Goal: Task Accomplishment & Management: Complete application form

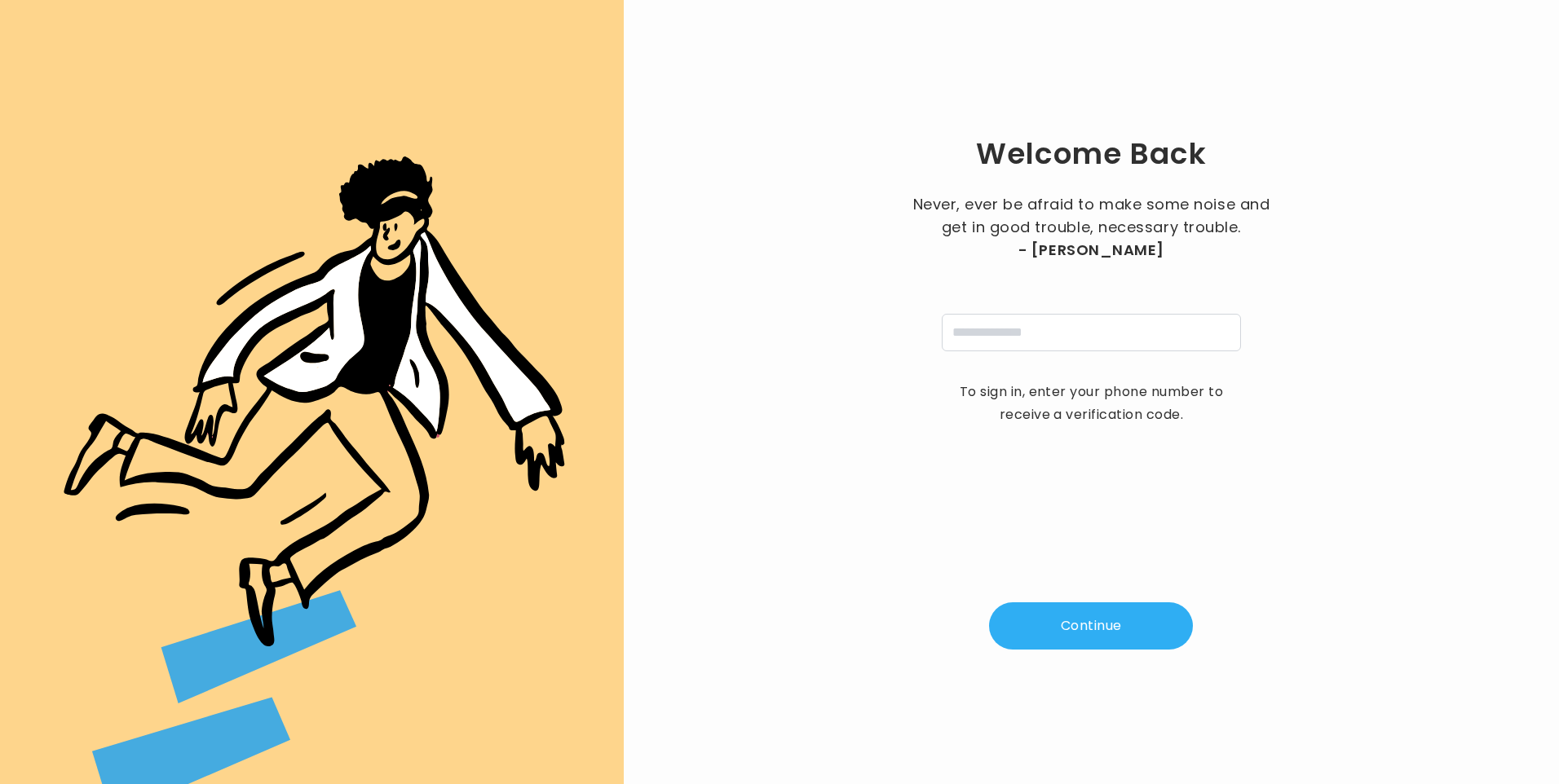
click at [1014, 335] on input "tel" at bounding box center [1091, 332] width 299 height 37
type input "**********"
click at [1066, 626] on button "Continue" at bounding box center [1091, 626] width 204 height 47
type input "*"
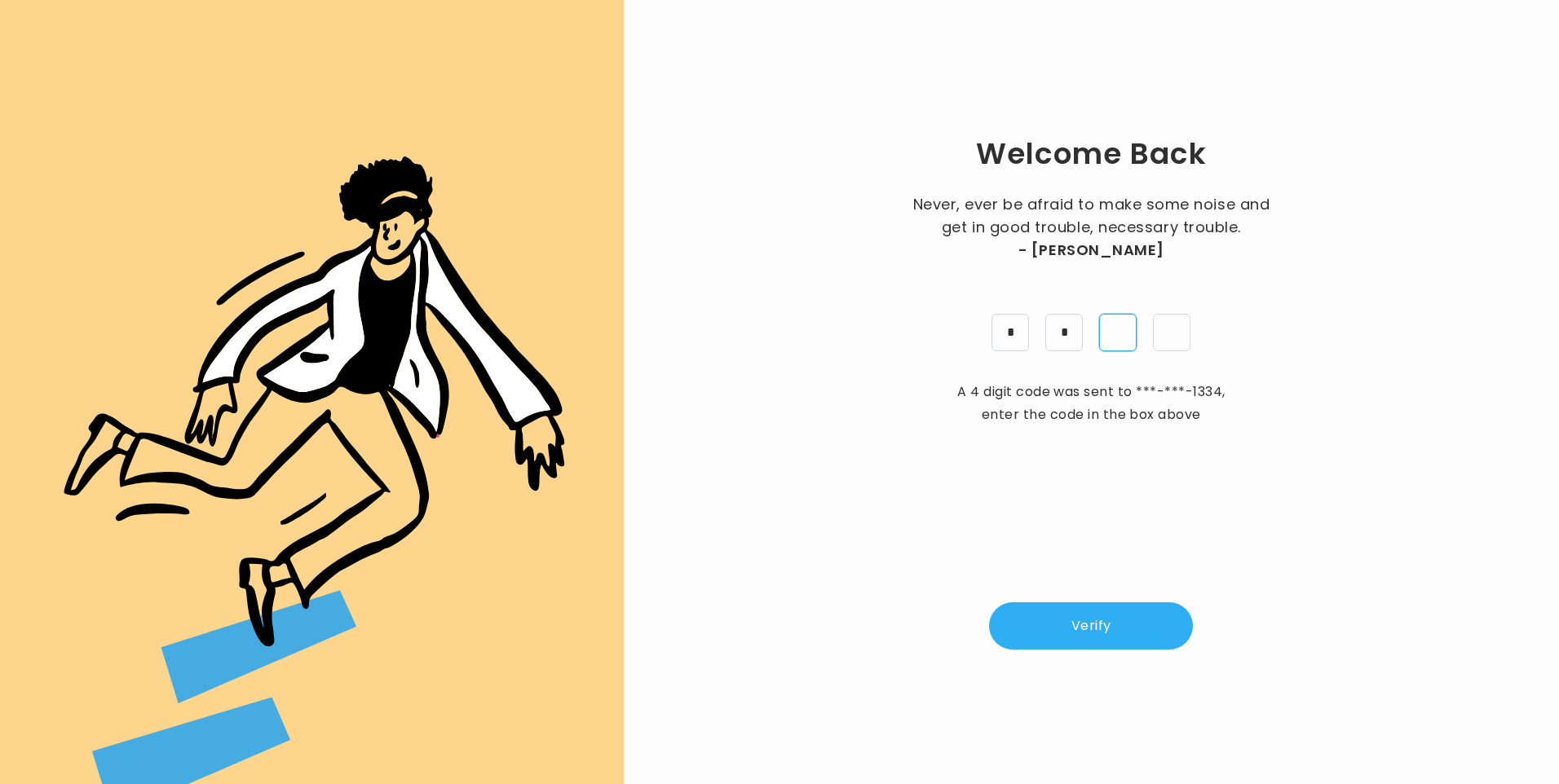
type input "*"
click at [1066, 626] on button "Verify" at bounding box center [1091, 626] width 204 height 47
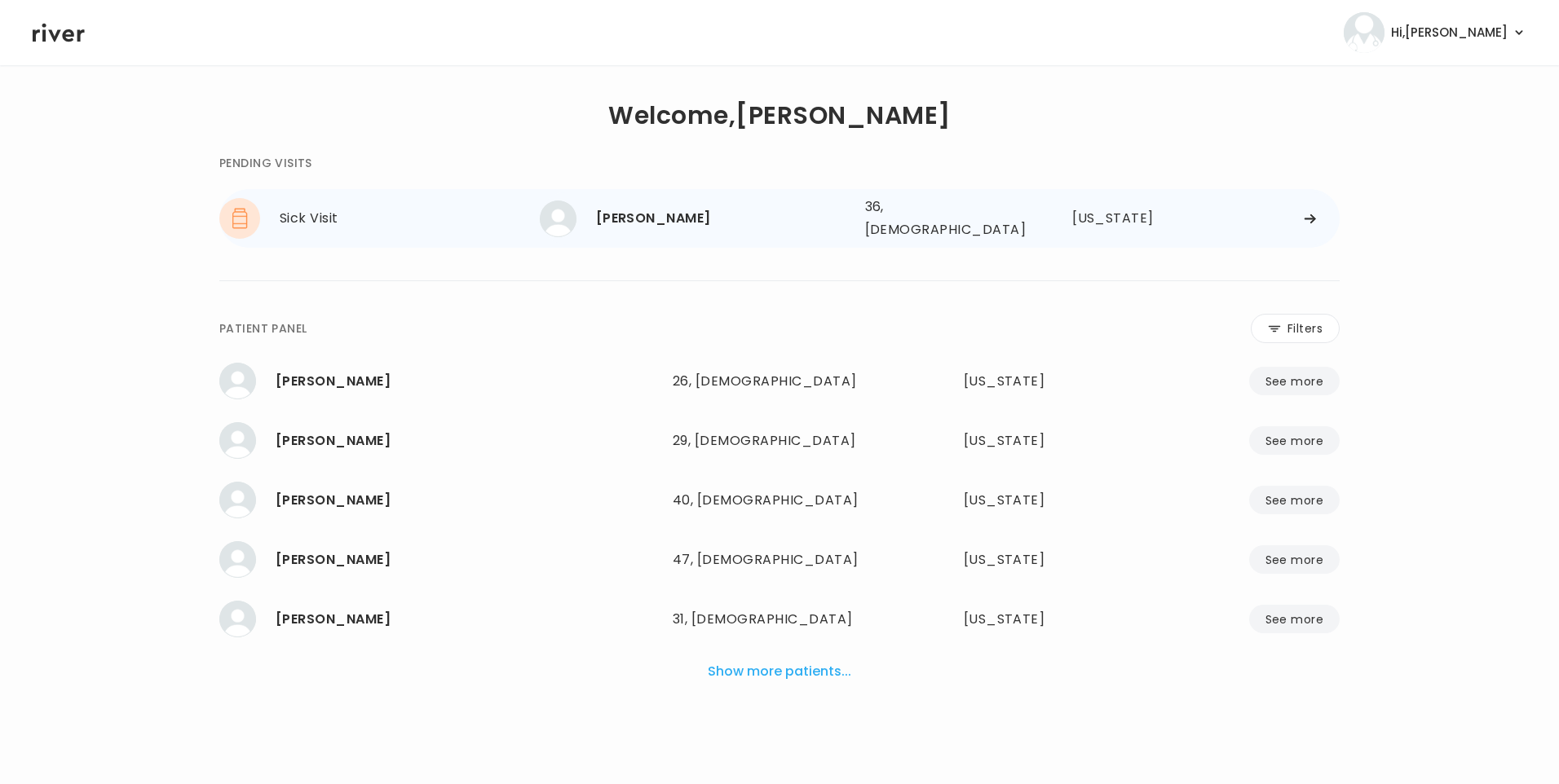
click at [645, 211] on div "[PERSON_NAME]" at bounding box center [724, 218] width 256 height 23
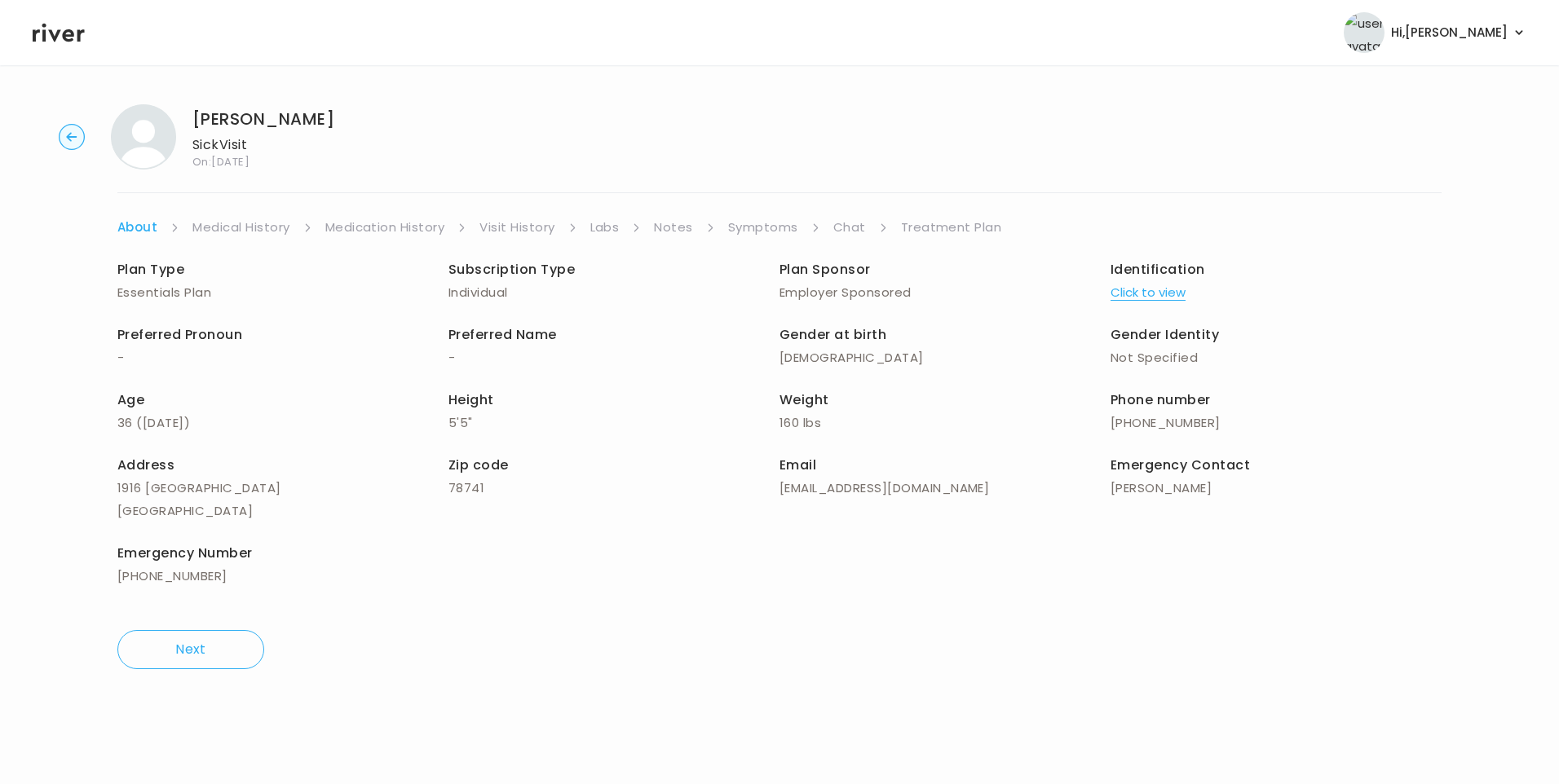
click at [835, 232] on link "Chat" at bounding box center [850, 227] width 33 height 23
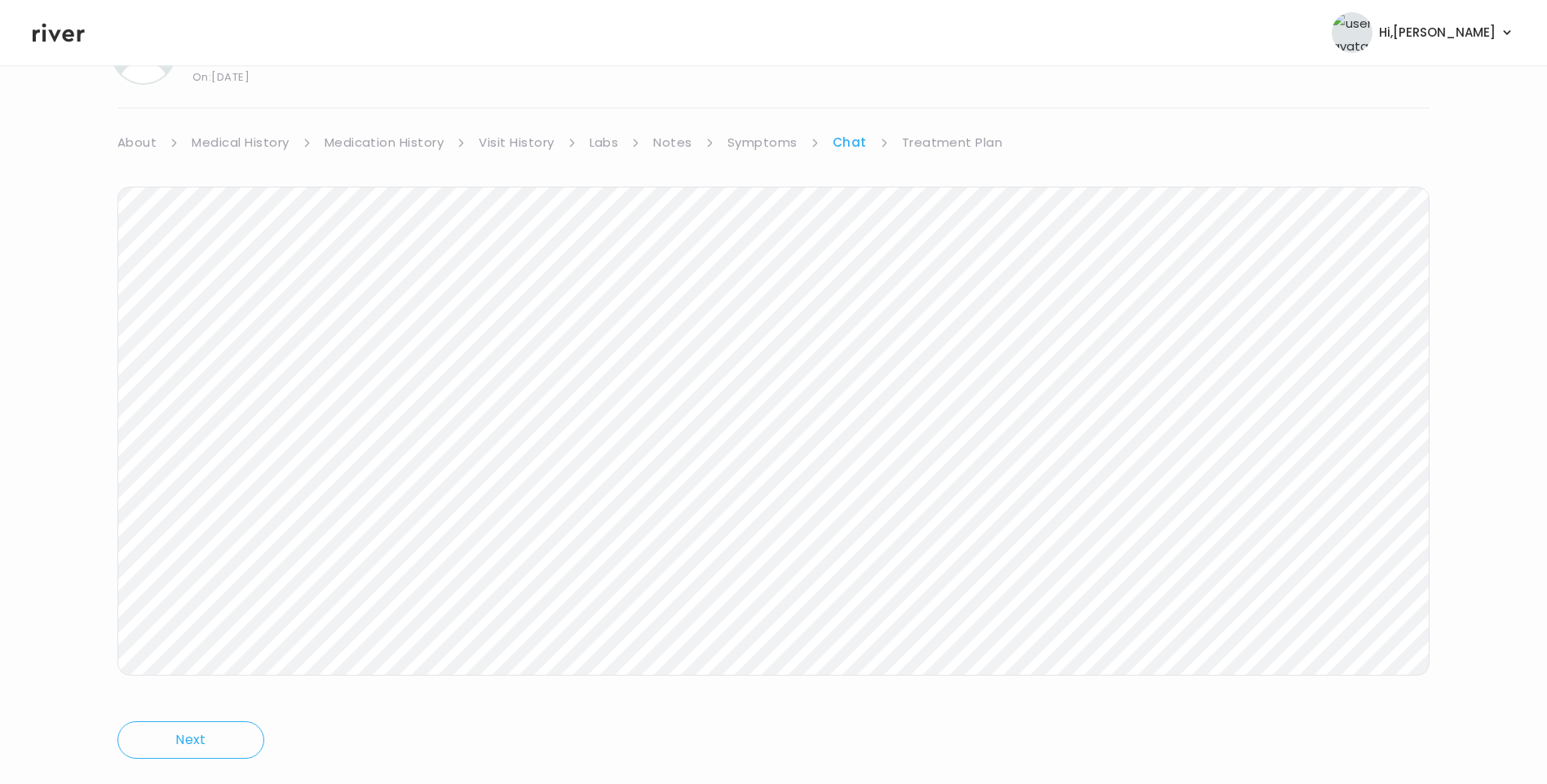
scroll to position [121, 0]
click at [45, 39] on icon at bounding box center [58, 33] width 52 height 19
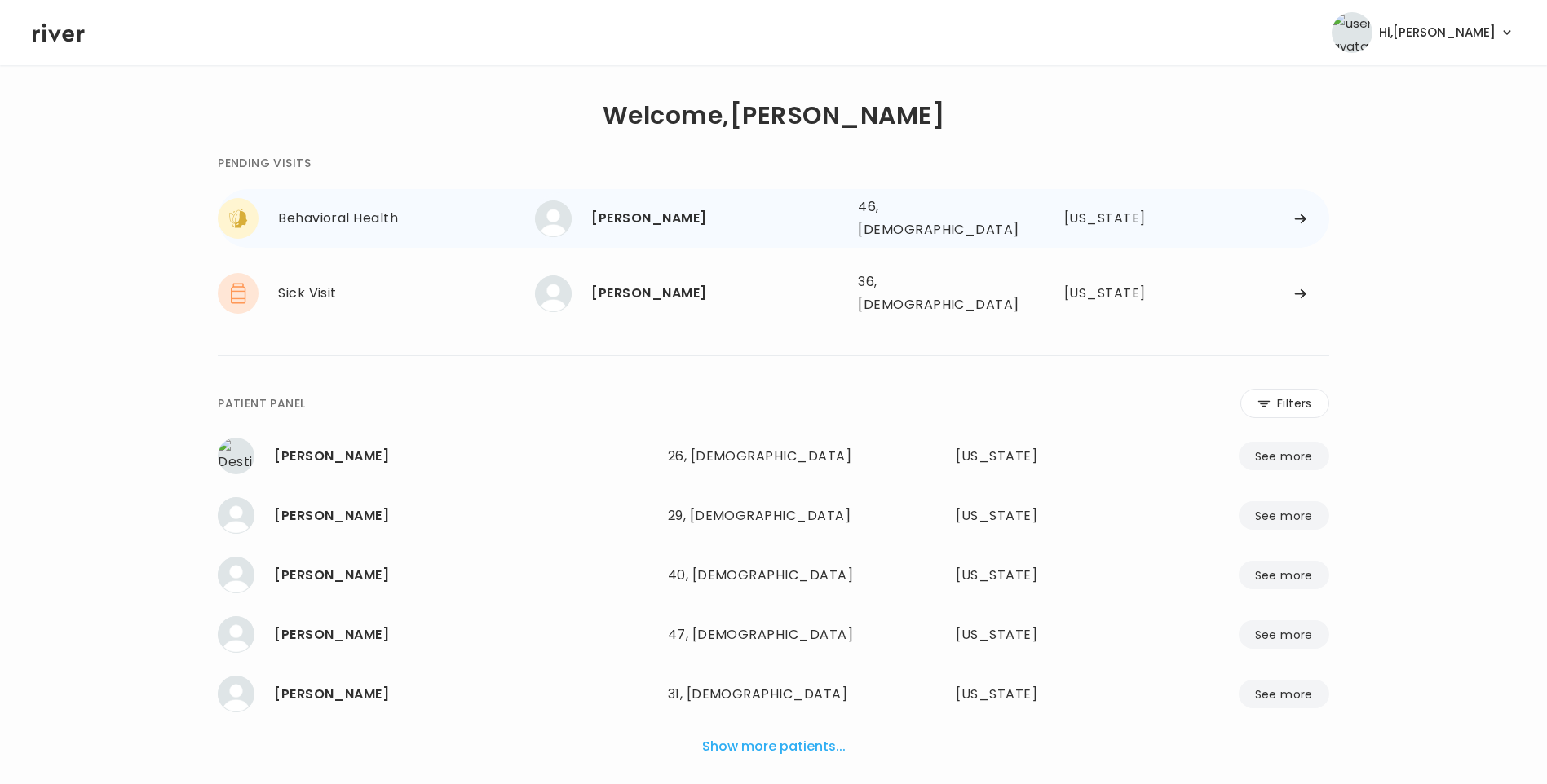
click at [710, 225] on div "[PERSON_NAME] 46, [DEMOGRAPHIC_DATA] See more" at bounding box center [690, 219] width 310 height 36
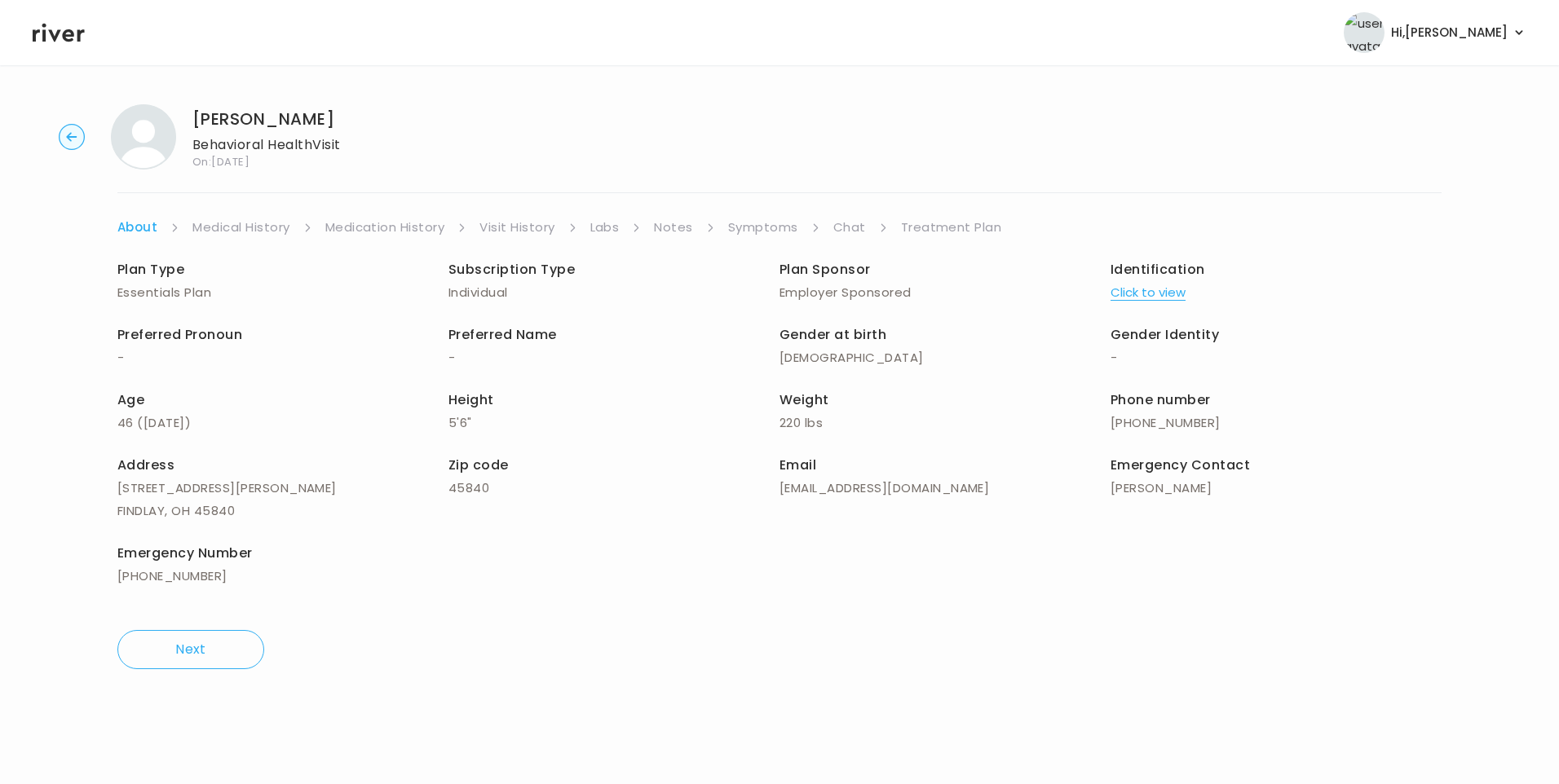
click at [512, 230] on link "Visit History" at bounding box center [517, 227] width 75 height 23
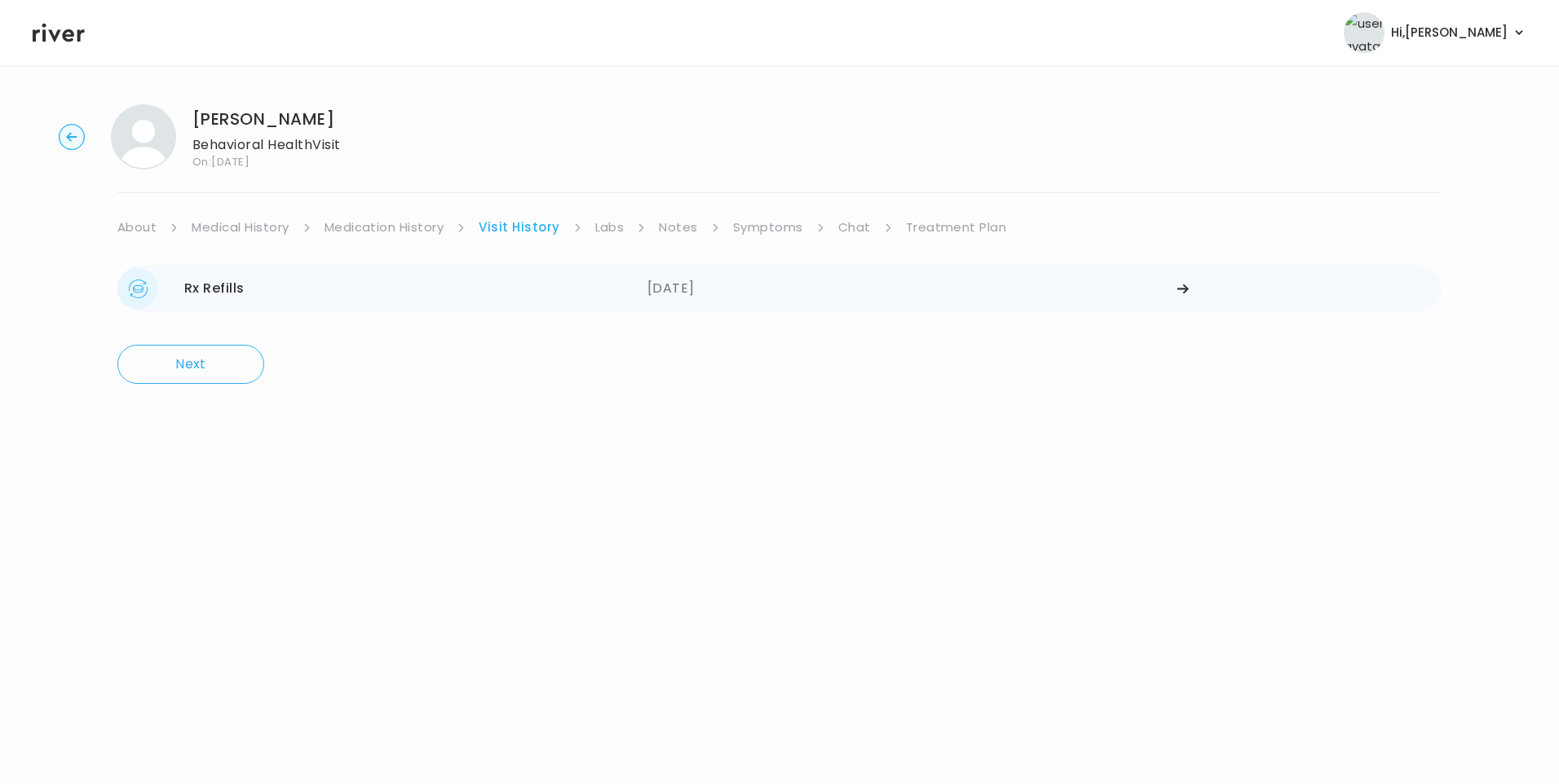
click at [696, 284] on div "[DATE]" at bounding box center [912, 288] width 530 height 41
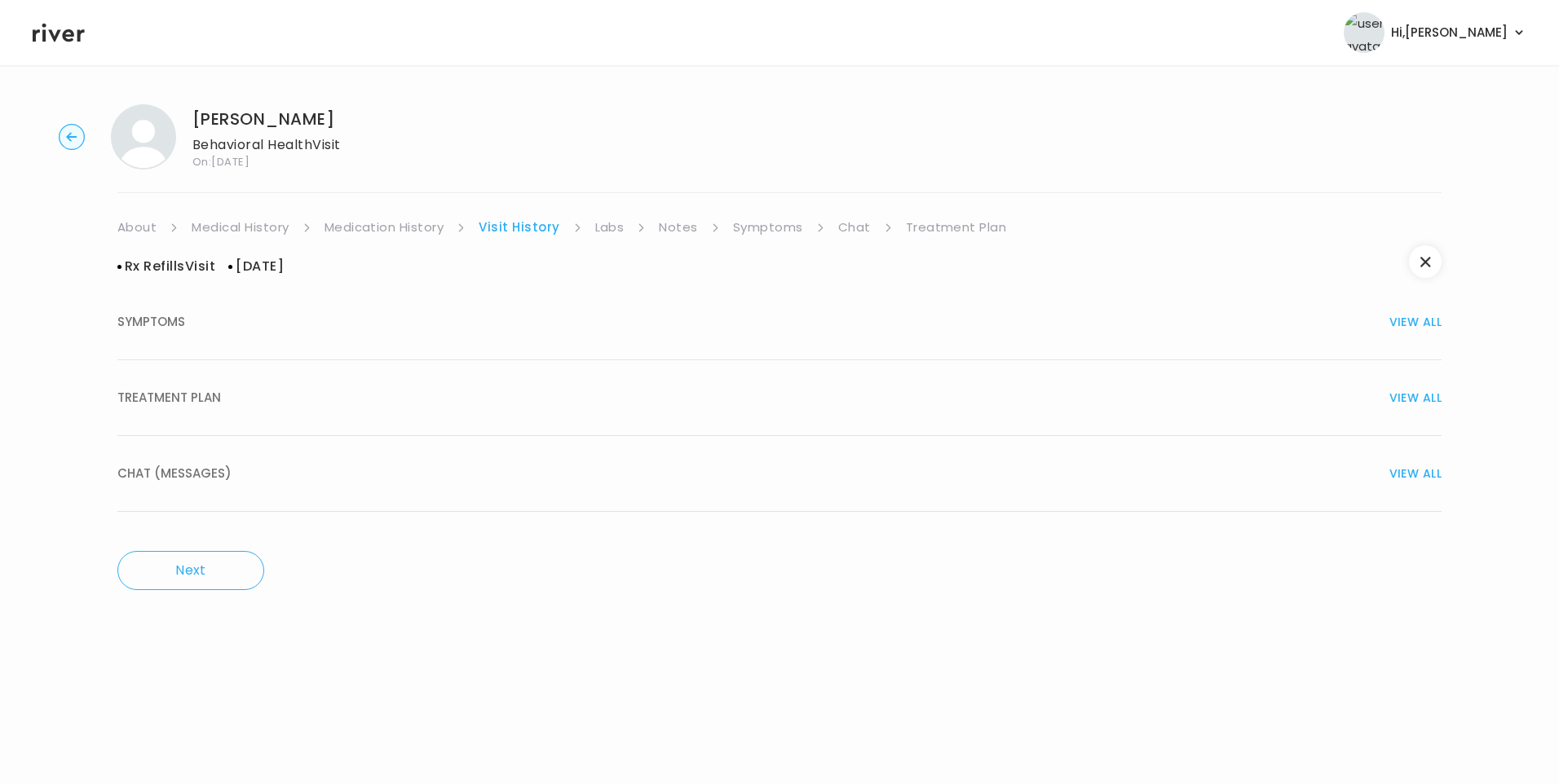
drag, startPoint x: 157, startPoint y: 397, endPoint x: 348, endPoint y: 438, distance: 195.4
click at [158, 397] on span "TREATMENT PLAN" at bounding box center [170, 397] width 104 height 23
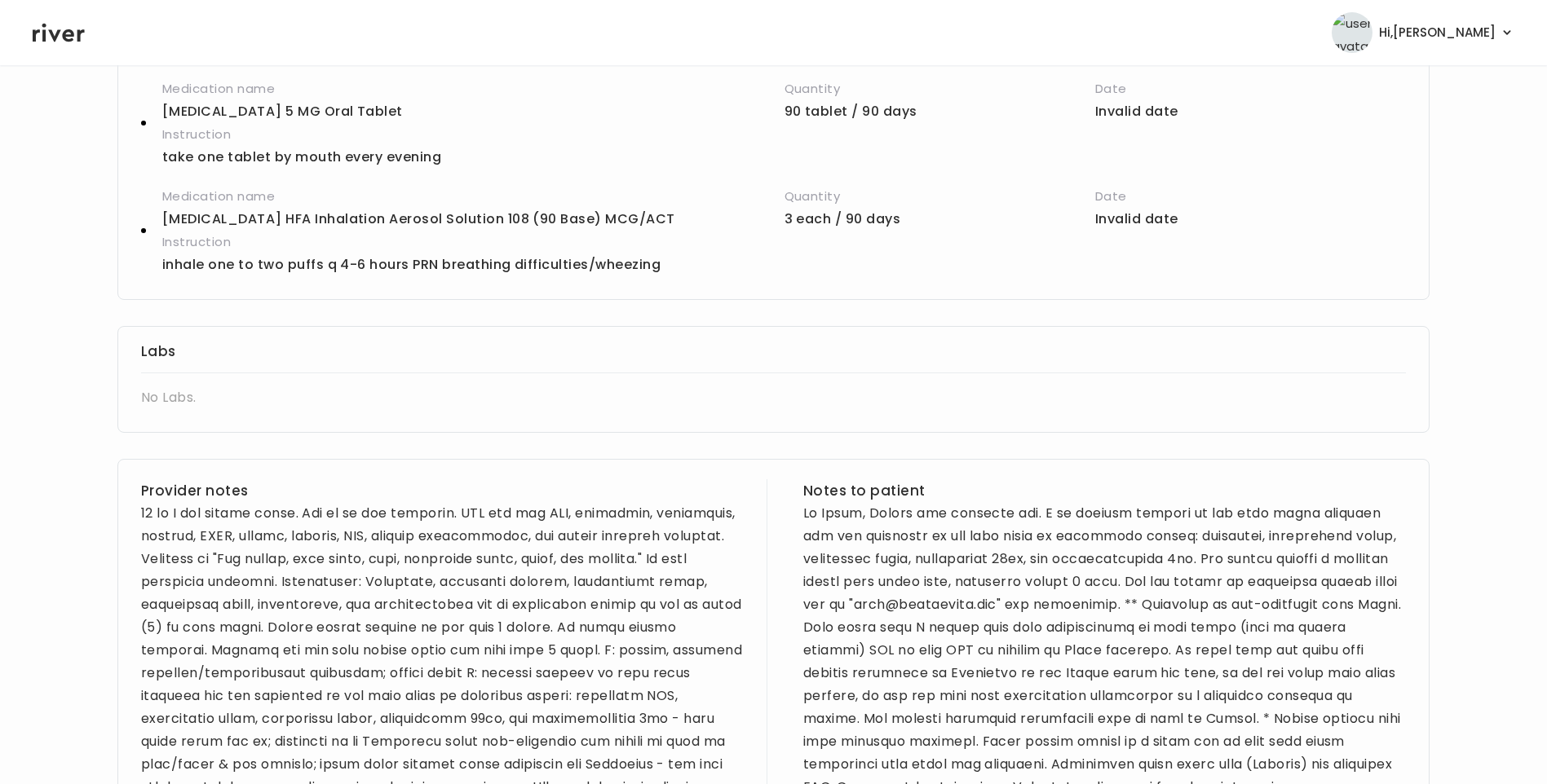
scroll to position [897, 0]
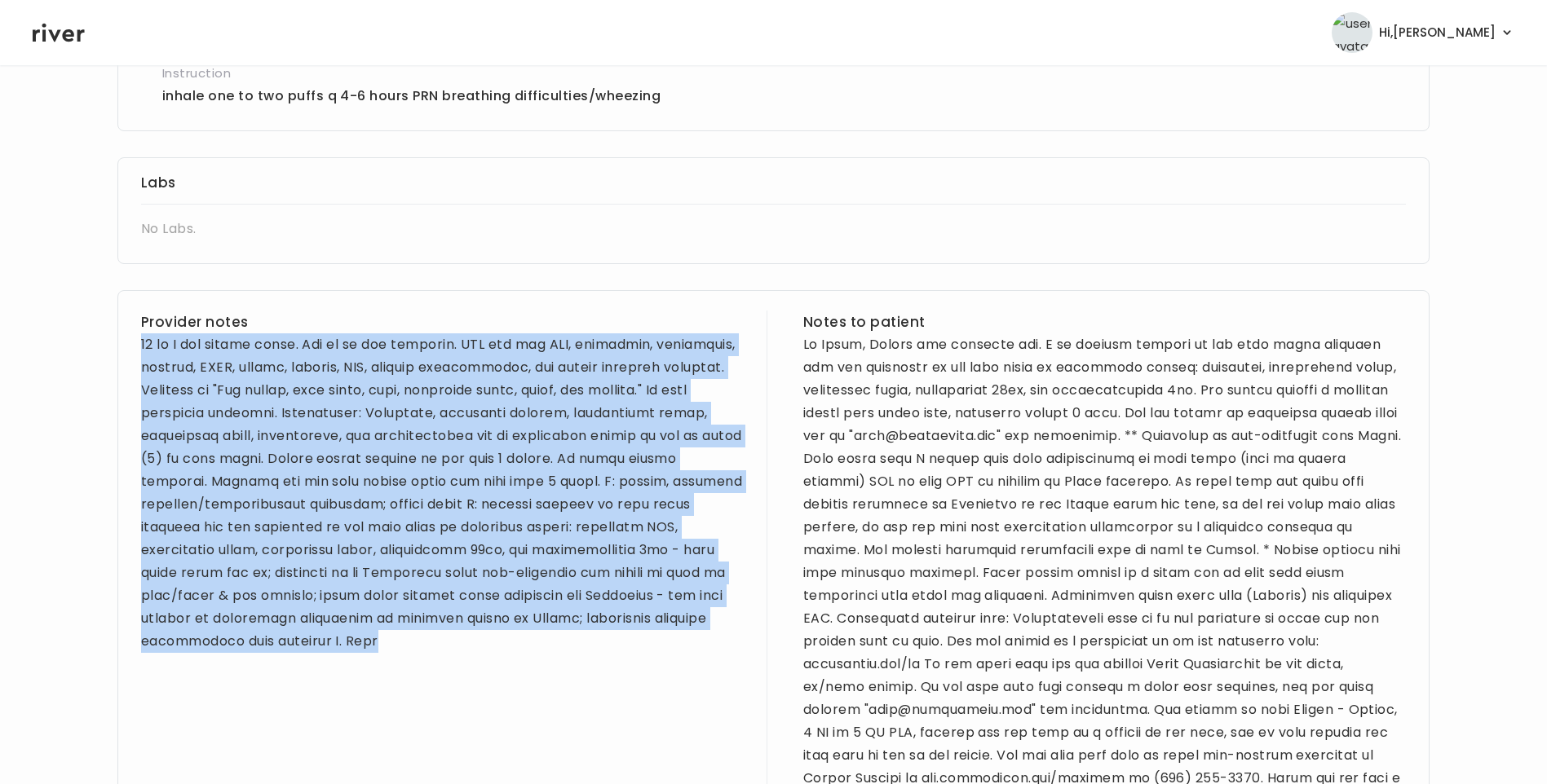
drag, startPoint x: 142, startPoint y: 344, endPoint x: 254, endPoint y: 722, distance: 394.2
click at [254, 722] on div "Provider notes" at bounding box center [442, 562] width 603 height 502
copy div "46 yo F for refill visit. New pt to the platform. PMH sig for HPV, arthritis, d…"
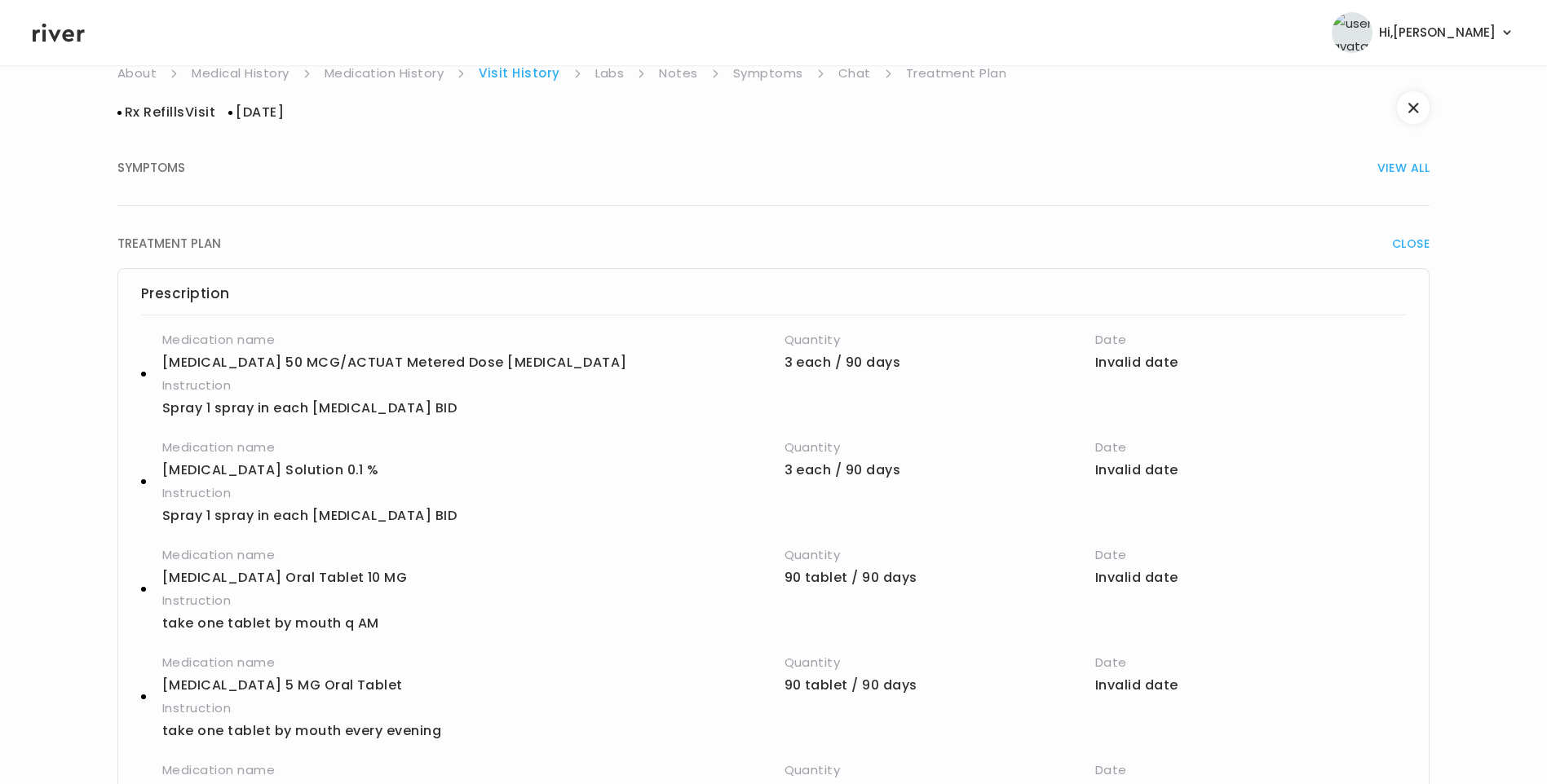
scroll to position [0, 0]
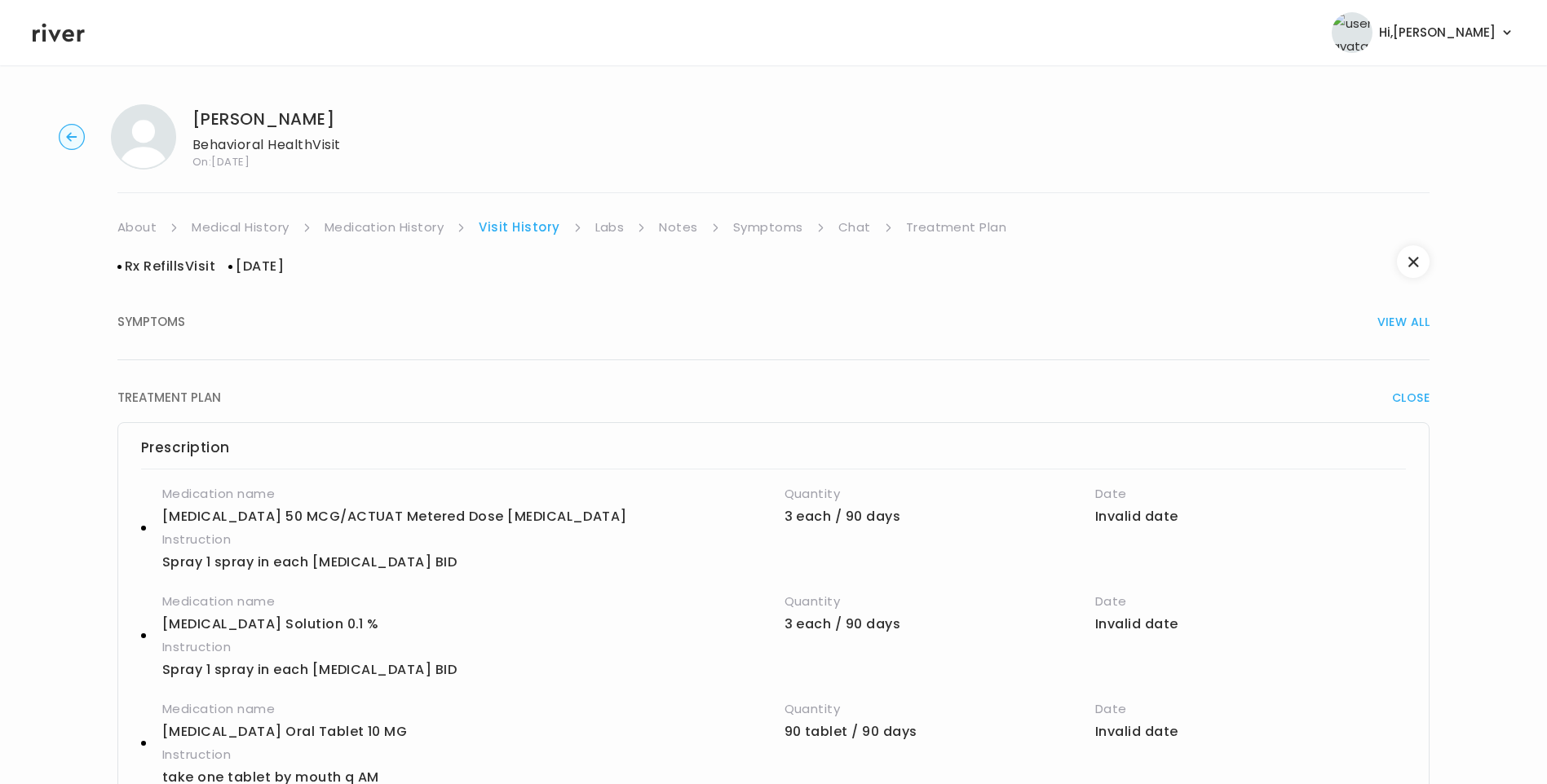
click at [129, 226] on link "About" at bounding box center [137, 227] width 39 height 23
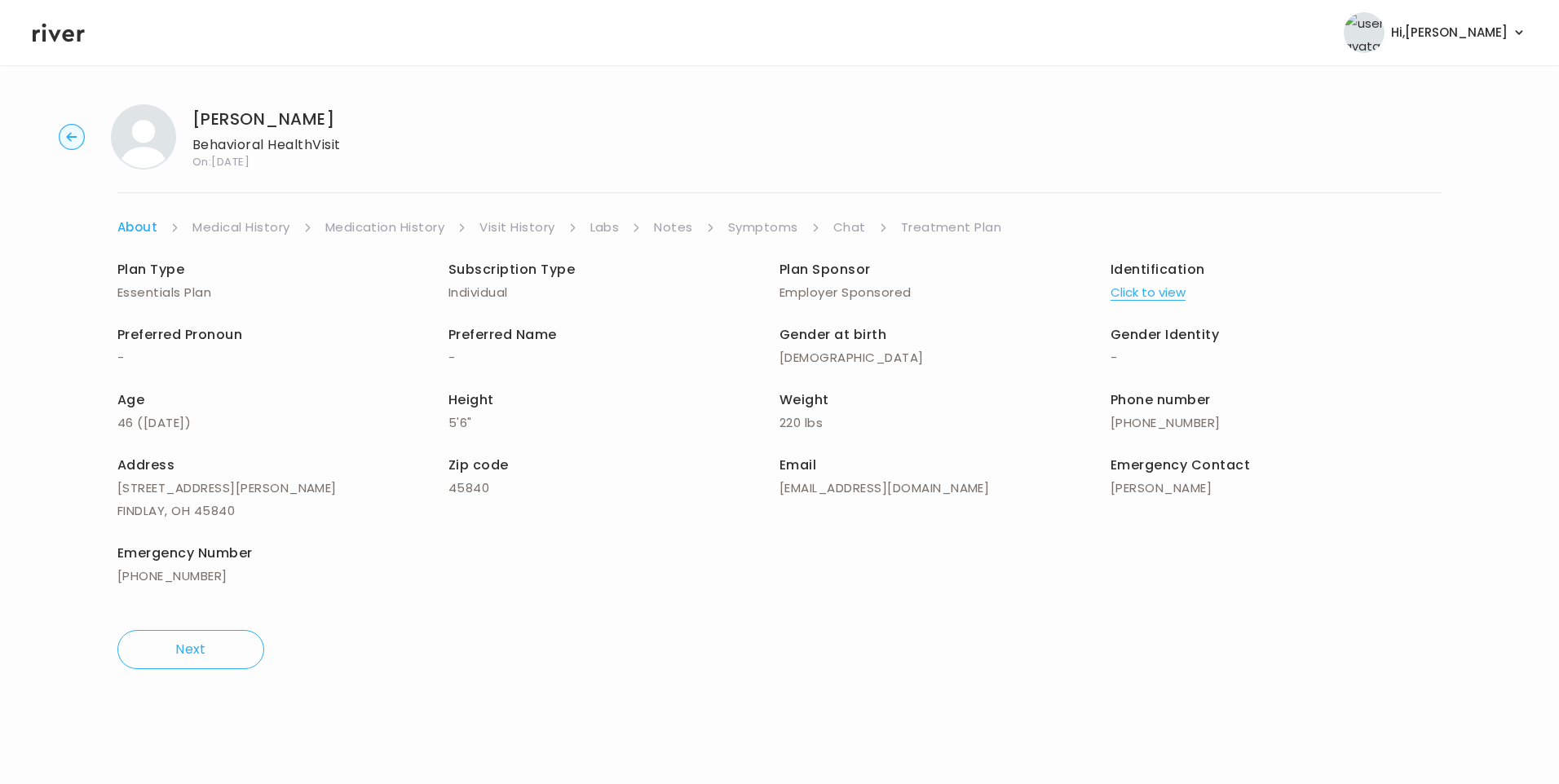
click at [243, 227] on link "Medical History" at bounding box center [241, 227] width 97 height 23
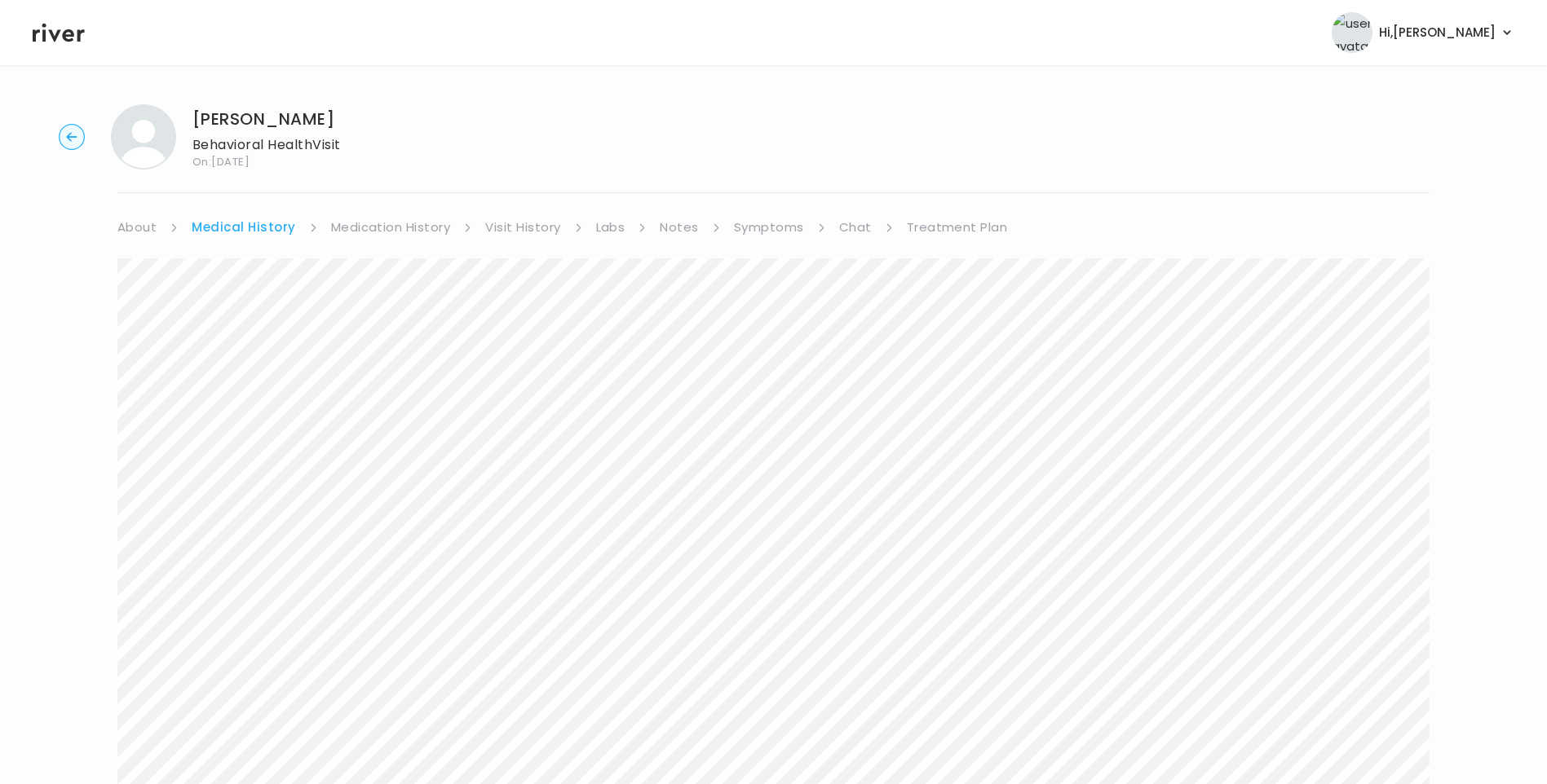
scroll to position [81, 0]
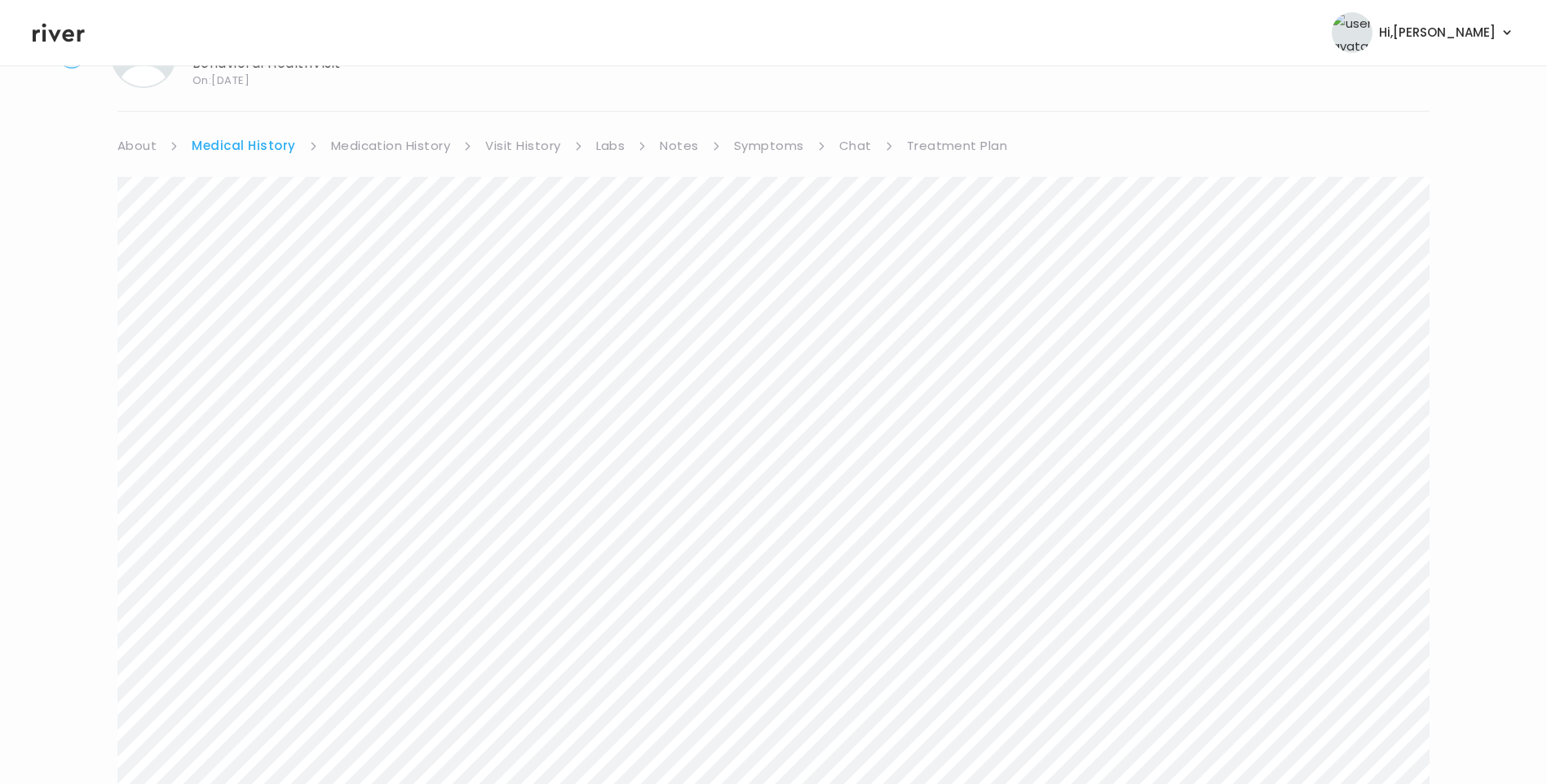
click at [773, 150] on link "Symptoms" at bounding box center [769, 146] width 70 height 23
click at [948, 230] on link "Treatment Plan" at bounding box center [954, 227] width 101 height 23
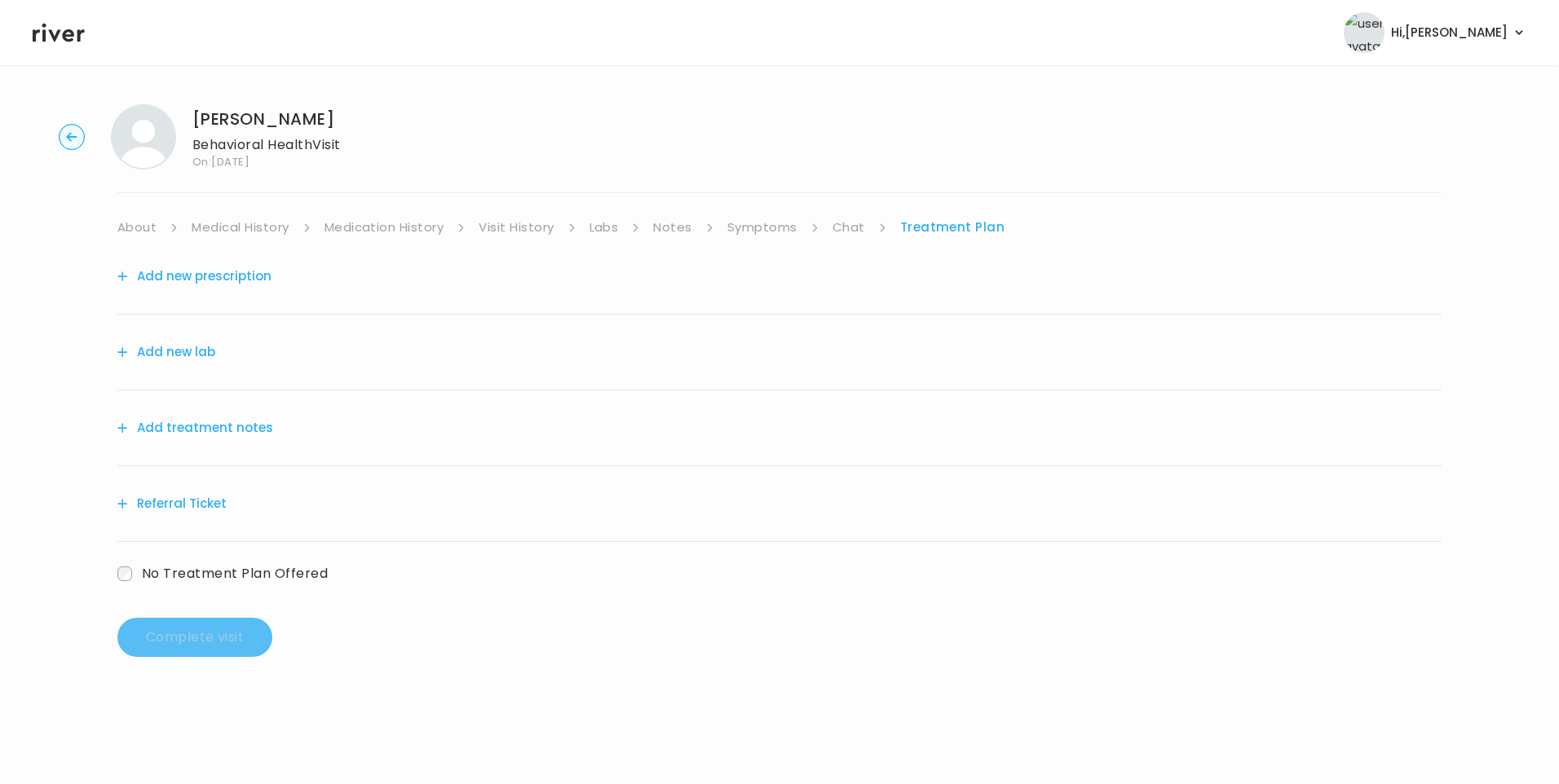
click at [206, 425] on button "Add treatment notes" at bounding box center [195, 428] width 156 height 23
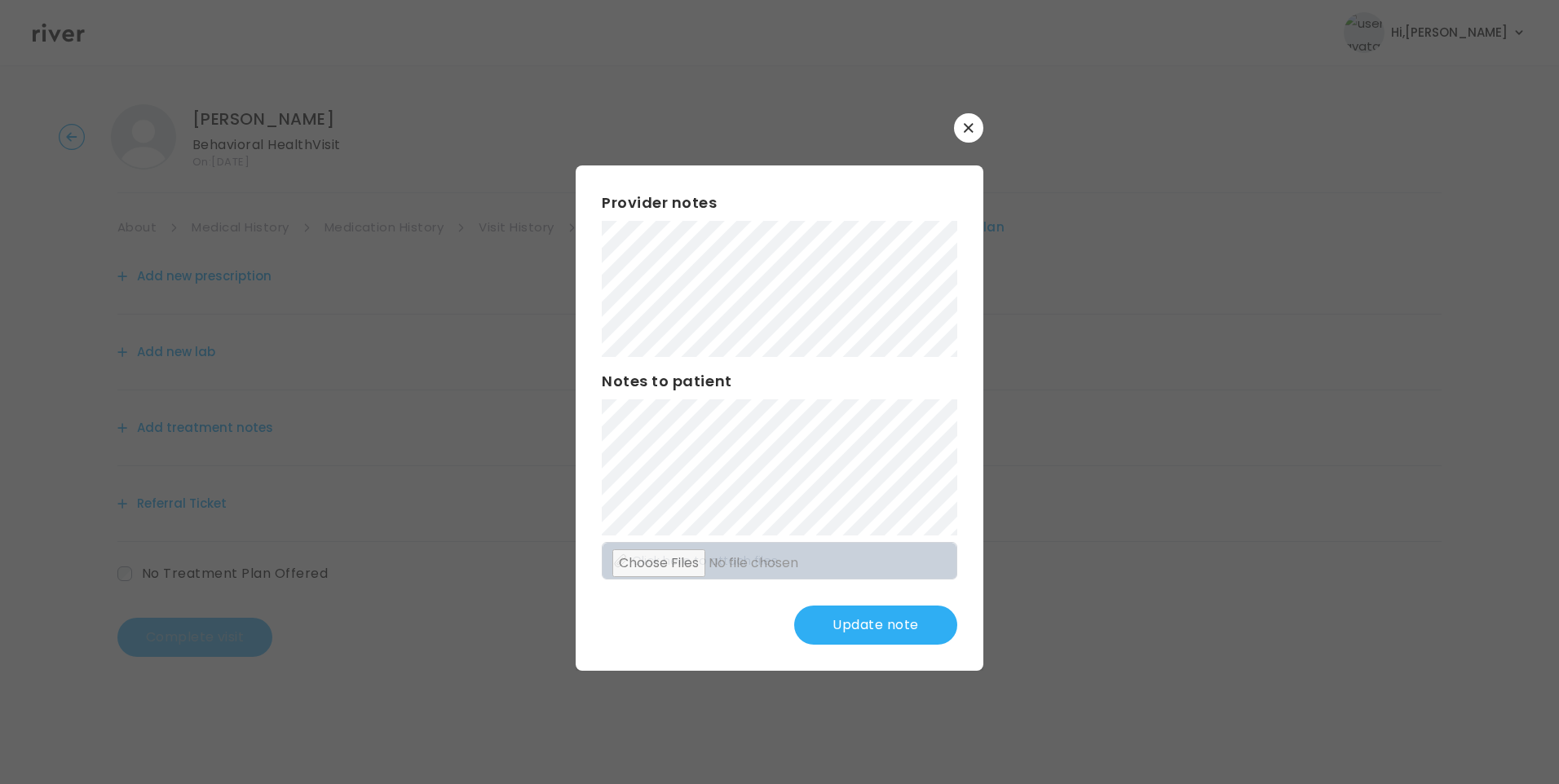
click at [860, 621] on button "Update note" at bounding box center [875, 624] width 163 height 39
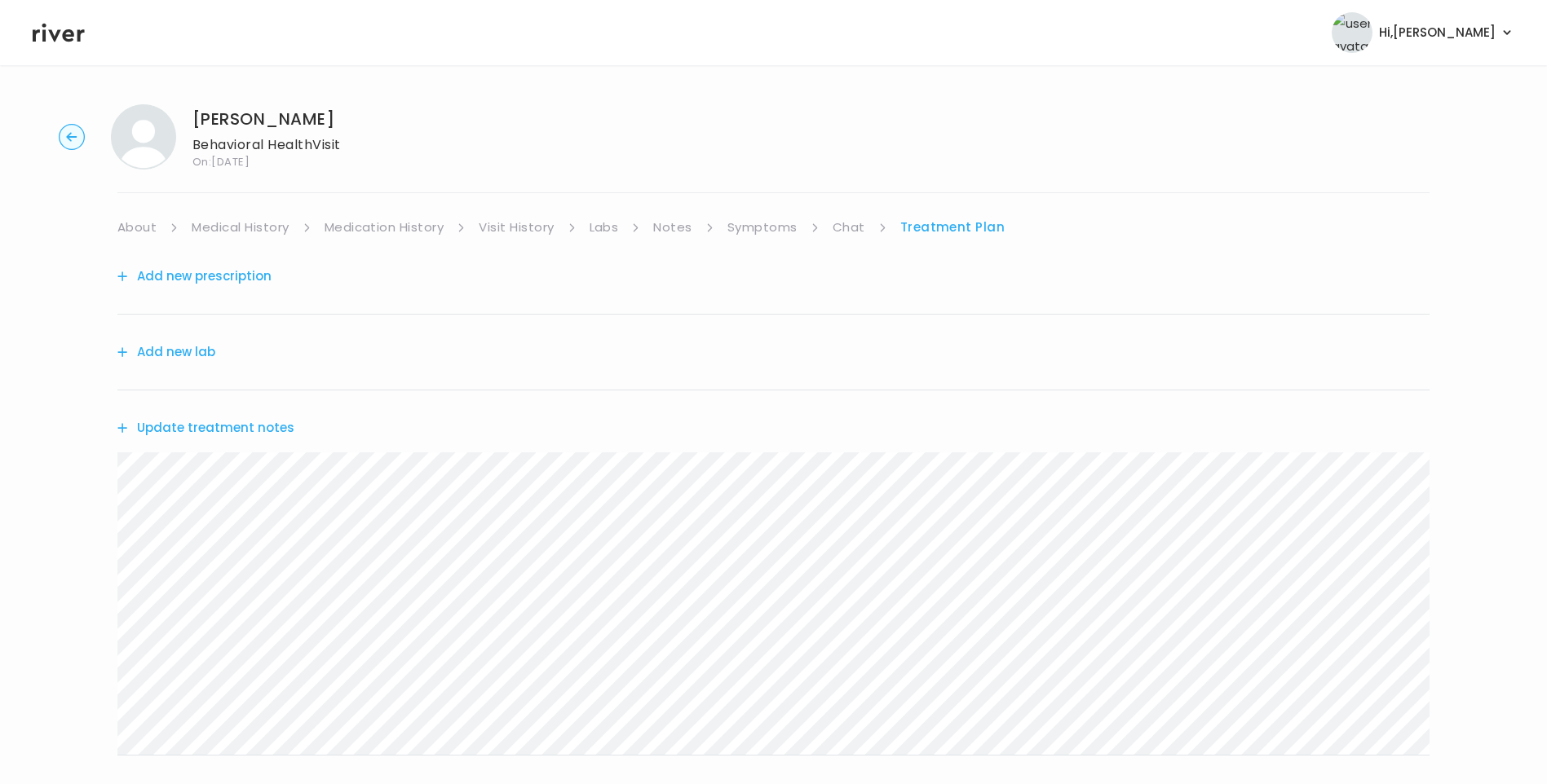
click at [259, 428] on button "Update treatment notes" at bounding box center [206, 428] width 177 height 23
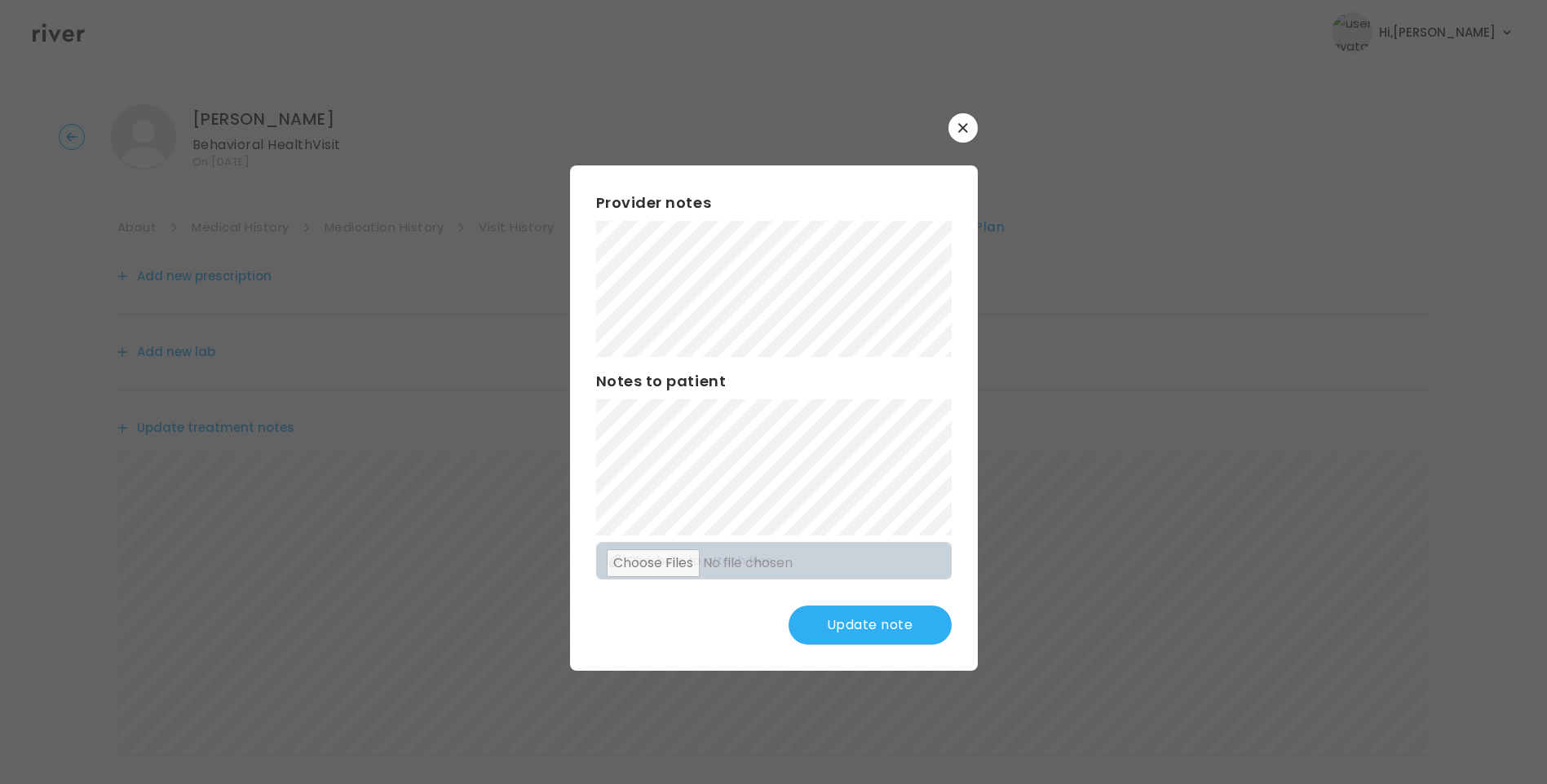
click at [901, 635] on button "Update note" at bounding box center [870, 624] width 163 height 39
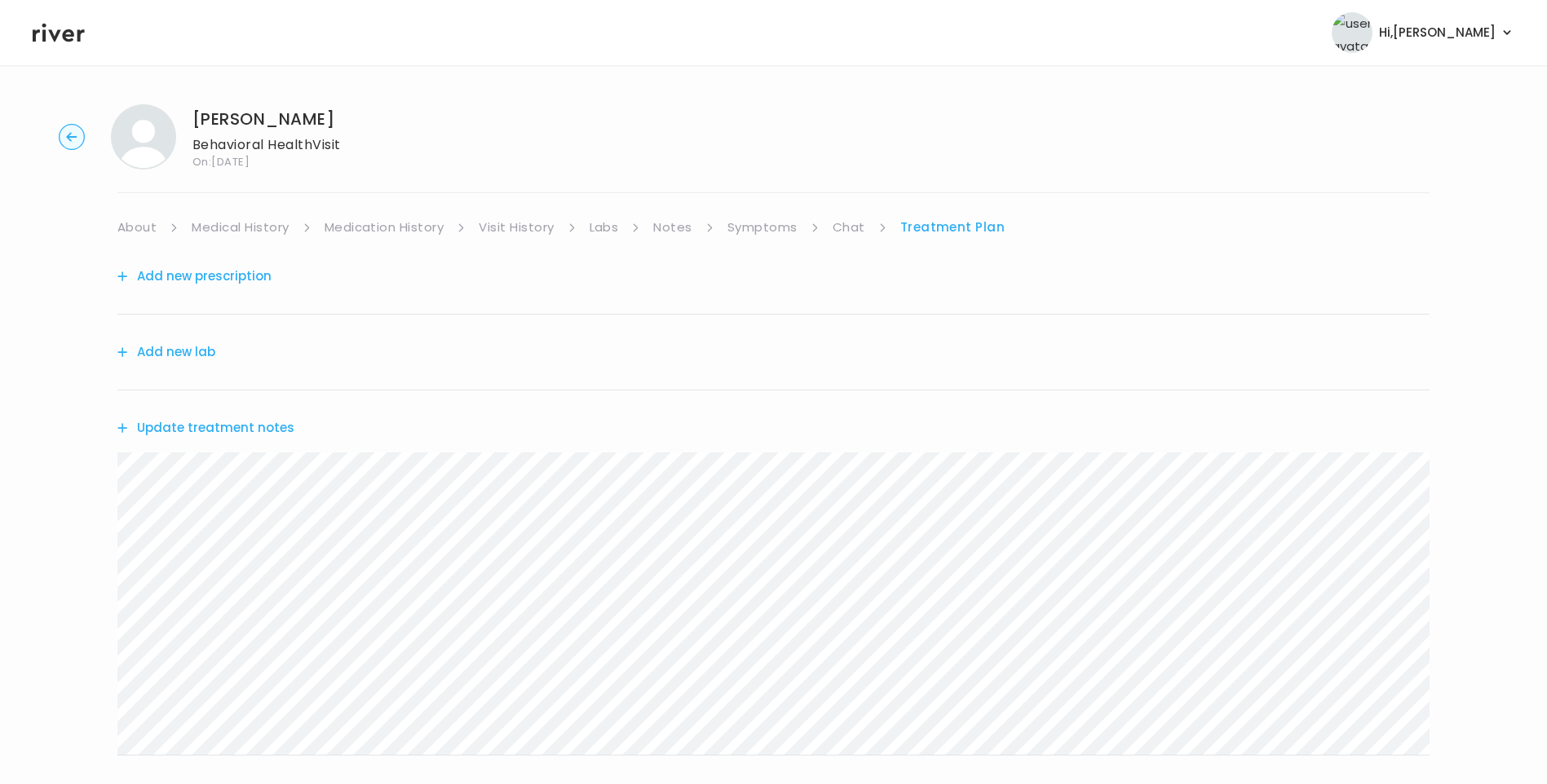
click at [0, 347] on html "Hi, Lisa Profile Logout KATHY EMMONS Behavioral Health Visit On: 19 Sep 2025 Ab…" at bounding box center [774, 392] width 1547 height 784
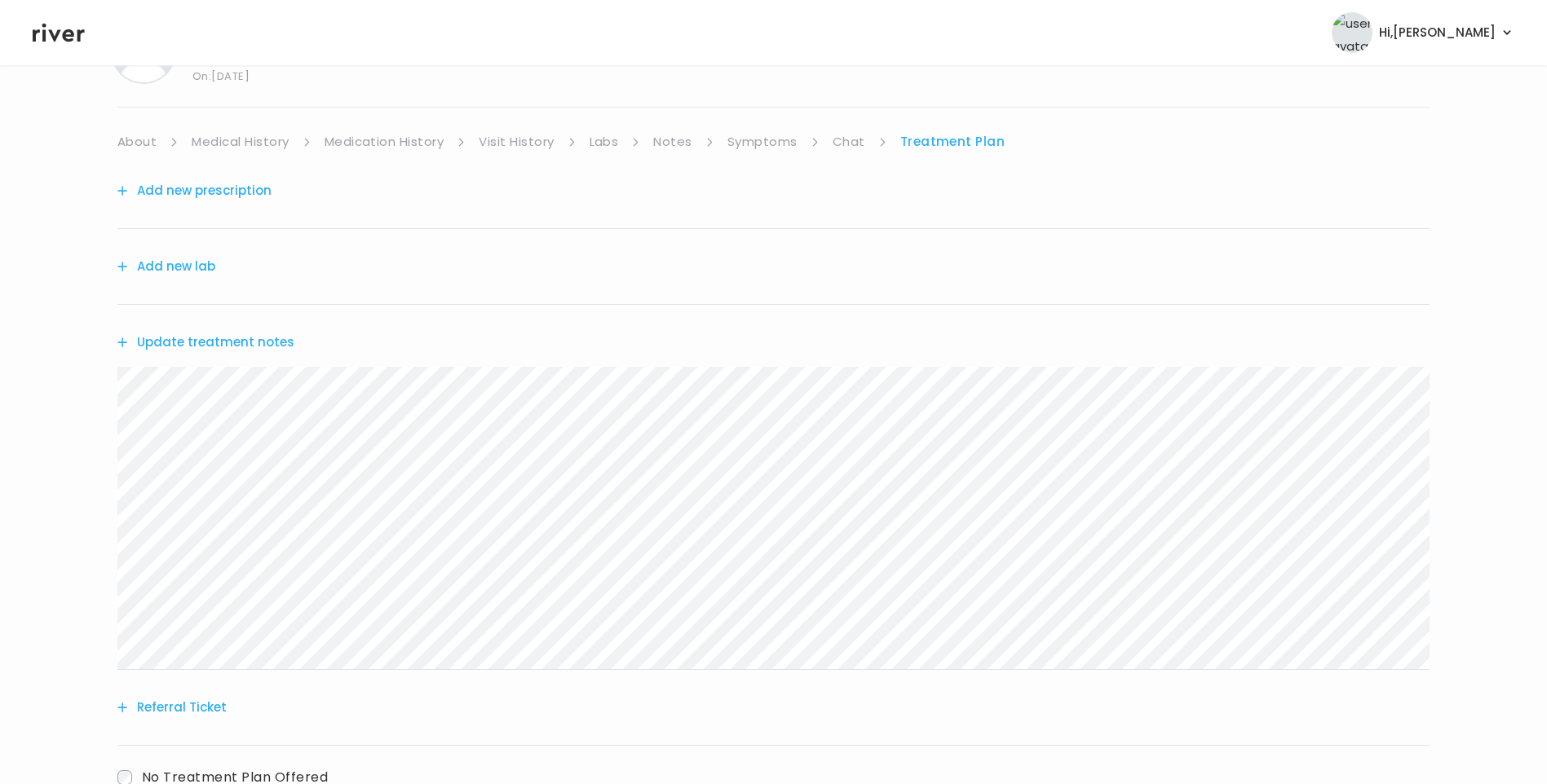
scroll to position [201, 0]
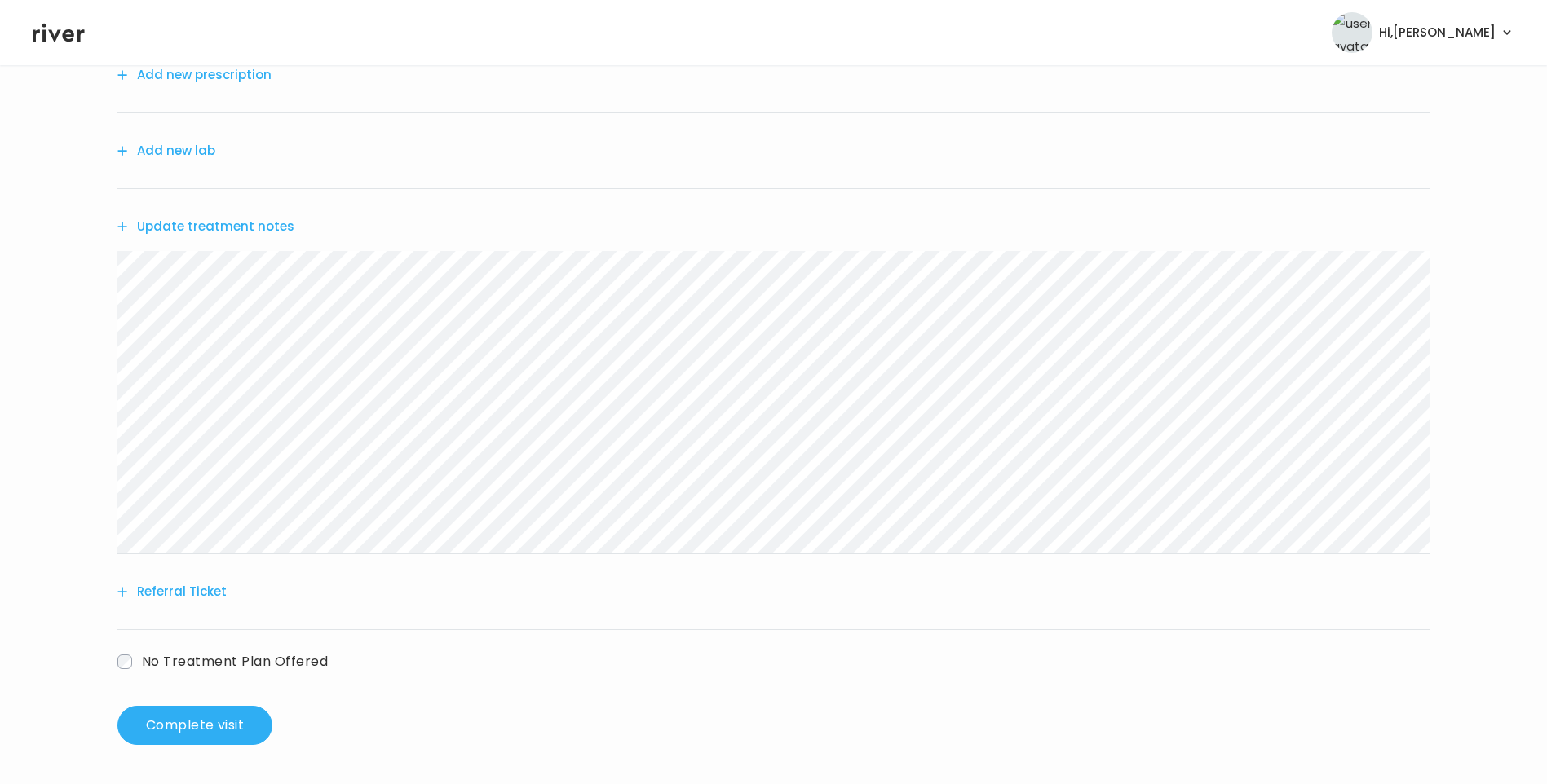
click at [184, 591] on button "Referral Ticket" at bounding box center [172, 592] width 109 height 23
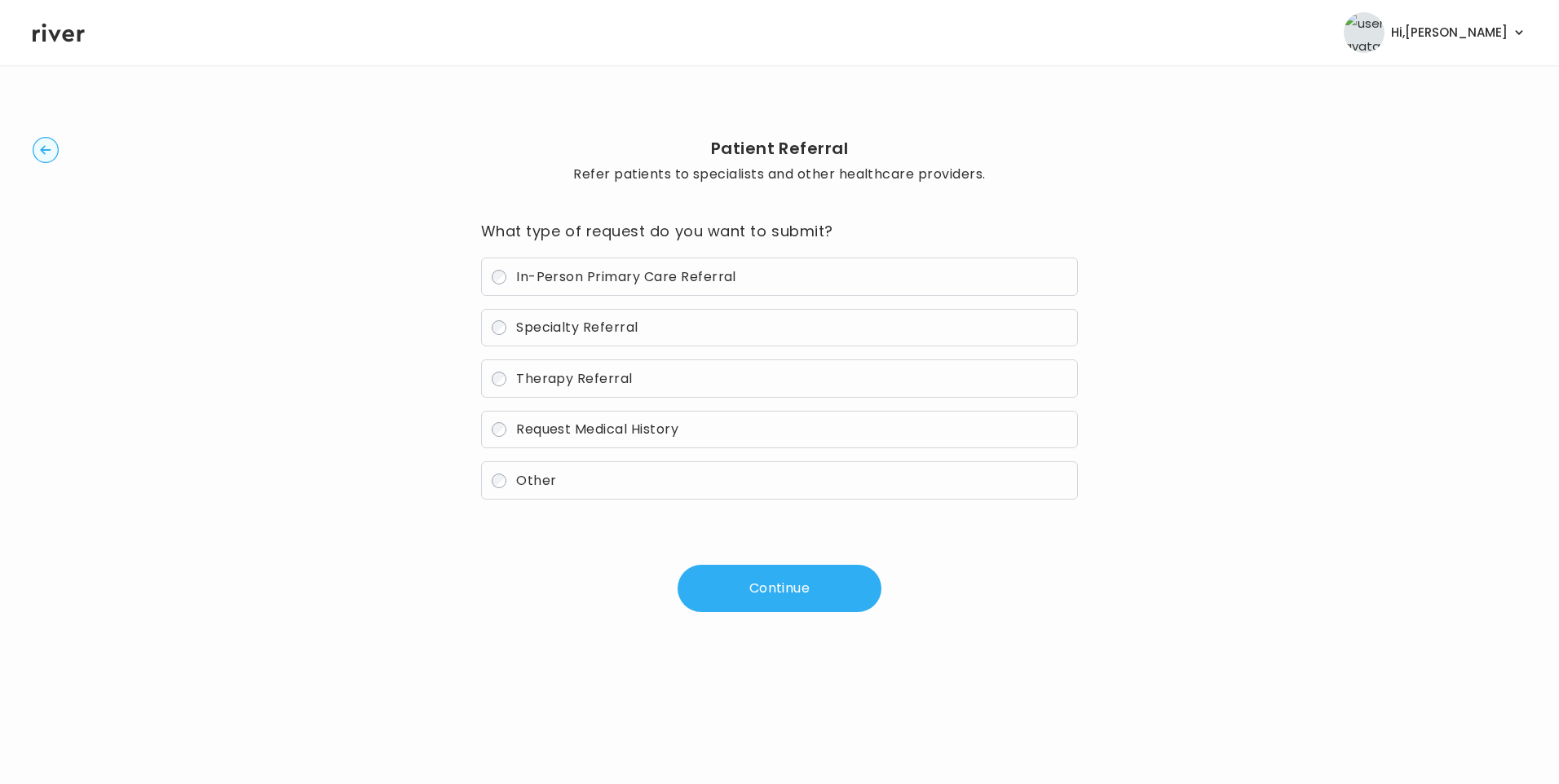
click at [566, 371] on span "Therapy Referral" at bounding box center [574, 378] width 117 height 19
click at [746, 597] on button "Continue" at bounding box center [780, 589] width 204 height 47
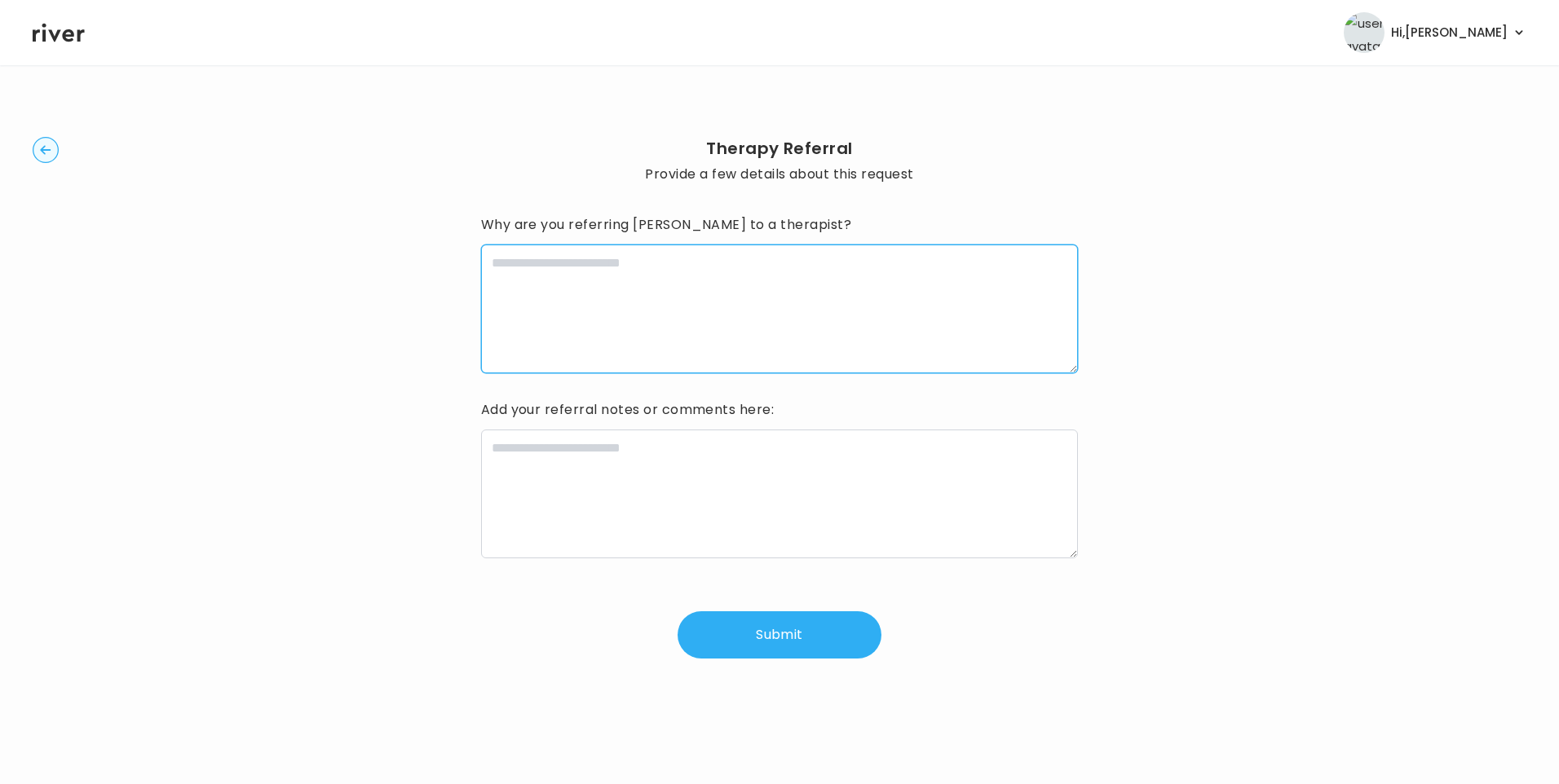
click at [653, 281] on textarea at bounding box center [780, 308] width 597 height 129
type textarea "**********"
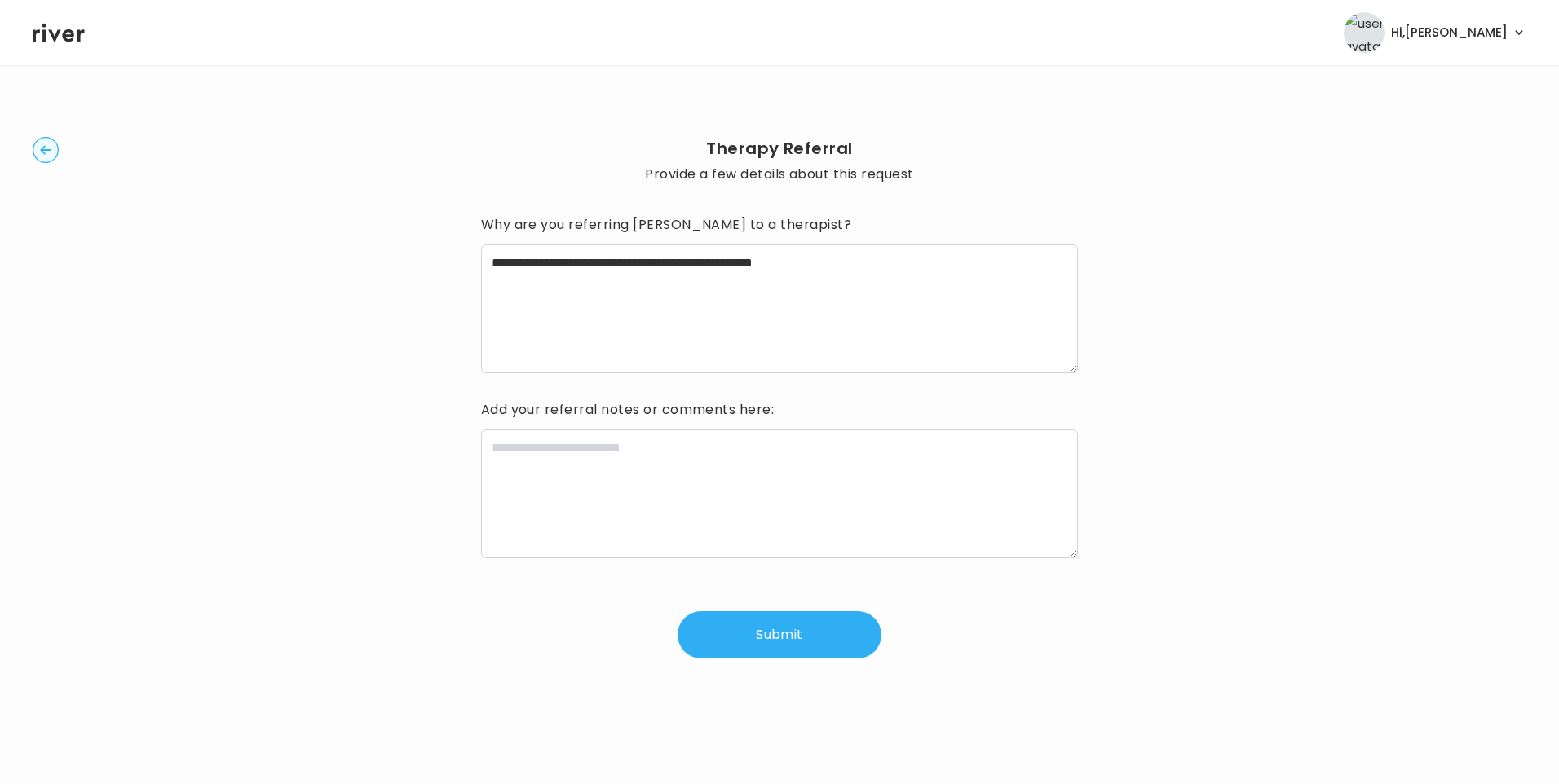
drag, startPoint x: 455, startPoint y: 629, endPoint x: 553, endPoint y: 481, distance: 177.5
click at [471, 606] on div "**********" at bounding box center [780, 397] width 1493 height 613
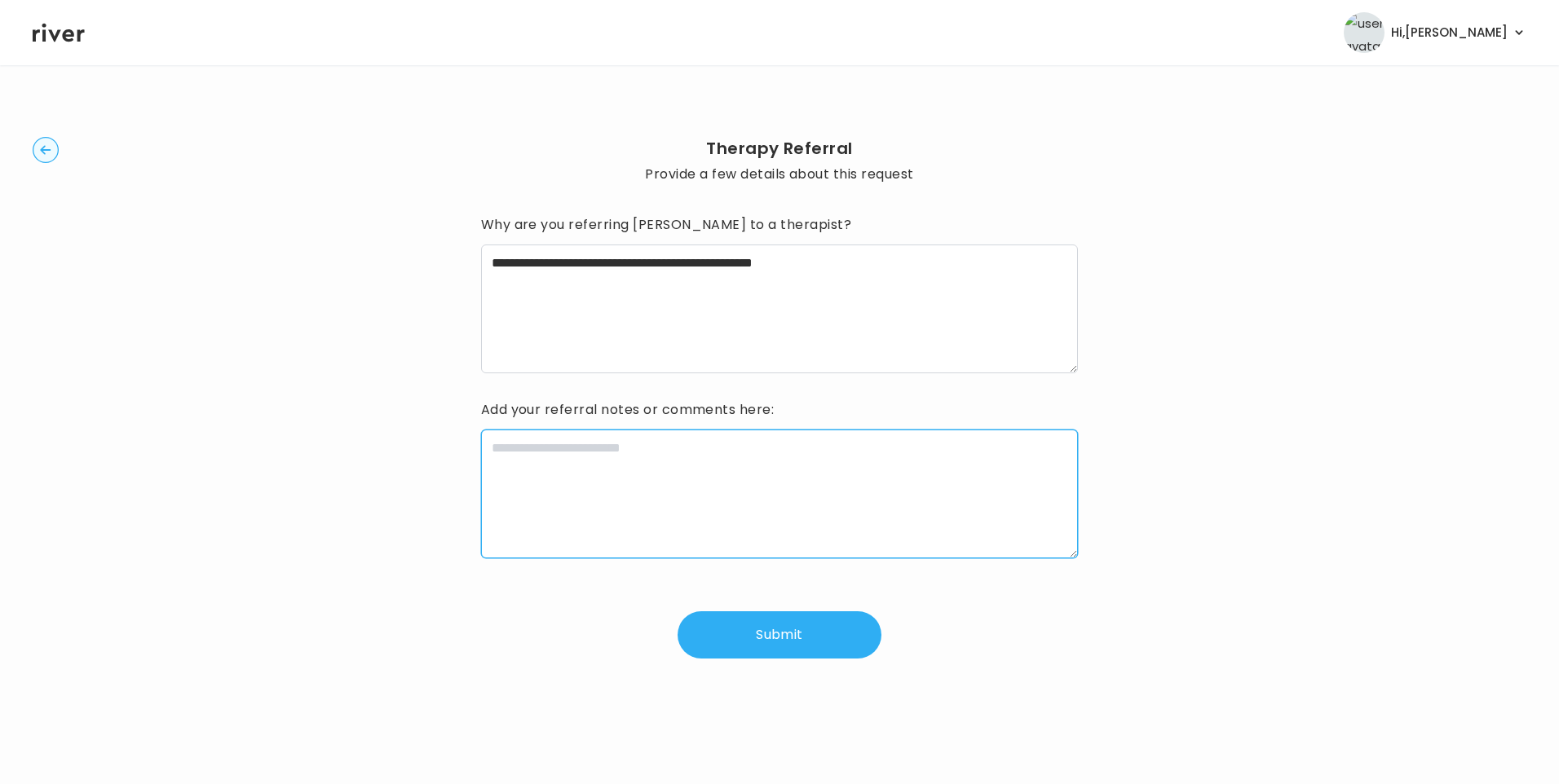
click at [558, 467] on textarea at bounding box center [780, 493] width 597 height 129
paste textarea "**********"
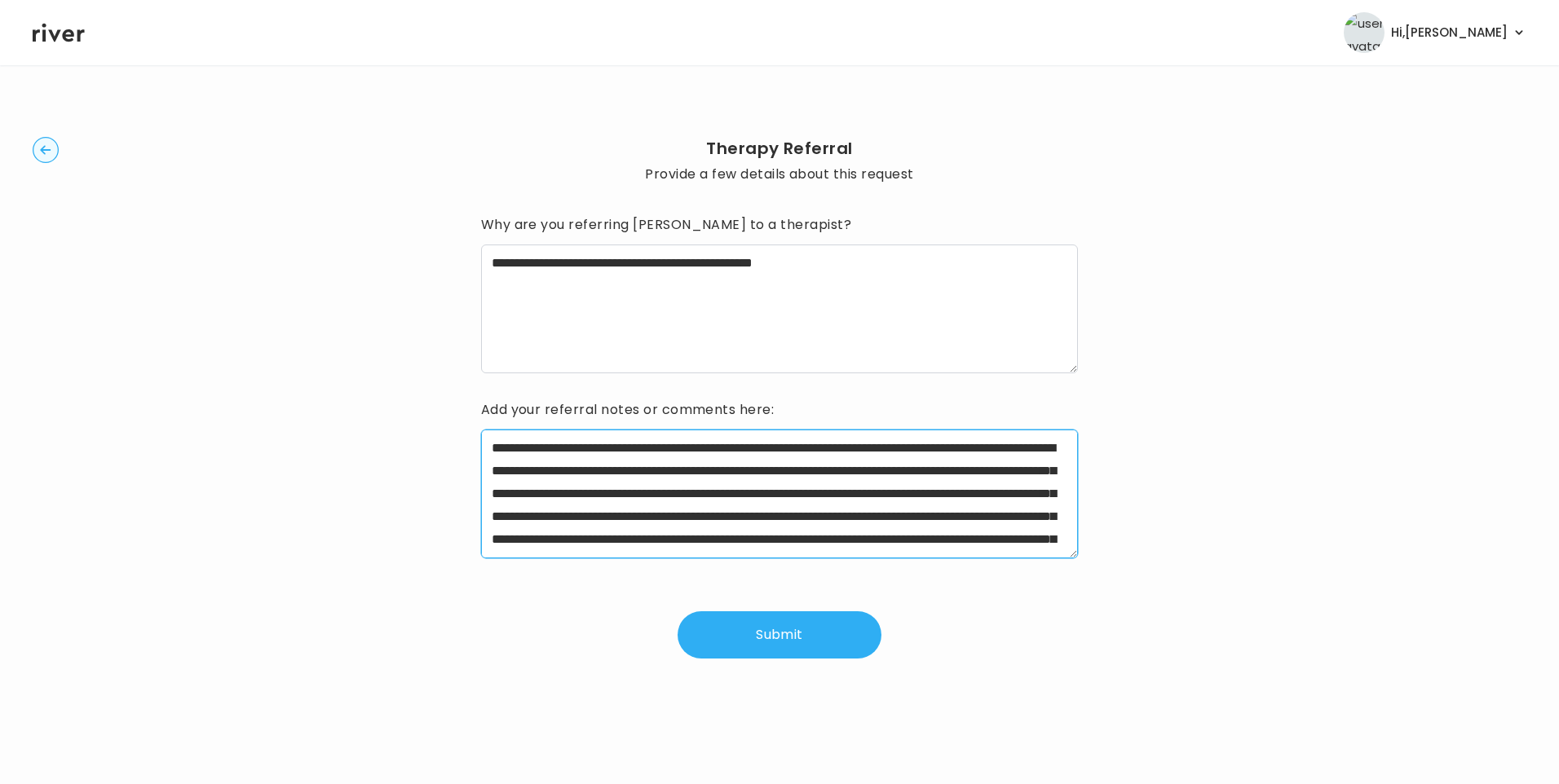
drag, startPoint x: 543, startPoint y: 448, endPoint x: 944, endPoint y: 448, distance: 401.0
click at [944, 448] on textarea "**********" at bounding box center [780, 493] width 597 height 129
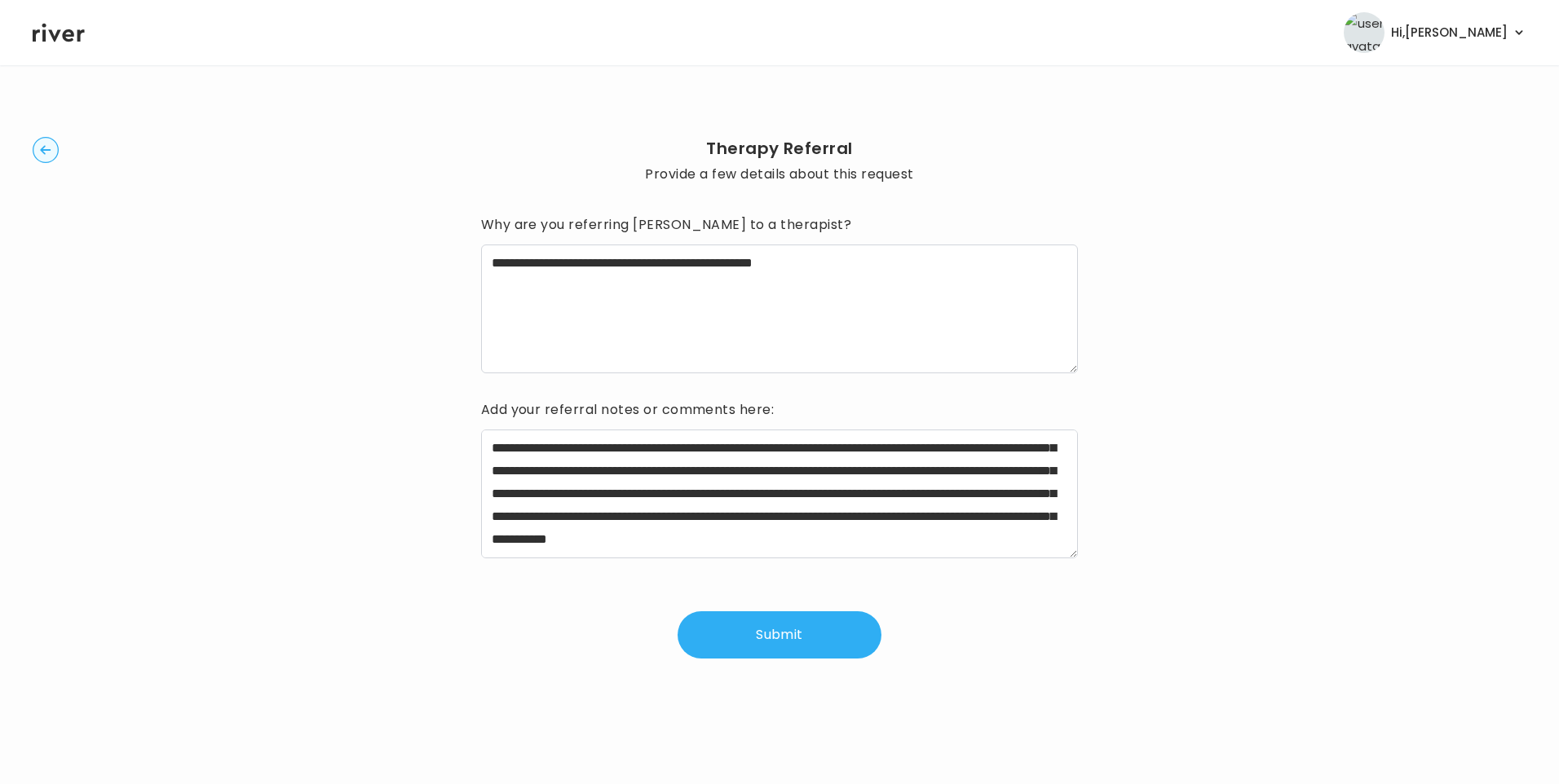
scroll to position [77, 0]
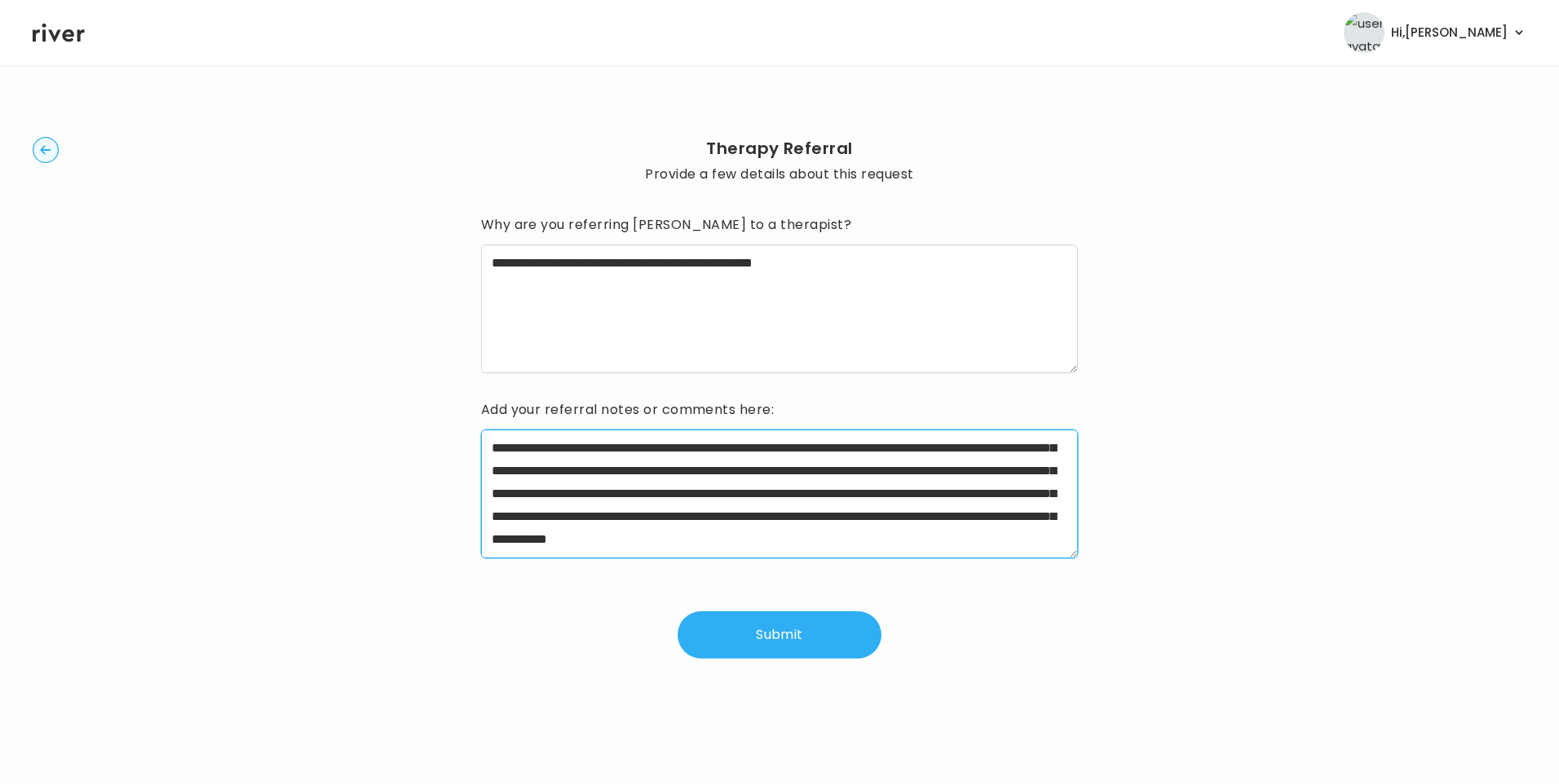
drag, startPoint x: 597, startPoint y: 463, endPoint x: 619, endPoint y: 469, distance: 22.8
click at [600, 463] on textarea "**********" at bounding box center [780, 493] width 597 height 129
click at [541, 460] on textarea "**********" at bounding box center [780, 493] width 597 height 129
click at [650, 469] on textarea "**********" at bounding box center [780, 493] width 597 height 129
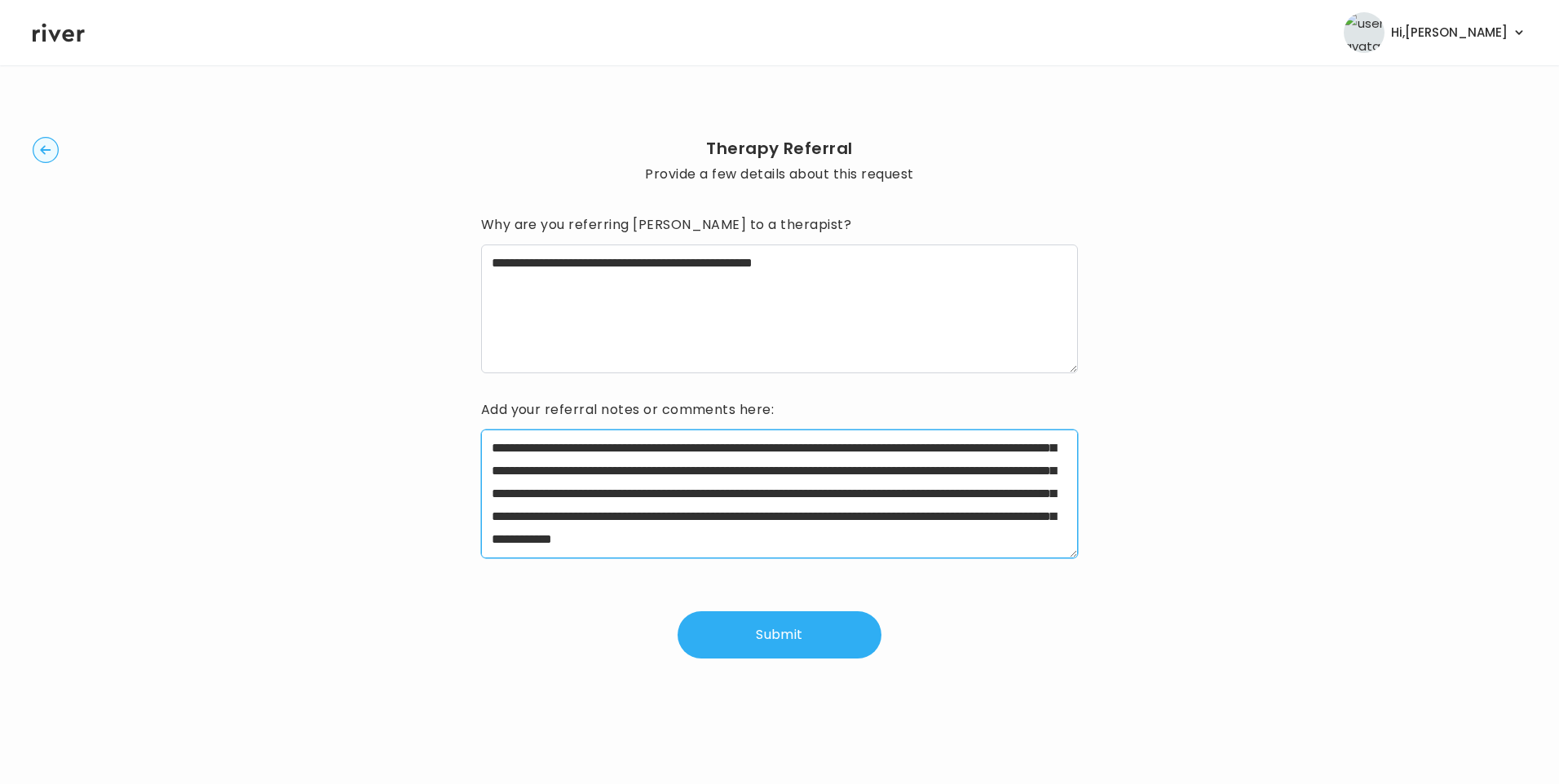
click at [650, 469] on textarea "**********" at bounding box center [780, 493] width 597 height 129
click at [1000, 490] on textarea "**********" at bounding box center [780, 493] width 597 height 129
click at [996, 492] on textarea "**********" at bounding box center [780, 493] width 597 height 129
drag, startPoint x: 832, startPoint y: 516, endPoint x: 1051, endPoint y: 520, distance: 219.0
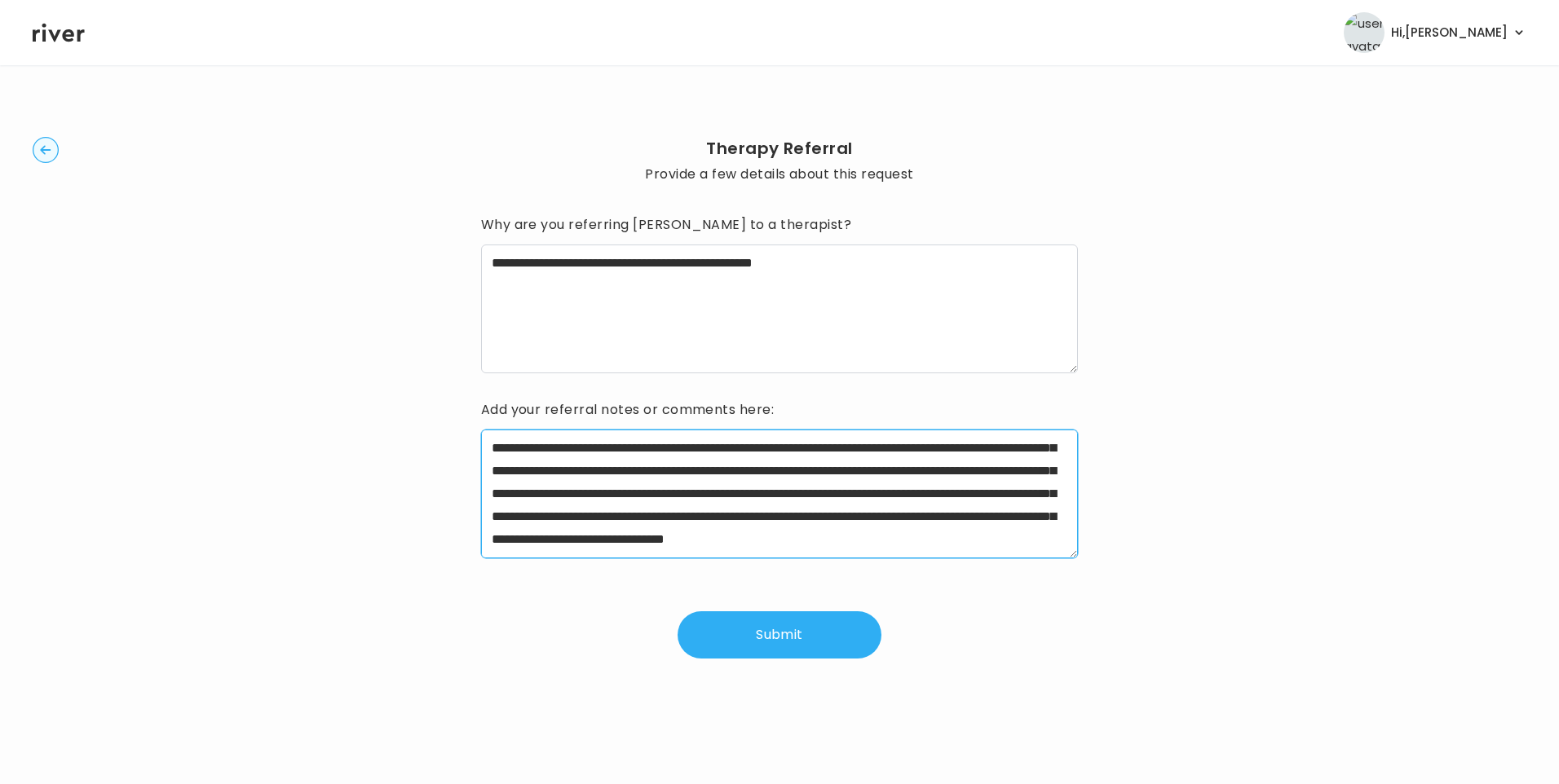
click at [1051, 520] on textarea "**********" at bounding box center [780, 493] width 597 height 129
click at [1045, 545] on textarea "**********" at bounding box center [780, 493] width 597 height 129
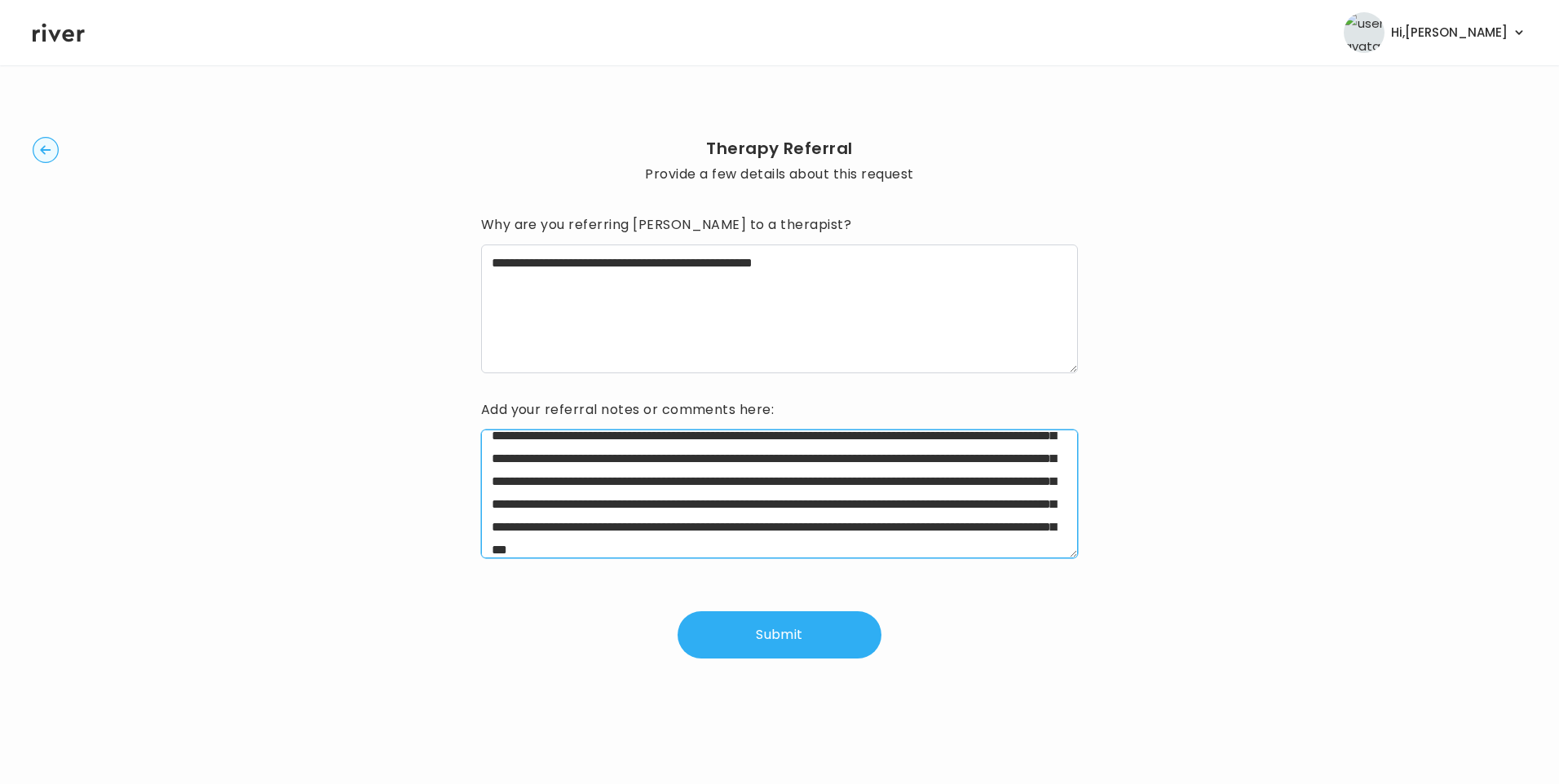
scroll to position [0, 0]
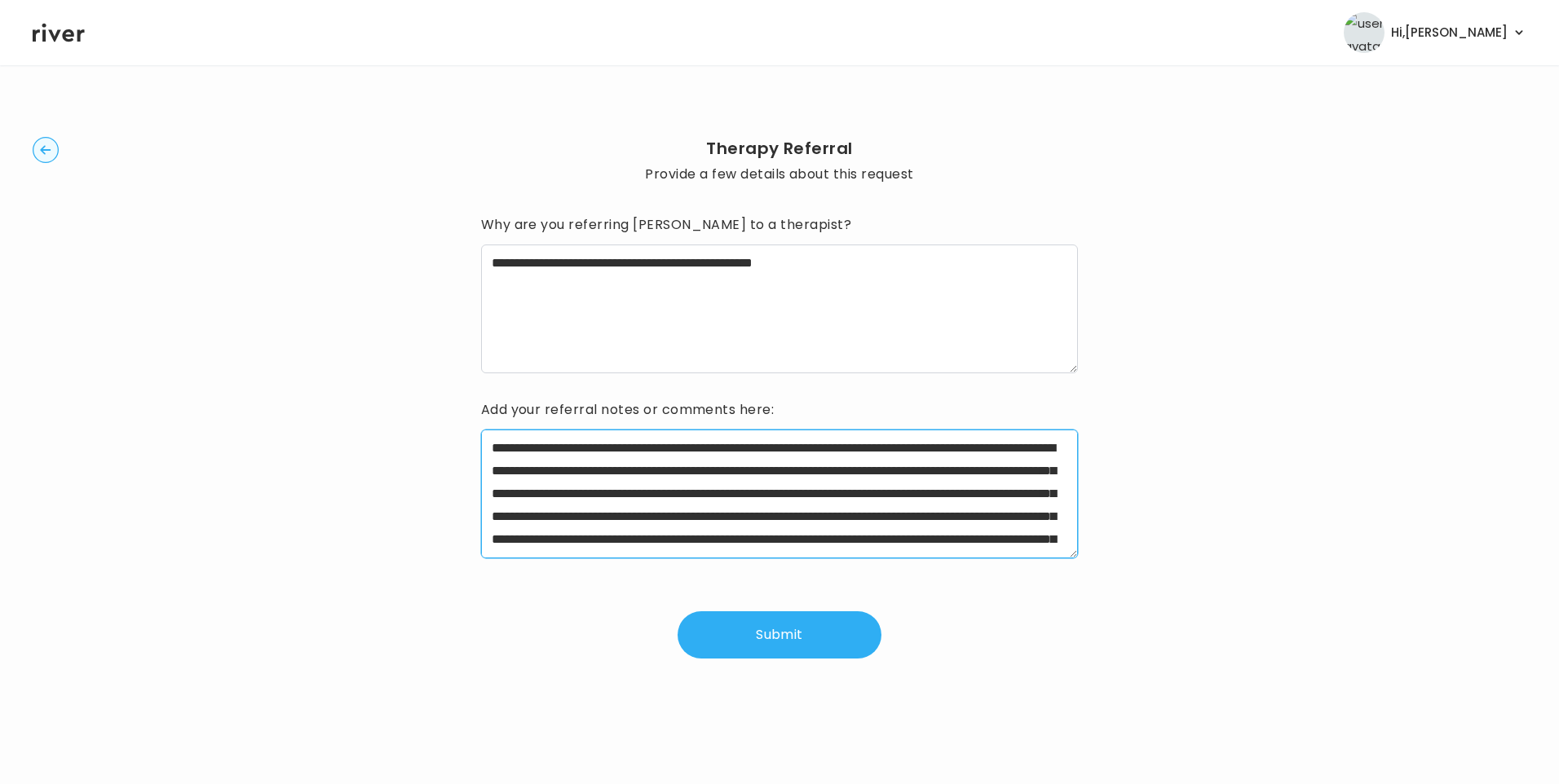
type textarea "**********"
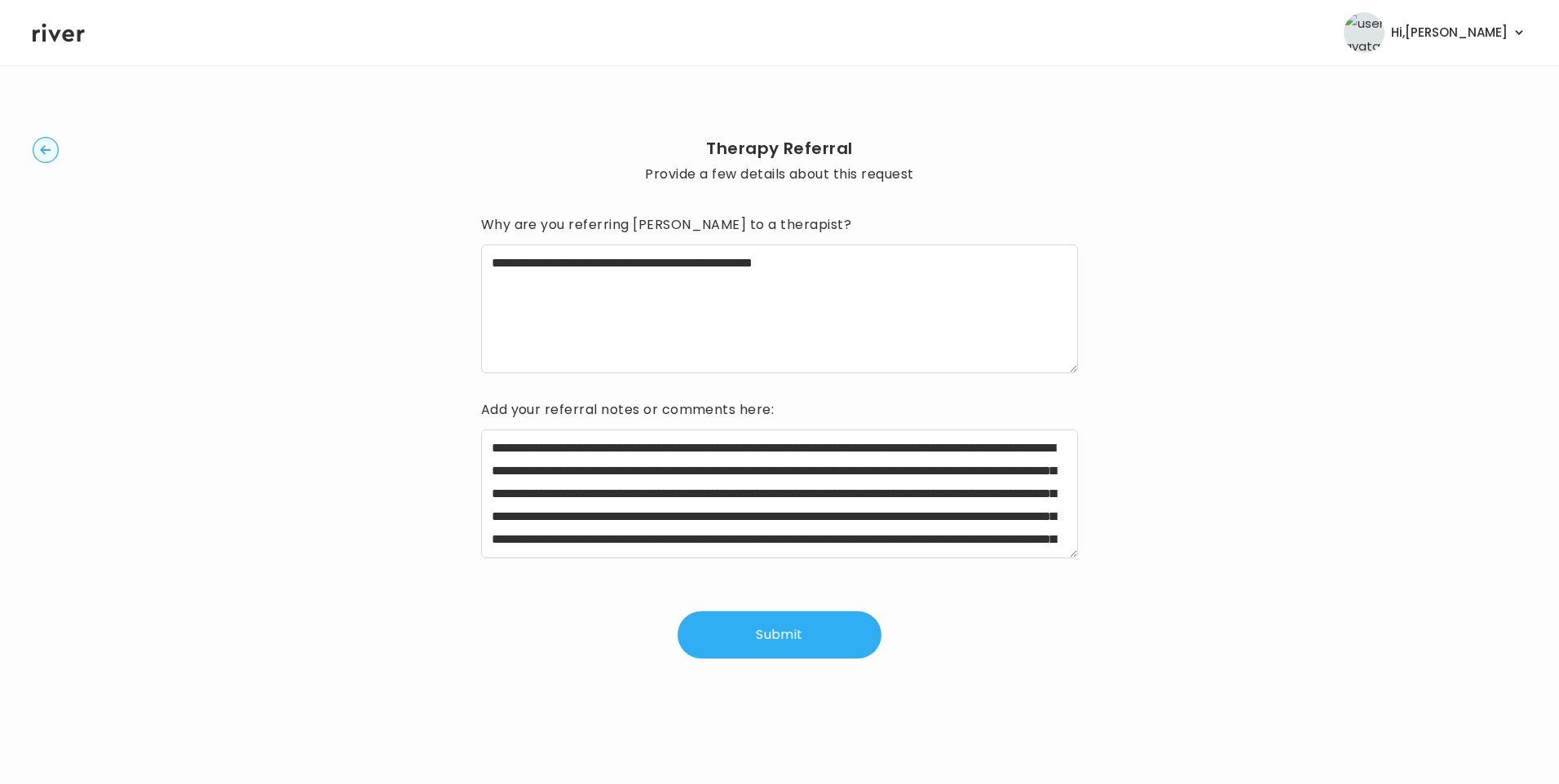
click at [799, 638] on button "Submit" at bounding box center [780, 635] width 204 height 47
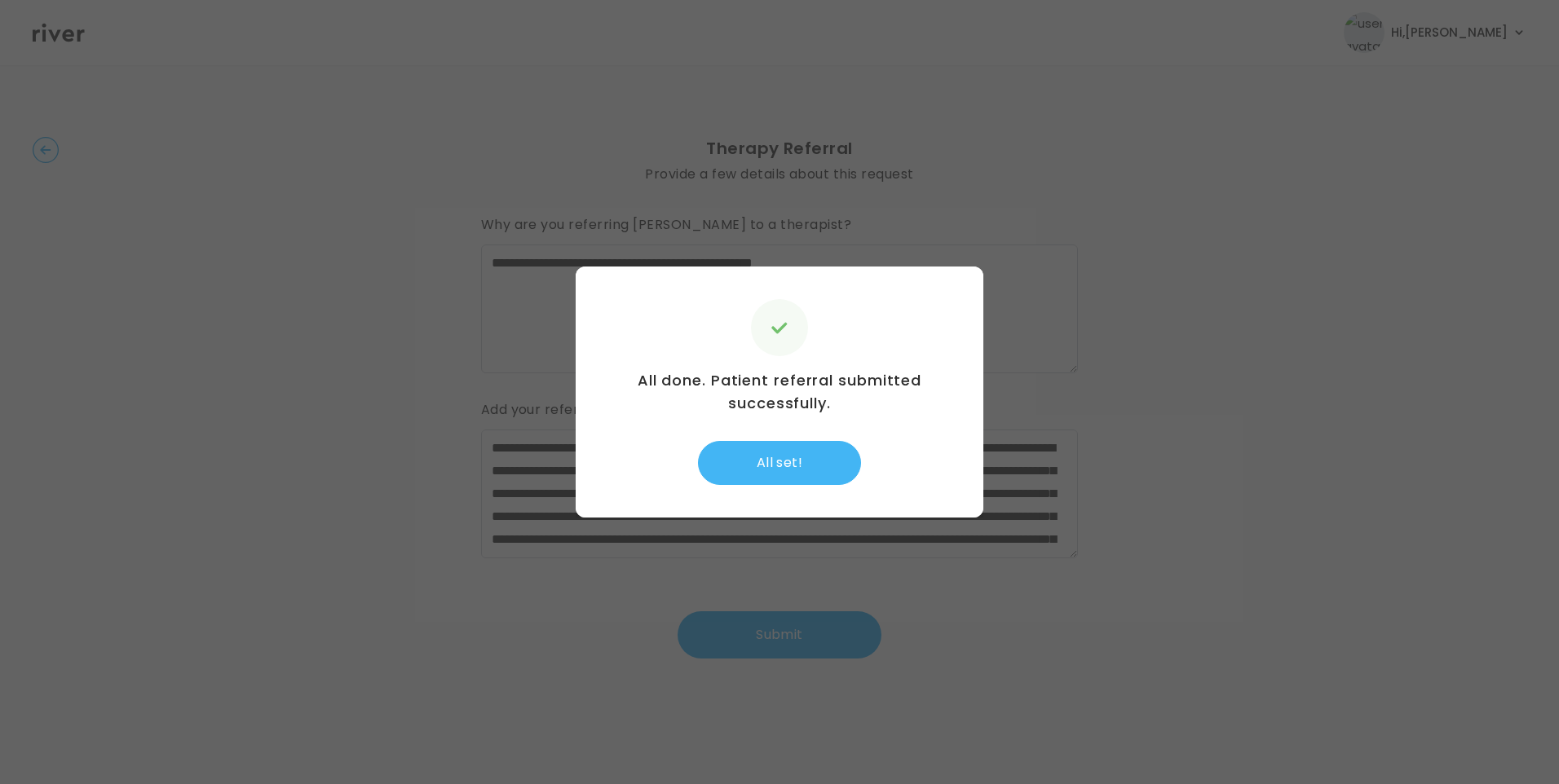
click at [785, 453] on button "All set!" at bounding box center [779, 463] width 163 height 44
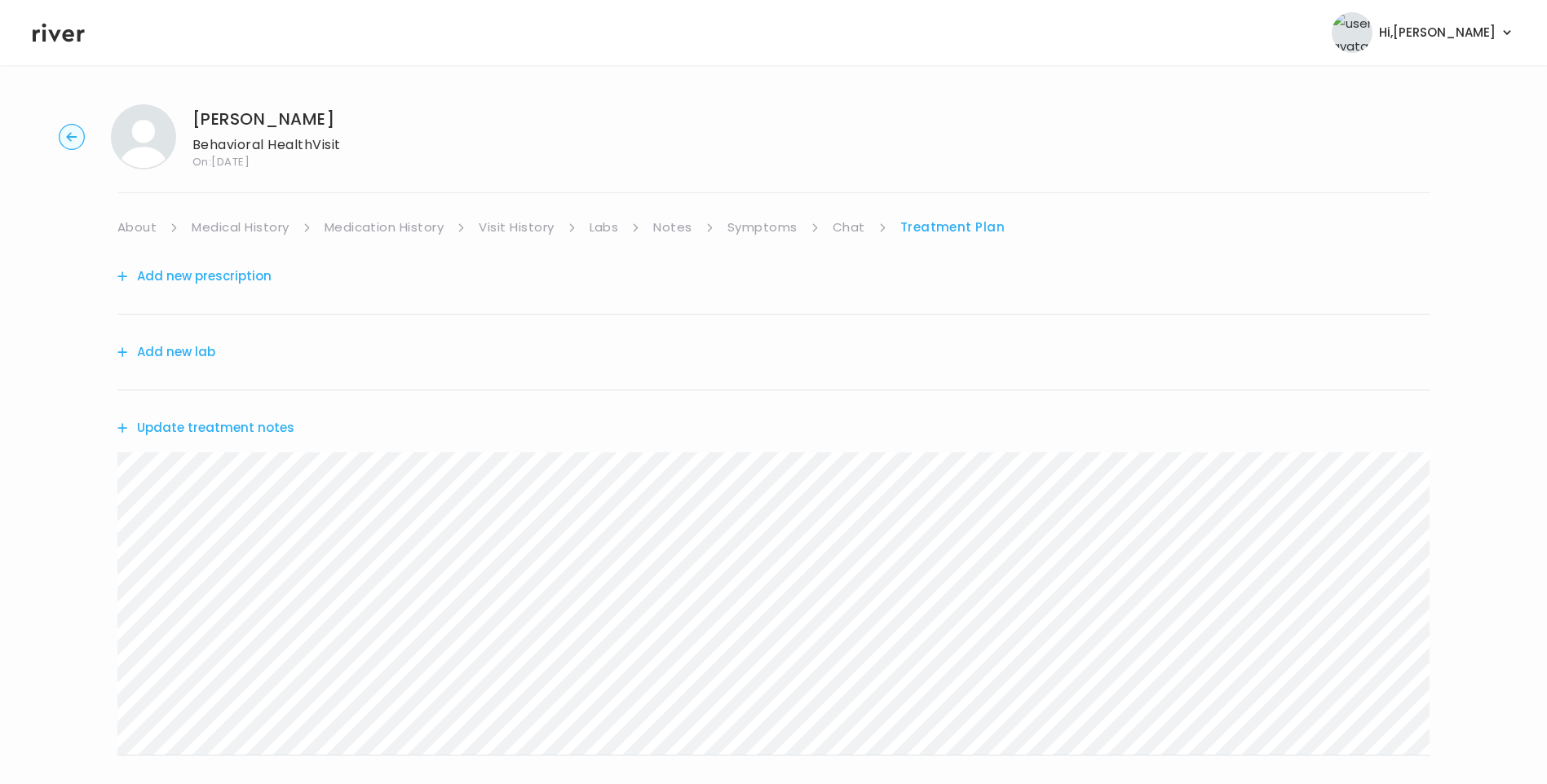
click at [262, 428] on button "Update treatment notes" at bounding box center [206, 428] width 177 height 23
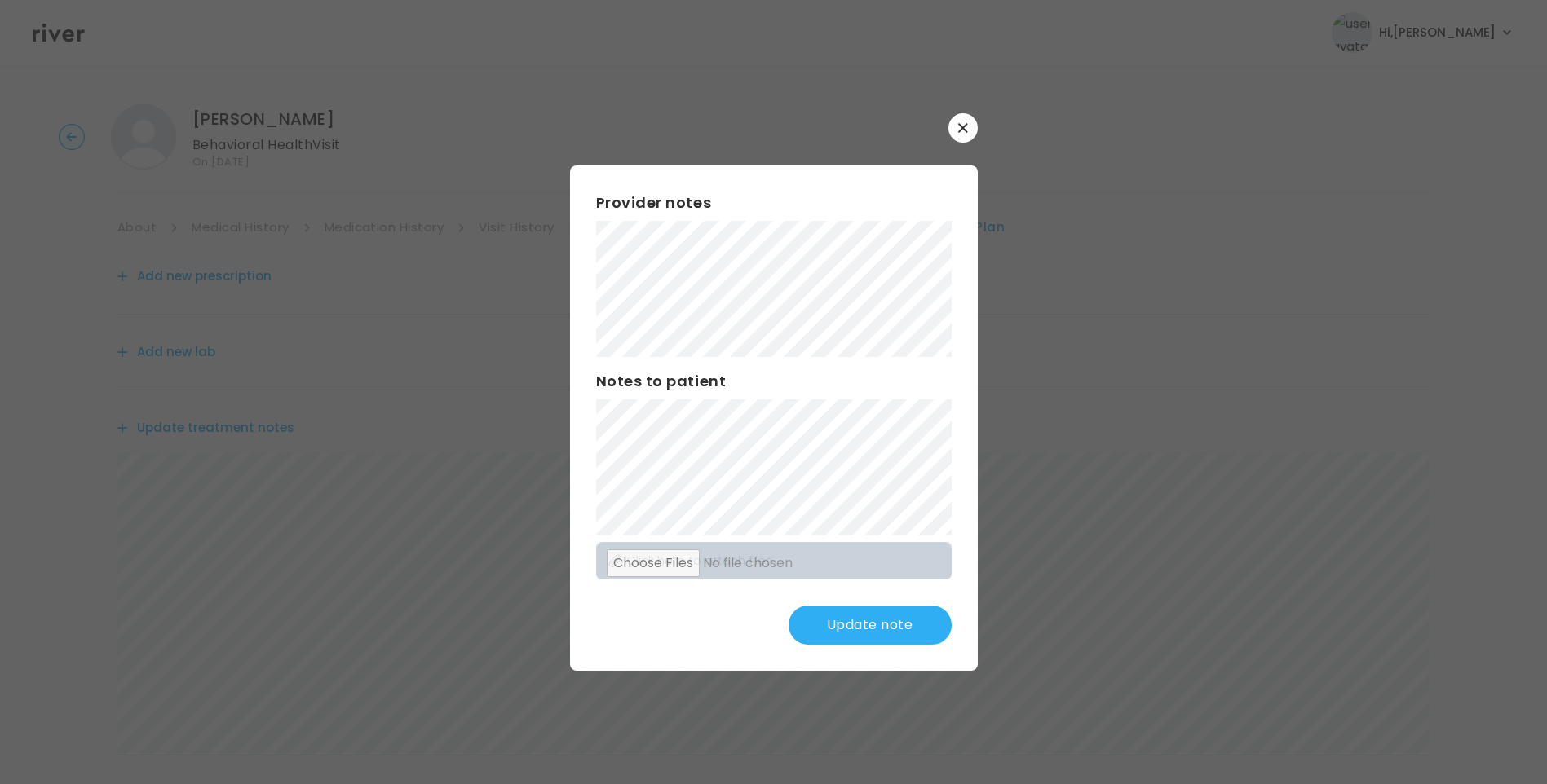
click at [875, 624] on button "Update note" at bounding box center [870, 624] width 163 height 39
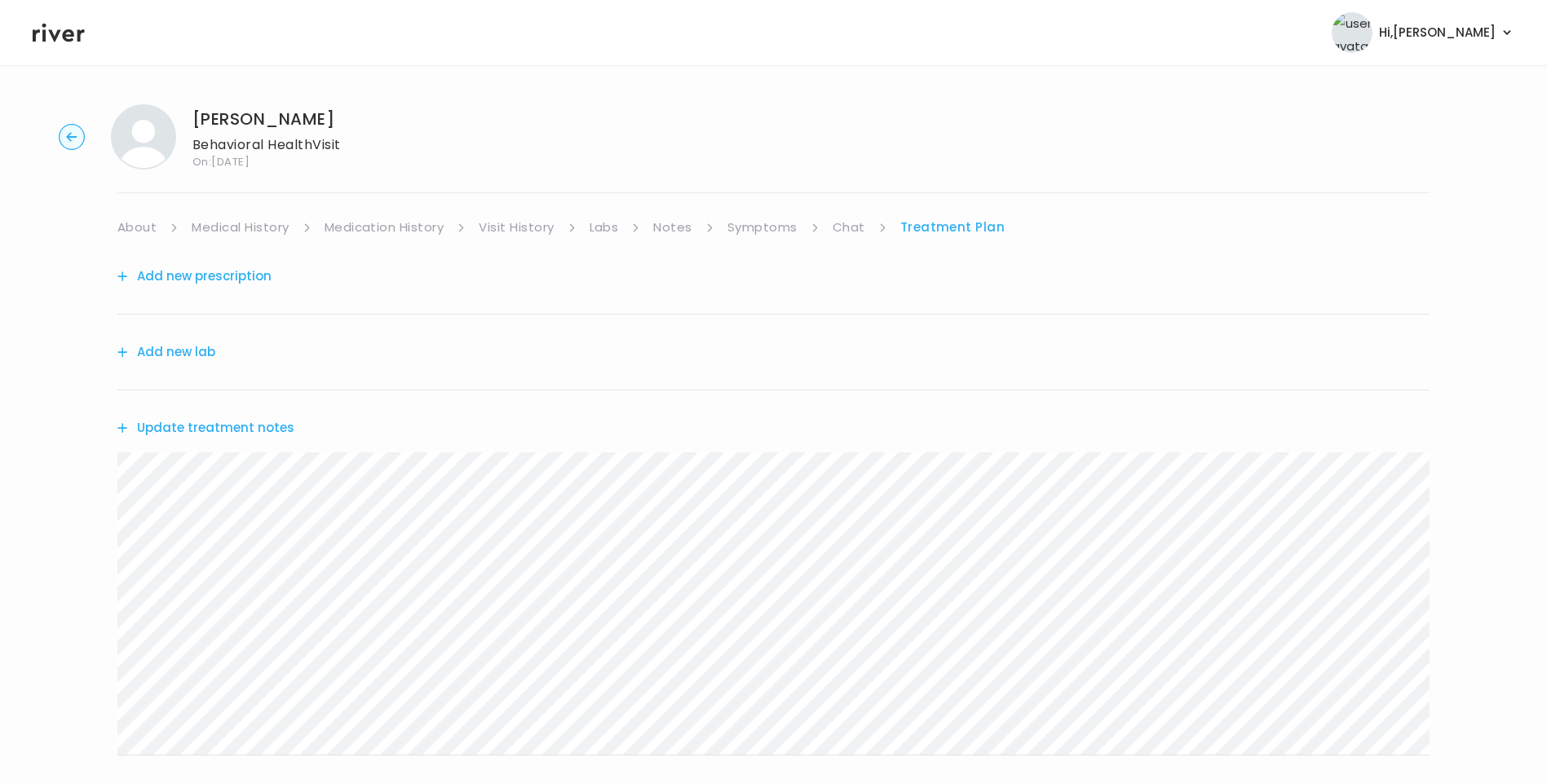
click at [246, 424] on button "Update treatment notes" at bounding box center [206, 428] width 177 height 23
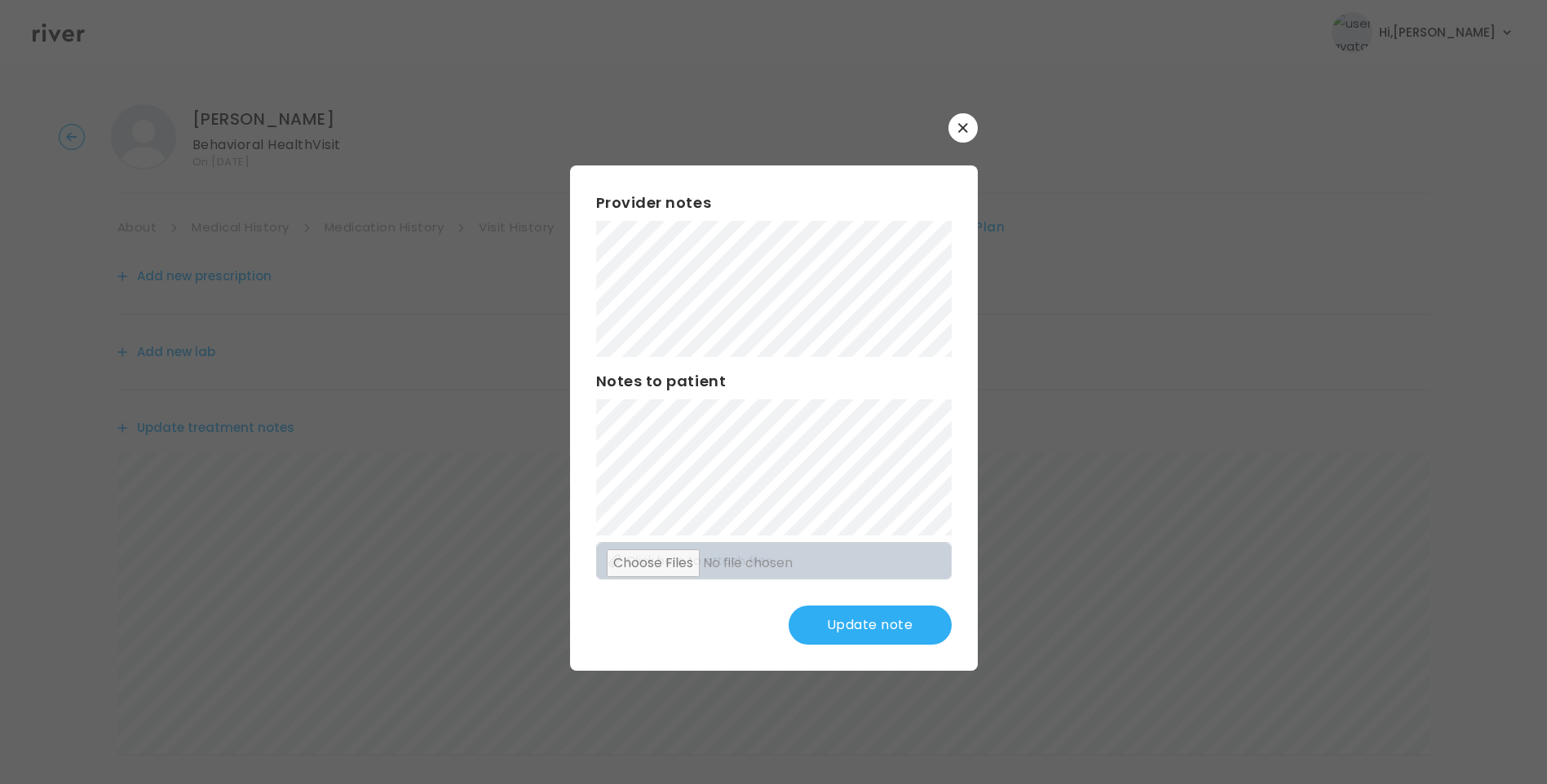
click at [868, 633] on button "Update note" at bounding box center [870, 624] width 163 height 39
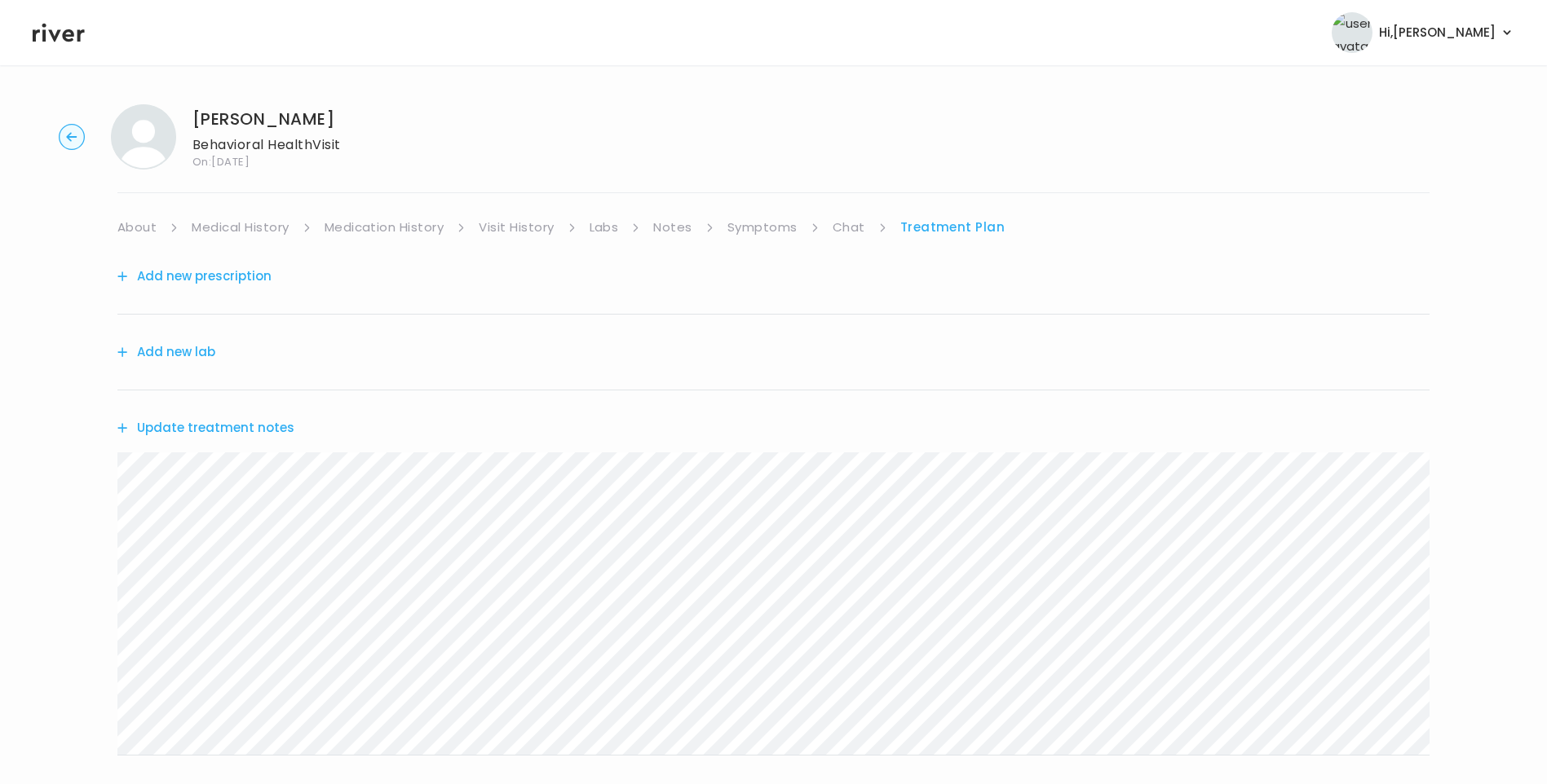
click at [759, 224] on link "Symptoms" at bounding box center [763, 227] width 70 height 23
click at [954, 232] on link "Treatment Plan" at bounding box center [954, 227] width 101 height 23
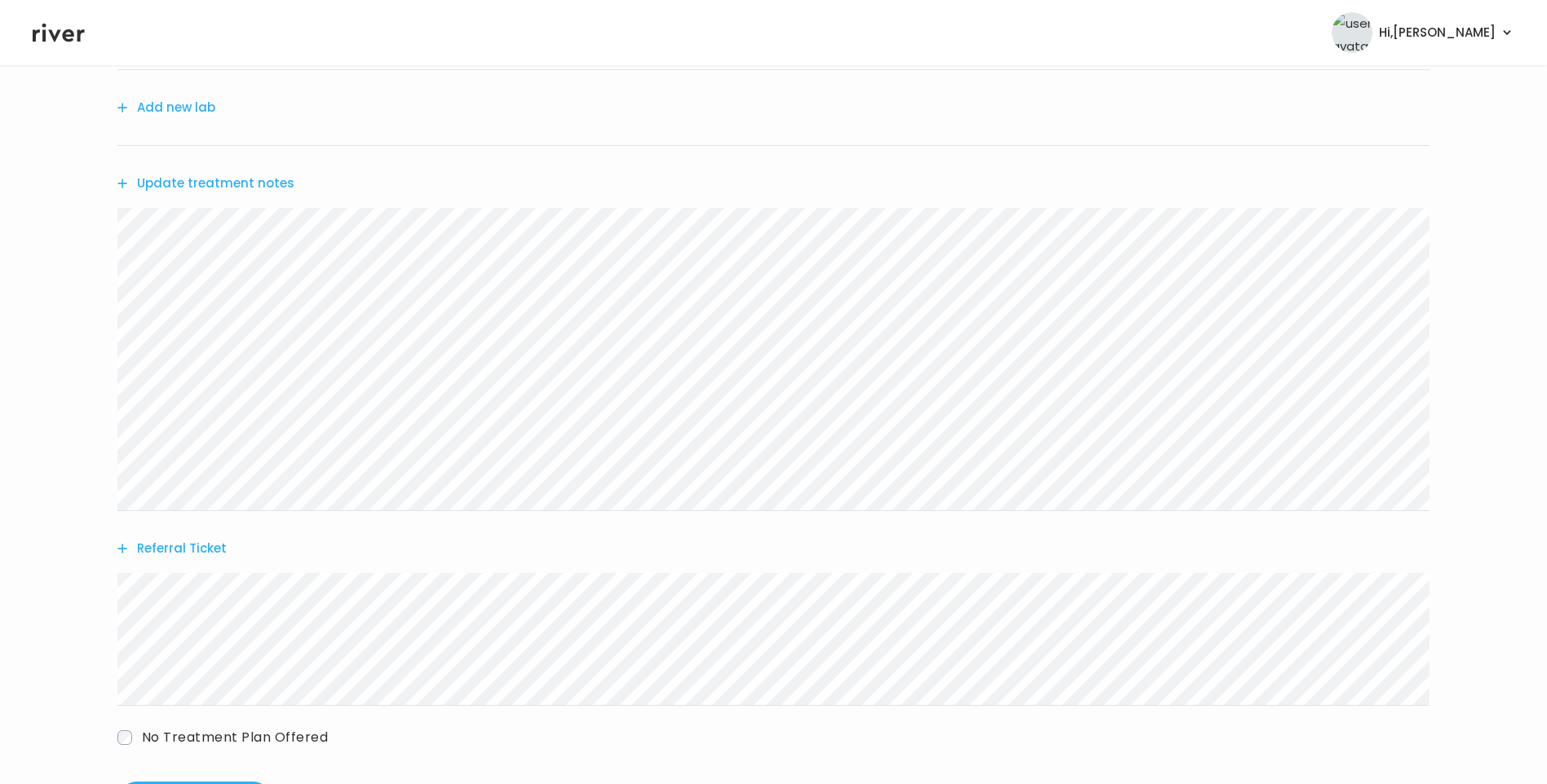
scroll to position [320, 0]
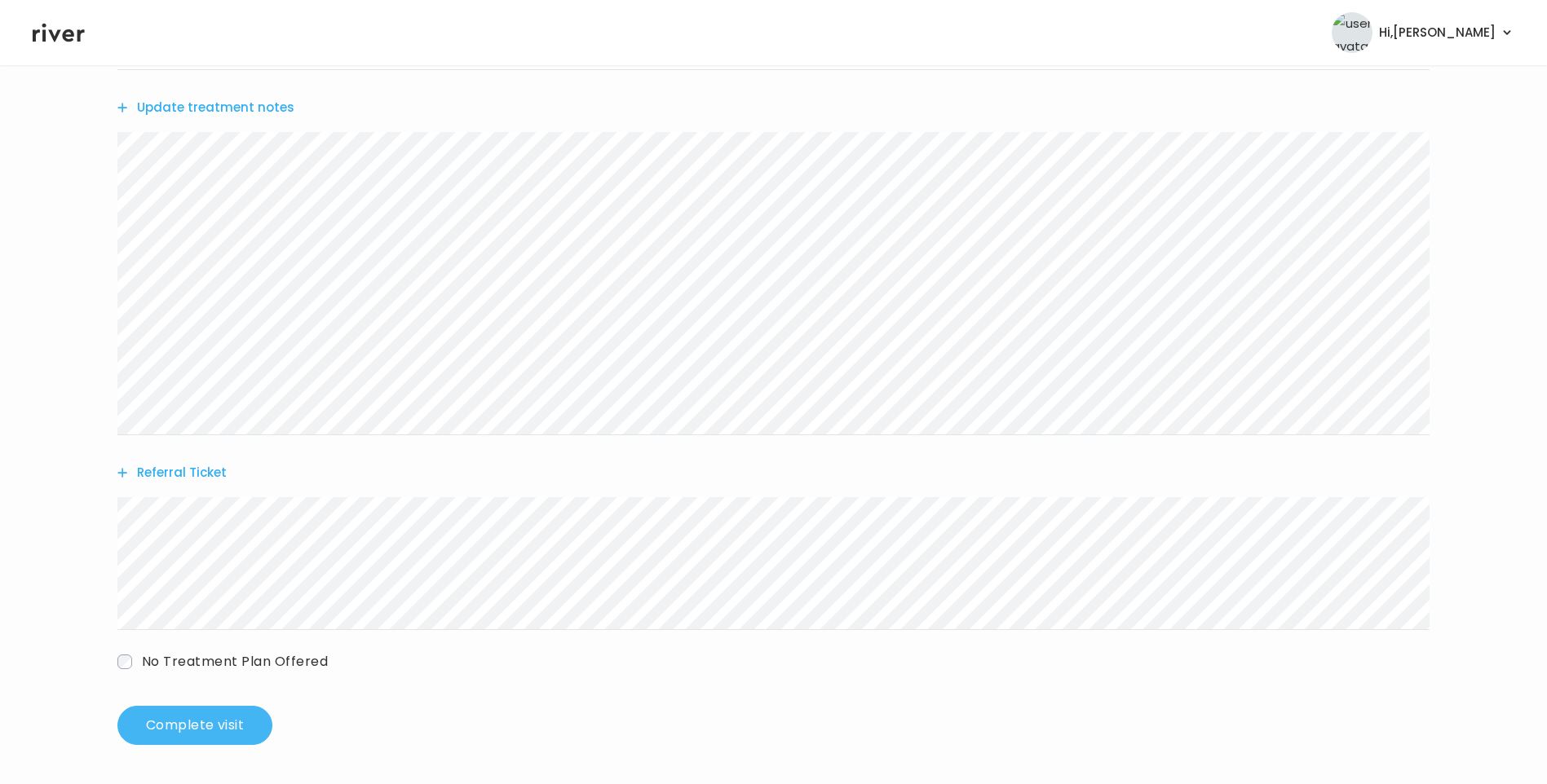
click at [245, 714] on button "Complete visit" at bounding box center [195, 725] width 155 height 39
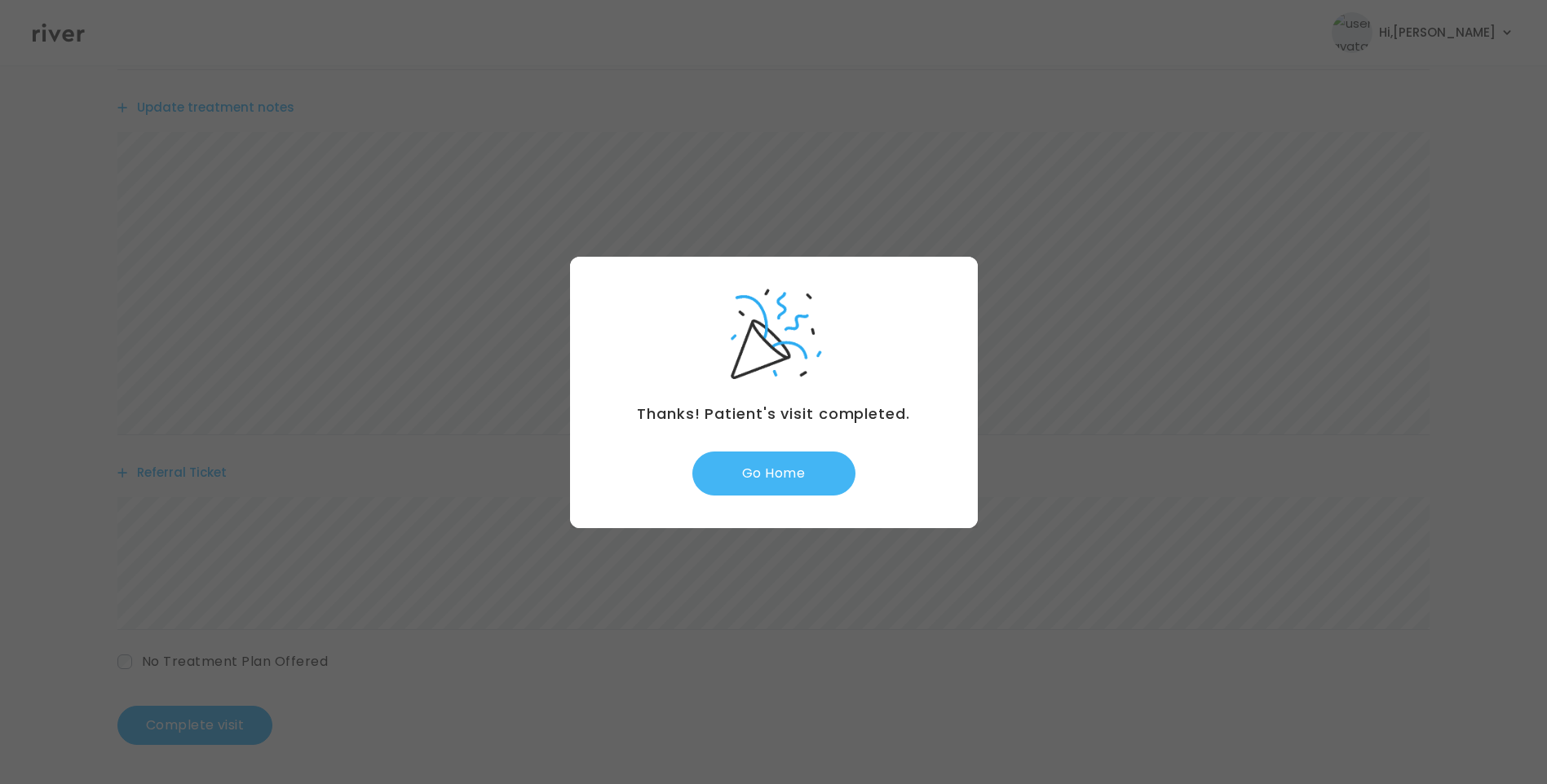
click at [774, 490] on button "Go Home" at bounding box center [774, 473] width 163 height 44
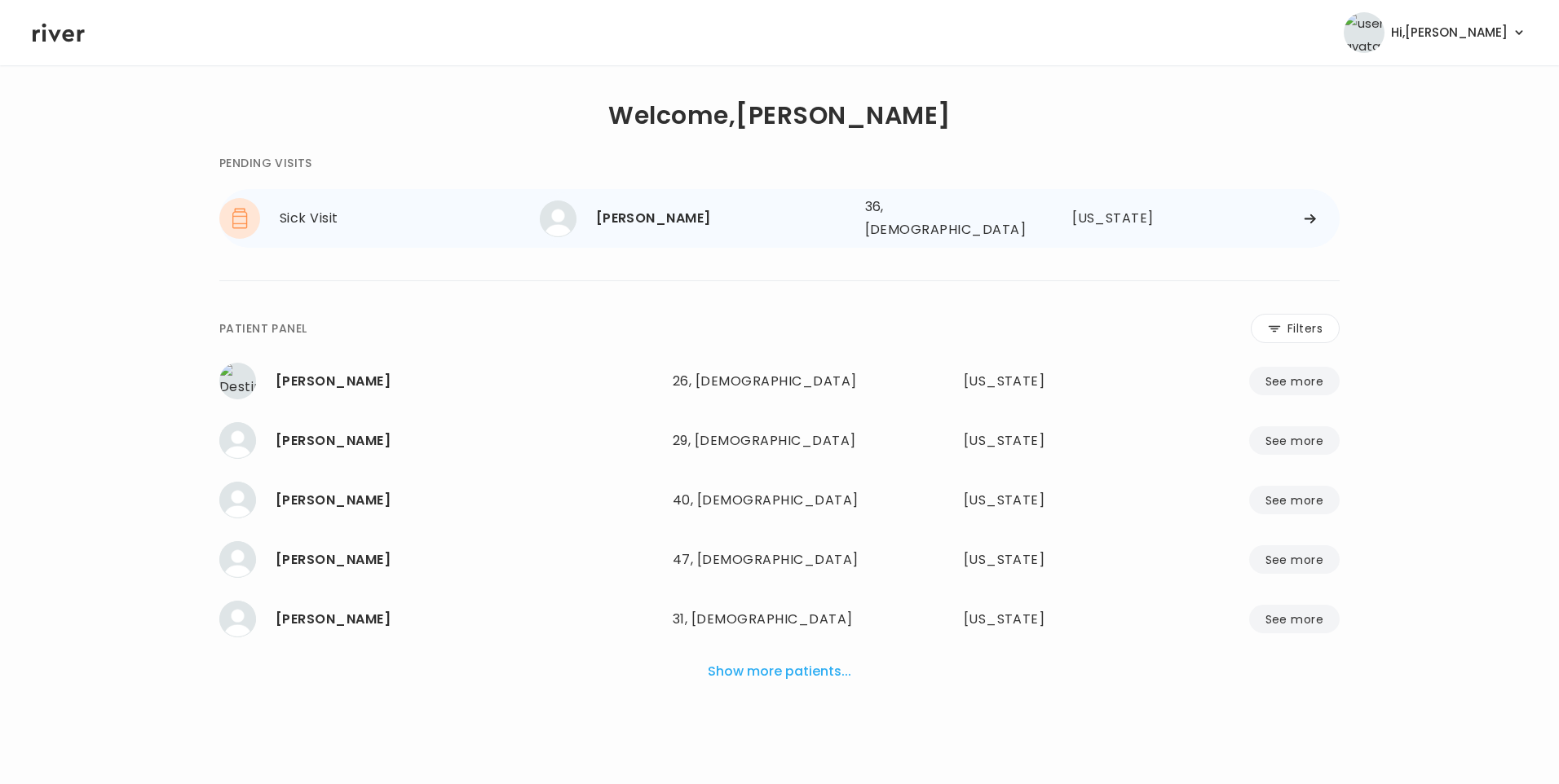
click at [718, 224] on div "[PERSON_NAME]" at bounding box center [724, 218] width 256 height 23
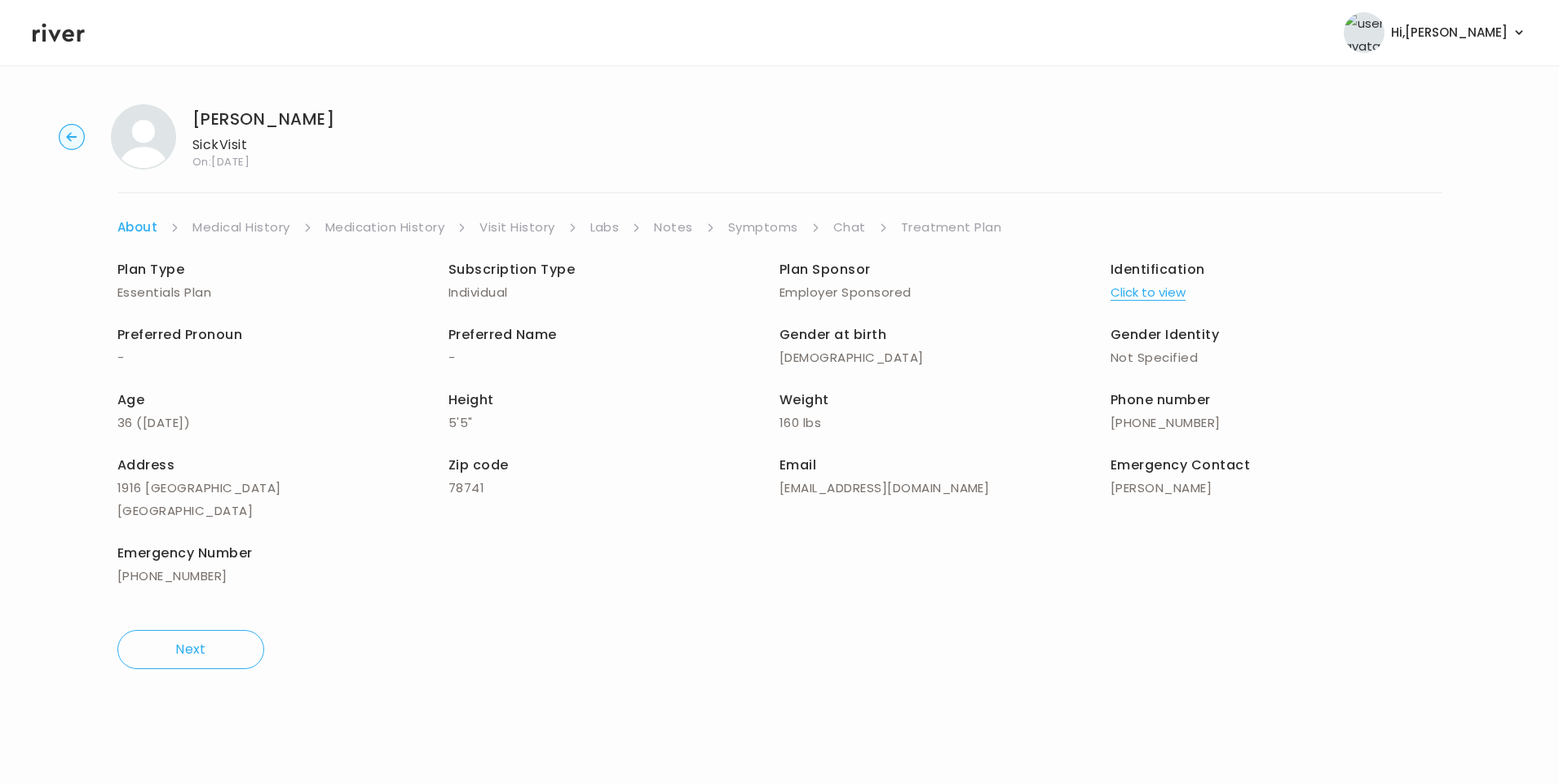
click at [769, 225] on link "Symptoms" at bounding box center [762, 227] width 70 height 23
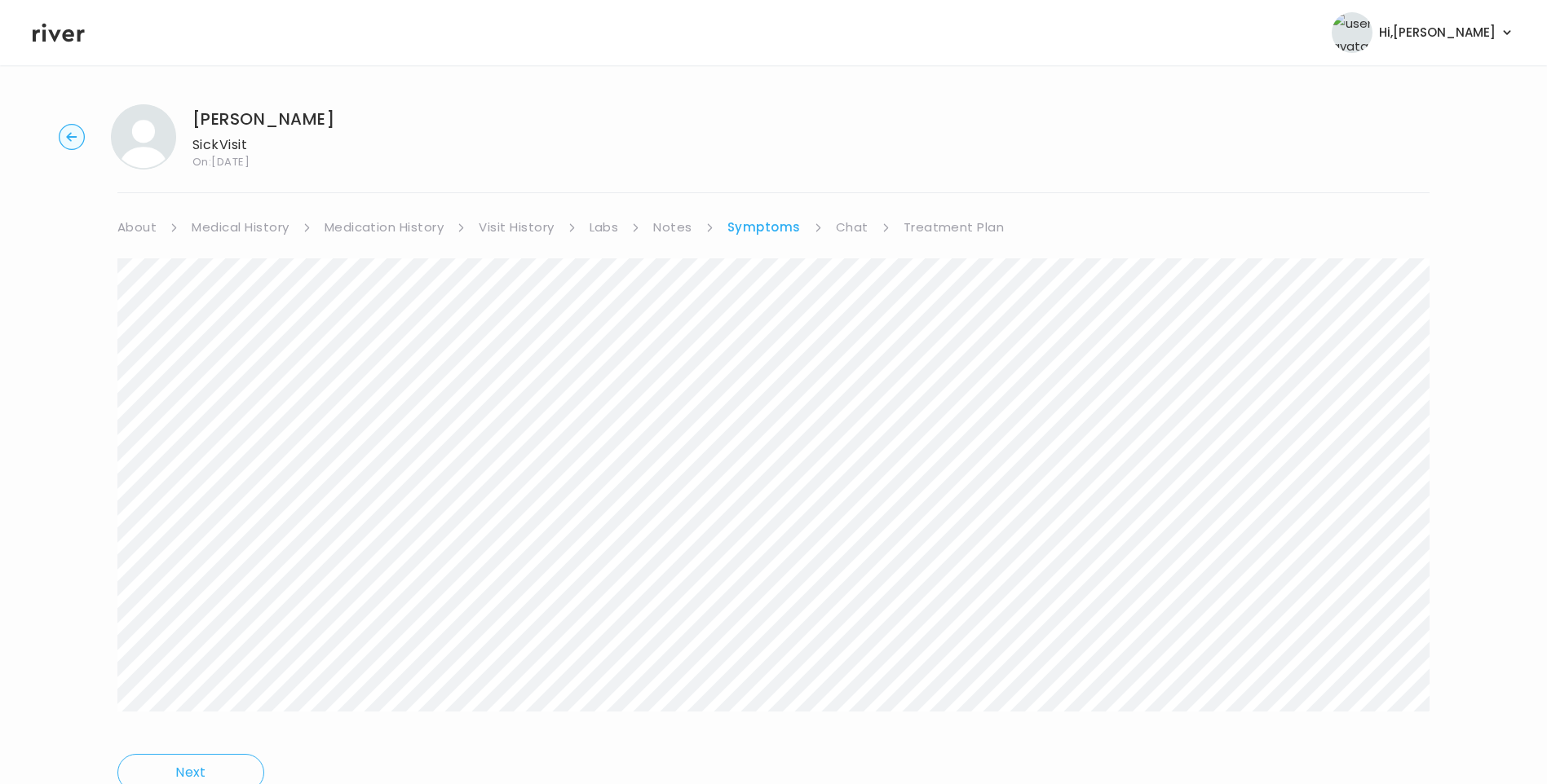
click at [846, 224] on link "Chat" at bounding box center [852, 227] width 33 height 23
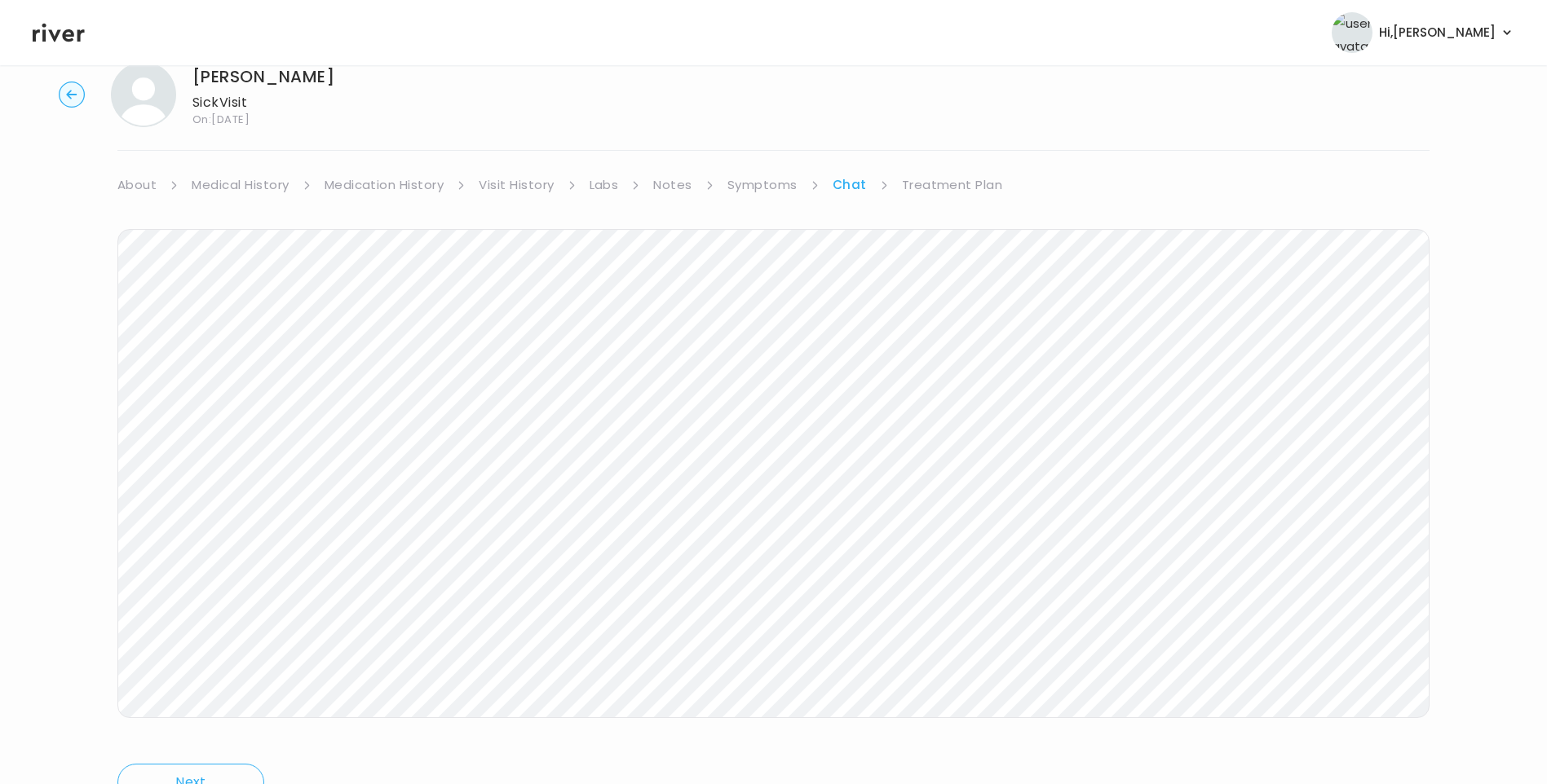
click at [64, 37] on icon at bounding box center [58, 33] width 52 height 19
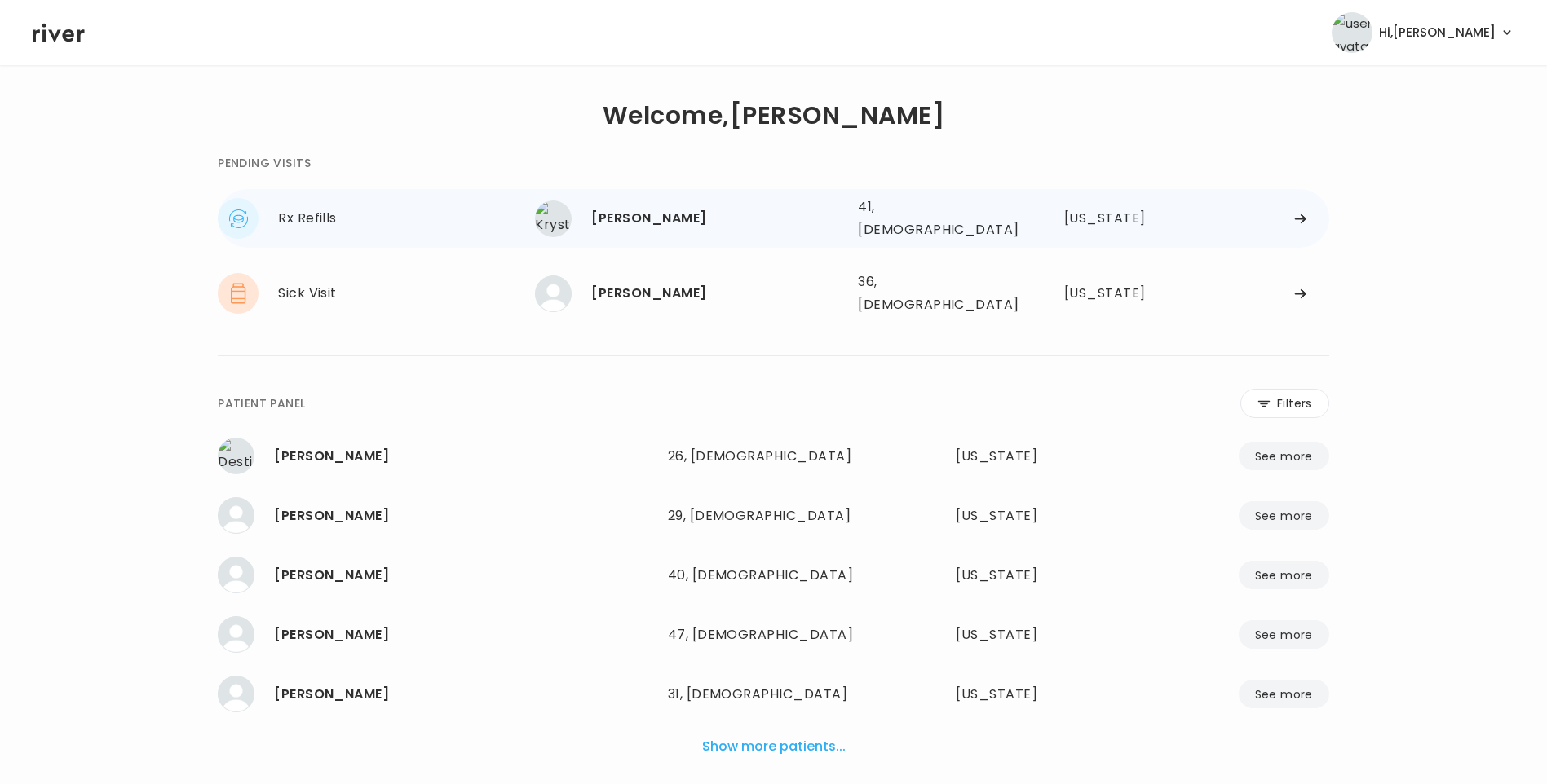
click at [653, 209] on div "[PERSON_NAME]" at bounding box center [718, 218] width 254 height 23
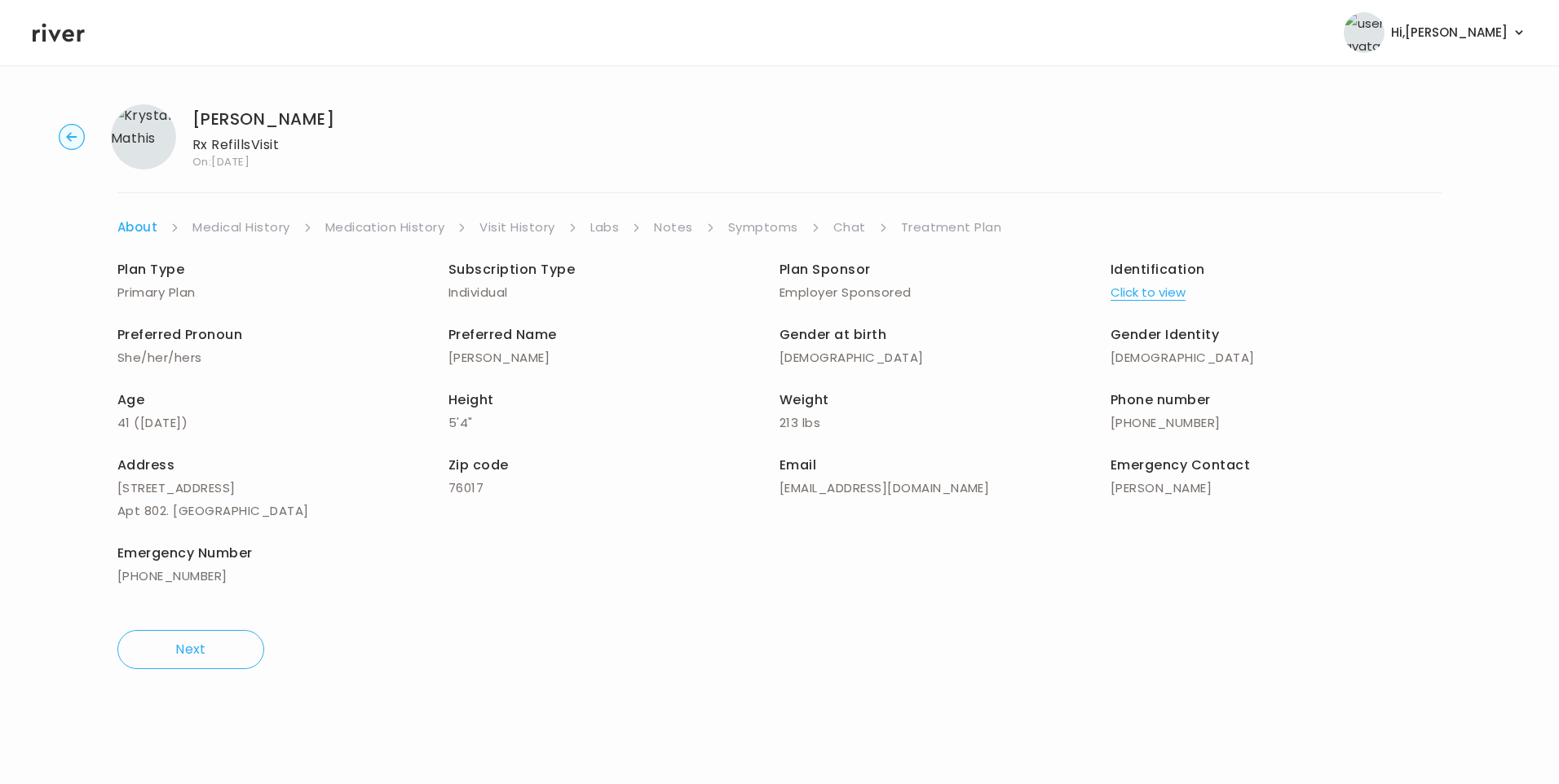
click at [506, 224] on link "Visit History" at bounding box center [517, 227] width 75 height 23
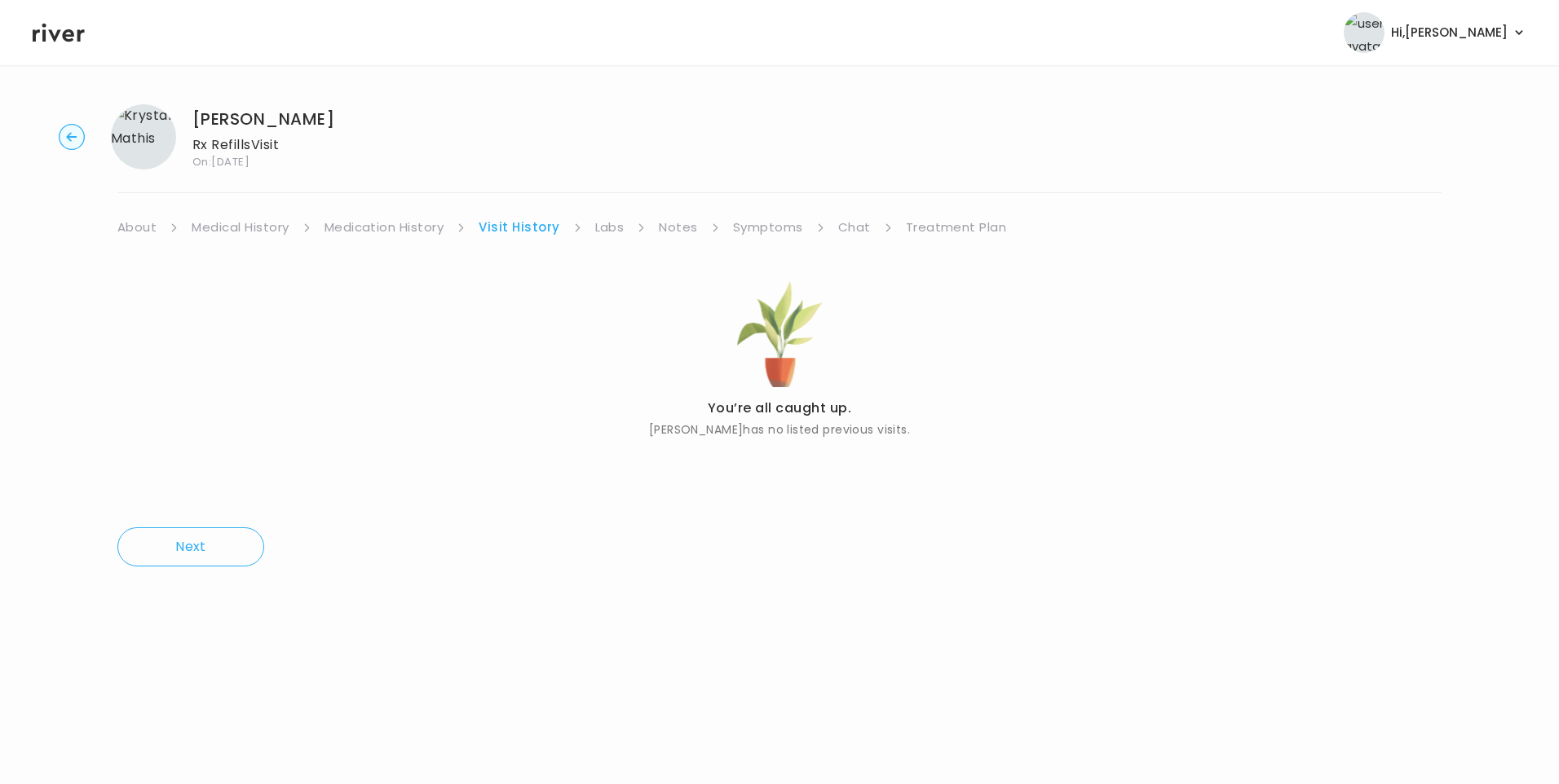
click at [129, 230] on link "About" at bounding box center [137, 227] width 39 height 23
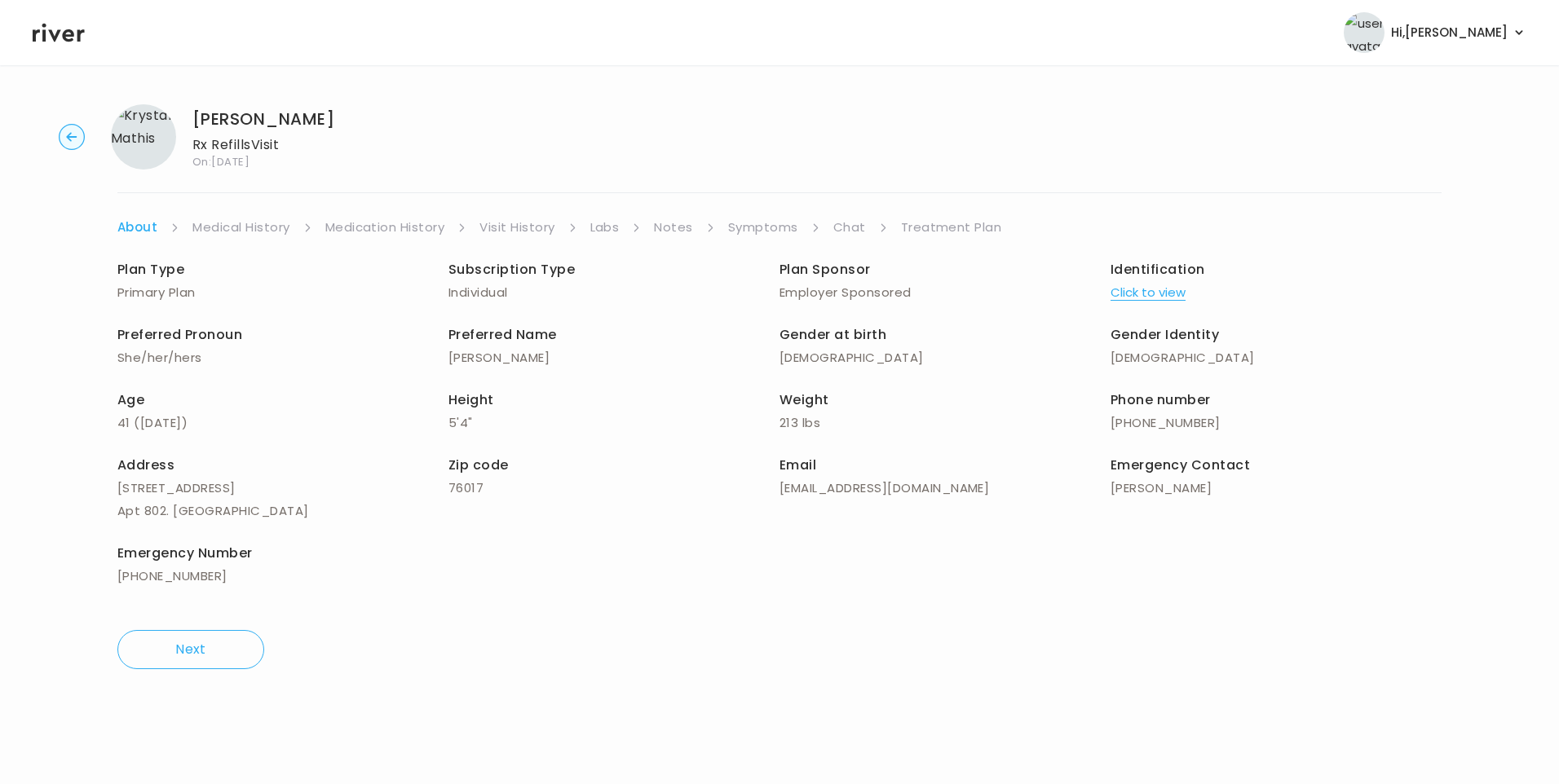
click at [1143, 293] on button "Click to view" at bounding box center [1148, 292] width 75 height 23
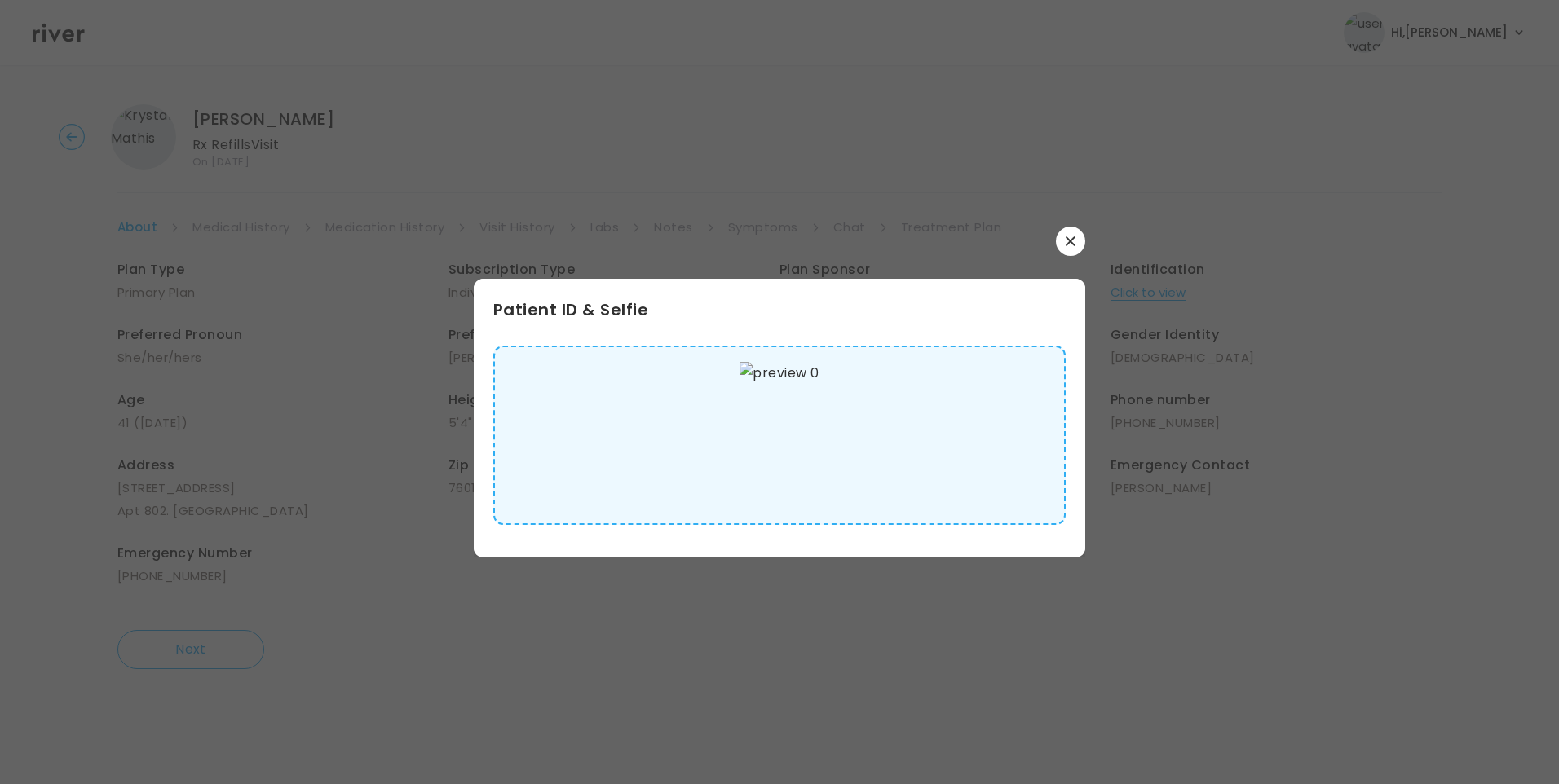
click at [769, 451] on img at bounding box center [779, 435] width 79 height 147
click at [1081, 240] on button "button" at bounding box center [1070, 242] width 29 height 29
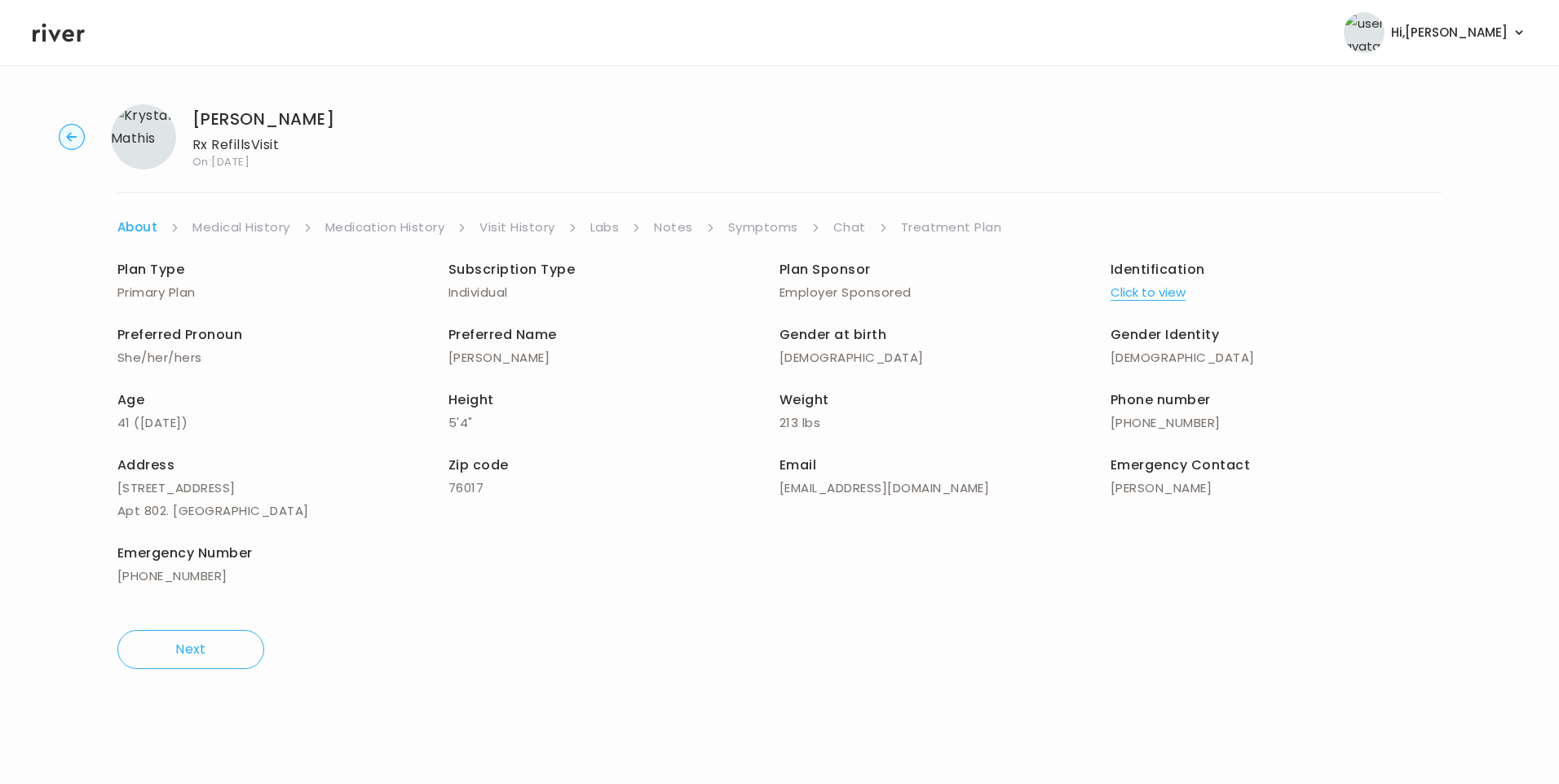
click at [236, 232] on link "Medical History" at bounding box center [241, 227] width 97 height 23
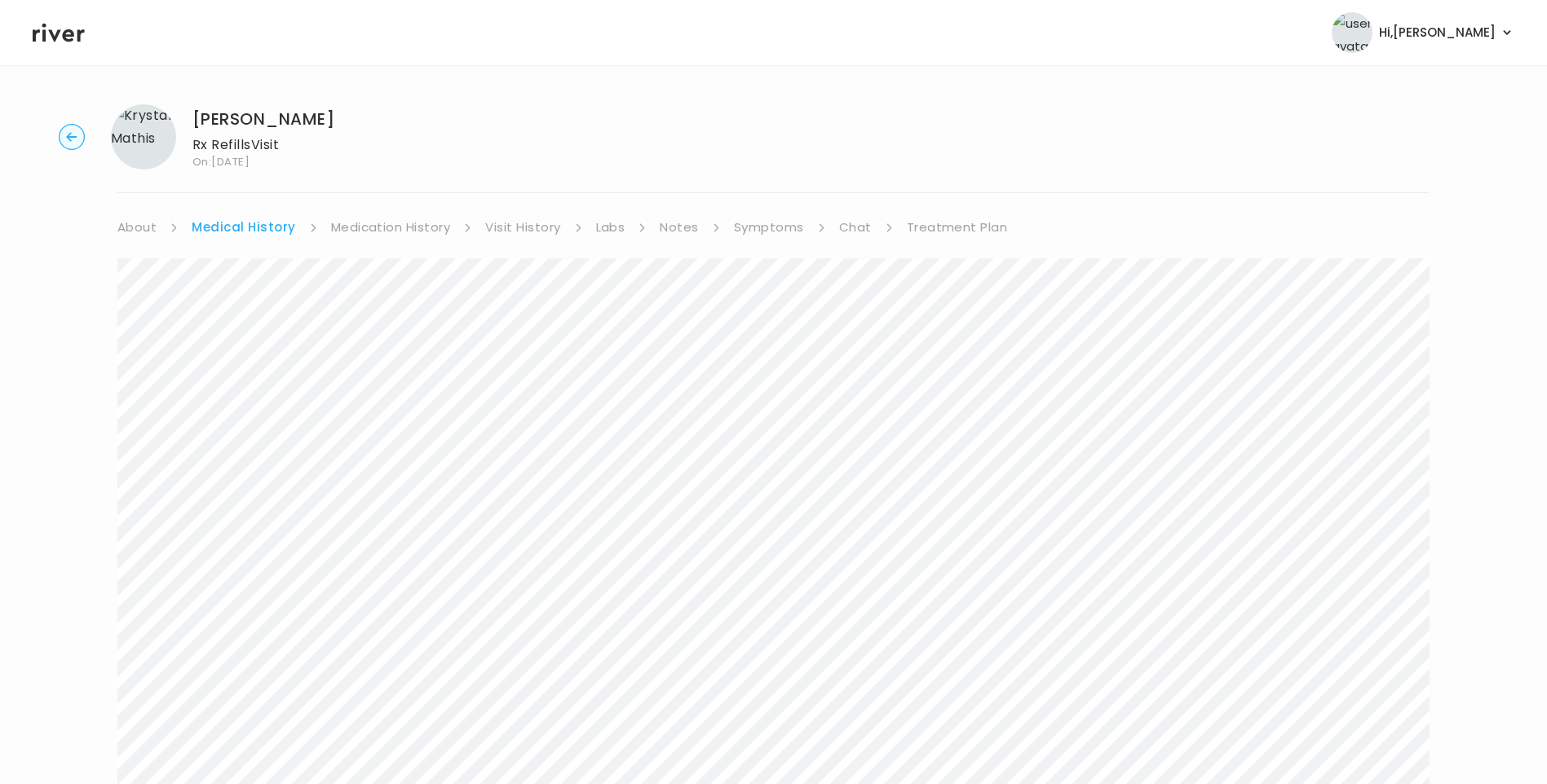
click at [740, 228] on link "Symptoms" at bounding box center [769, 227] width 70 height 23
click at [240, 221] on link "Medical History" at bounding box center [240, 227] width 97 height 23
click at [941, 227] on link "Treatment Plan" at bounding box center [957, 227] width 101 height 23
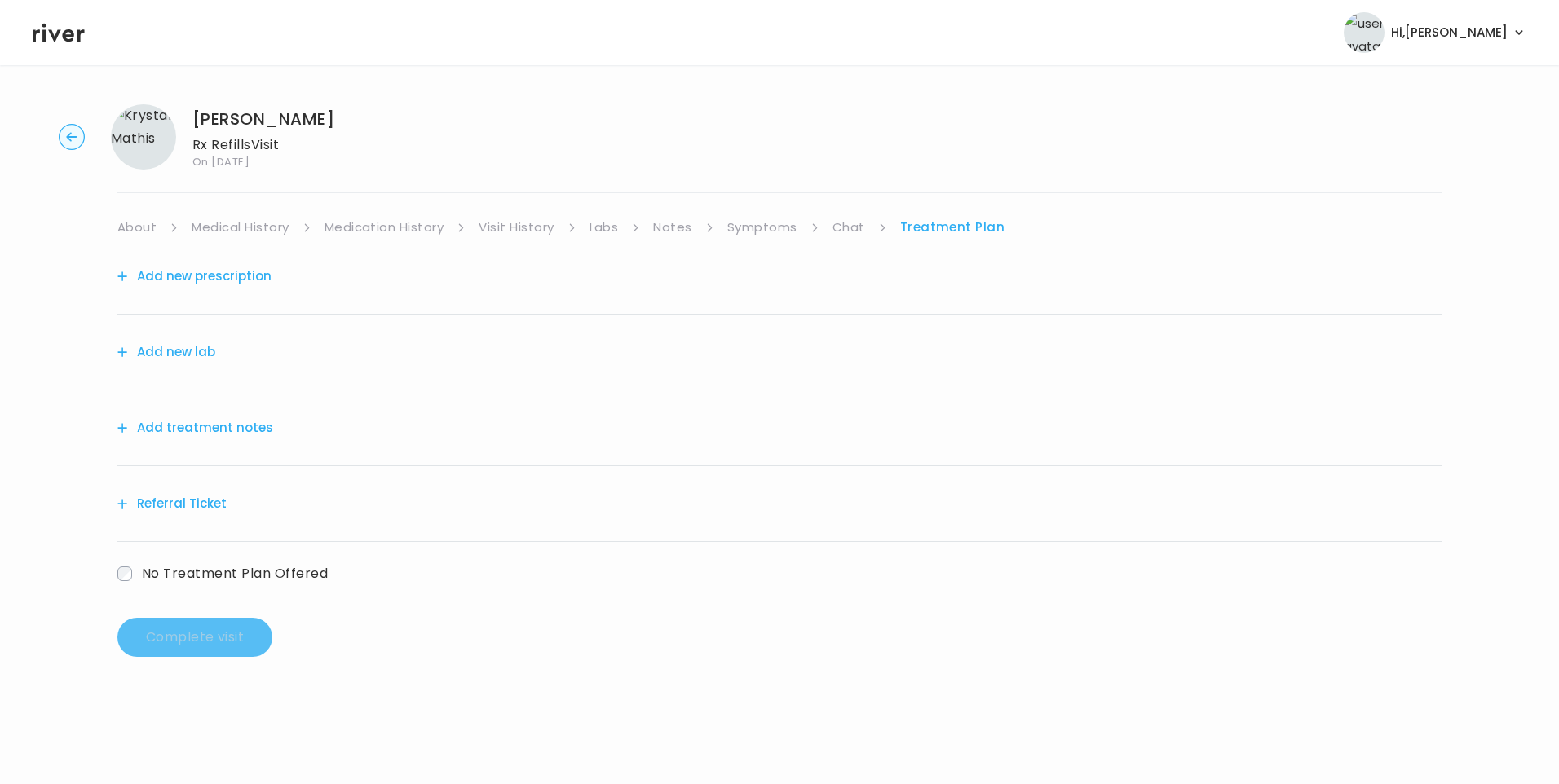
click at [780, 222] on link "Symptoms" at bounding box center [762, 227] width 70 height 23
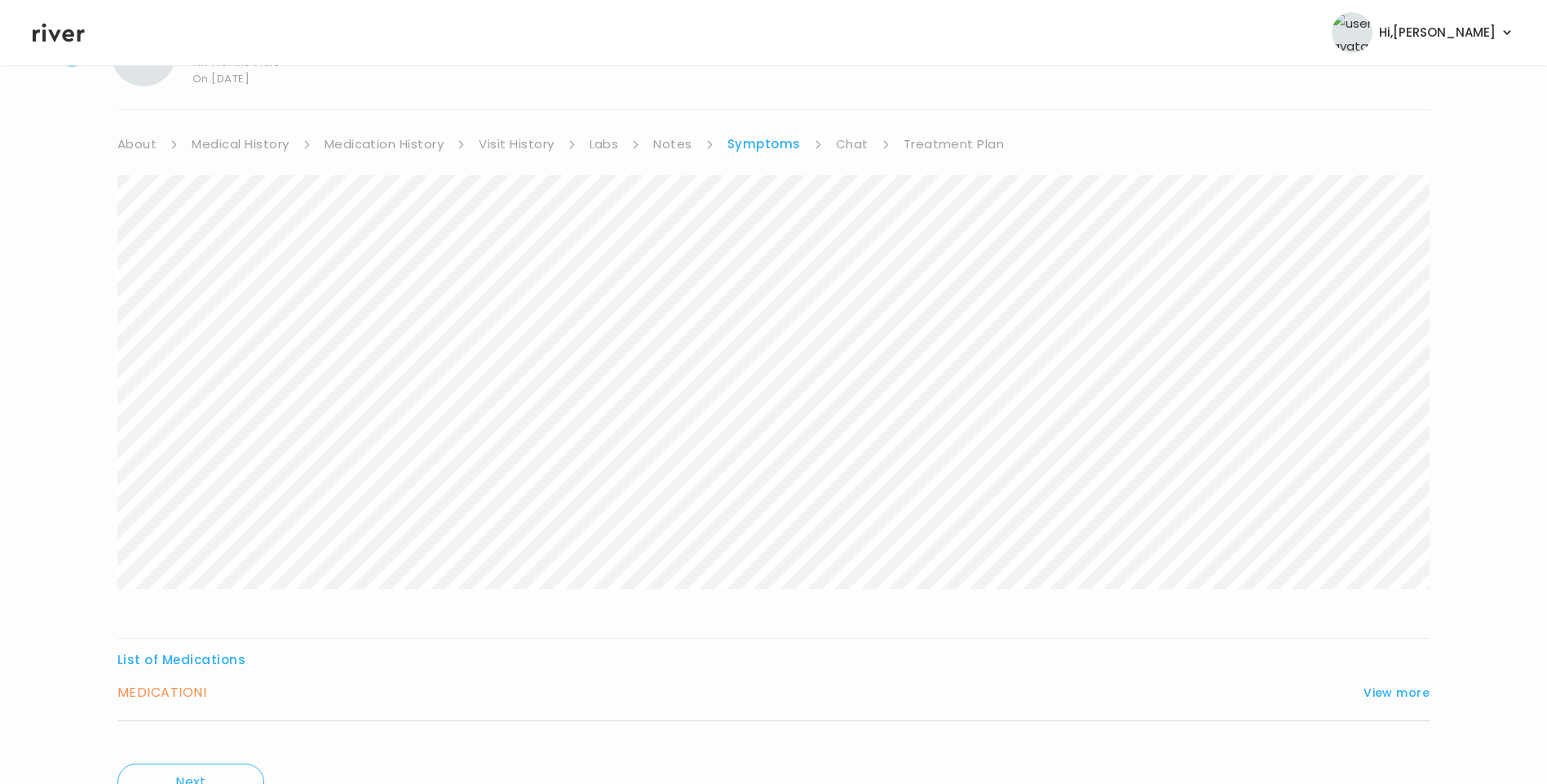
scroll to position [162, 0]
click at [1404, 617] on button "View more" at bounding box center [1396, 614] width 66 height 19
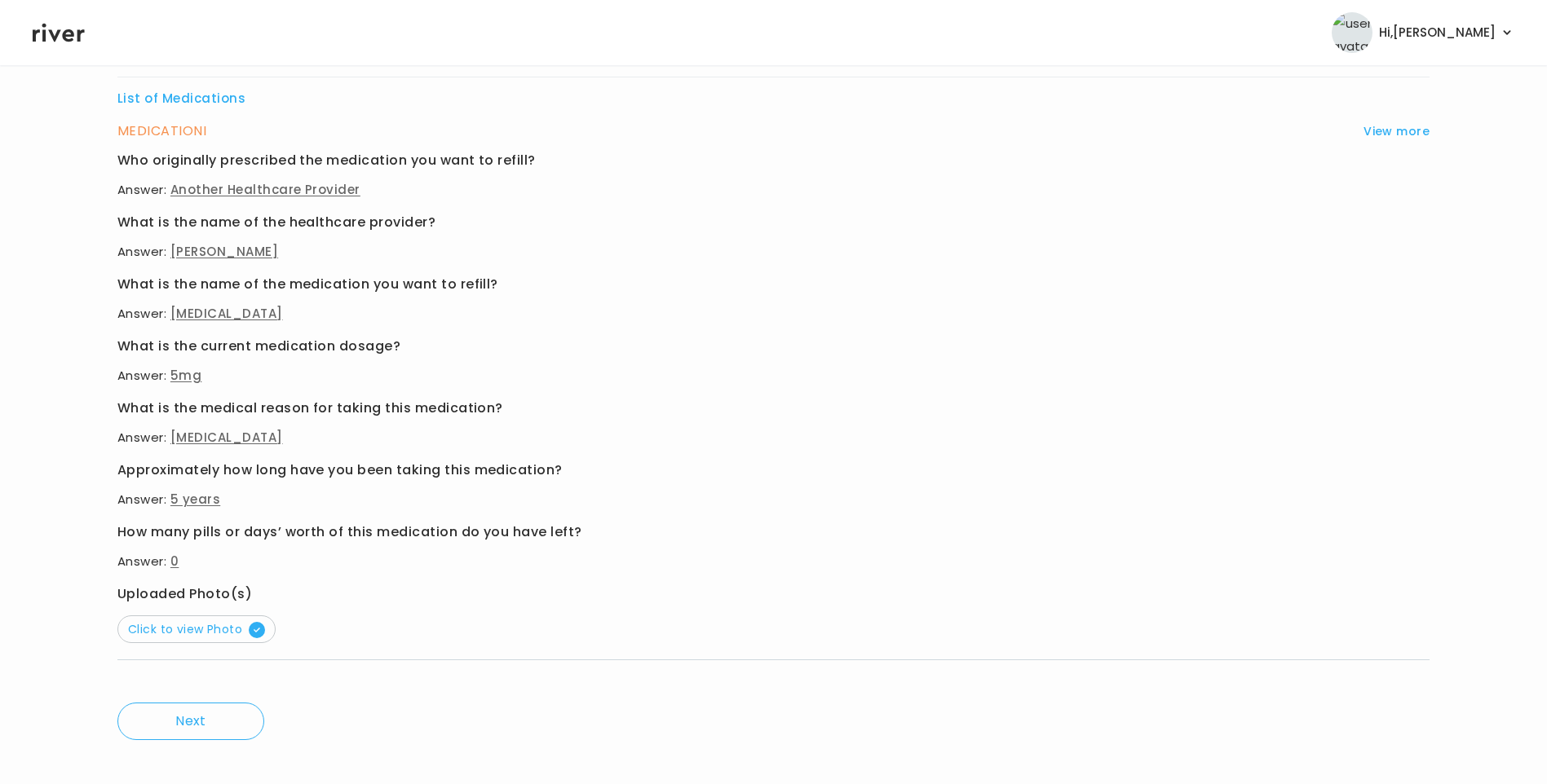
scroll to position [651, 0]
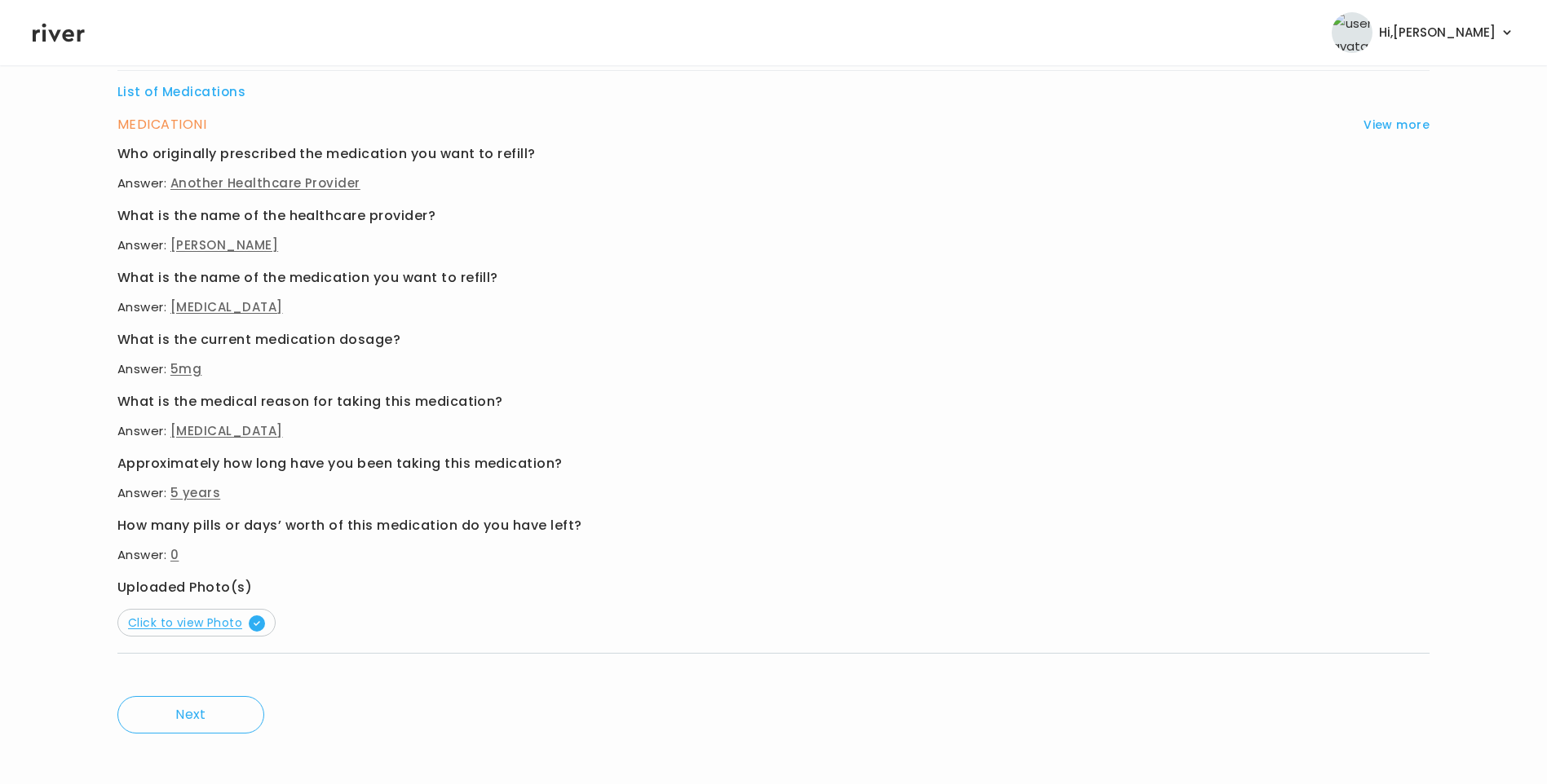
click at [234, 618] on span "Click to view Photo" at bounding box center [196, 623] width 137 height 16
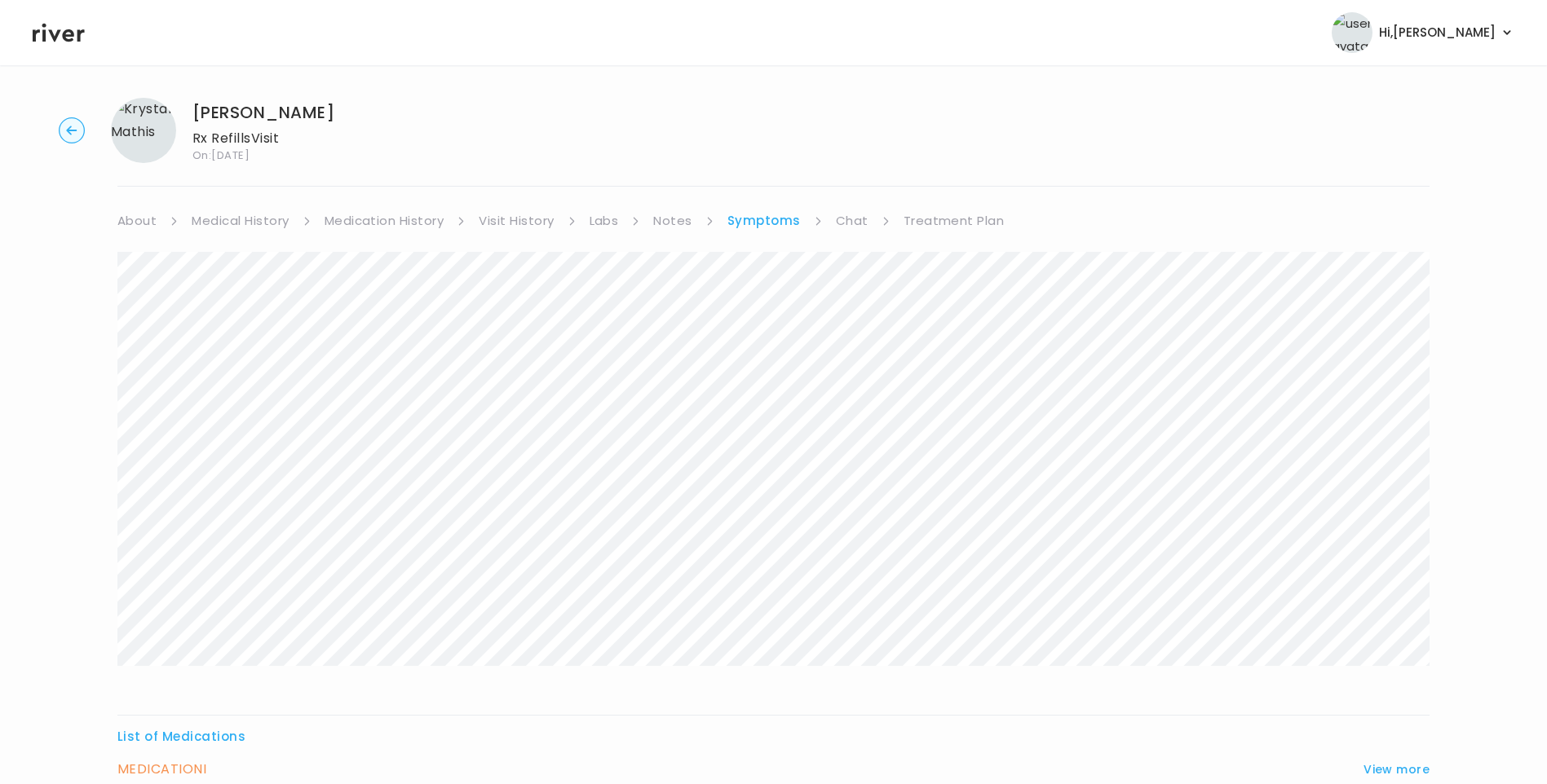
scroll to position [0, 0]
click at [969, 229] on link "Treatment Plan" at bounding box center [954, 227] width 101 height 23
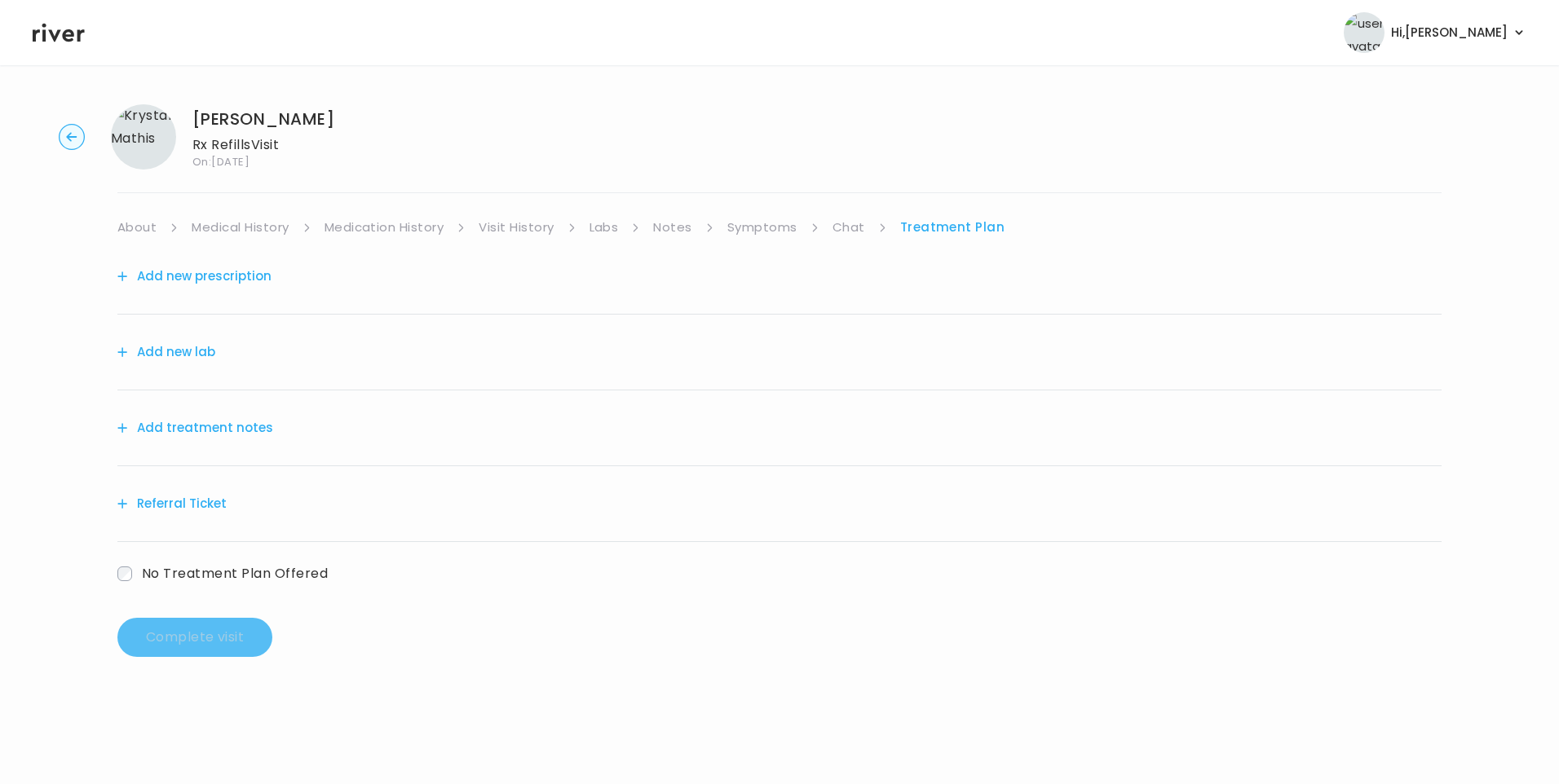
click at [197, 428] on button "Add treatment notes" at bounding box center [195, 428] width 156 height 23
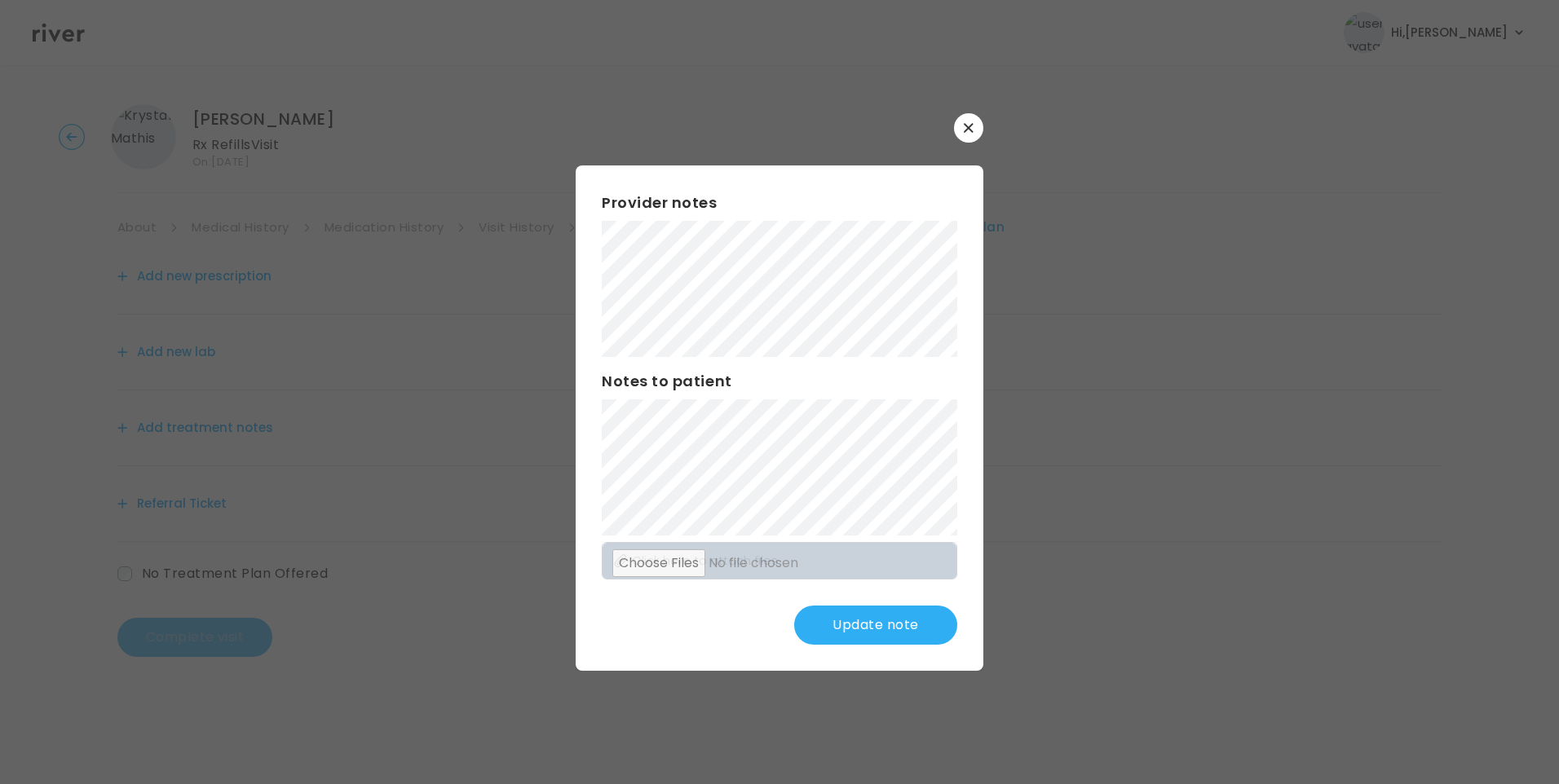
click at [859, 626] on button "Update note" at bounding box center [875, 624] width 163 height 39
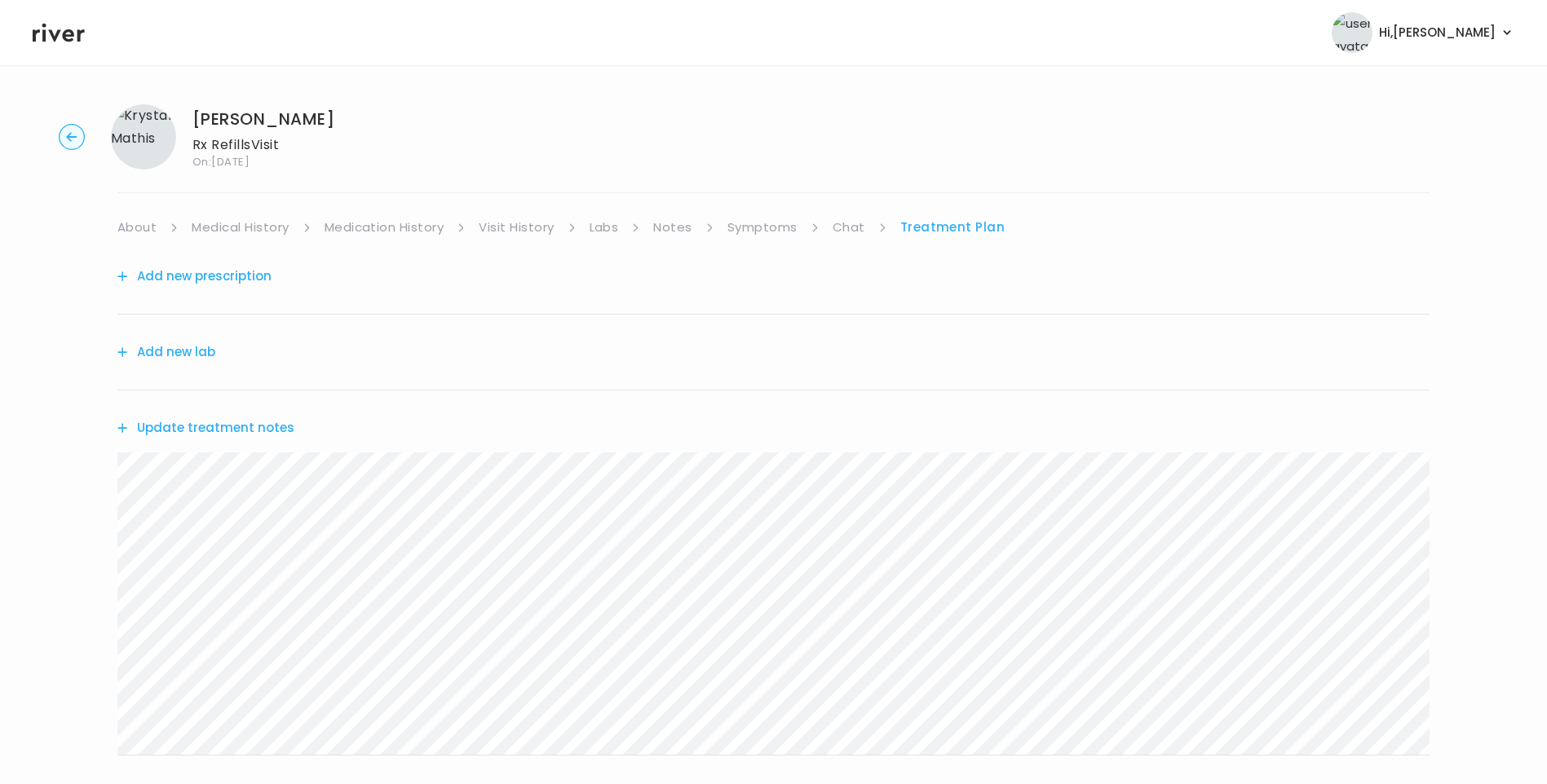
click at [265, 424] on button "Update treatment notes" at bounding box center [206, 428] width 177 height 23
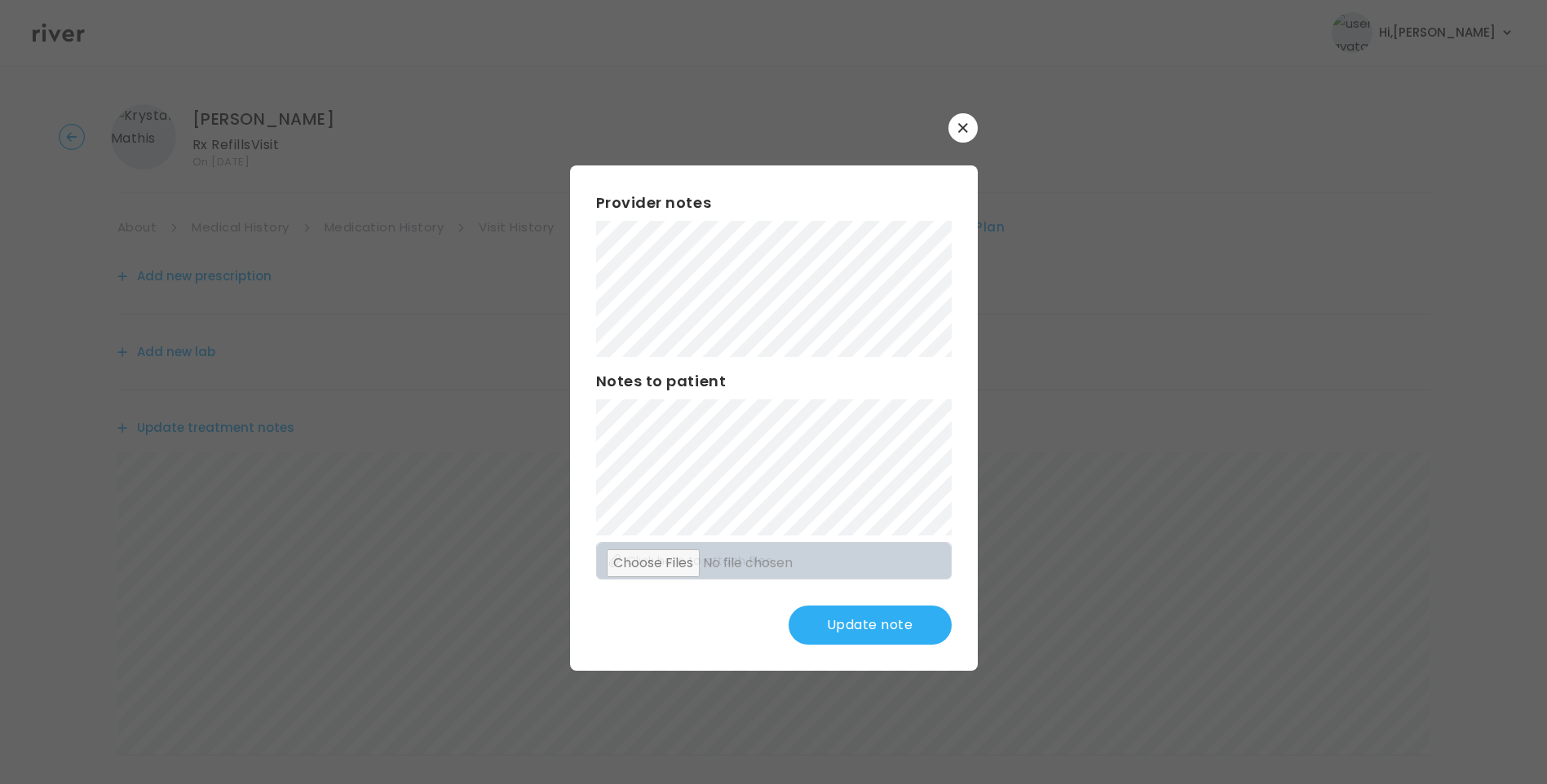
click at [913, 614] on button "Update note" at bounding box center [870, 624] width 163 height 39
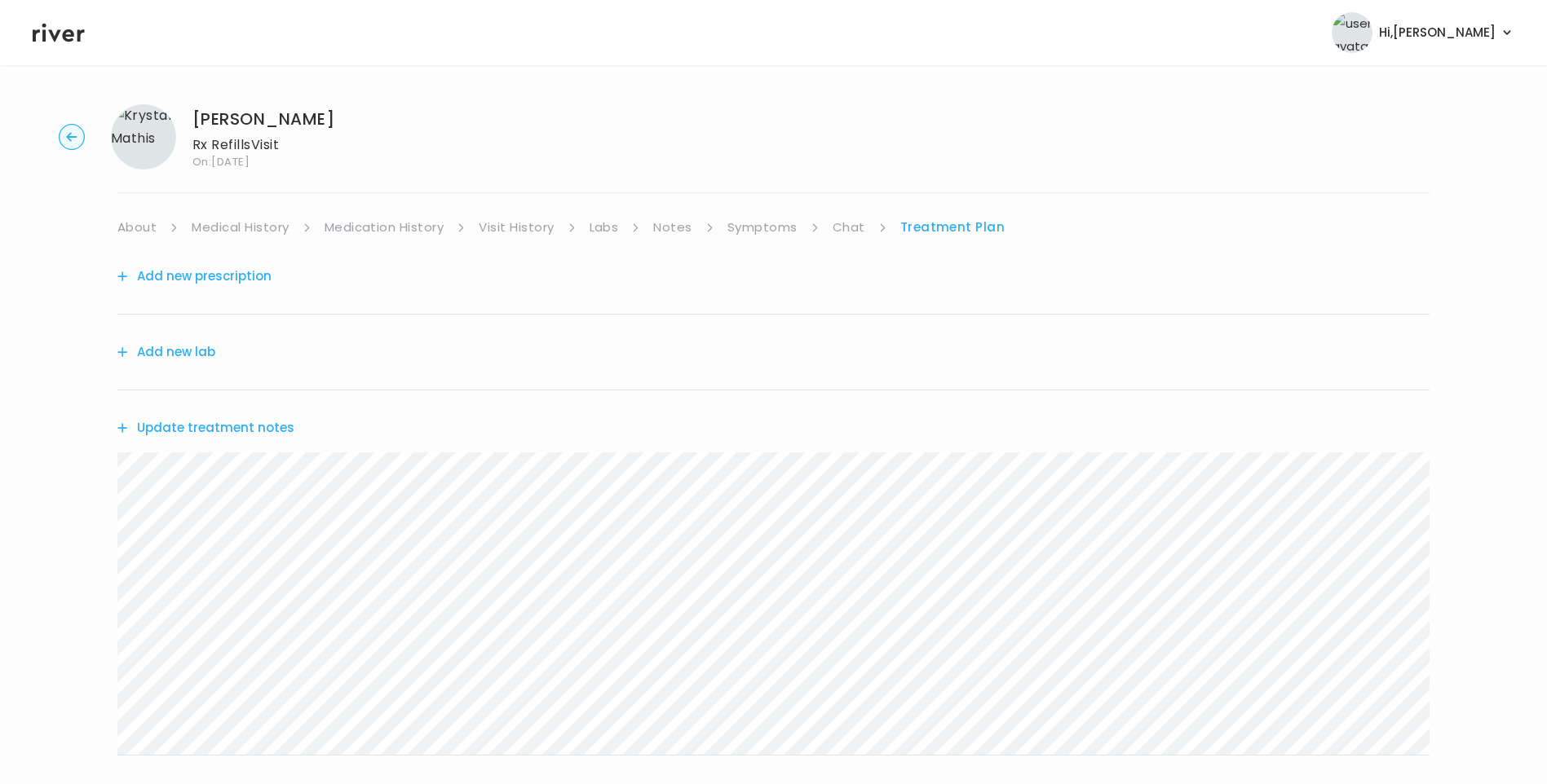
click at [764, 232] on link "Symptoms" at bounding box center [763, 227] width 70 height 23
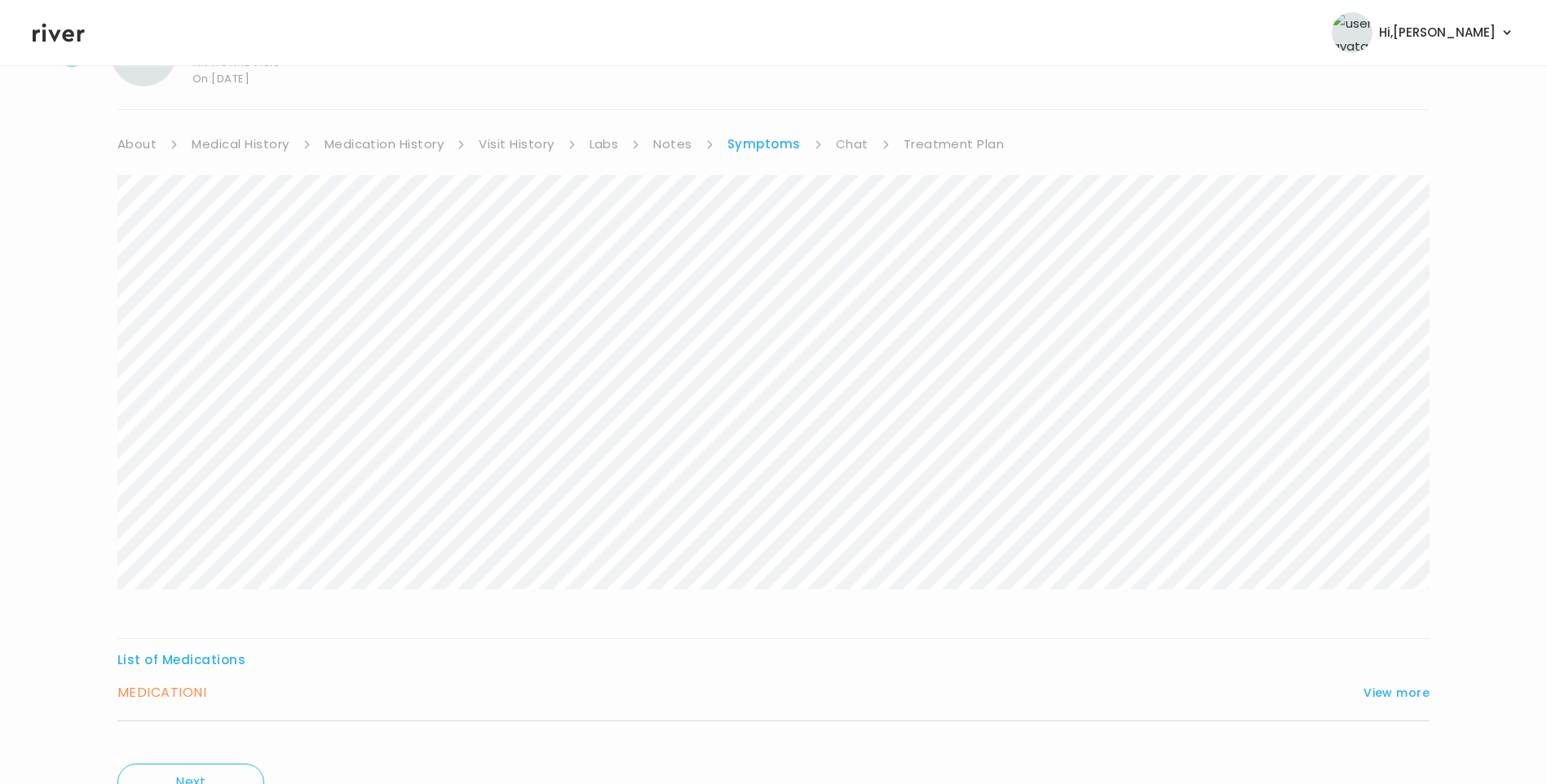
scroll to position [162, 0]
click at [1391, 612] on button "View more" at bounding box center [1396, 614] width 66 height 19
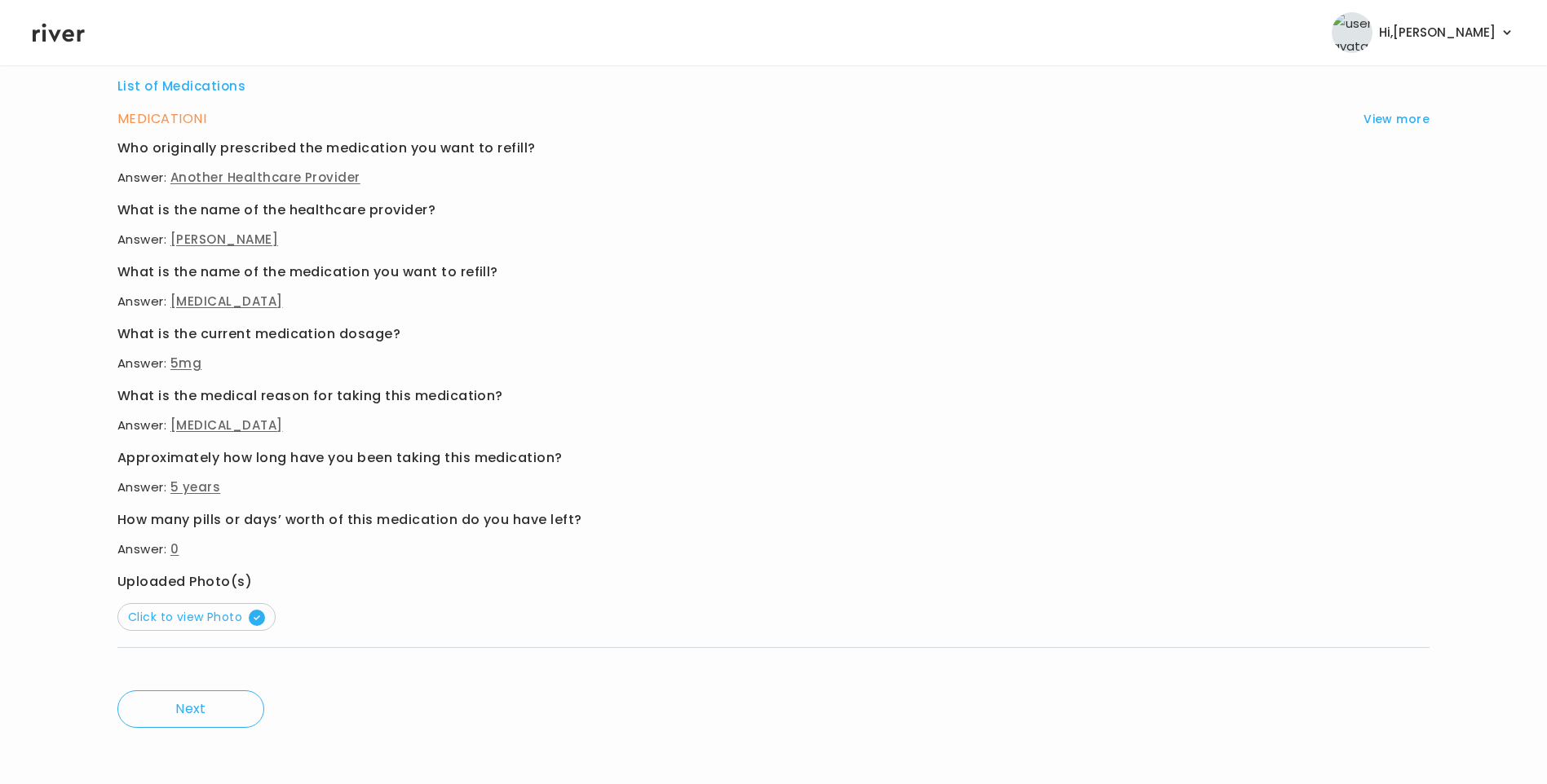
scroll to position [663, 0]
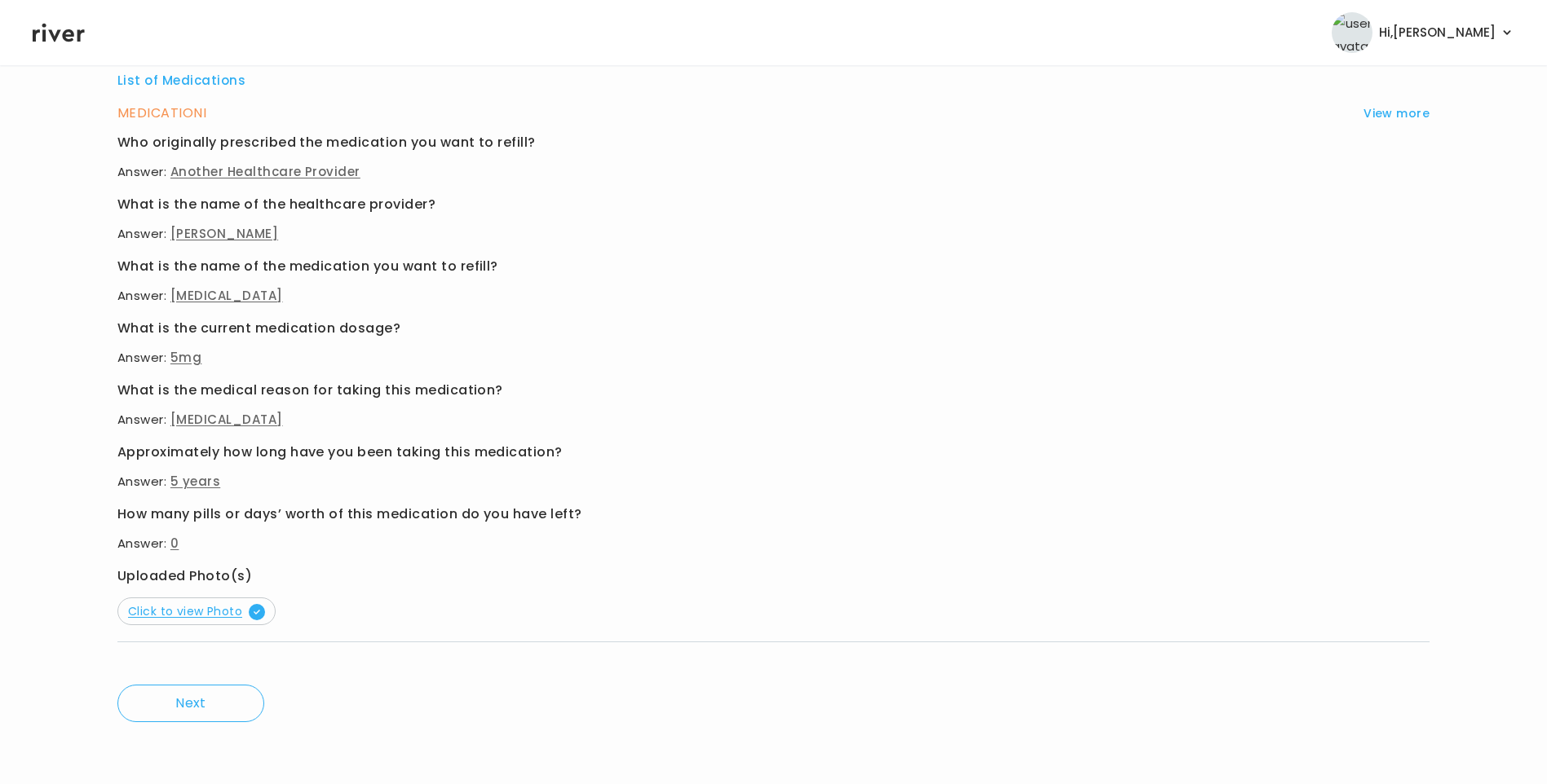
click at [196, 618] on span "Click to view Photo" at bounding box center [196, 612] width 137 height 16
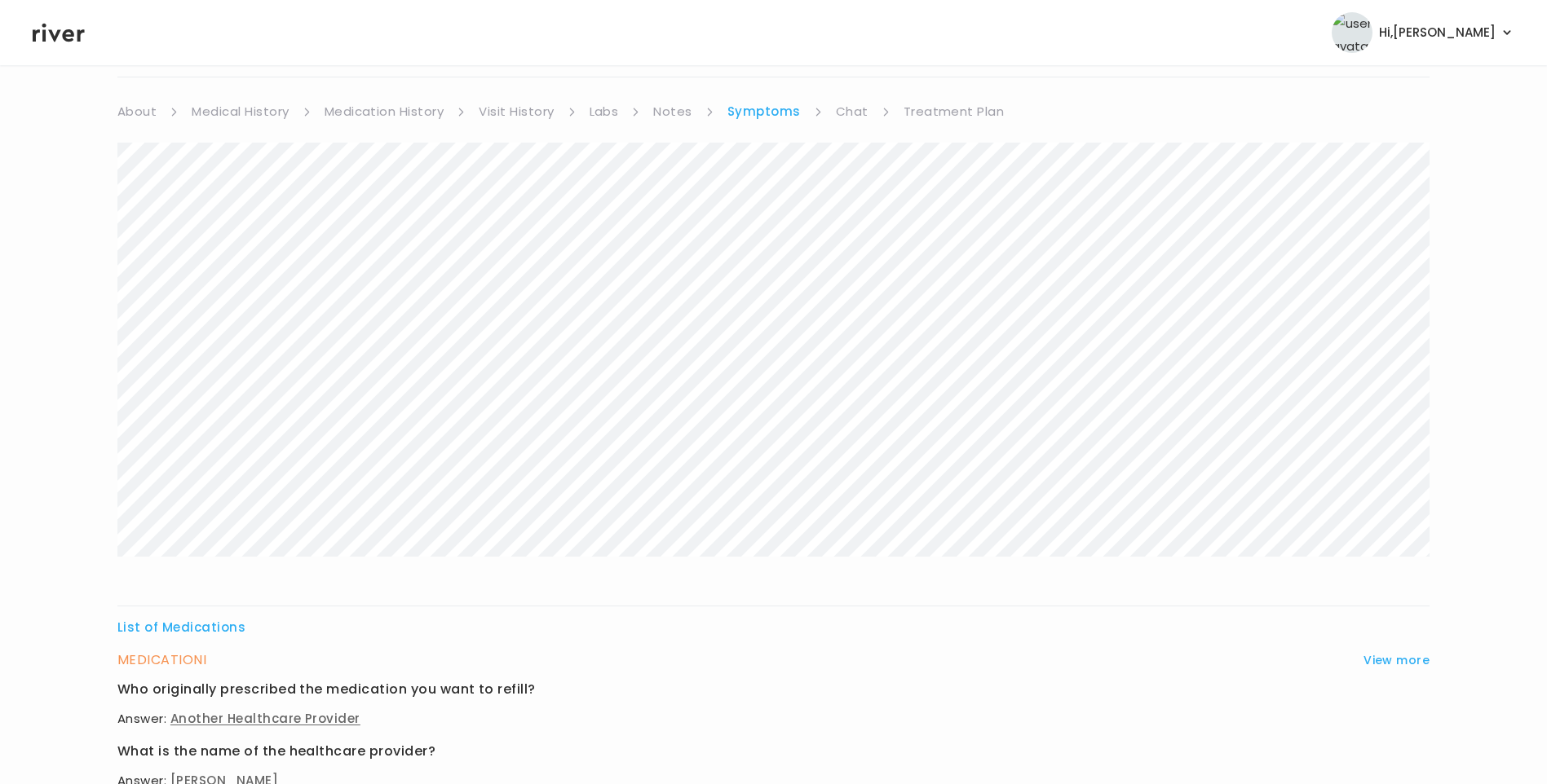
scroll to position [92, 0]
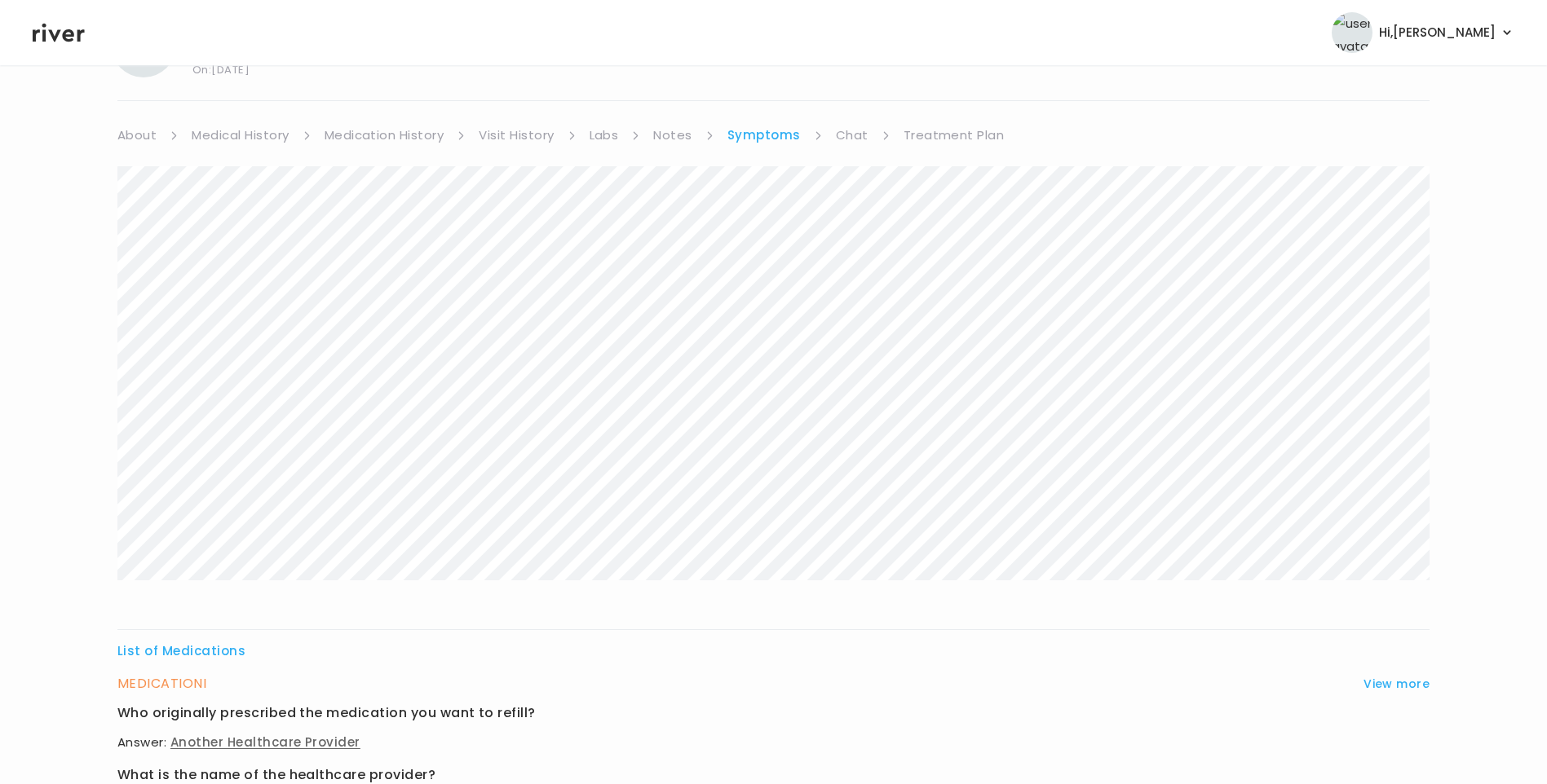
click at [962, 136] on link "Treatment Plan" at bounding box center [954, 135] width 101 height 23
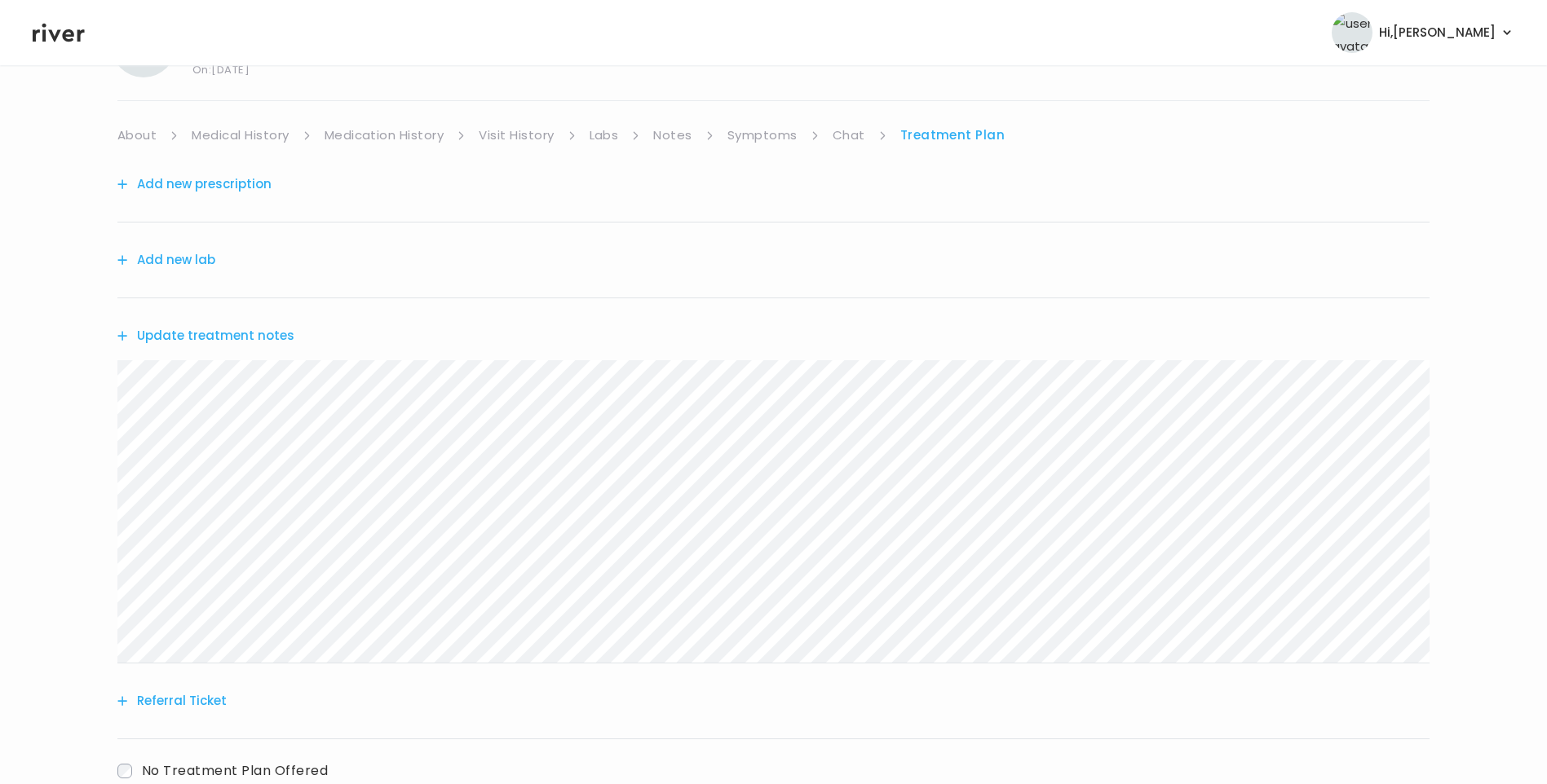
click at [258, 333] on button "Update treatment notes" at bounding box center [206, 335] width 177 height 23
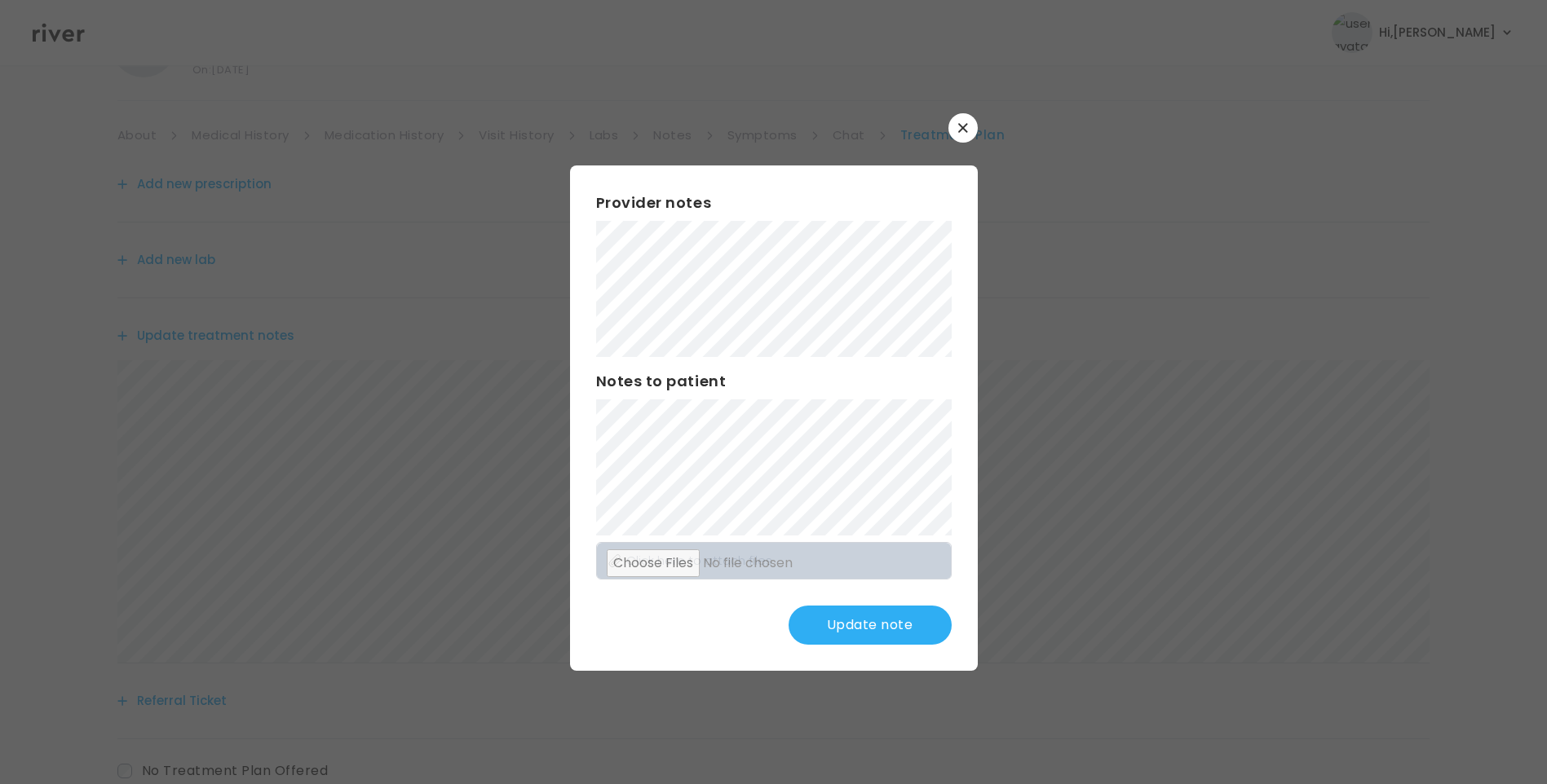
click at [866, 621] on button "Update note" at bounding box center [870, 624] width 163 height 39
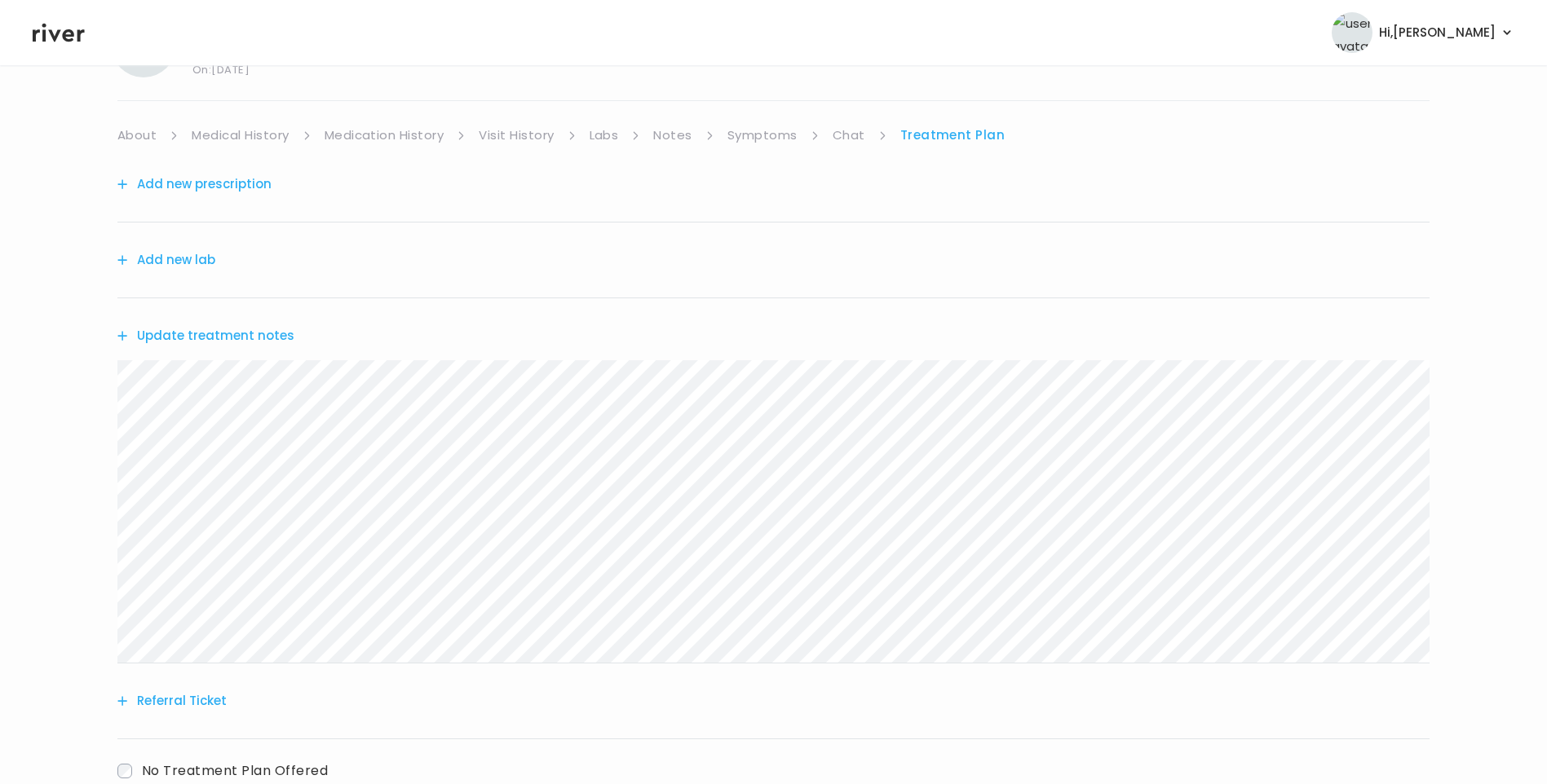
click at [218, 185] on button "Add new prescription" at bounding box center [194, 184] width 154 height 23
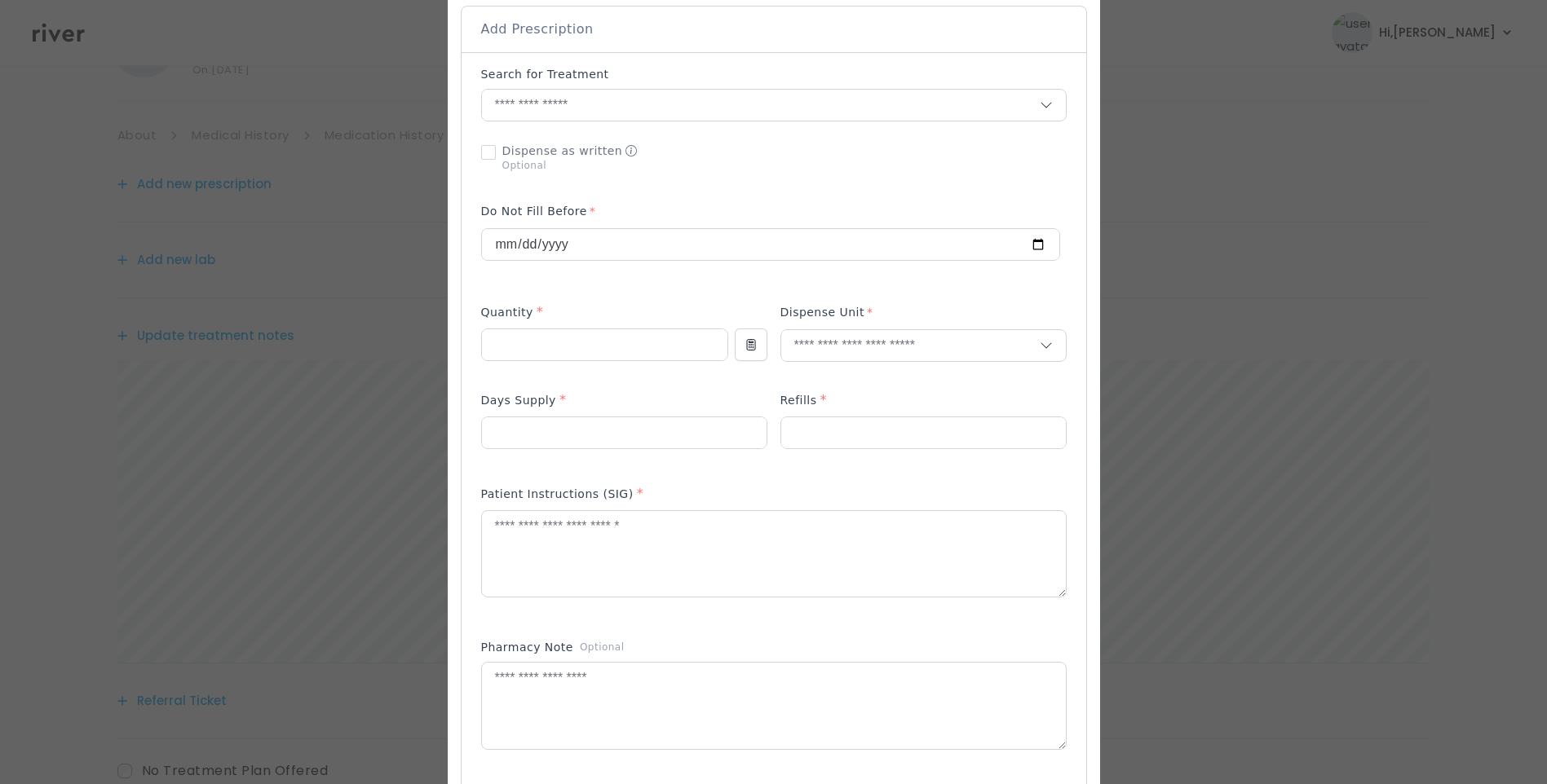
scroll to position [407, 0]
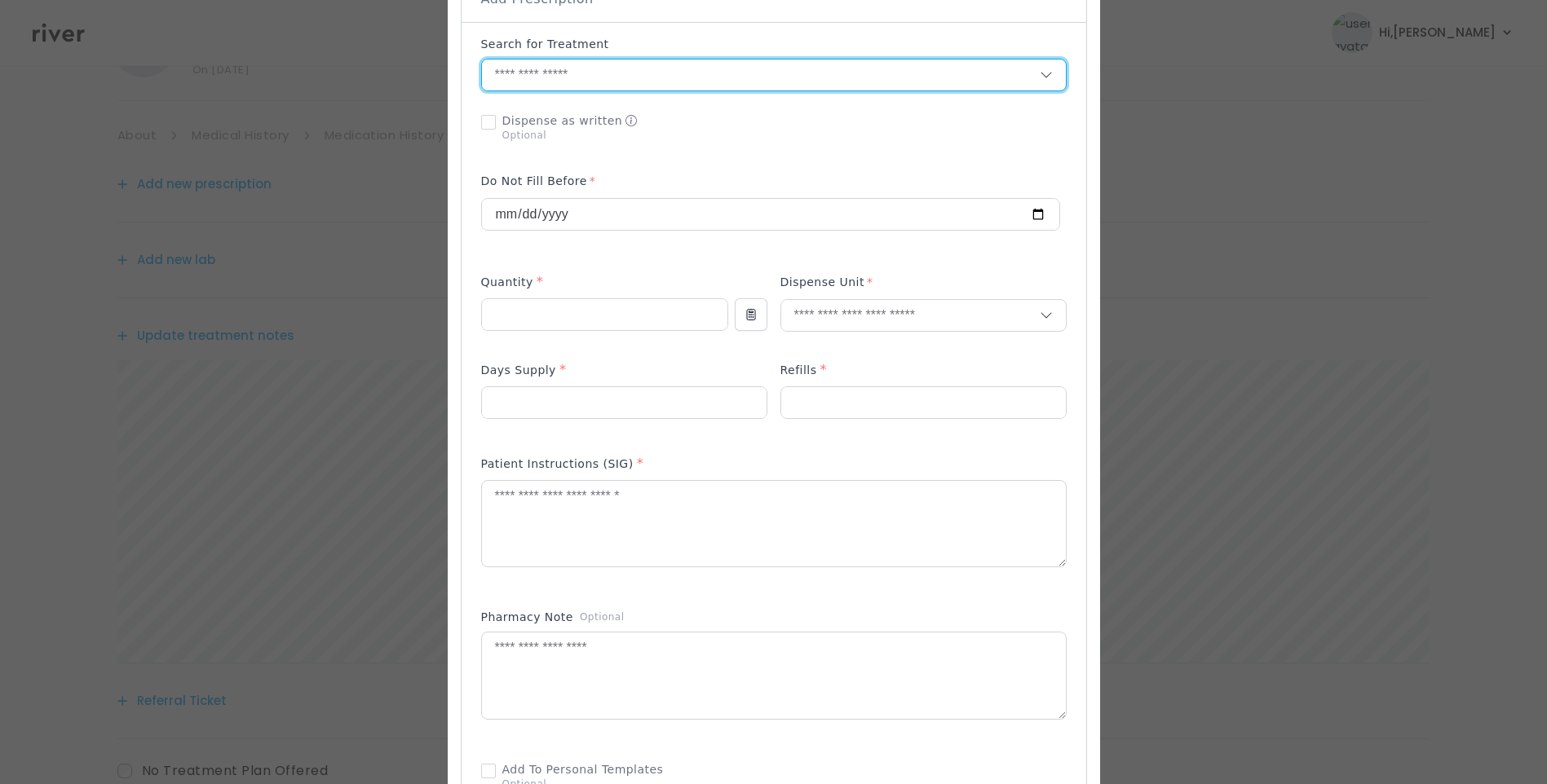
drag, startPoint x: 573, startPoint y: 61, endPoint x: 573, endPoint y: 71, distance: 10.0
click at [573, 63] on input "text" at bounding box center [761, 75] width 558 height 31
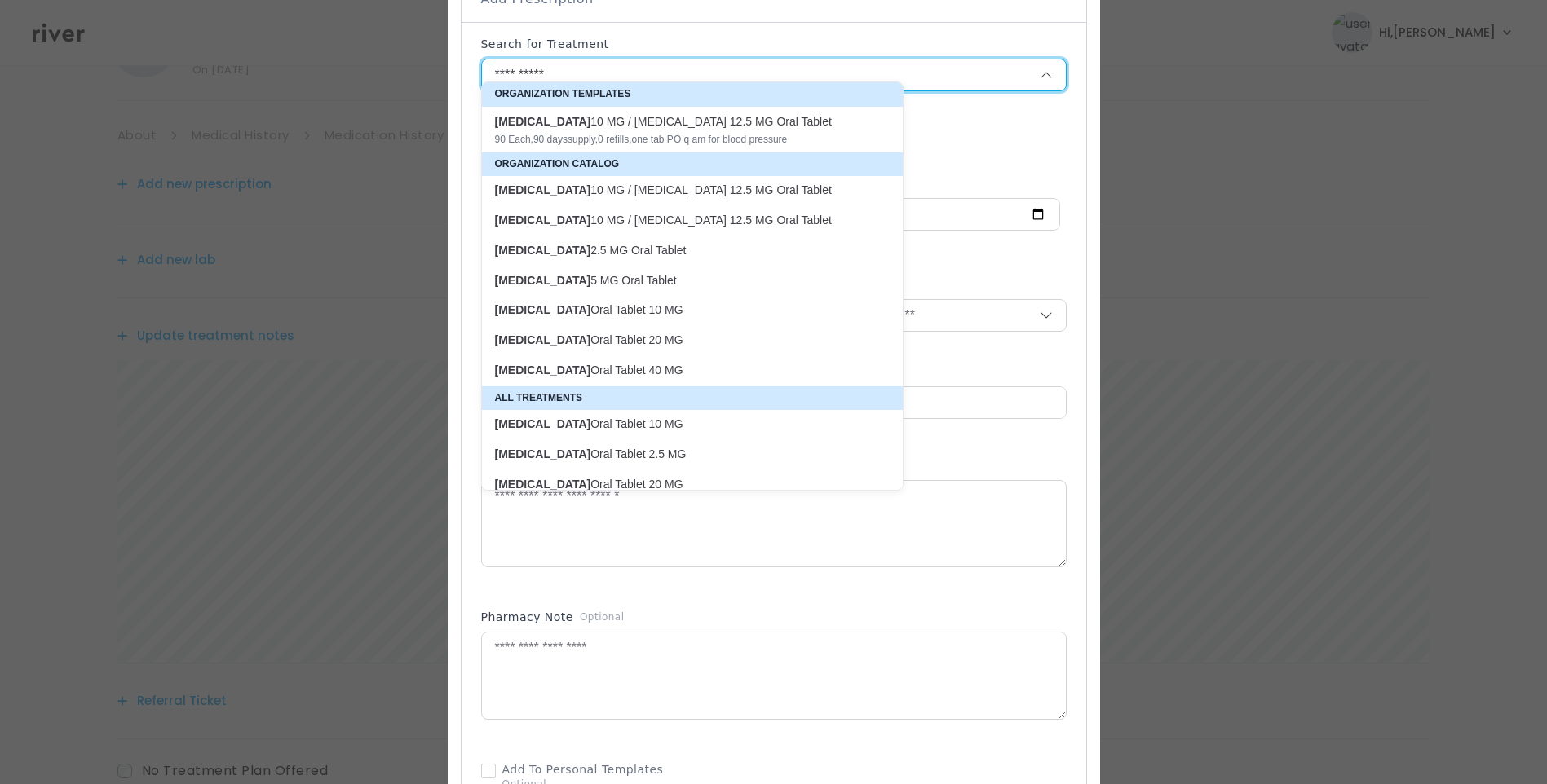
click at [613, 274] on p "lisinopril 5 MG Oral Tablet" at bounding box center [682, 281] width 375 height 15
type input "**********"
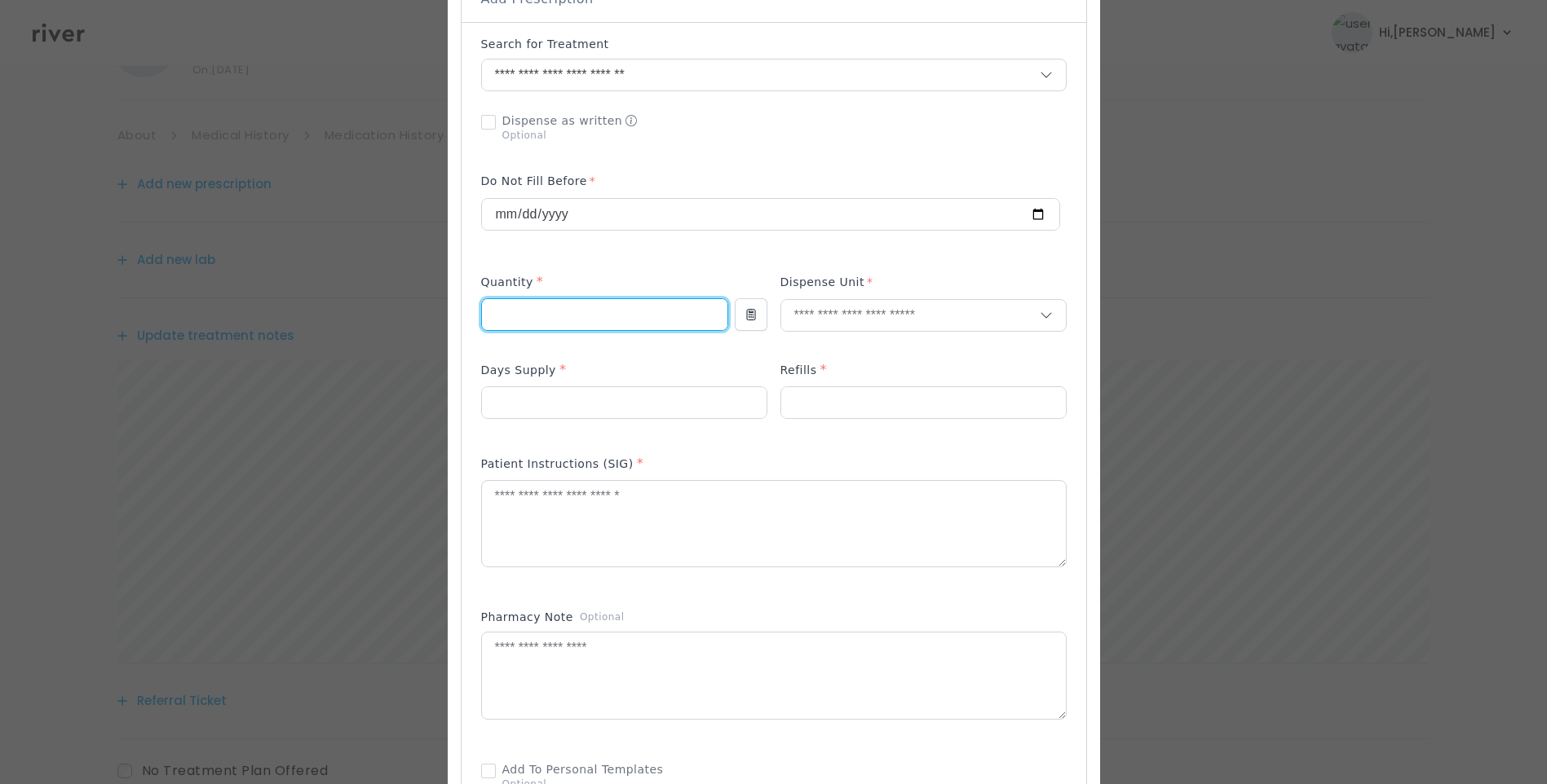
click at [558, 302] on input "number" at bounding box center [604, 315] width 245 height 31
type input "**"
click at [533, 389] on input "number" at bounding box center [624, 403] width 285 height 31
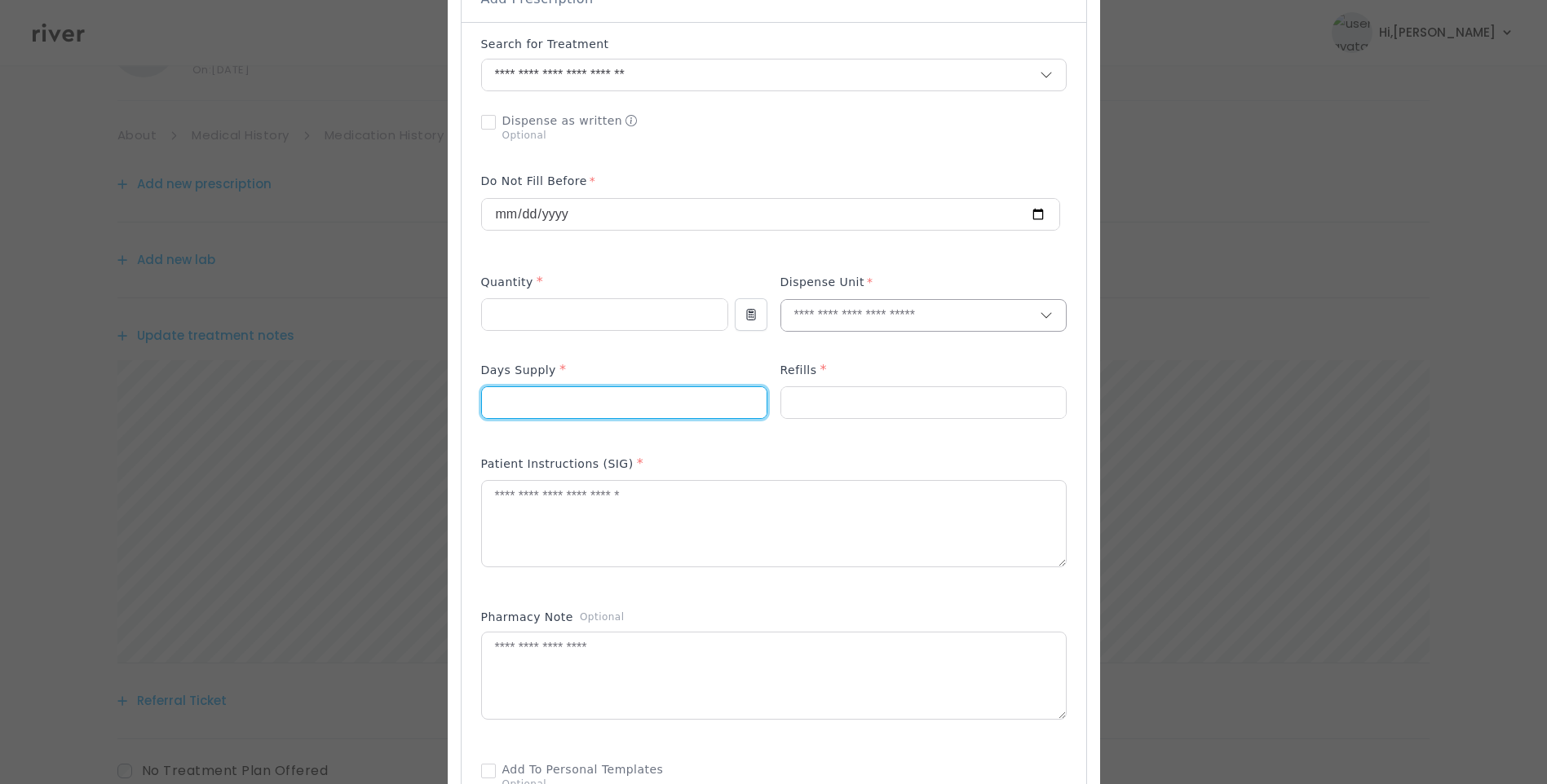
type input "**"
click at [794, 305] on input "text" at bounding box center [910, 315] width 258 height 31
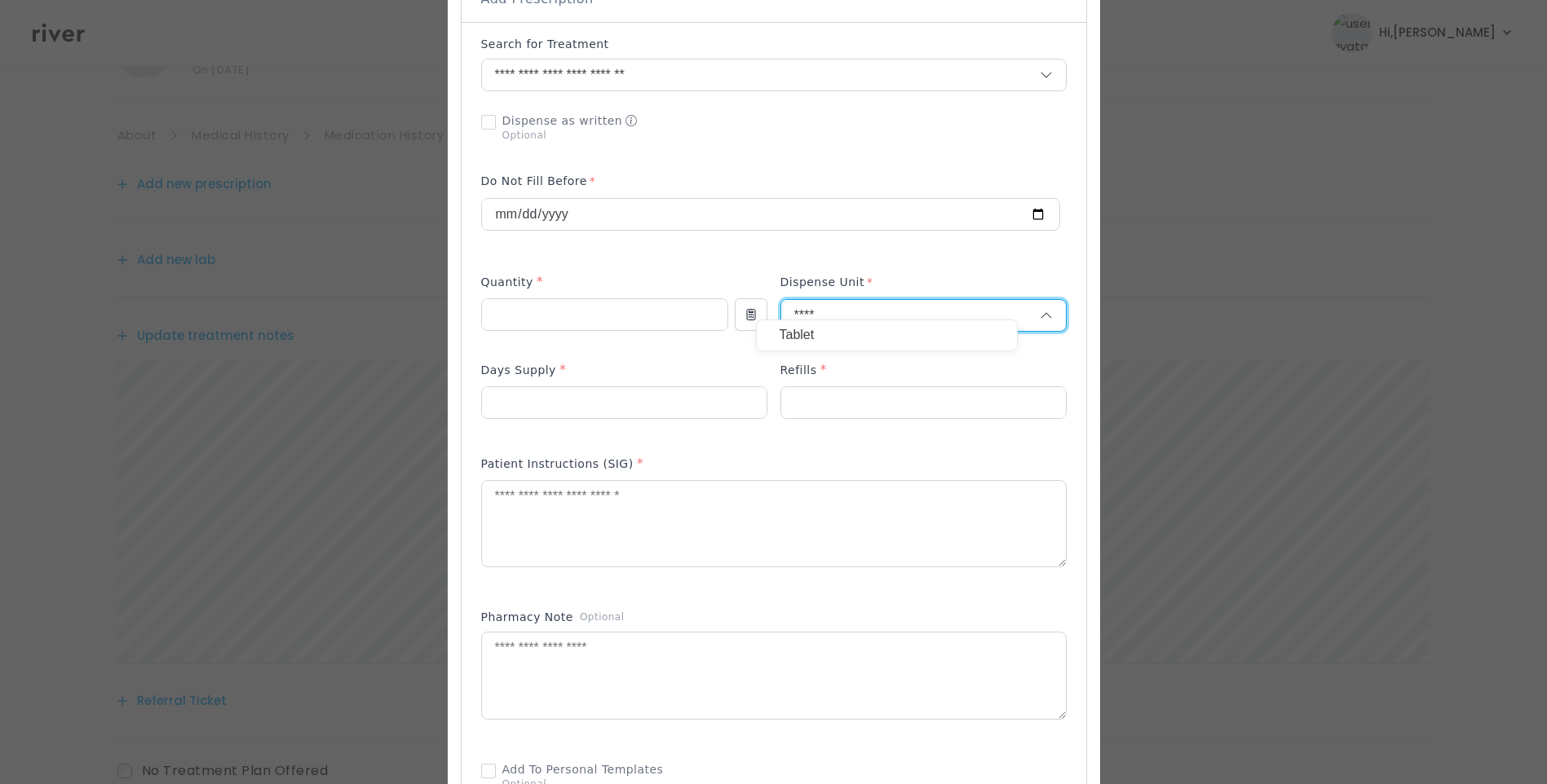
type input "****"
click at [875, 335] on p "Tablet" at bounding box center [887, 335] width 214 height 24
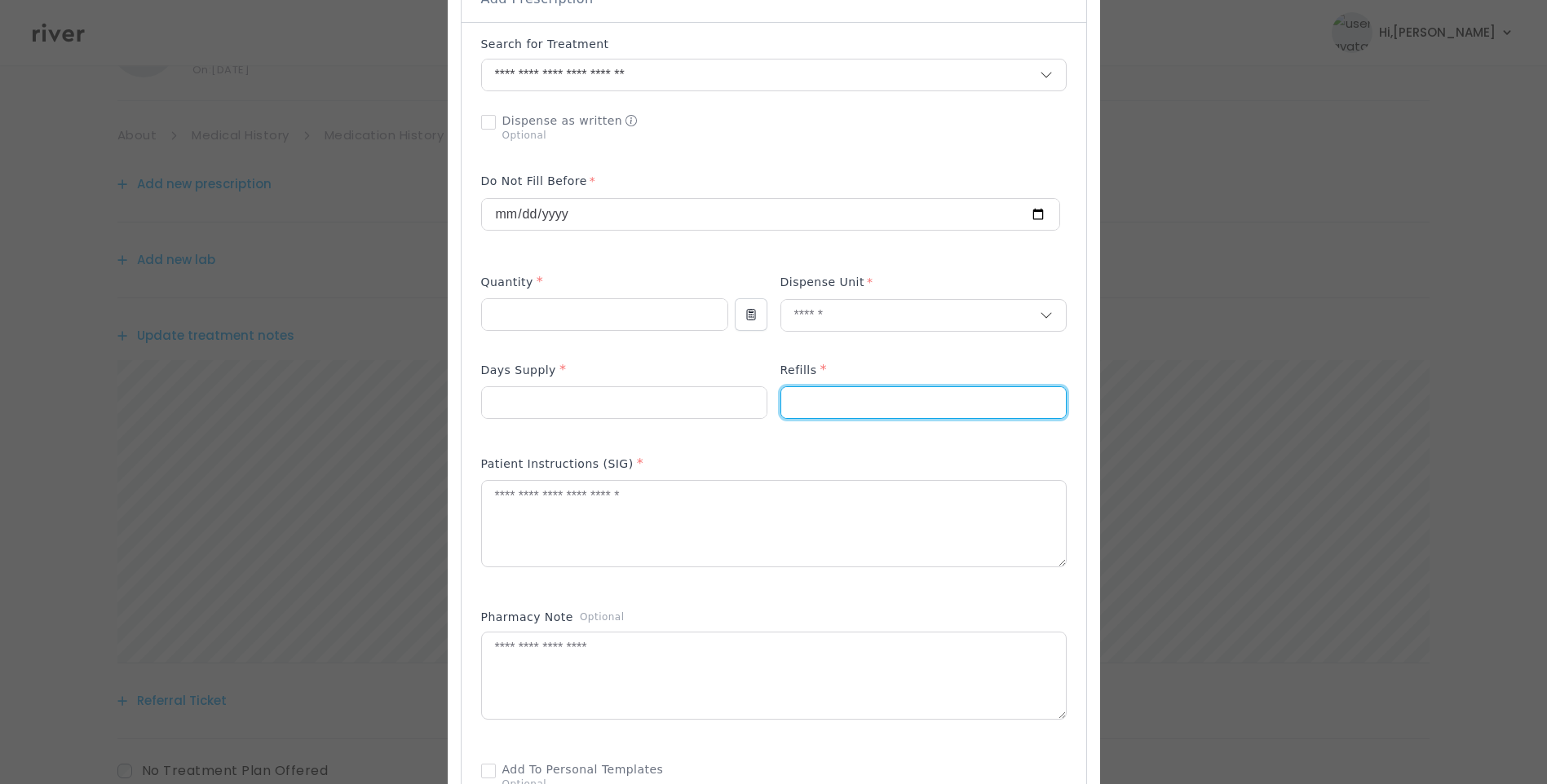
click at [836, 402] on input "number" at bounding box center [924, 403] width 285 height 31
type input "*"
click at [644, 519] on textarea at bounding box center [774, 524] width 584 height 87
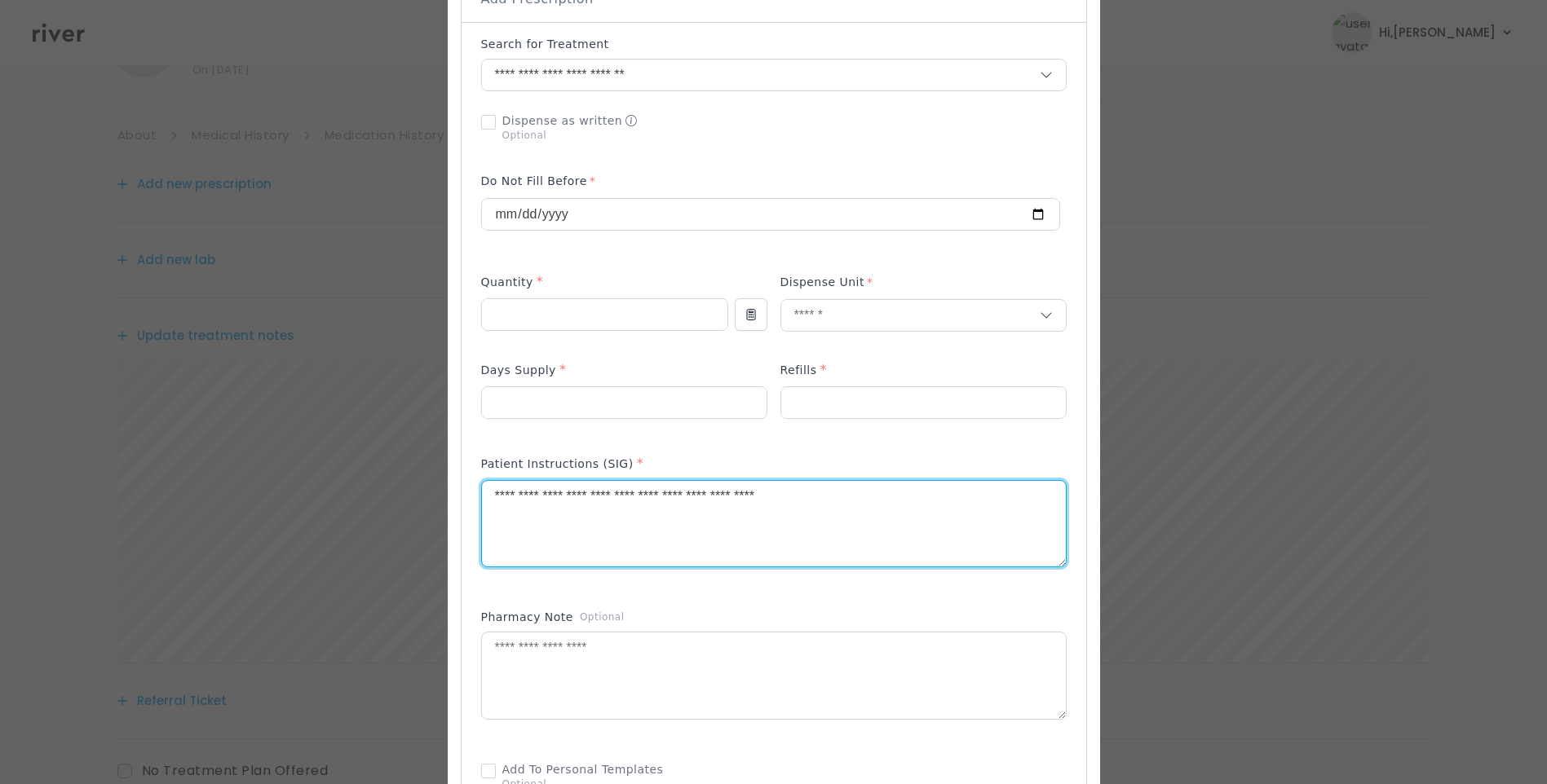
type textarea "**********"
click at [817, 138] on div "Add Prescription to Order" at bounding box center [774, 434] width 586 height 797
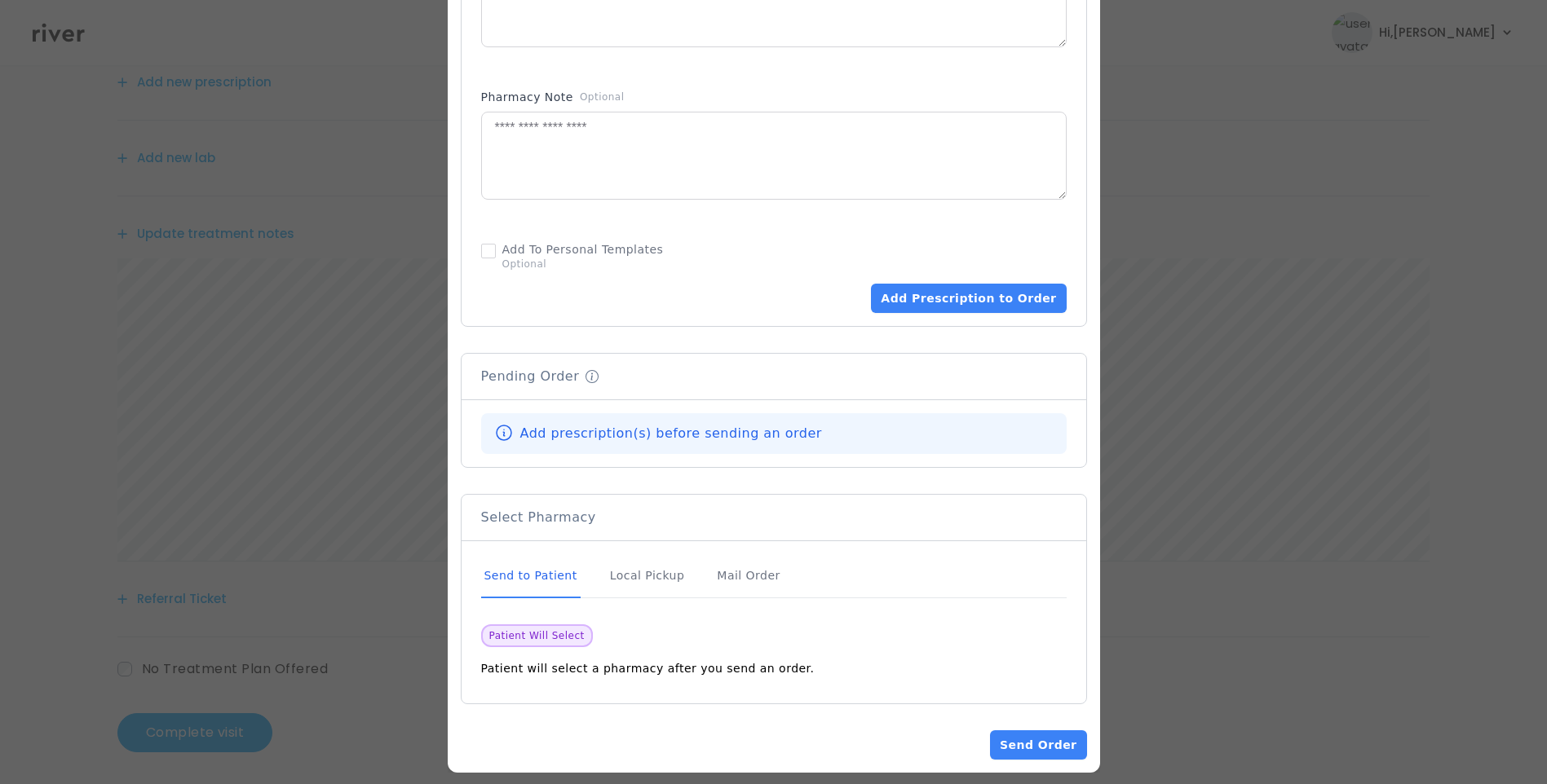
scroll to position [201, 0]
click at [551, 554] on div "Send to Patient" at bounding box center [531, 576] width 99 height 44
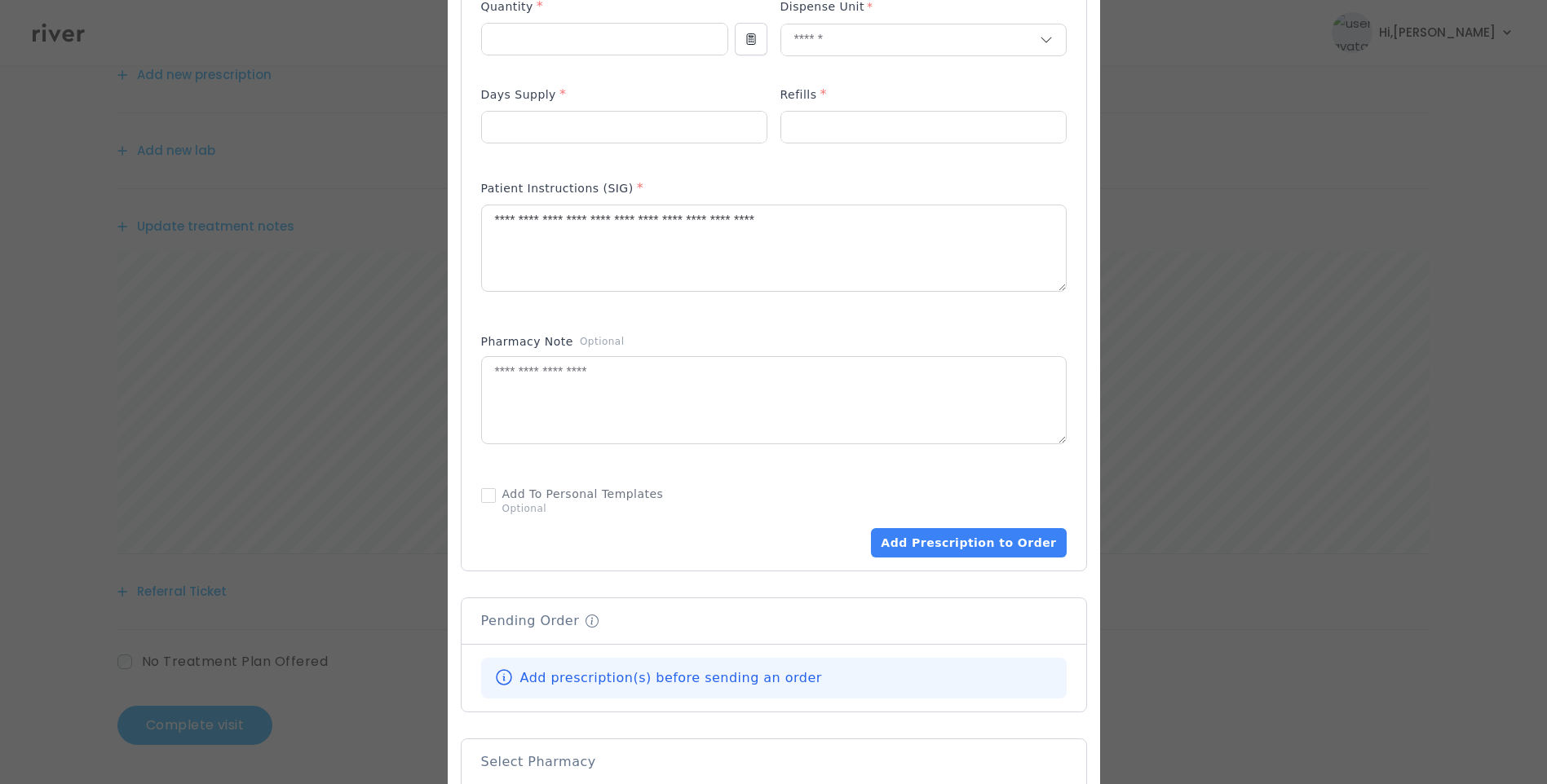
scroll to position [928, 0]
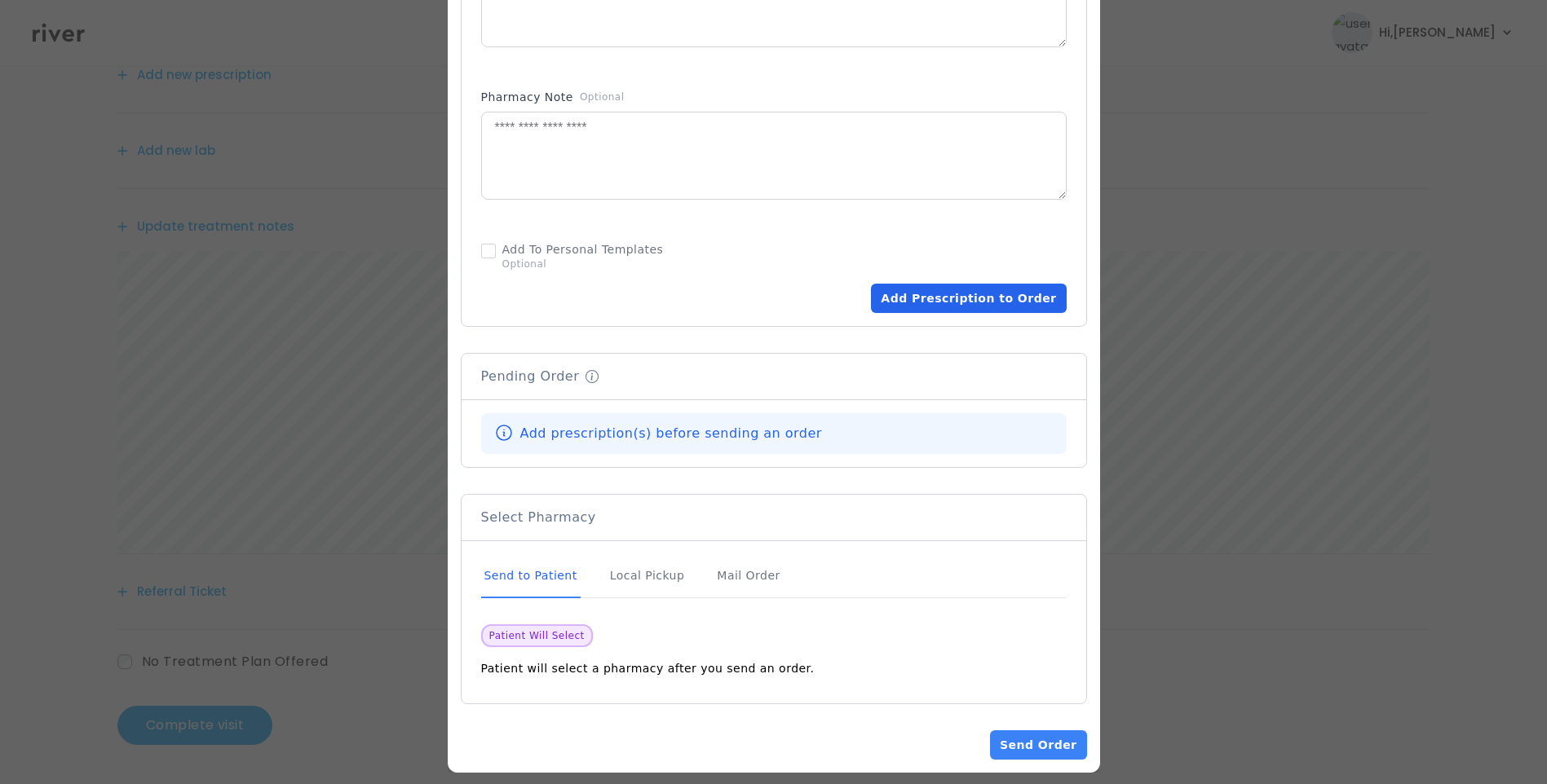
click at [951, 292] on button "Add Prescription to Order" at bounding box center [969, 298] width 195 height 29
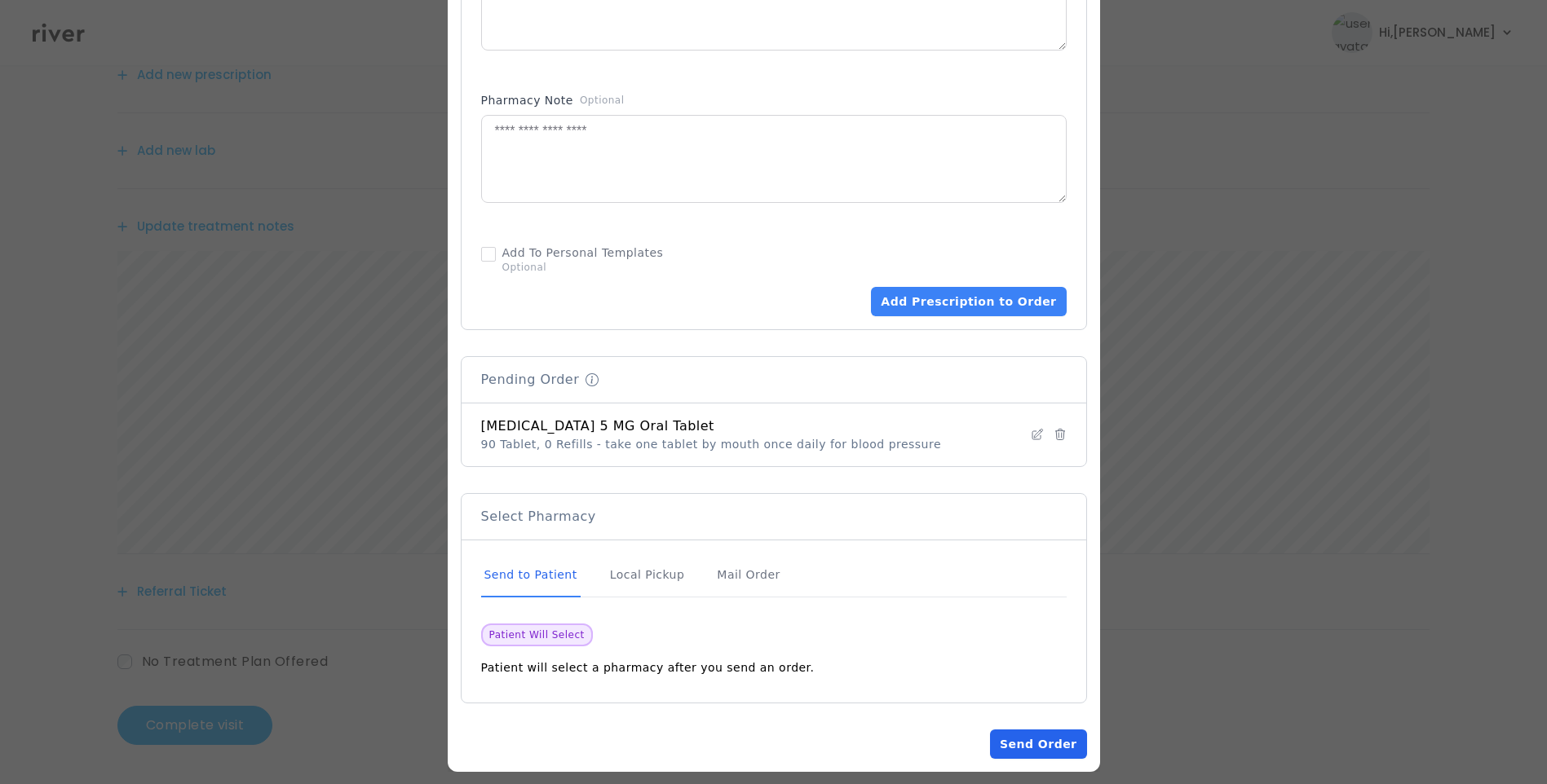
click at [1030, 729] on button "Send Order" at bounding box center [1038, 744] width 97 height 29
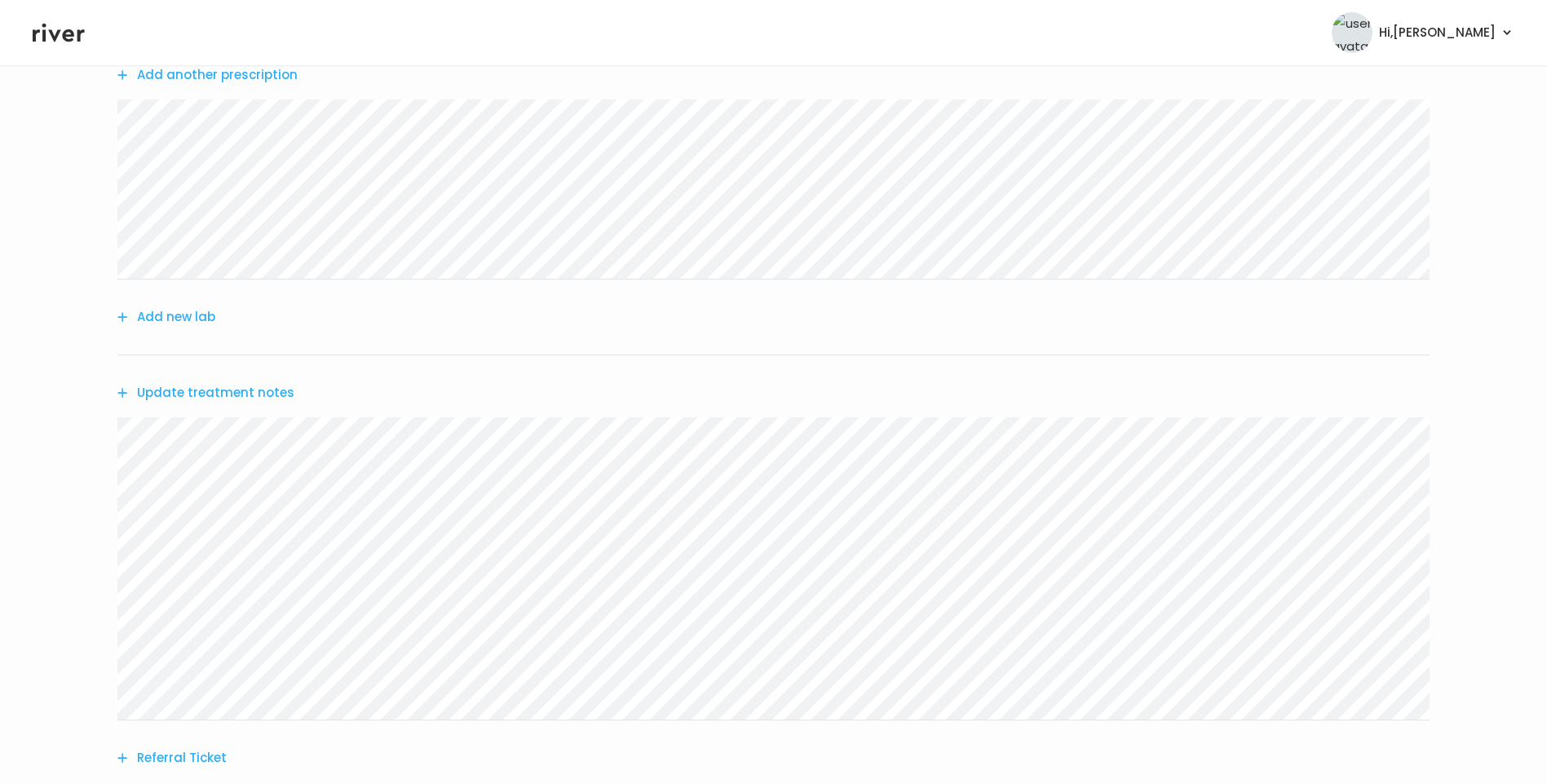
click at [268, 394] on button "Update treatment notes" at bounding box center [206, 392] width 177 height 23
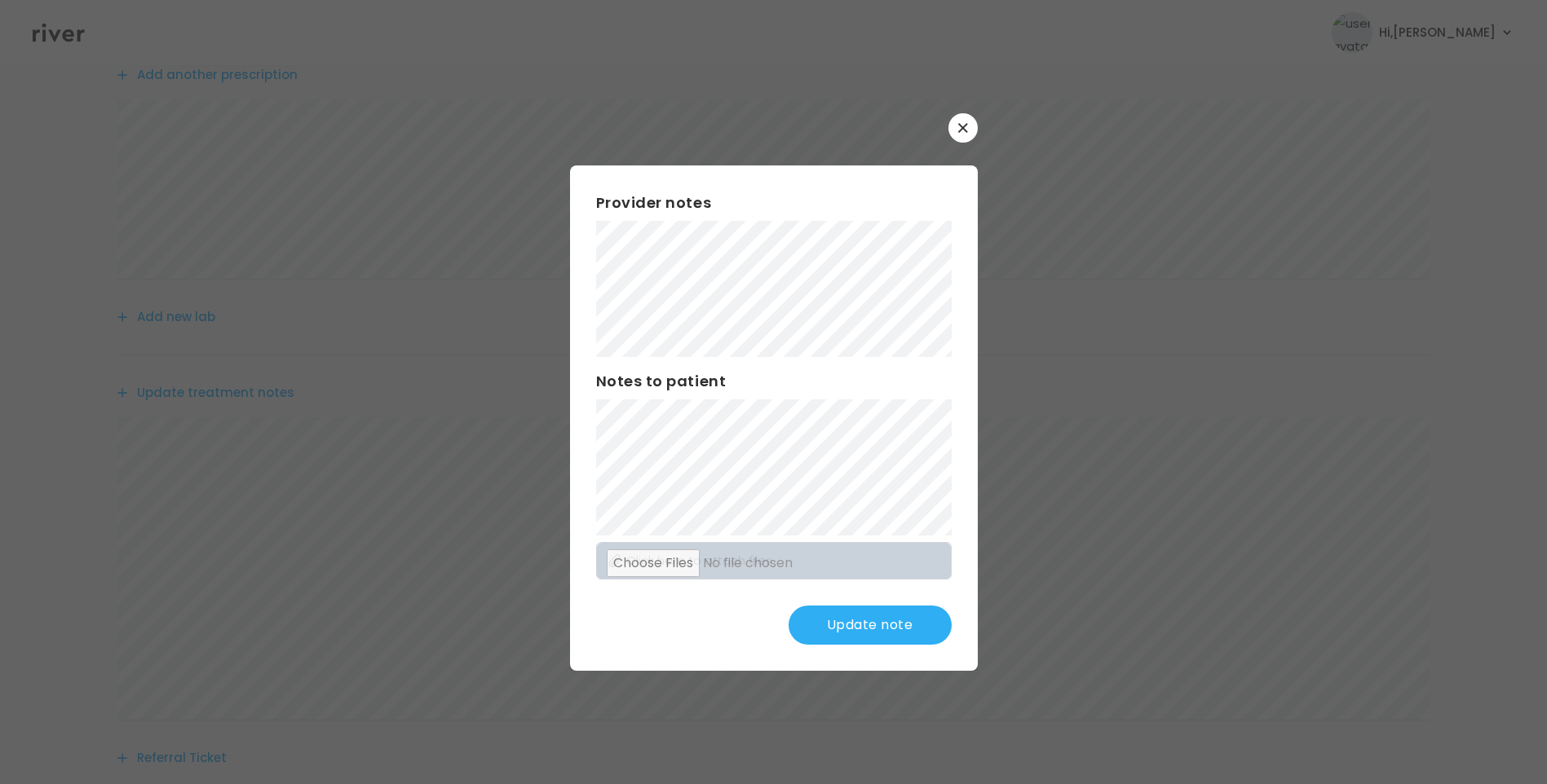
click at [875, 618] on button "Update note" at bounding box center [870, 624] width 163 height 39
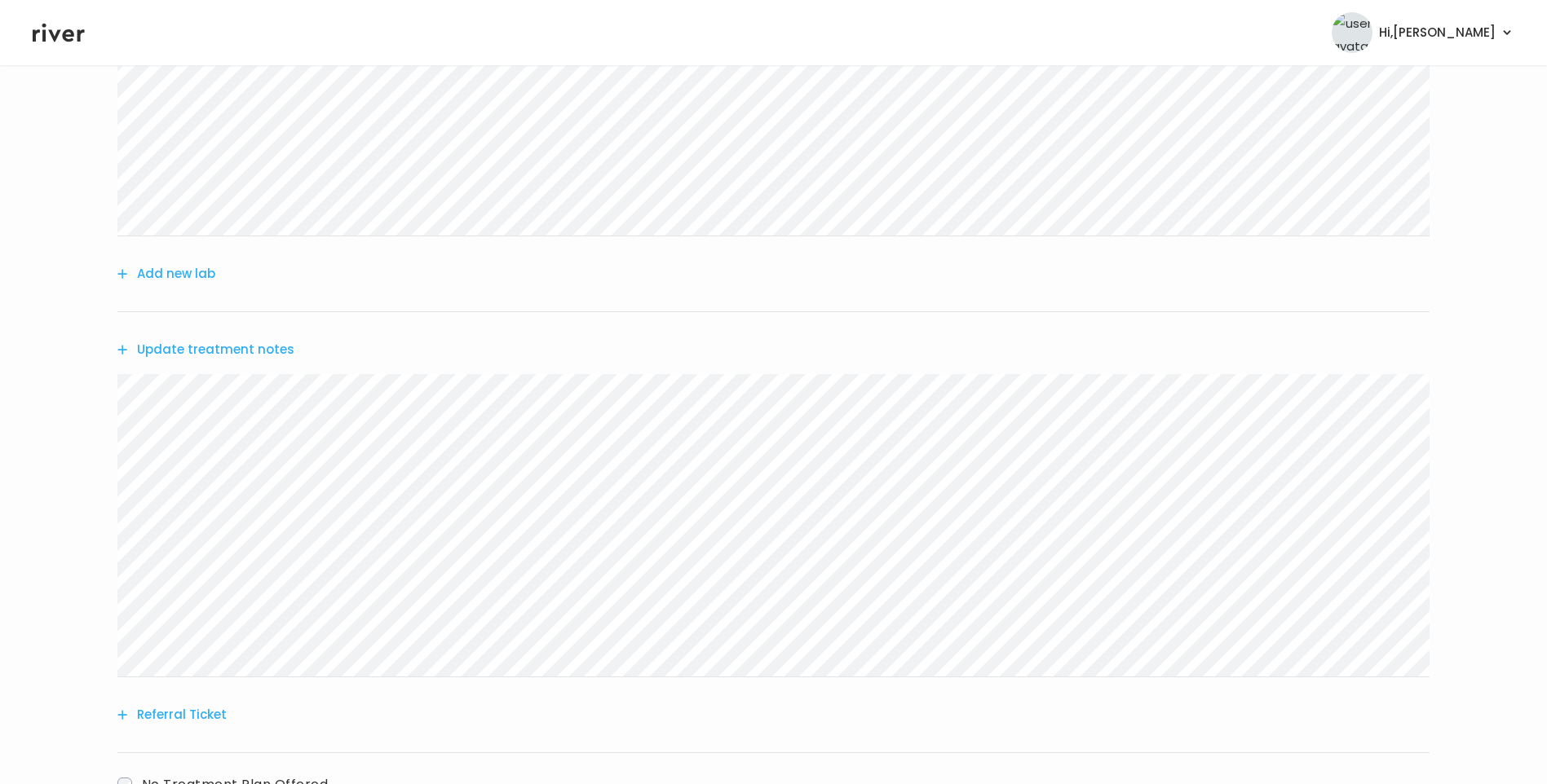
scroll to position [0, 0]
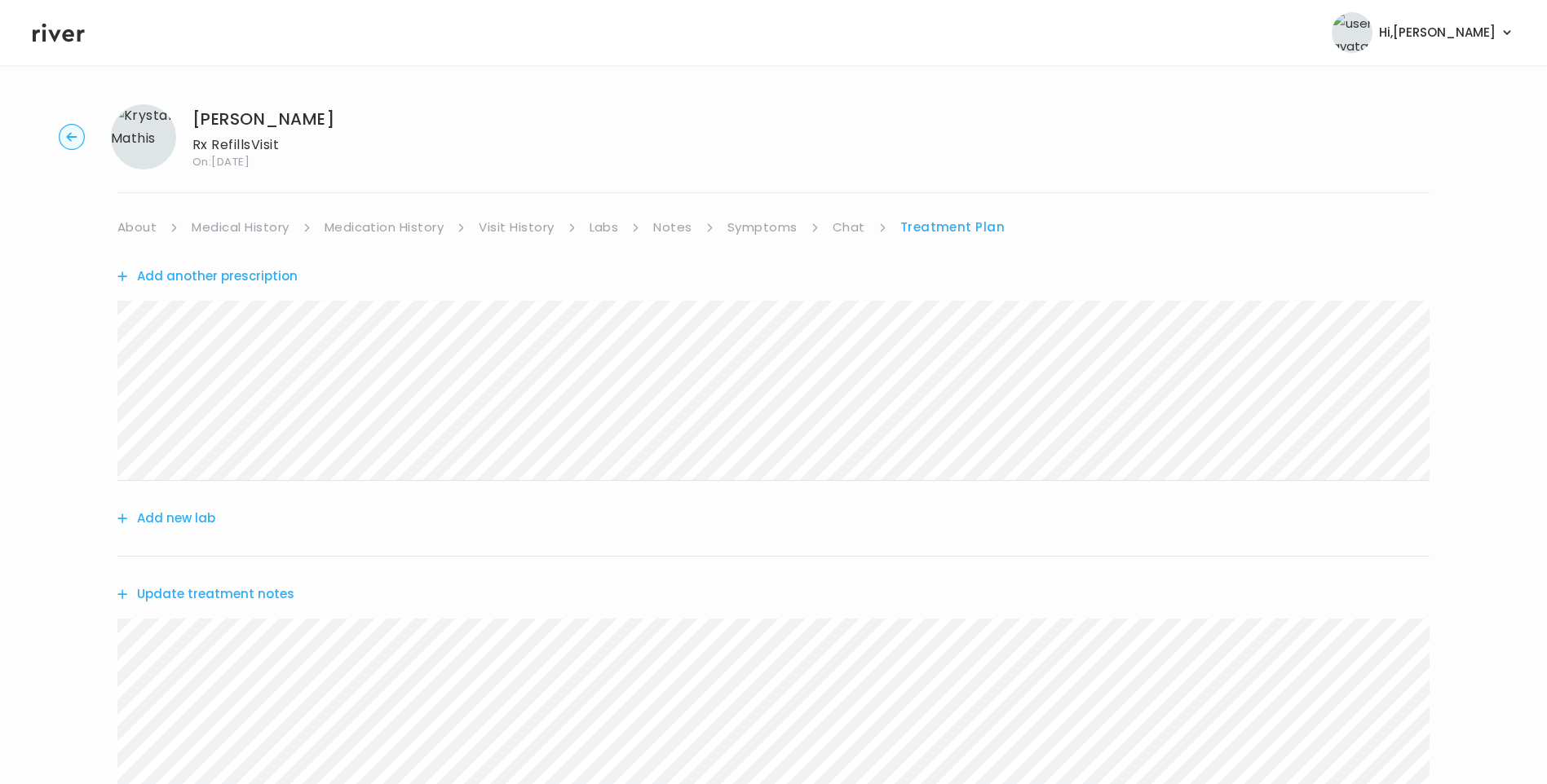
click at [144, 225] on link "About" at bounding box center [137, 227] width 39 height 23
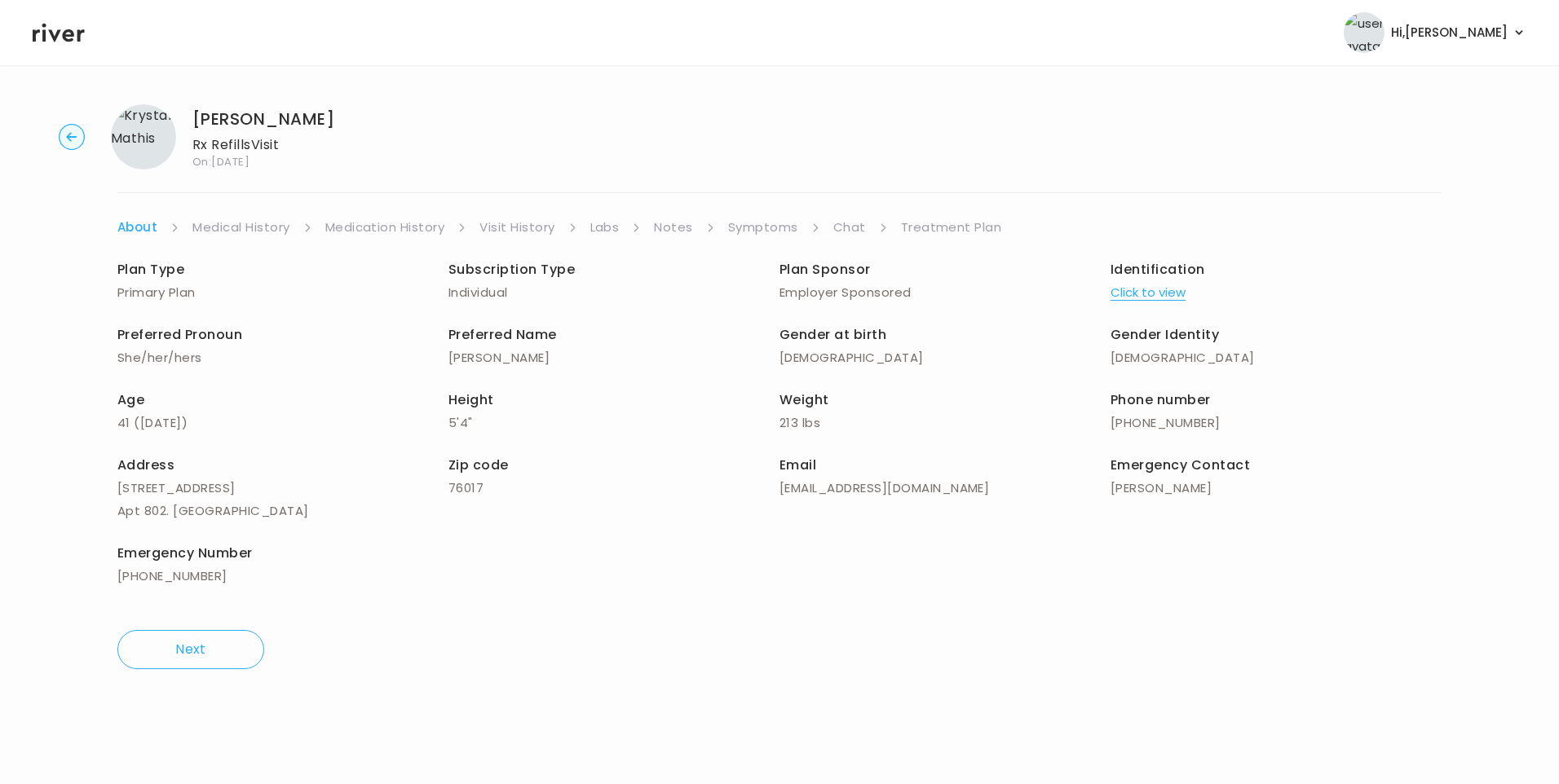
click at [983, 221] on link "Treatment Plan" at bounding box center [951, 227] width 101 height 23
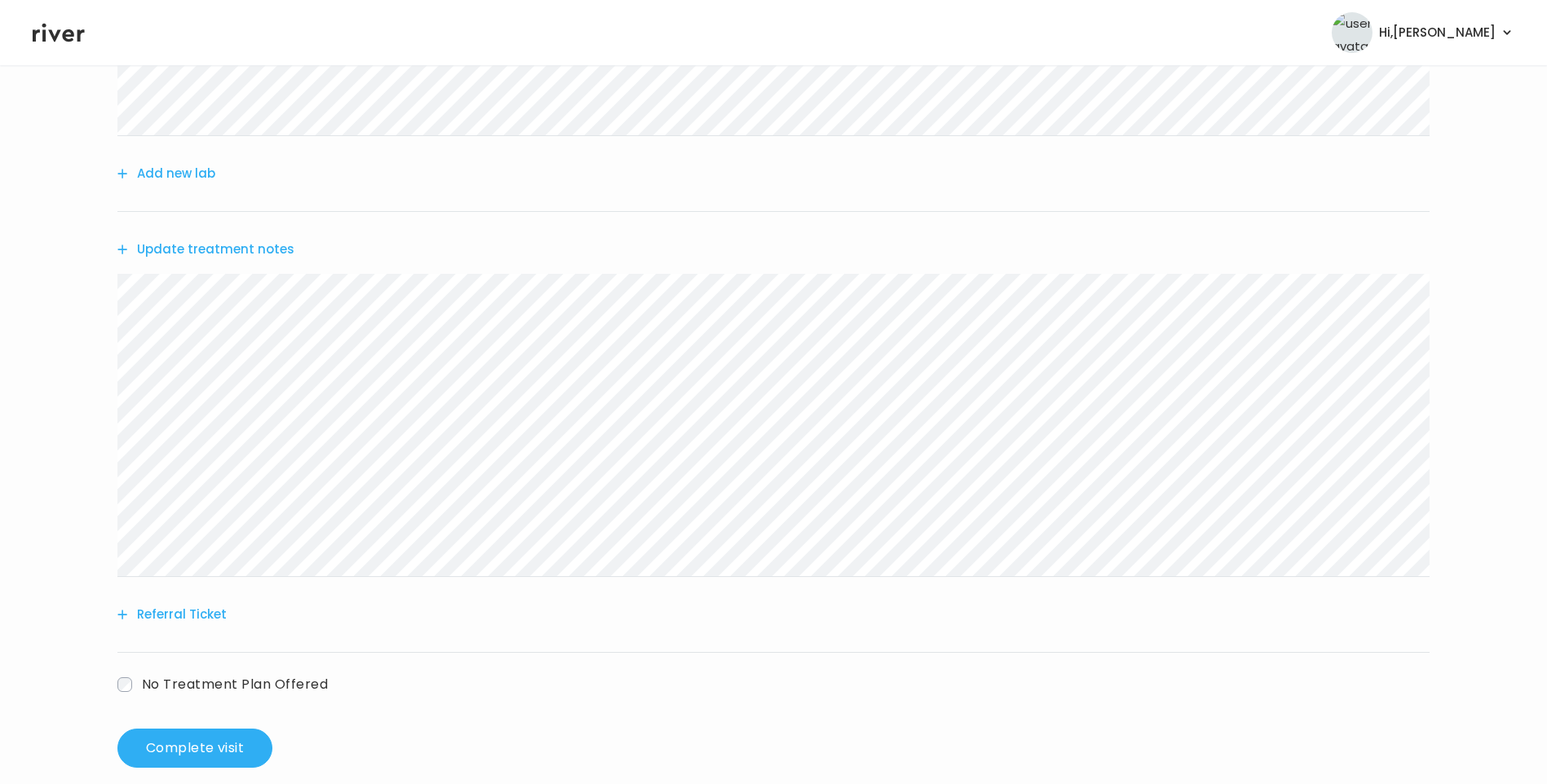
scroll to position [367, 0]
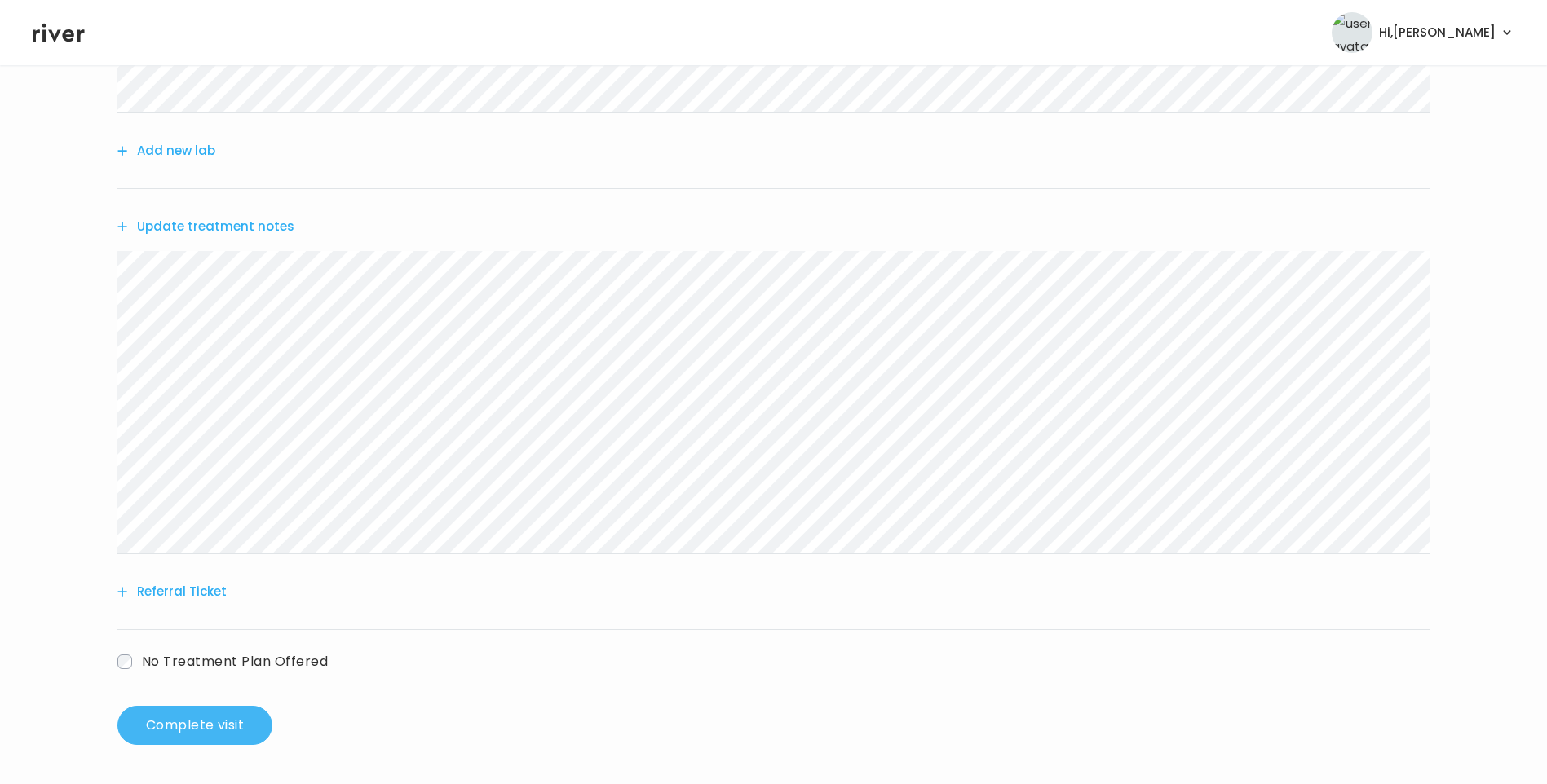
click at [235, 727] on button "Complete visit" at bounding box center [195, 725] width 155 height 39
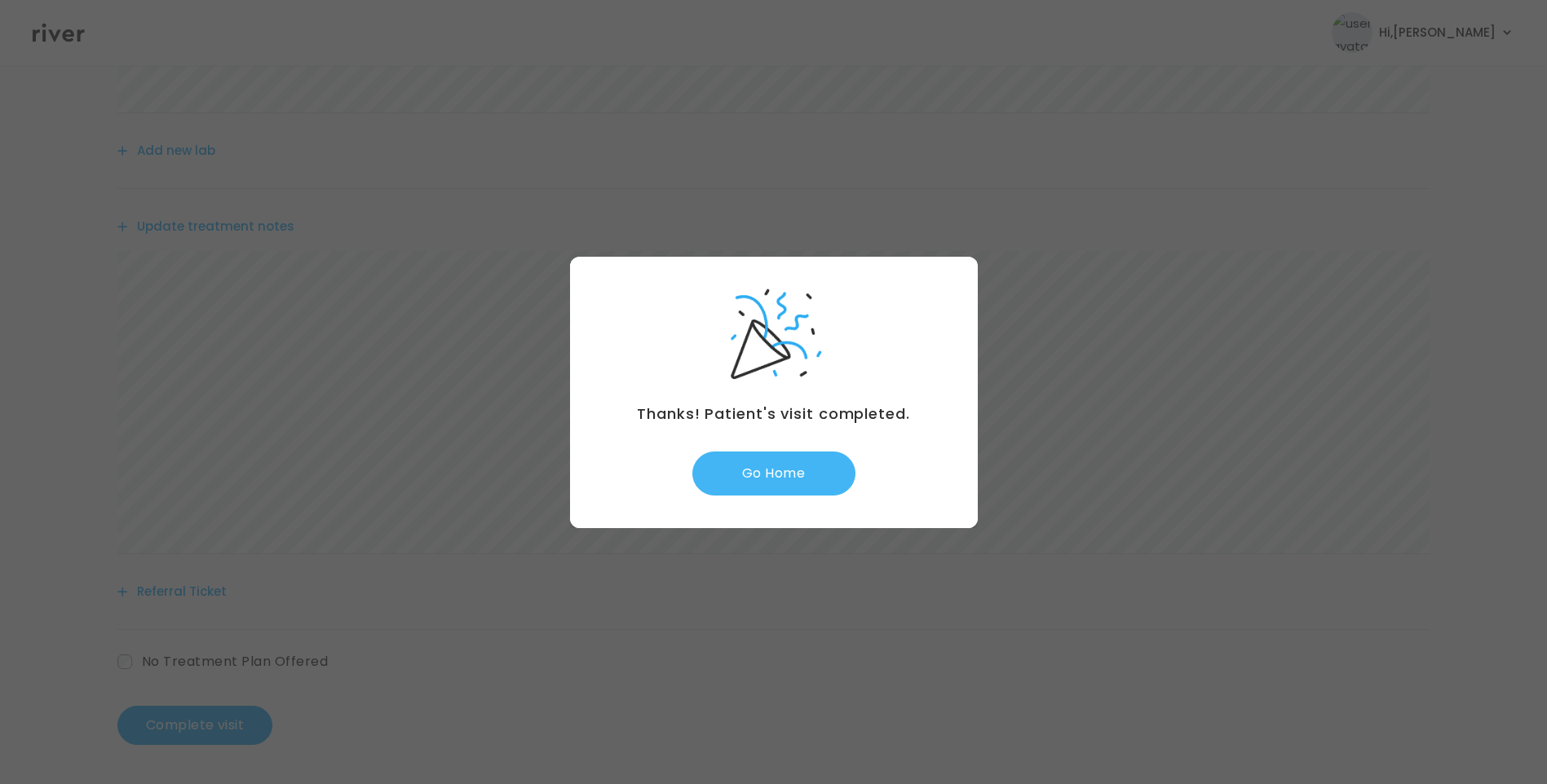
click at [774, 469] on button "Go Home" at bounding box center [774, 473] width 163 height 44
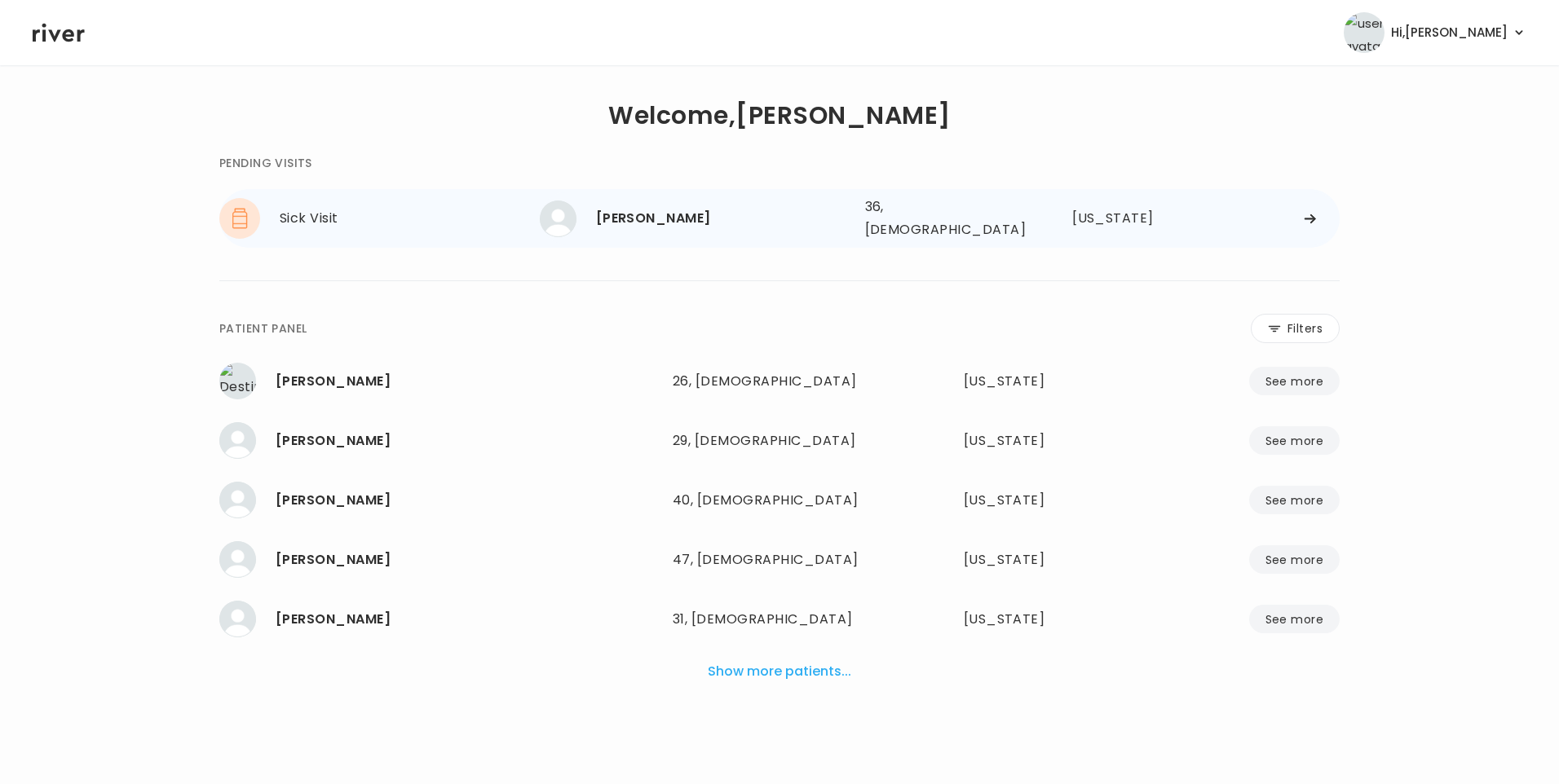
click at [674, 216] on div "[PERSON_NAME]" at bounding box center [724, 218] width 256 height 23
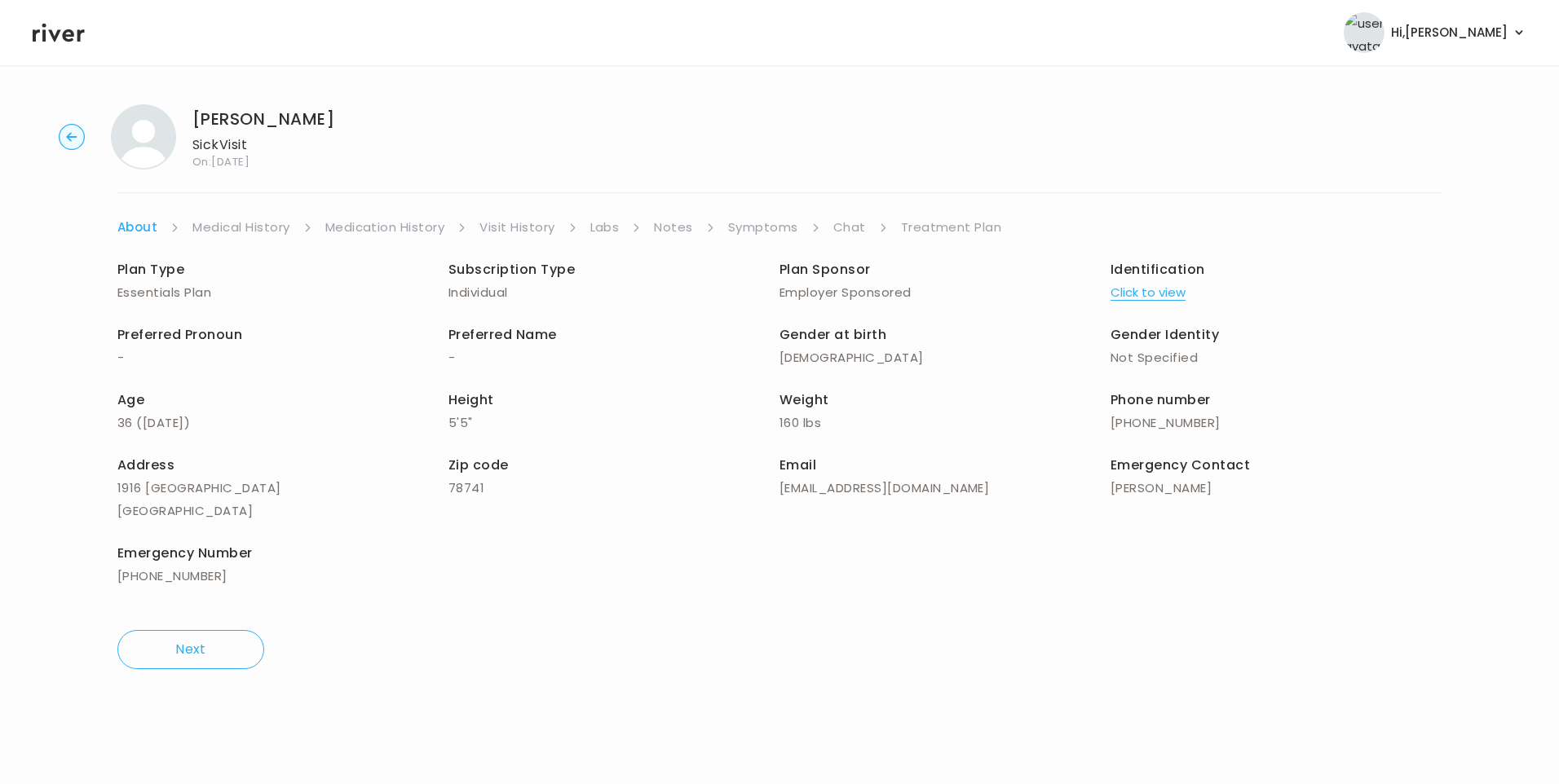
click at [843, 231] on link "Chat" at bounding box center [850, 227] width 33 height 23
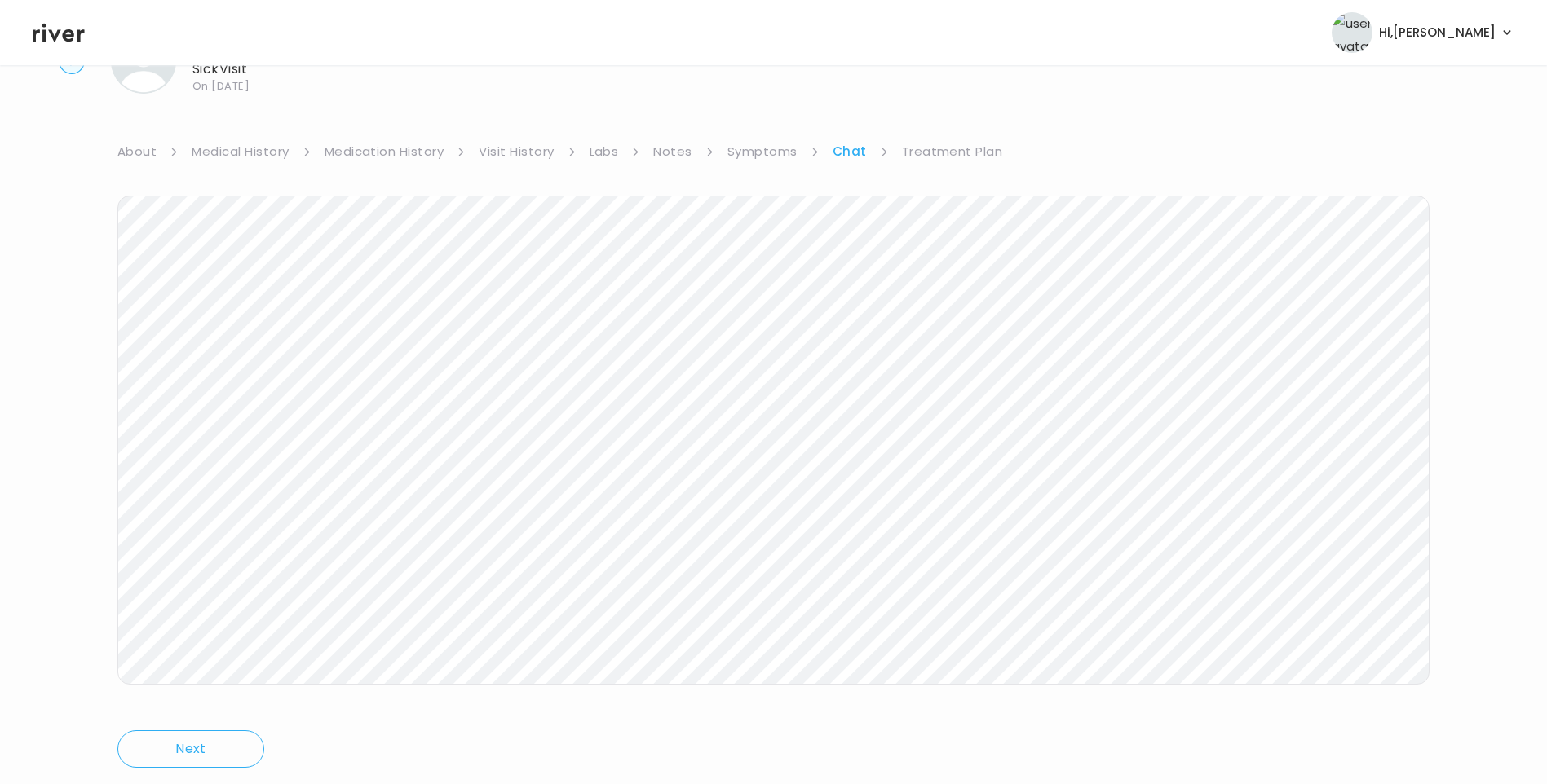
scroll to position [121, 0]
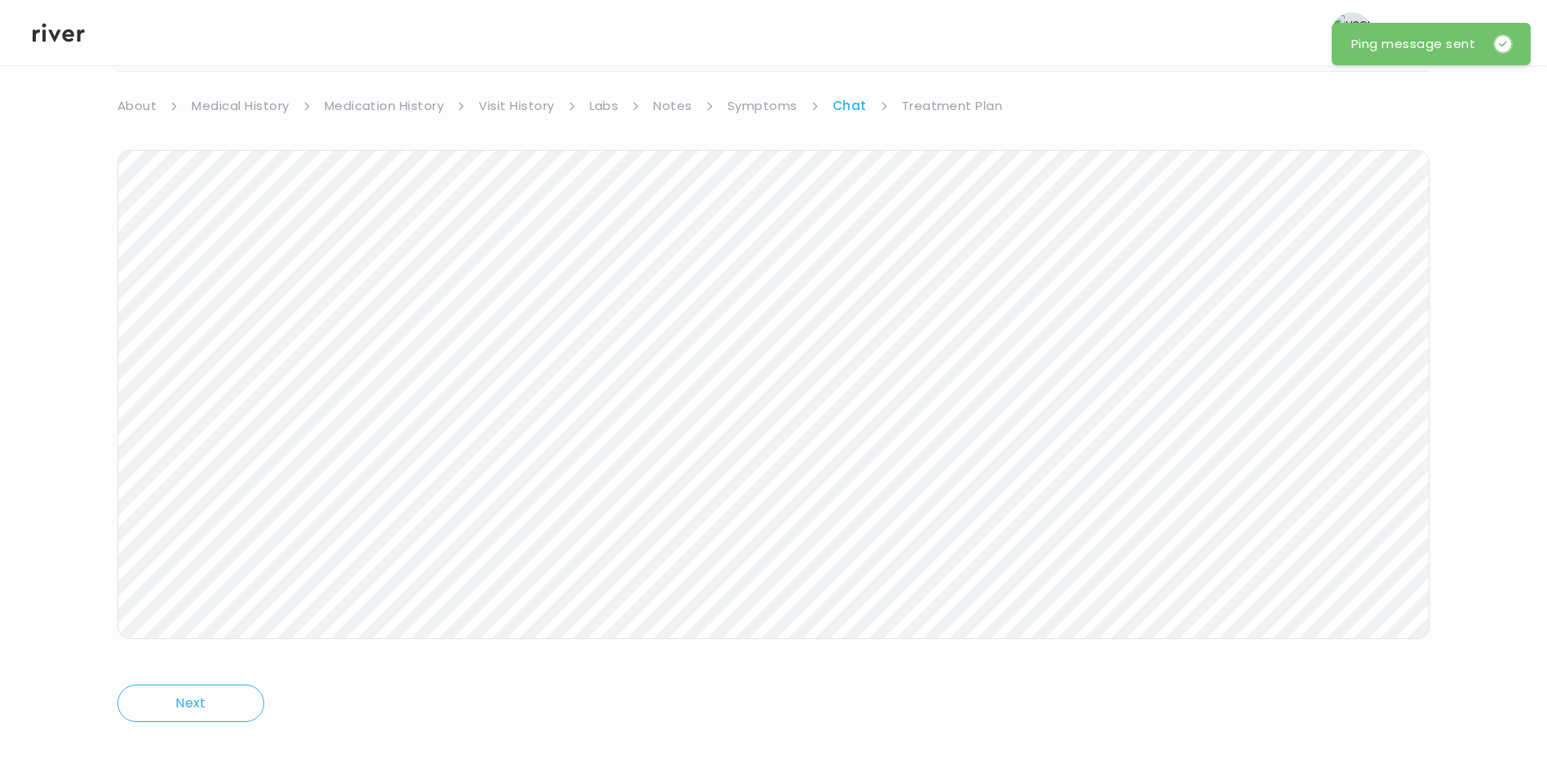
drag, startPoint x: 60, startPoint y: 37, endPoint x: 150, endPoint y: 81, distance: 100.2
click at [60, 37] on icon at bounding box center [58, 32] width 52 height 25
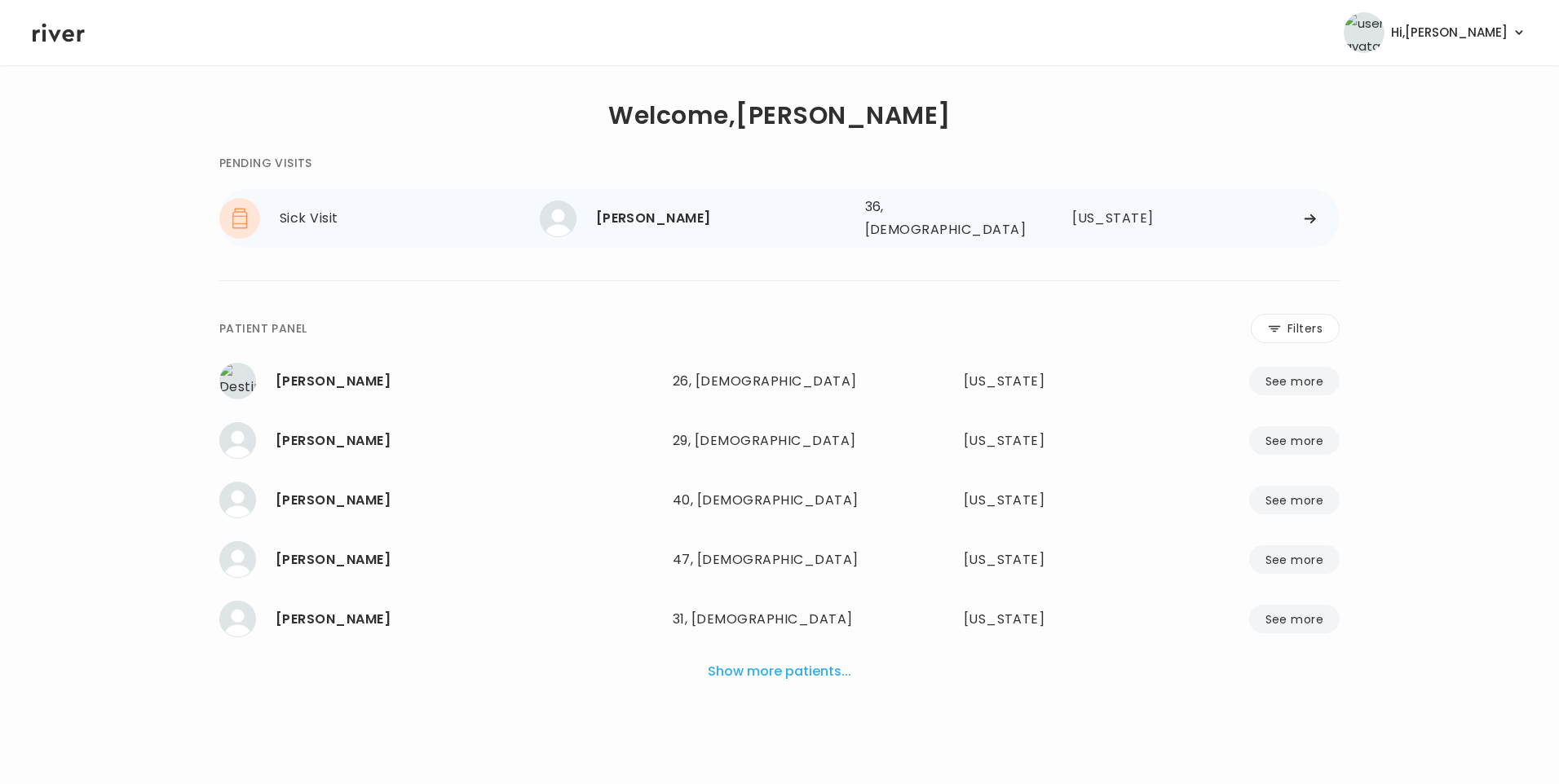
click at [676, 225] on div "Sarah Hanson" at bounding box center [724, 218] width 256 height 23
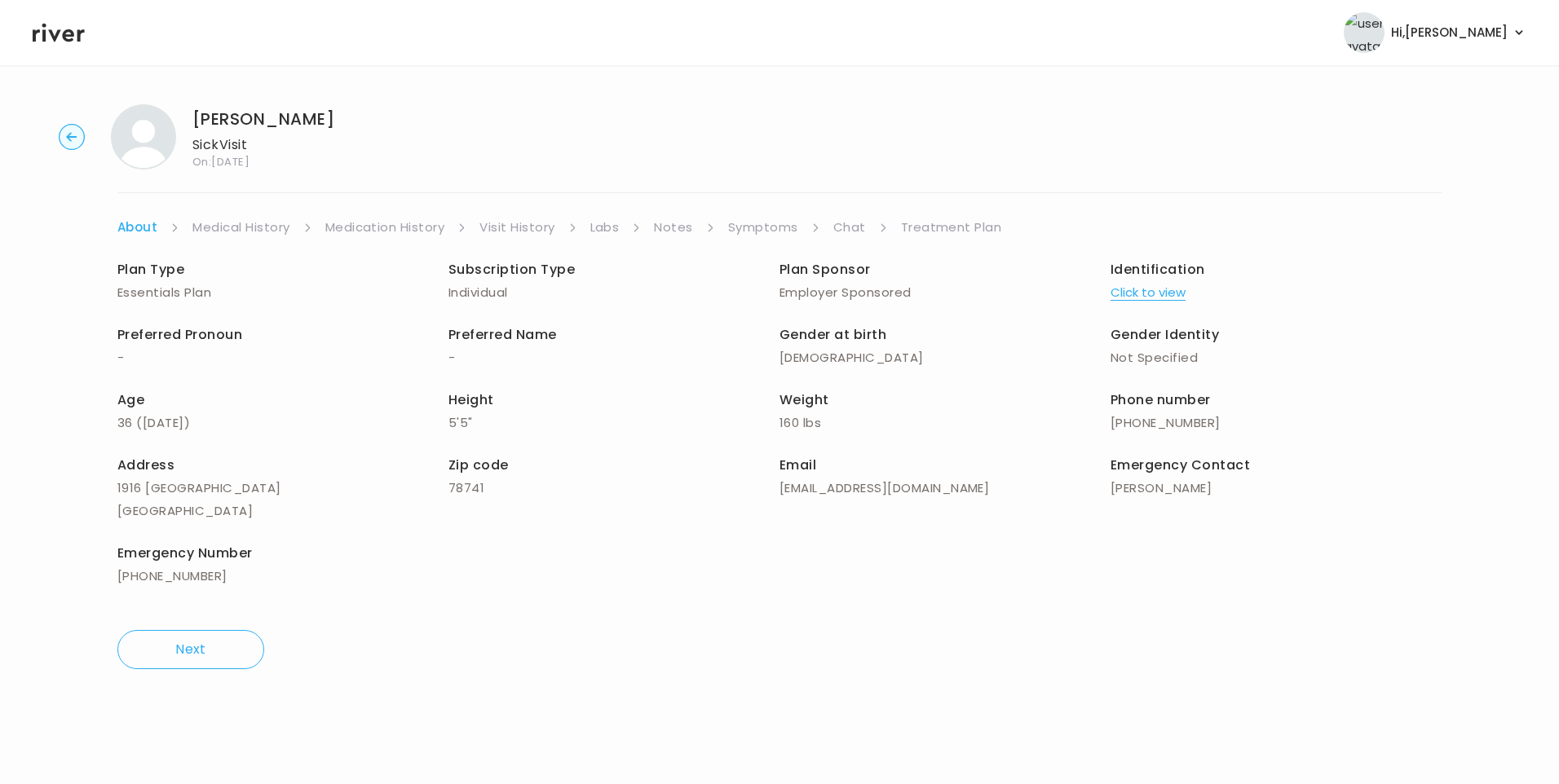
click at [847, 222] on link "Chat" at bounding box center [850, 227] width 33 height 23
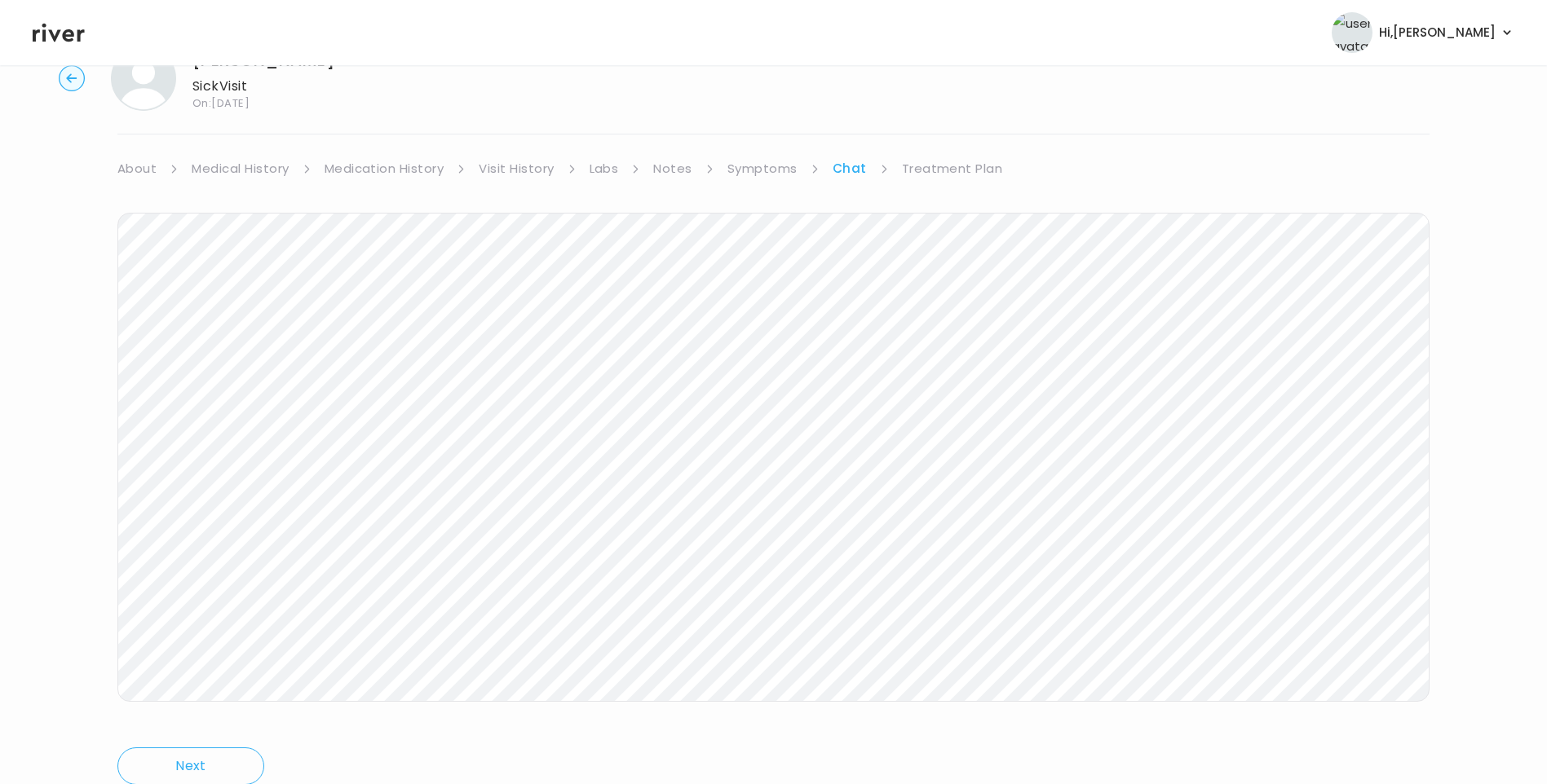
scroll to position [121, 0]
click at [749, 104] on link "Symptoms" at bounding box center [763, 106] width 70 height 23
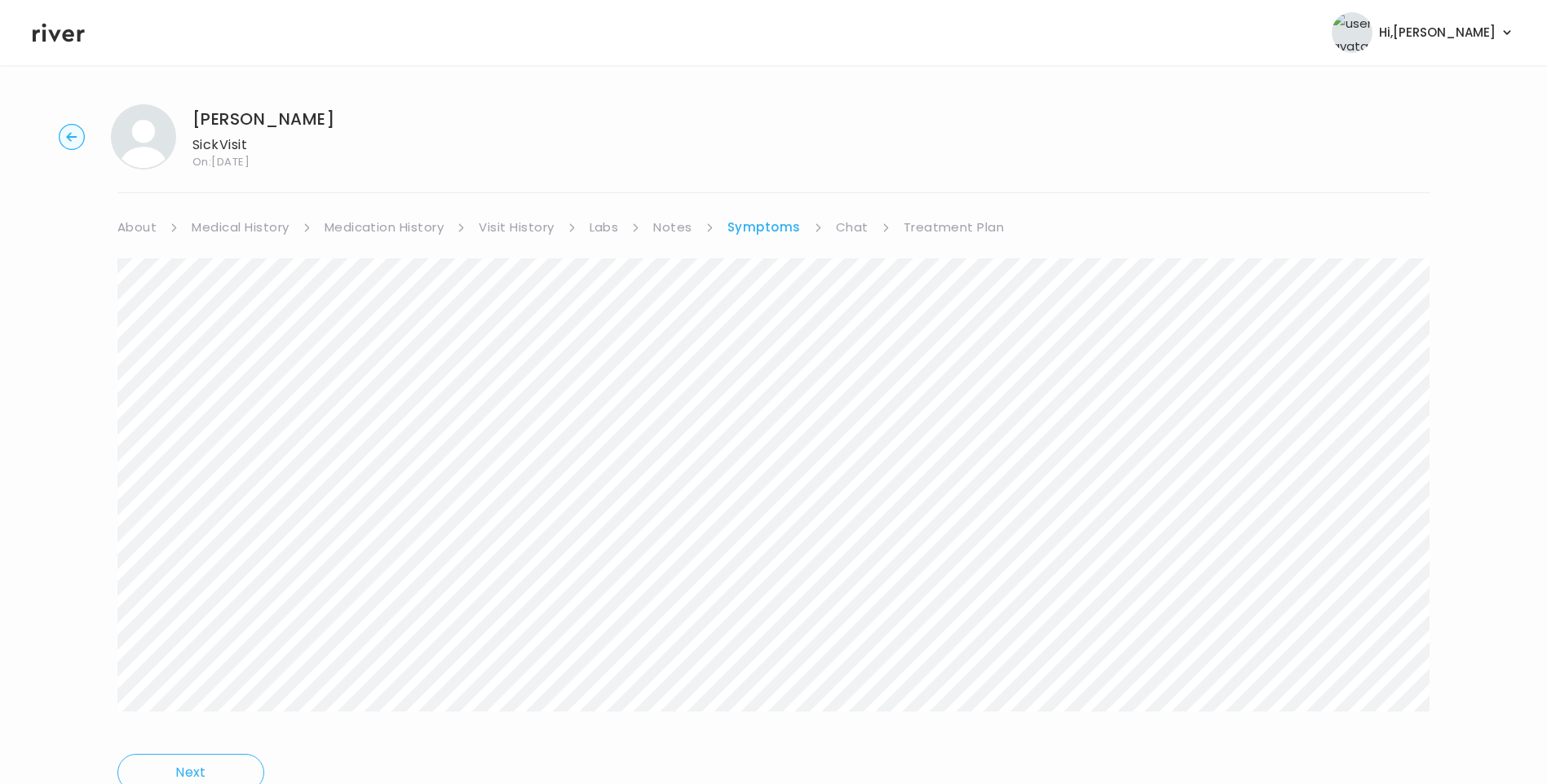
click at [70, 35] on icon at bounding box center [58, 33] width 52 height 19
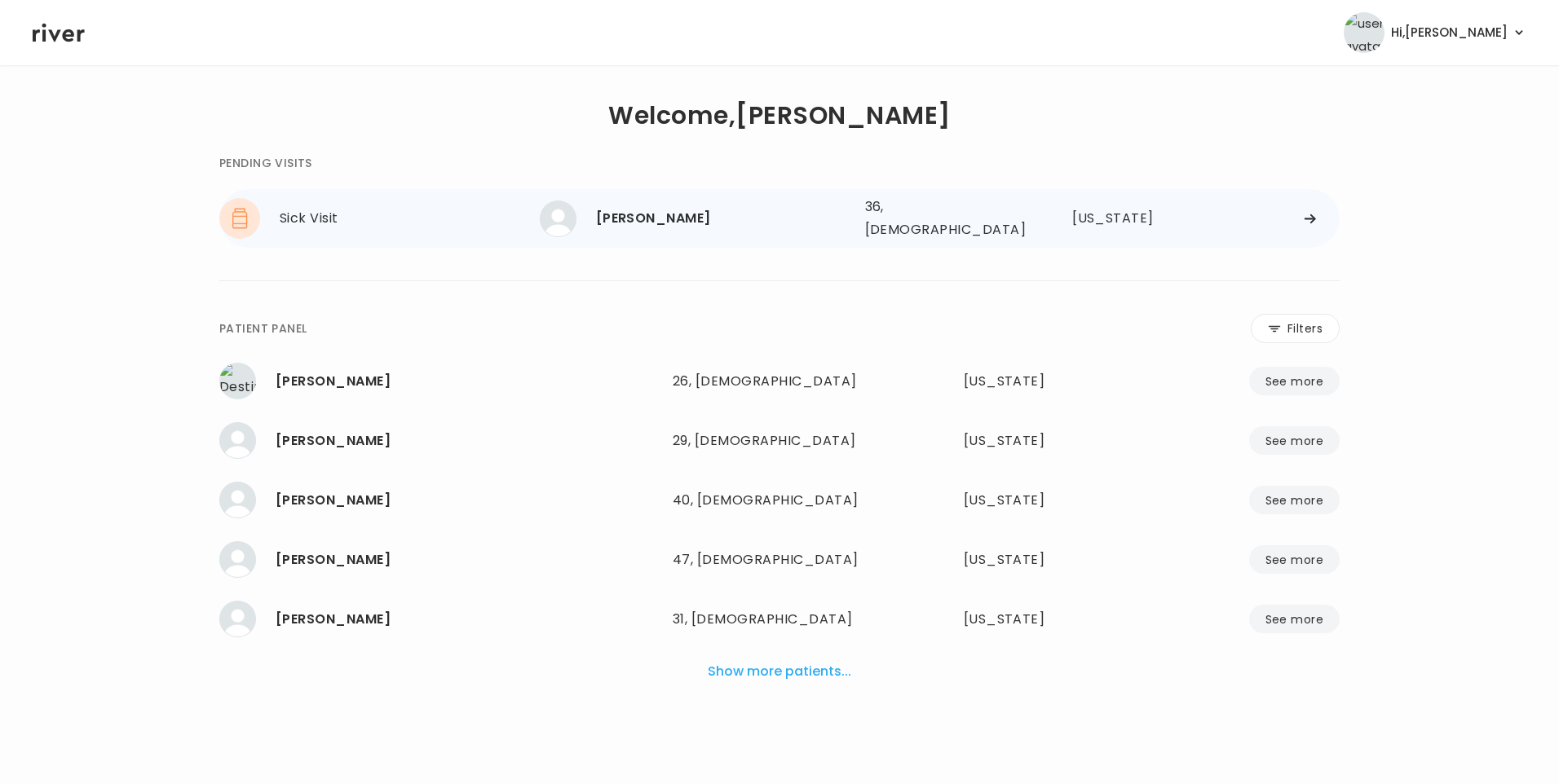
click at [667, 221] on div "[PERSON_NAME]" at bounding box center [724, 218] width 256 height 23
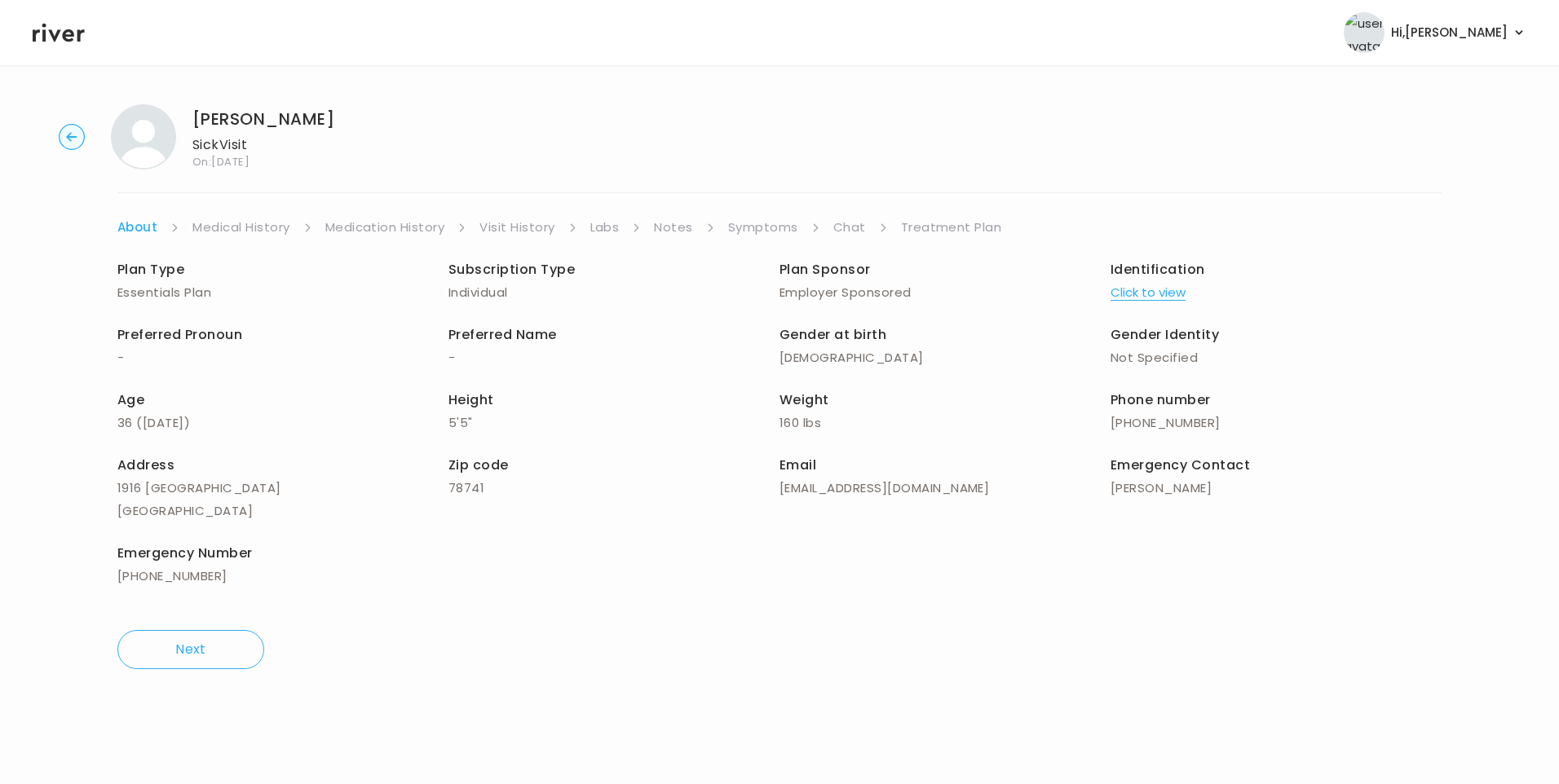
click at [50, 36] on icon at bounding box center [58, 32] width 52 height 25
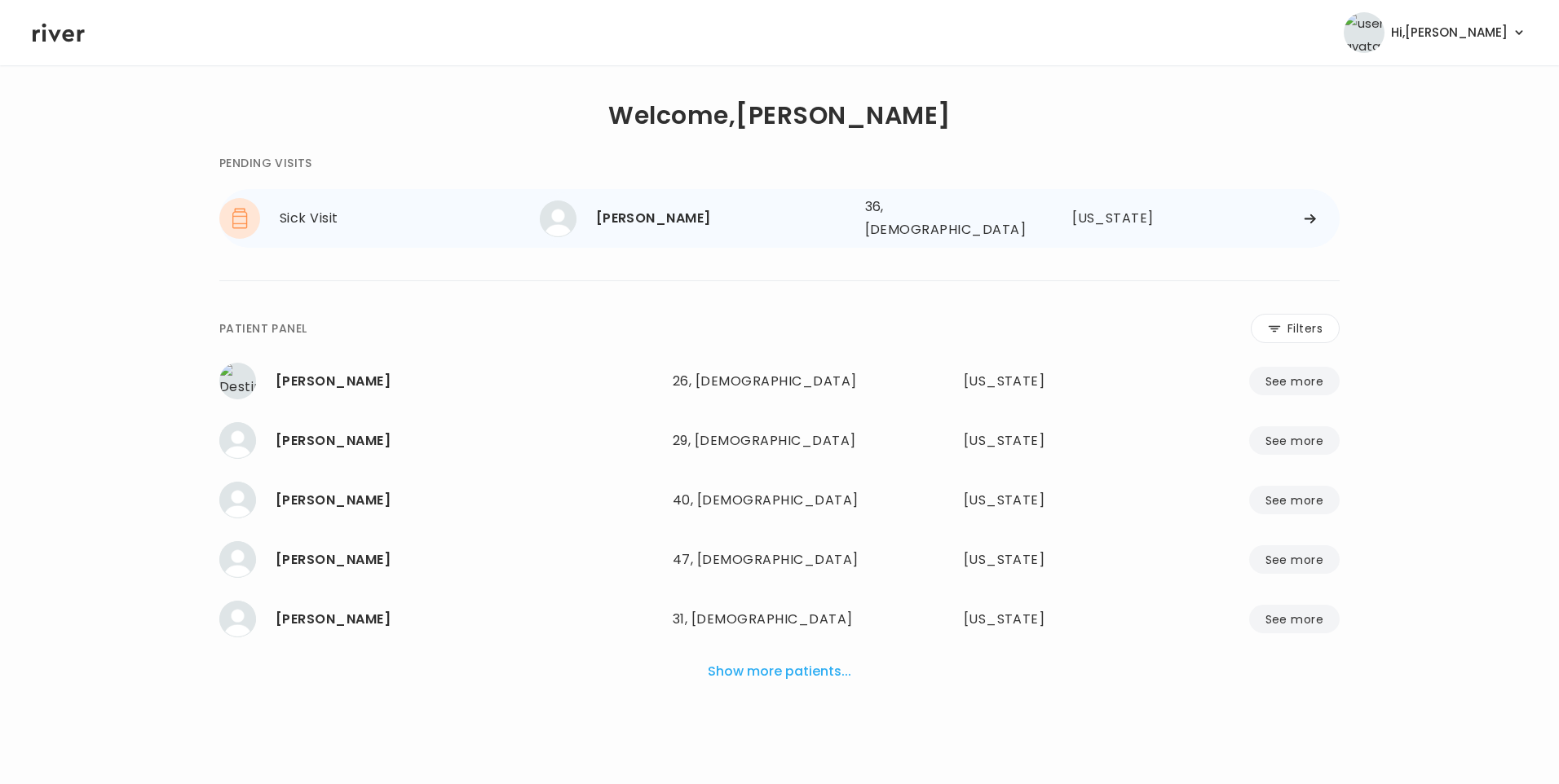
click at [654, 211] on div "[PERSON_NAME]" at bounding box center [724, 218] width 256 height 23
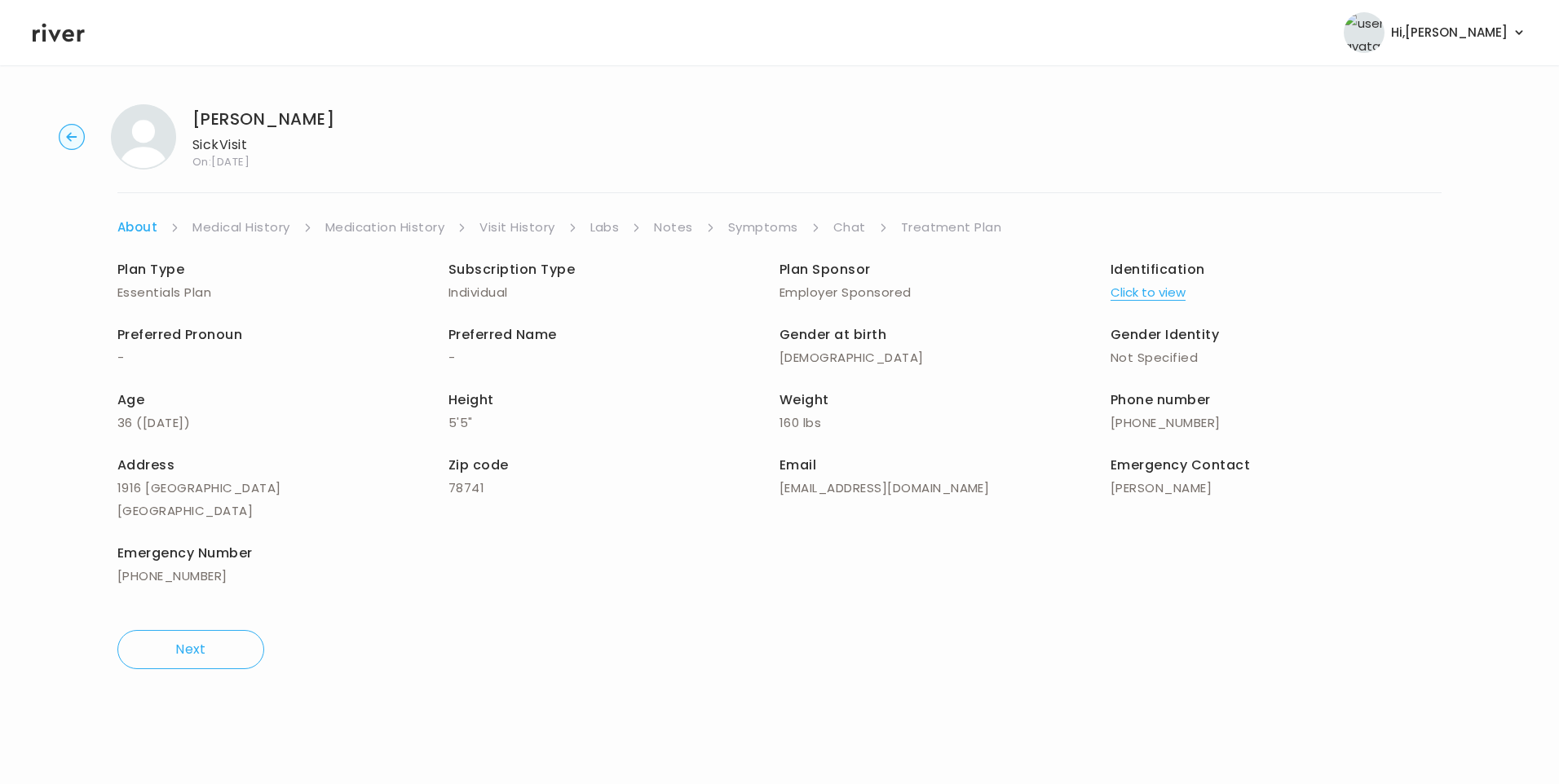
click at [858, 224] on link "Chat" at bounding box center [850, 227] width 33 height 23
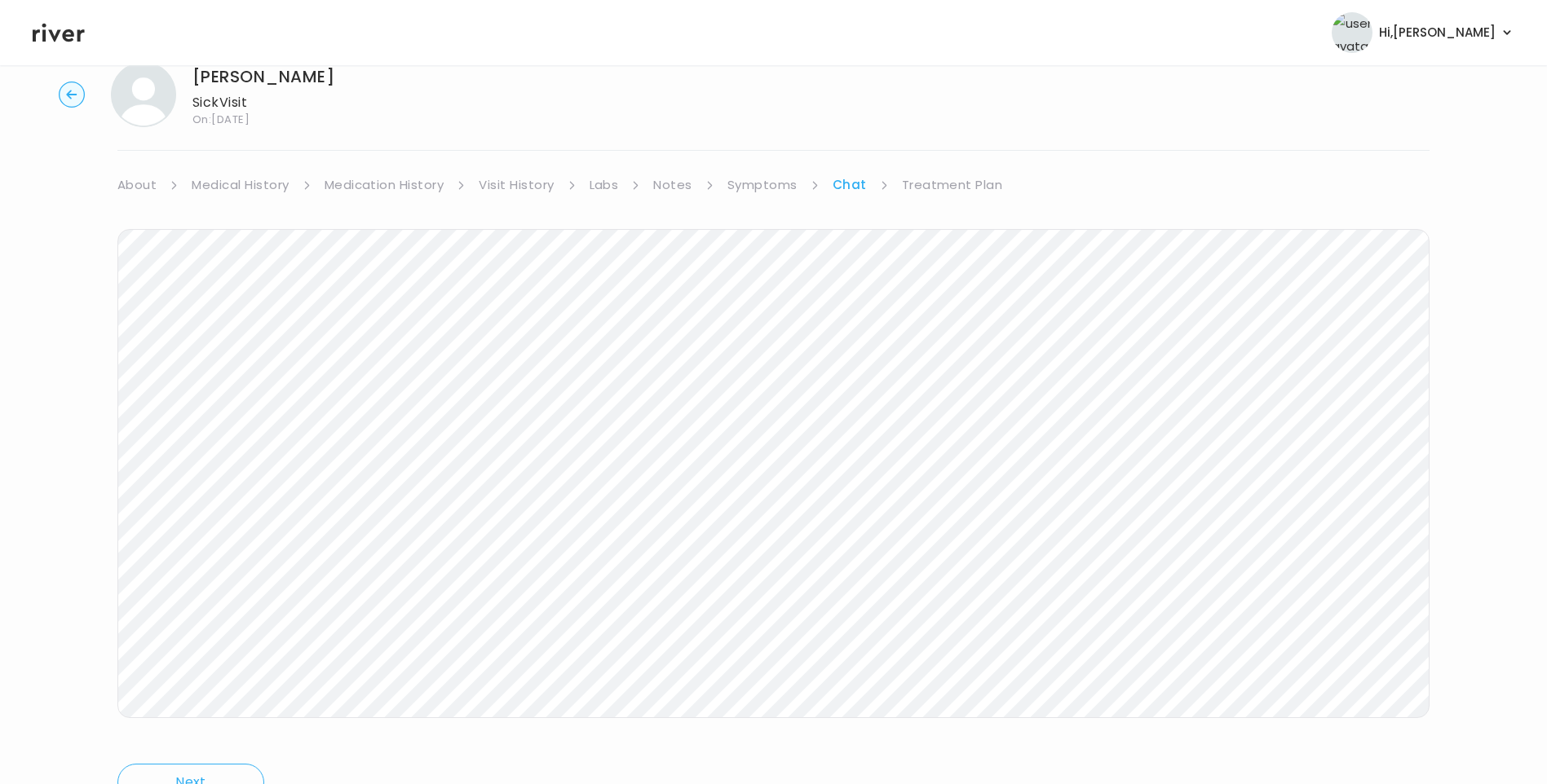
scroll to position [121, 0]
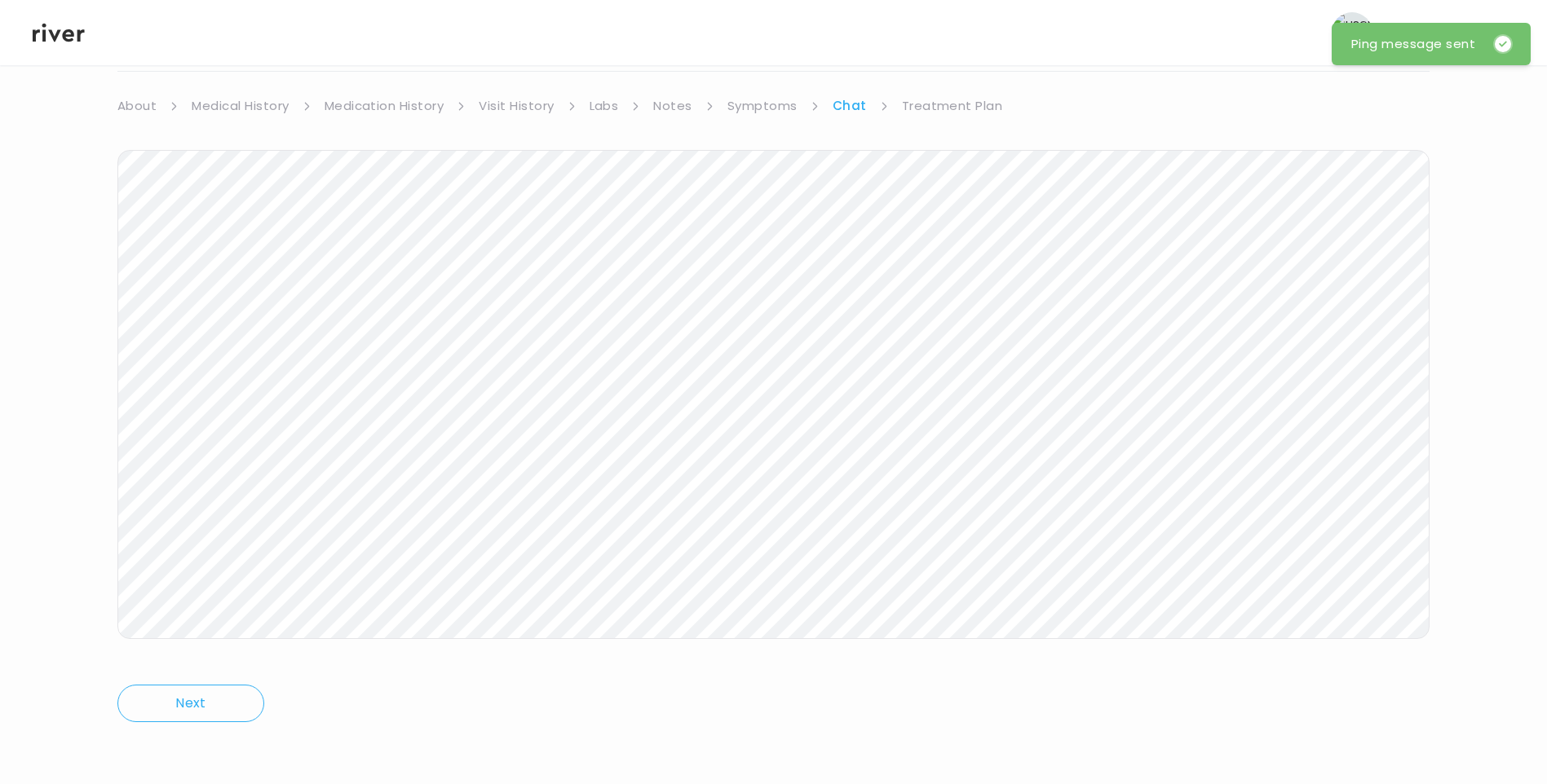
click at [67, 33] on icon at bounding box center [58, 32] width 52 height 25
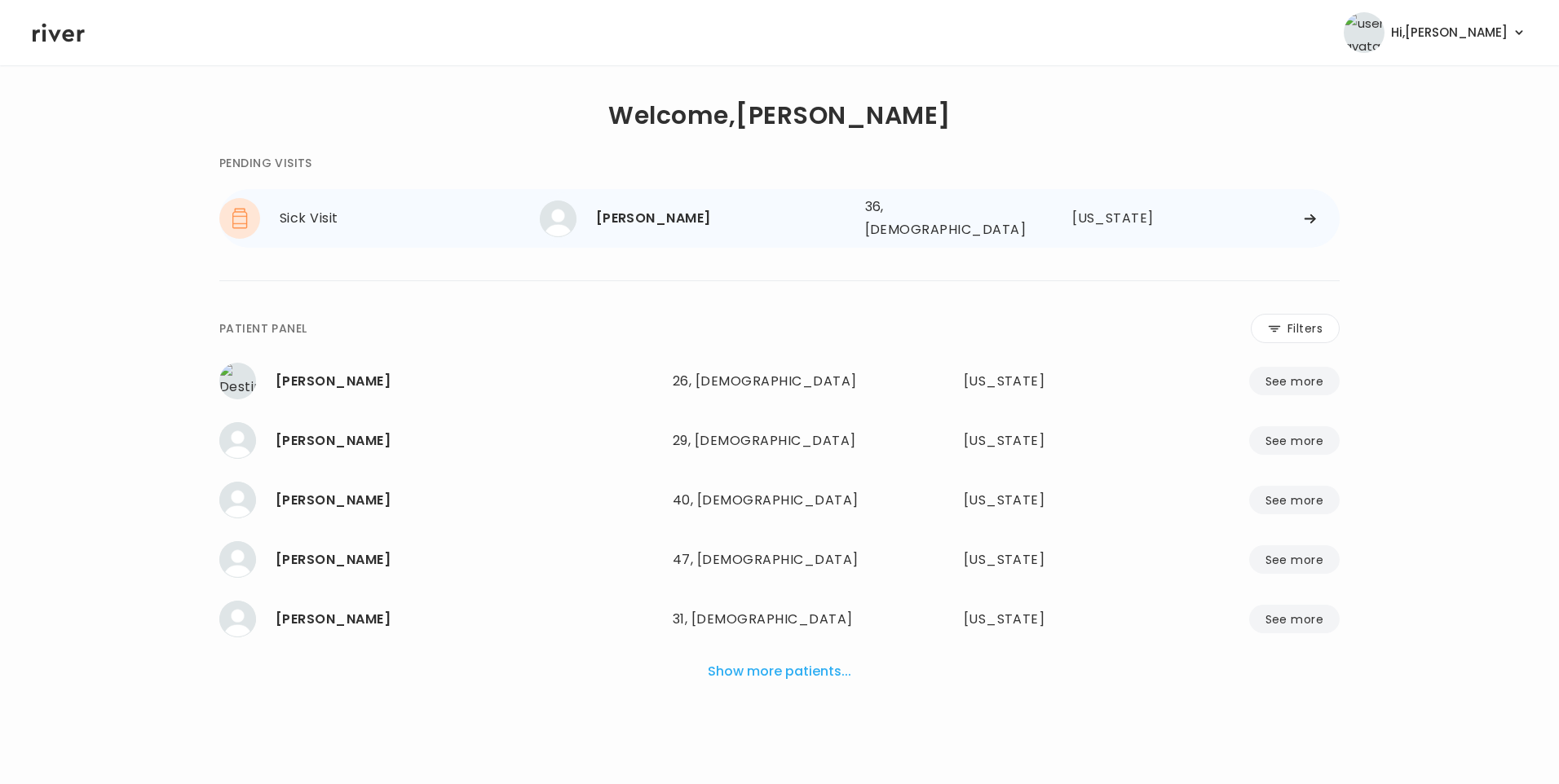
click at [647, 210] on div "[PERSON_NAME]" at bounding box center [724, 218] width 256 height 23
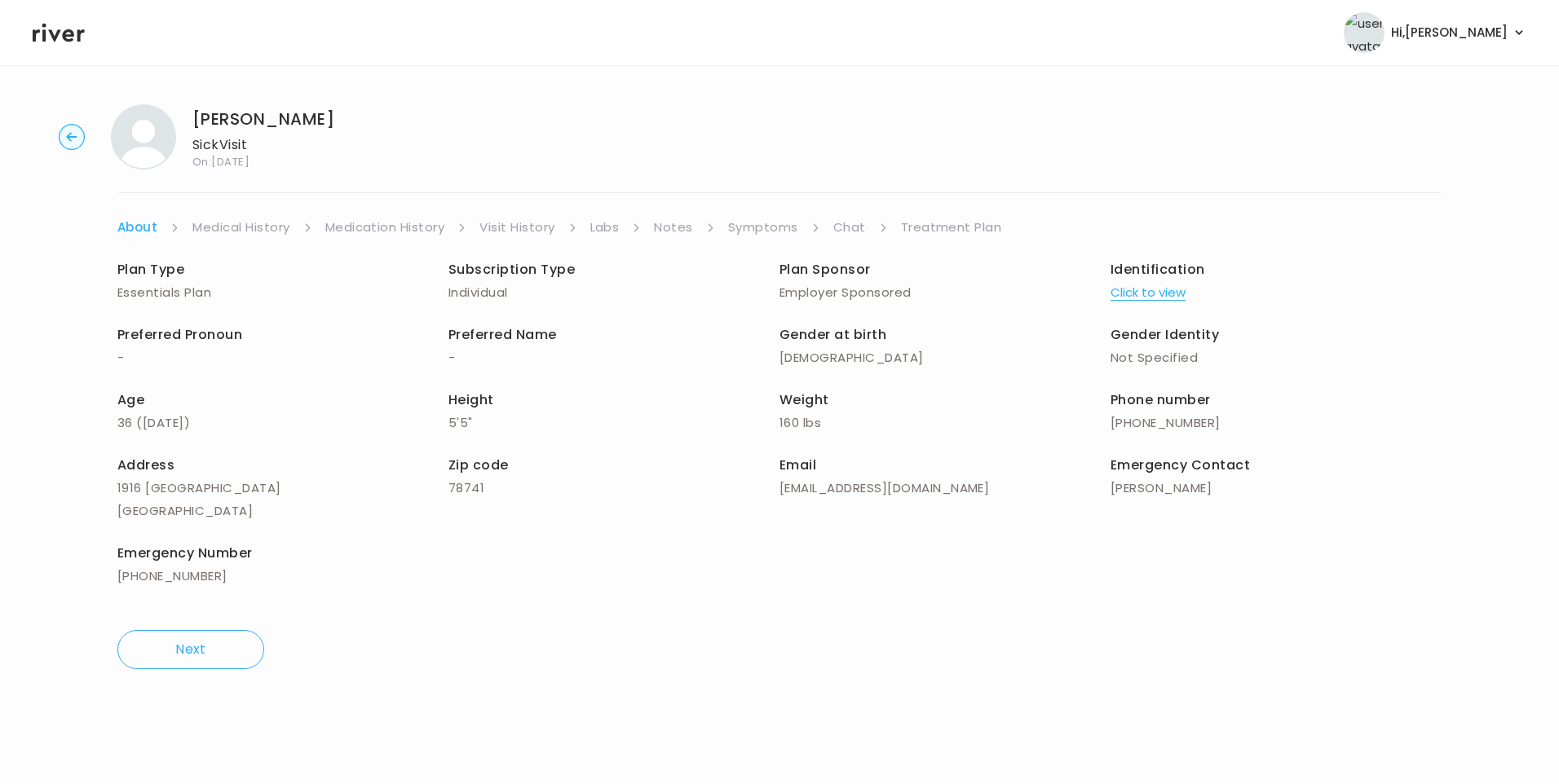
click at [842, 226] on link "Chat" at bounding box center [850, 227] width 33 height 23
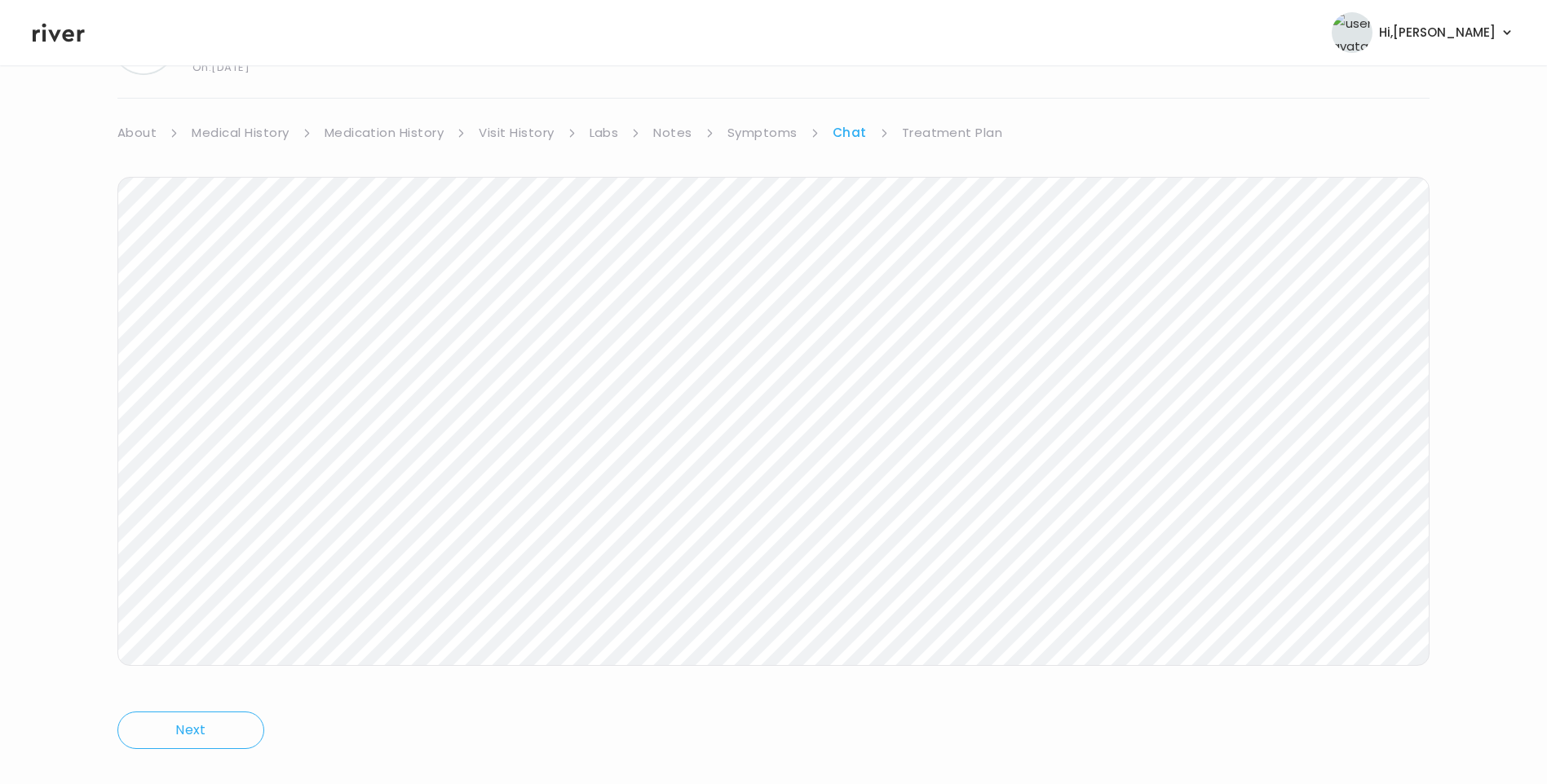
scroll to position [121, 0]
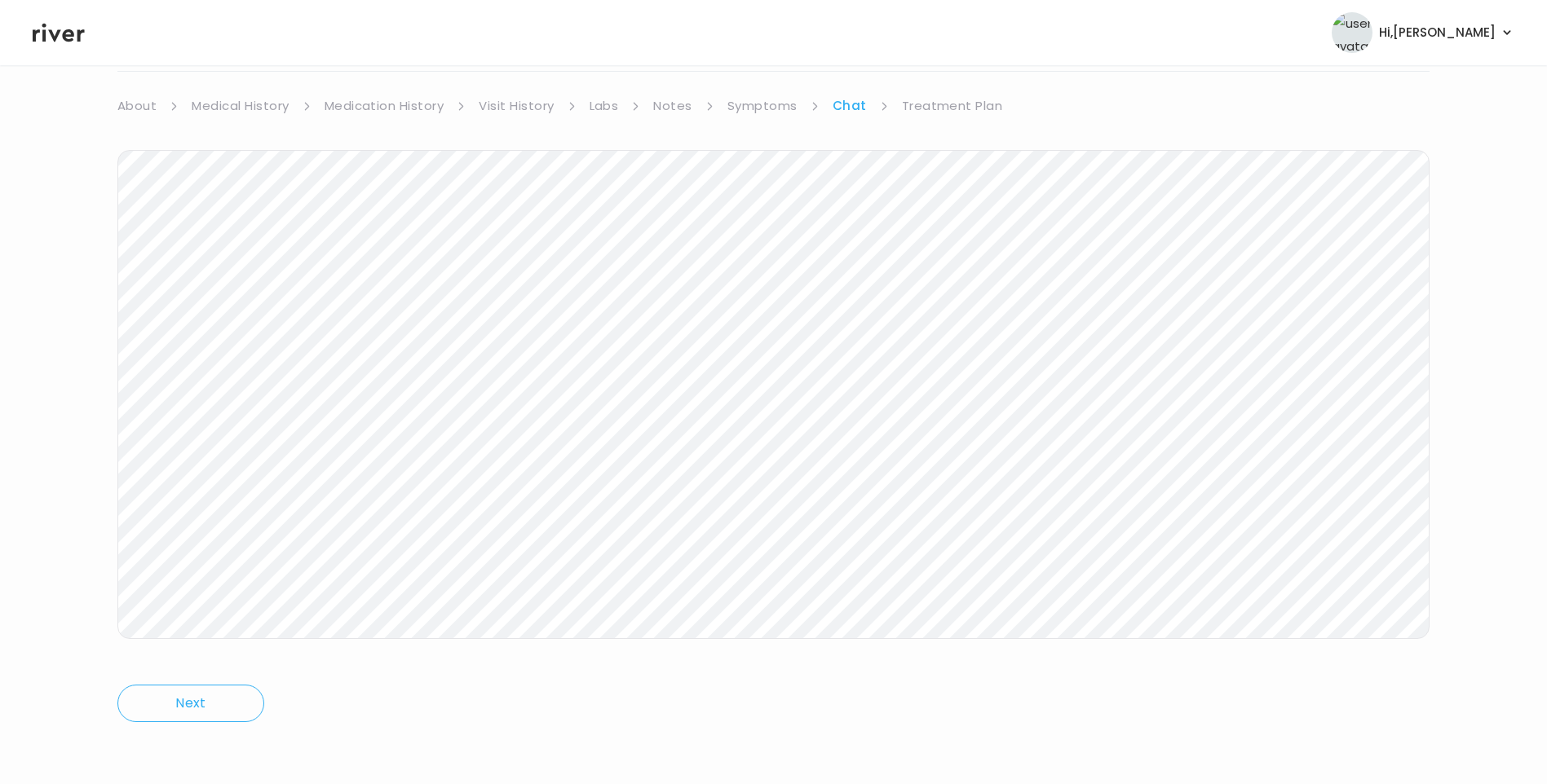
click at [58, 42] on icon at bounding box center [58, 32] width 52 height 25
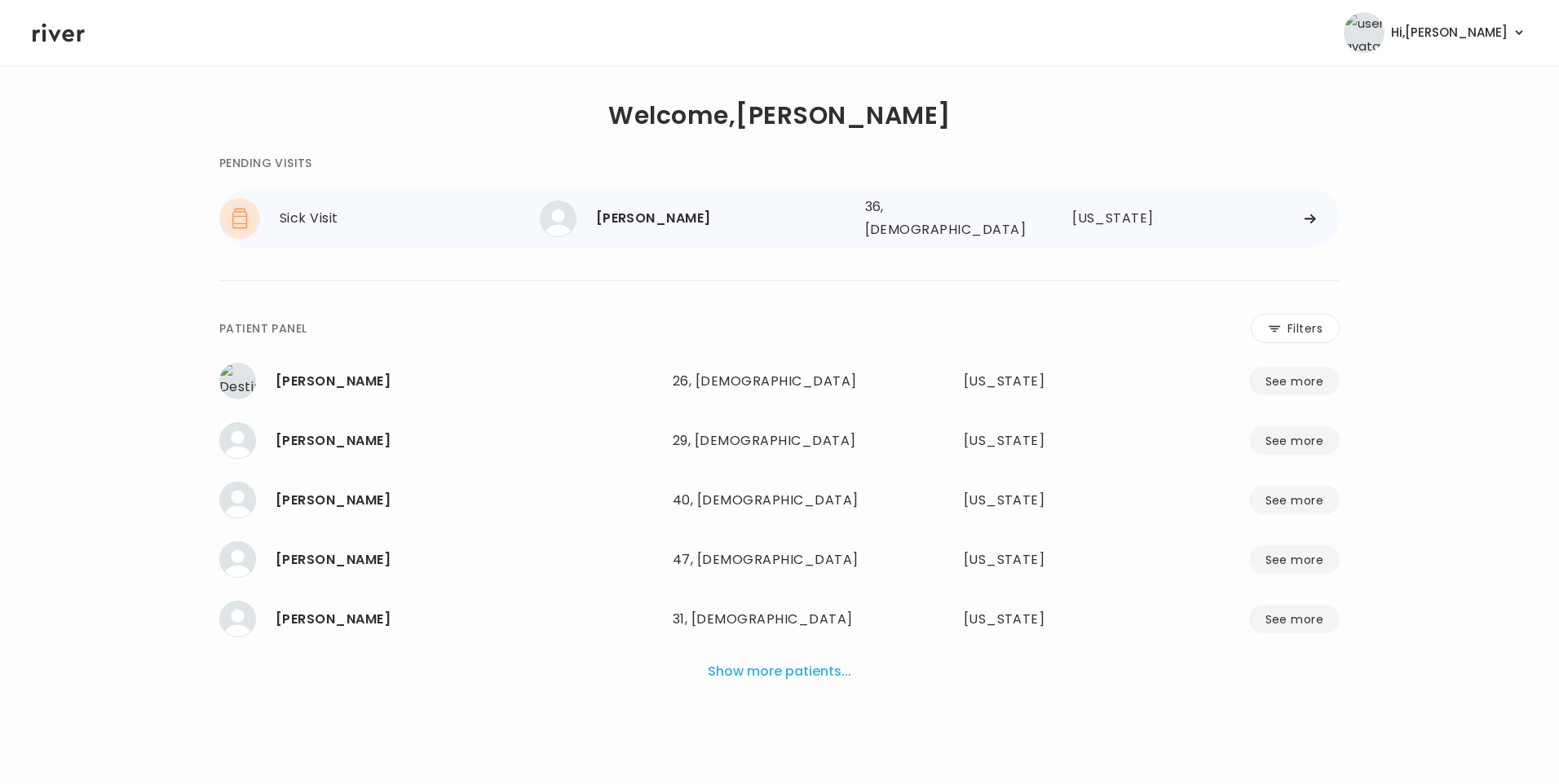
click at [674, 211] on div "[PERSON_NAME]" at bounding box center [724, 218] width 256 height 23
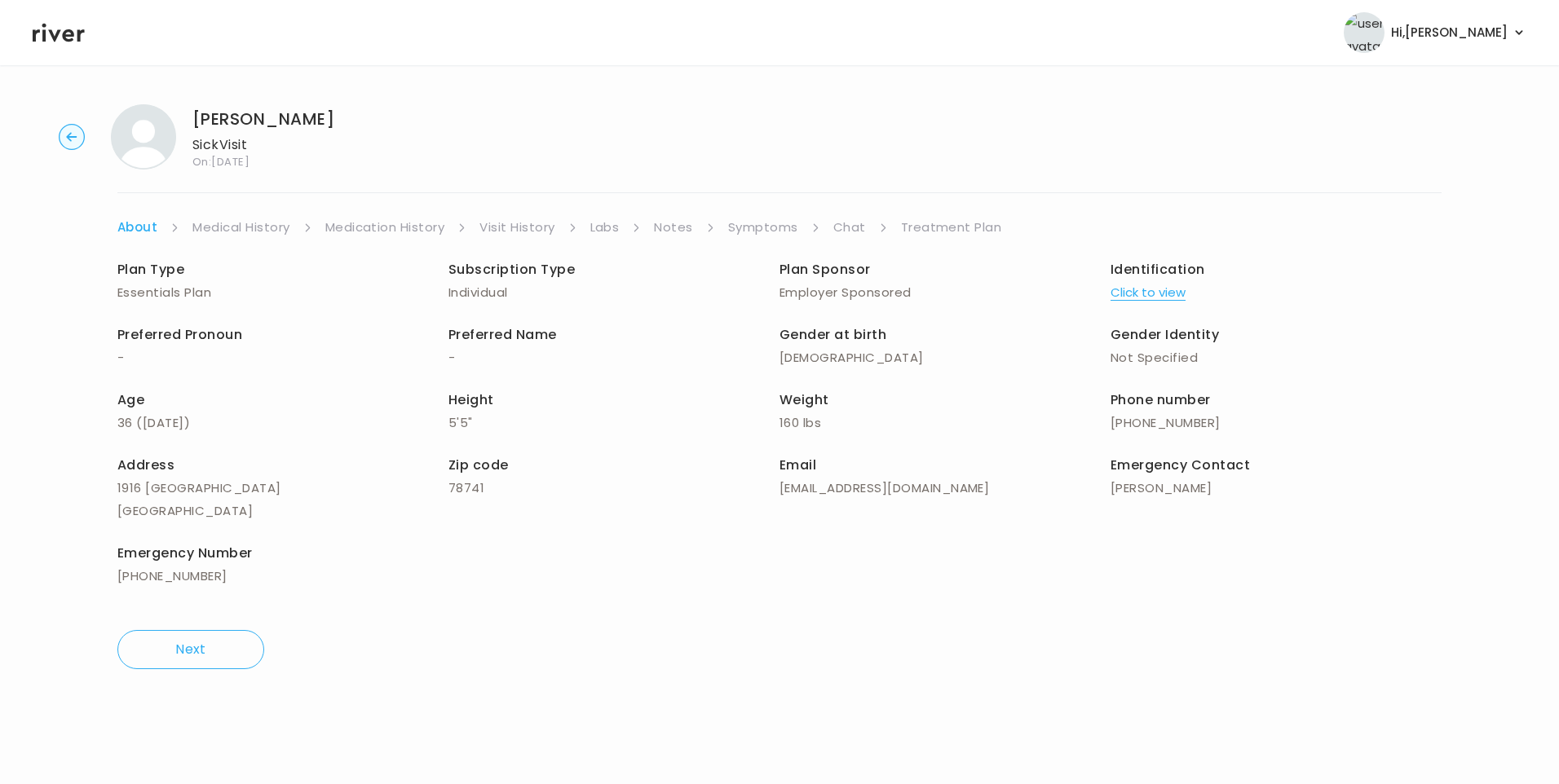
click at [855, 226] on link "Chat" at bounding box center [850, 227] width 33 height 23
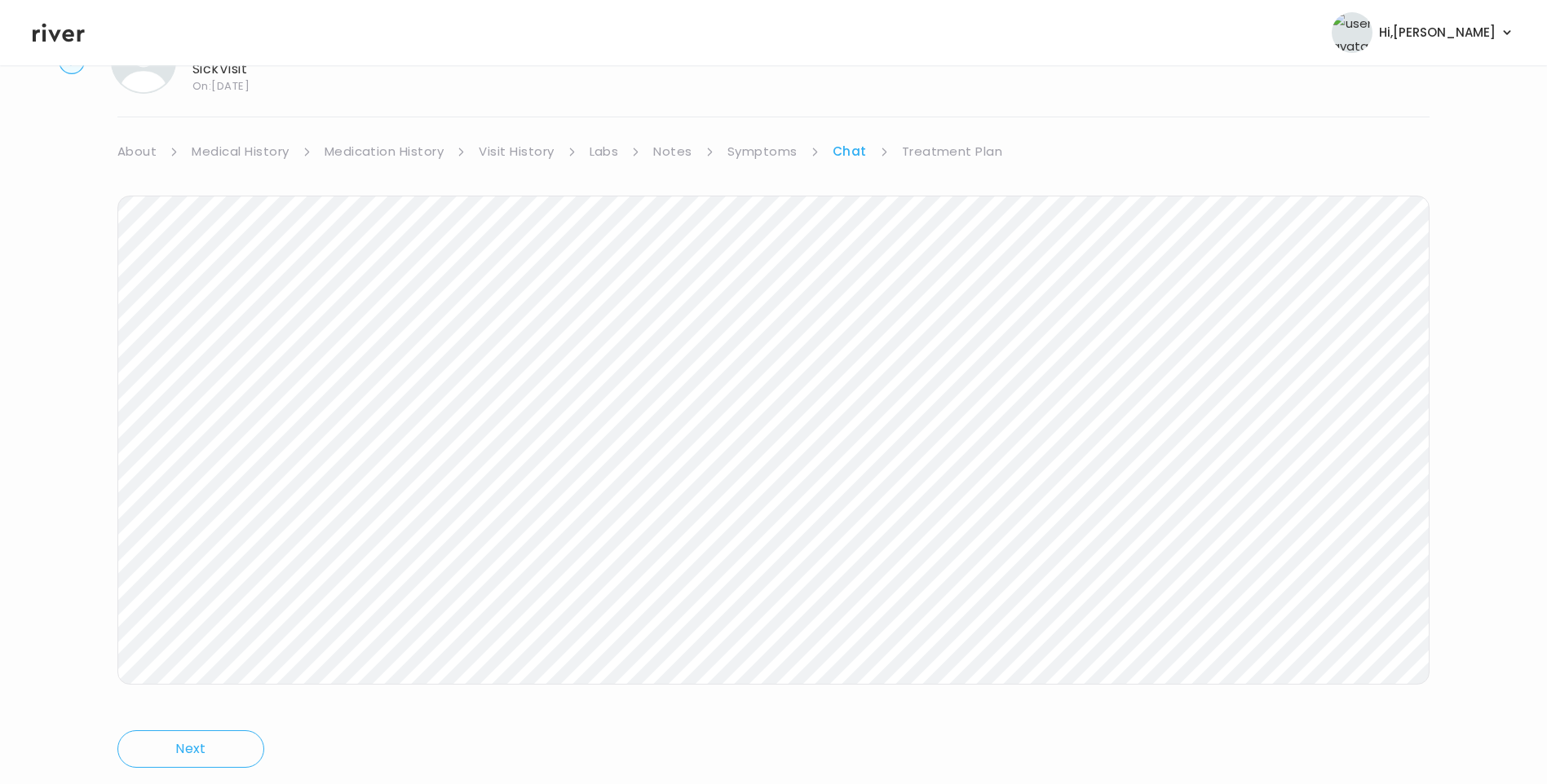
scroll to position [121, 0]
click at [956, 106] on link "Treatment Plan" at bounding box center [952, 106] width 101 height 23
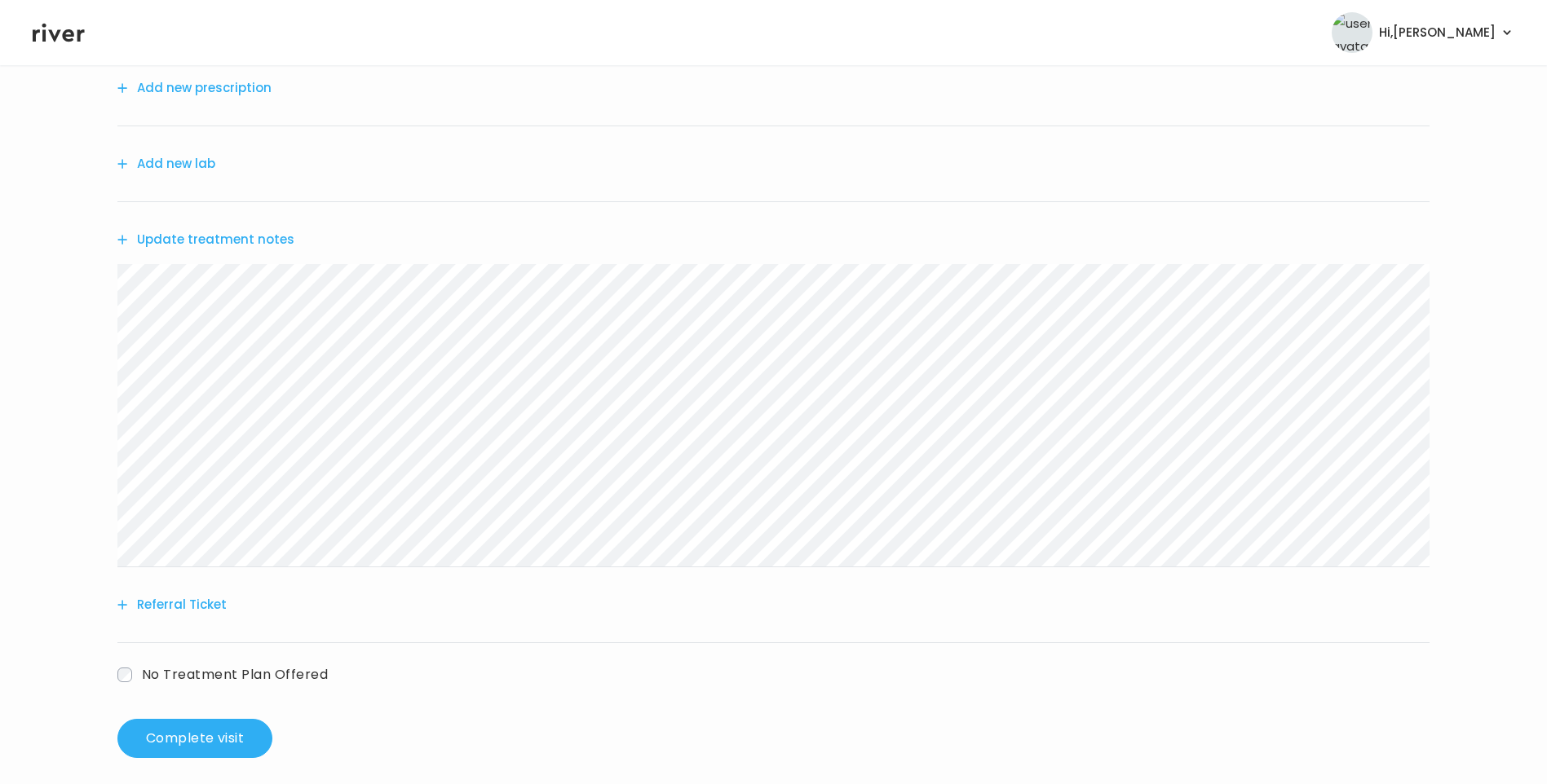
scroll to position [201, 0]
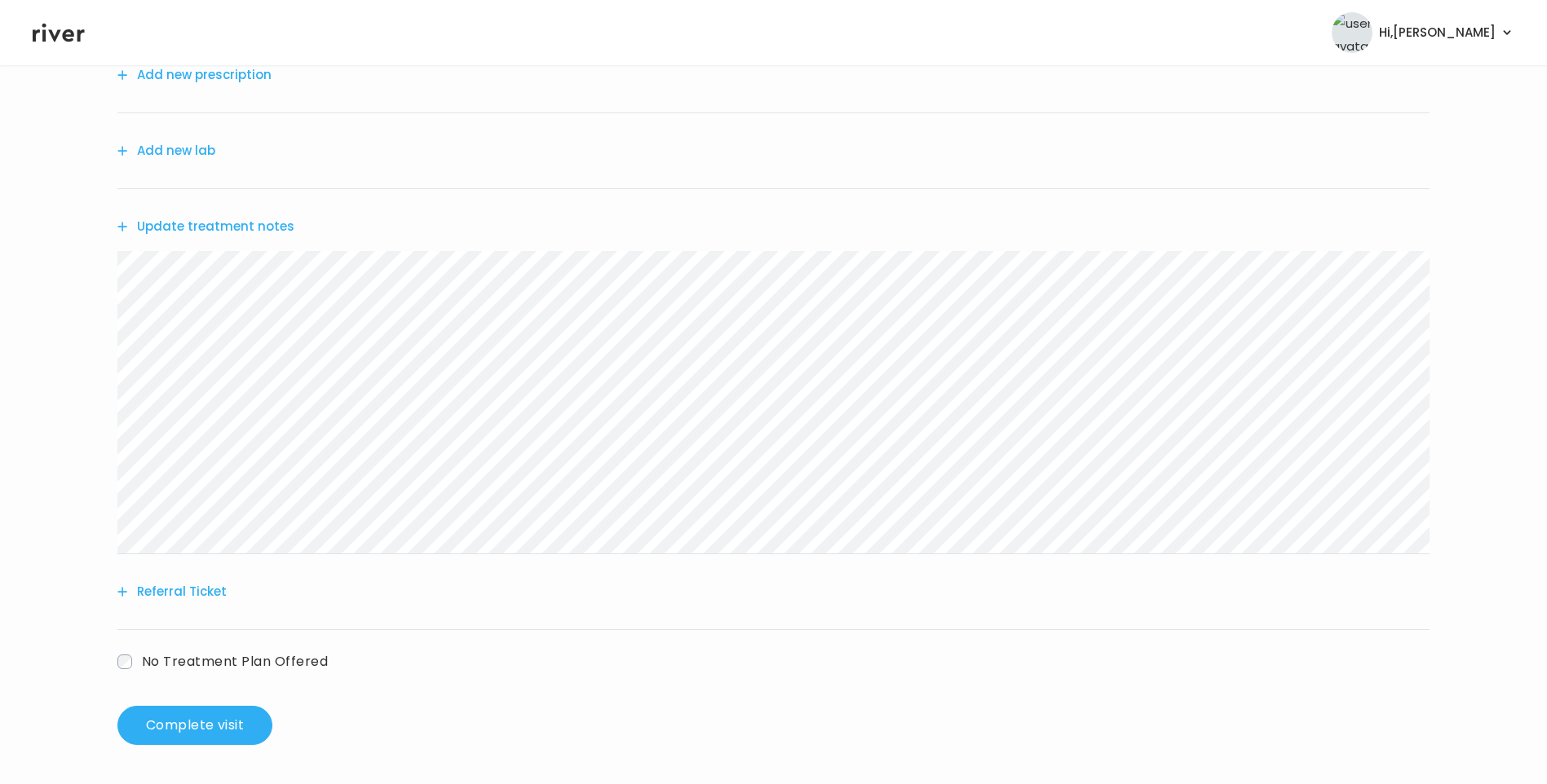
click at [194, 224] on button "Update treatment notes" at bounding box center [206, 226] width 177 height 23
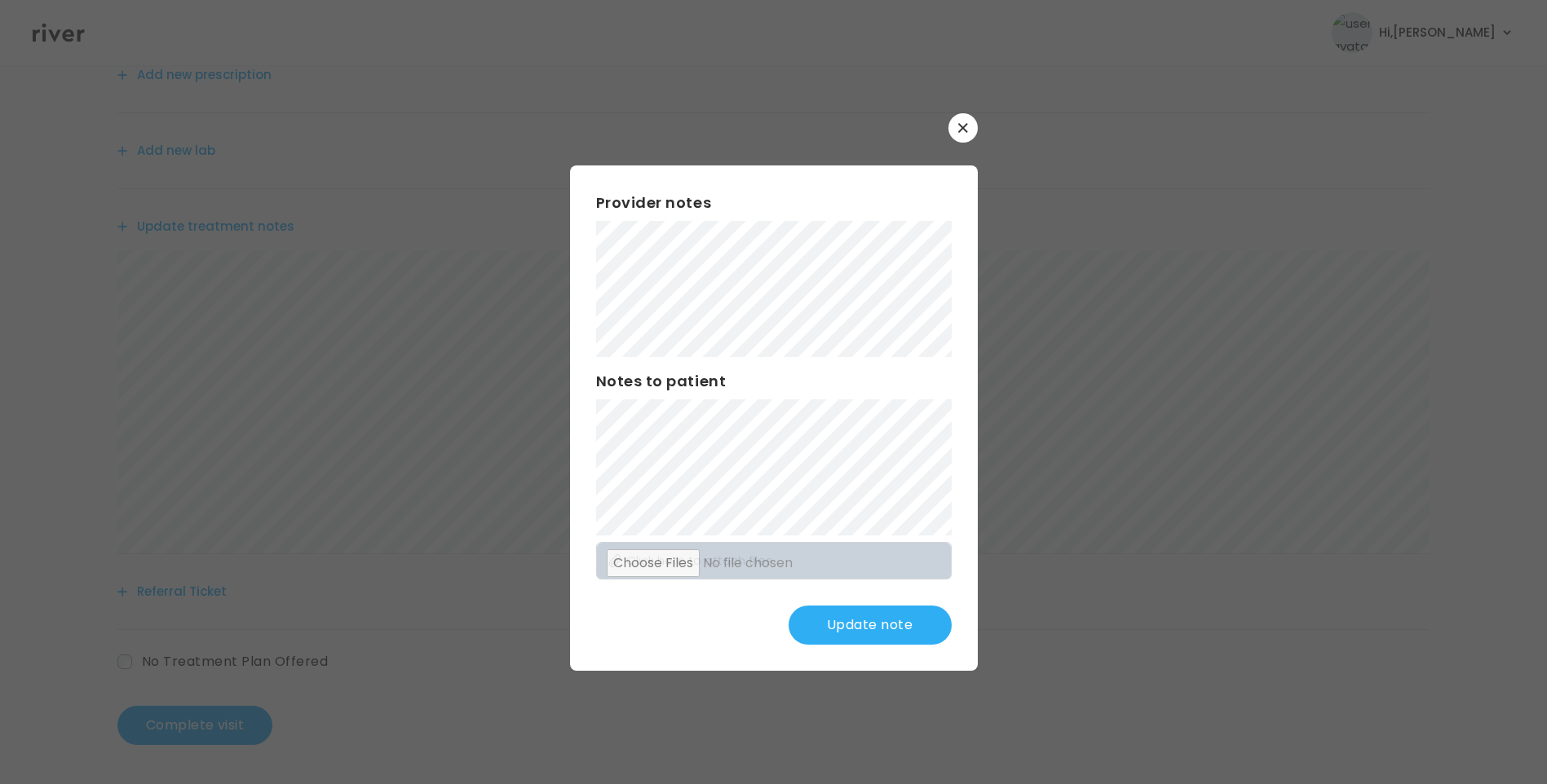
click at [874, 623] on button "Update note" at bounding box center [870, 624] width 163 height 39
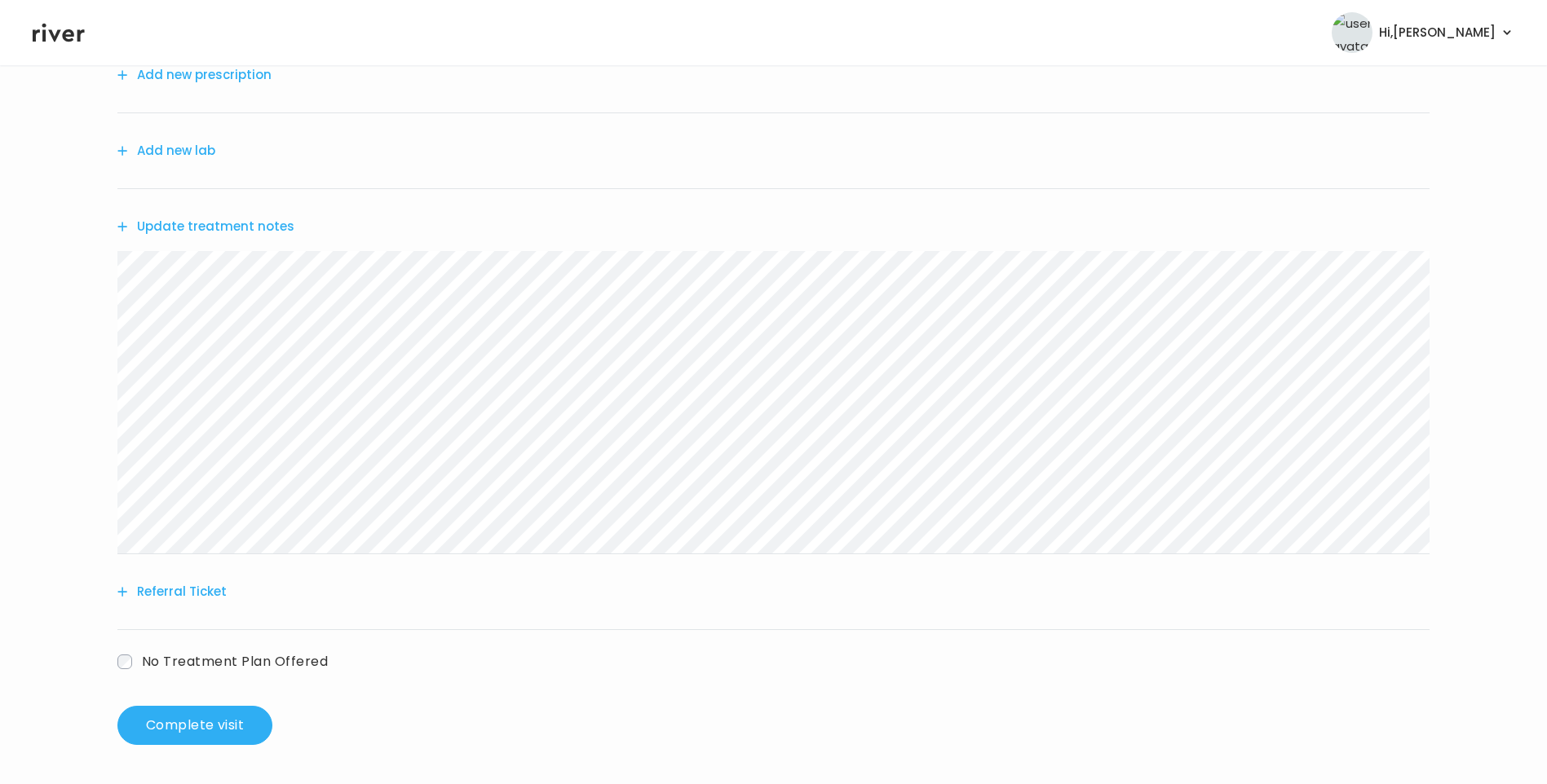
click at [223, 220] on button "Update treatment notes" at bounding box center [206, 226] width 177 height 23
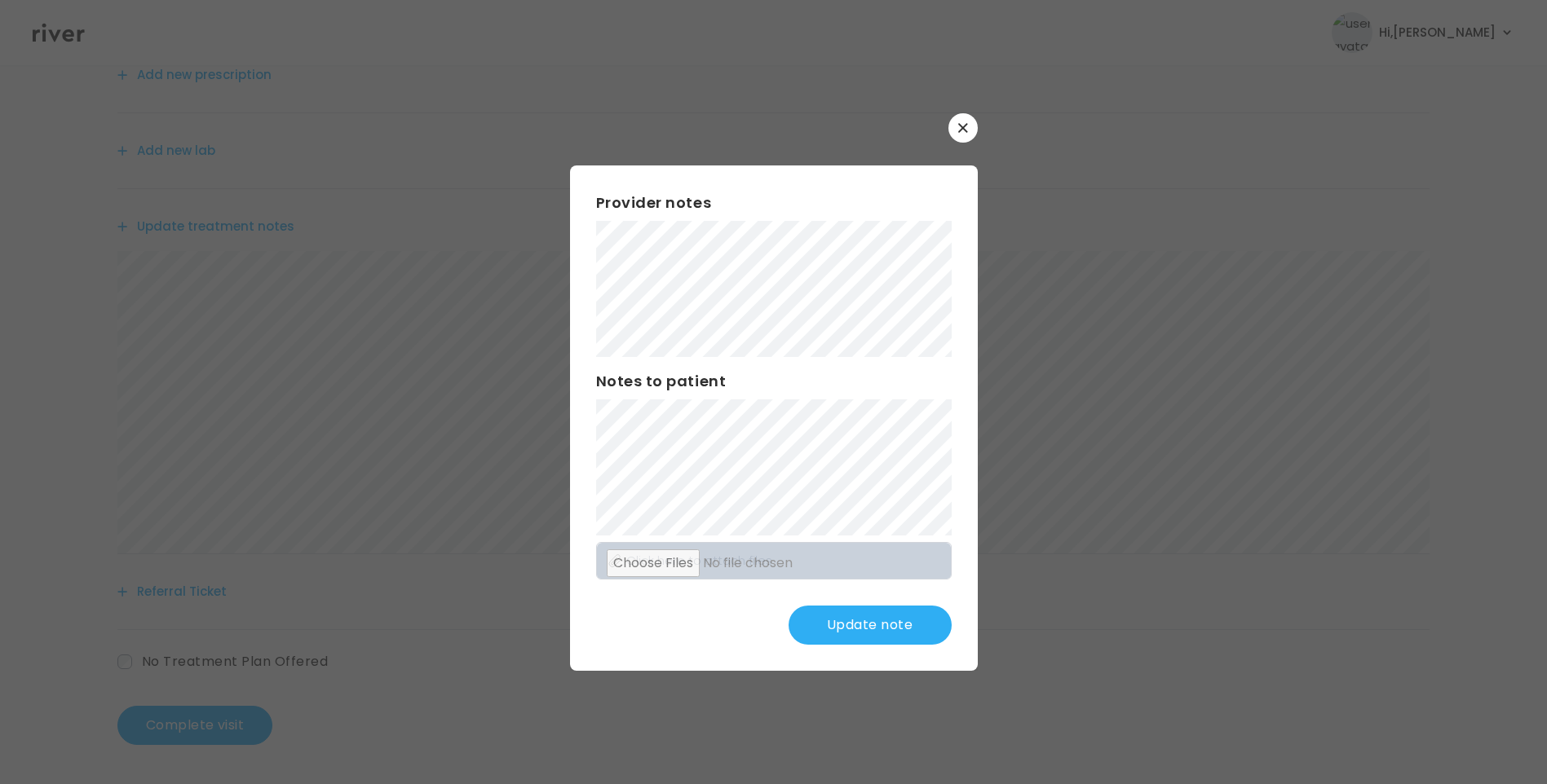
scroll to position [38, 0]
click at [871, 625] on button "Update note" at bounding box center [870, 624] width 163 height 39
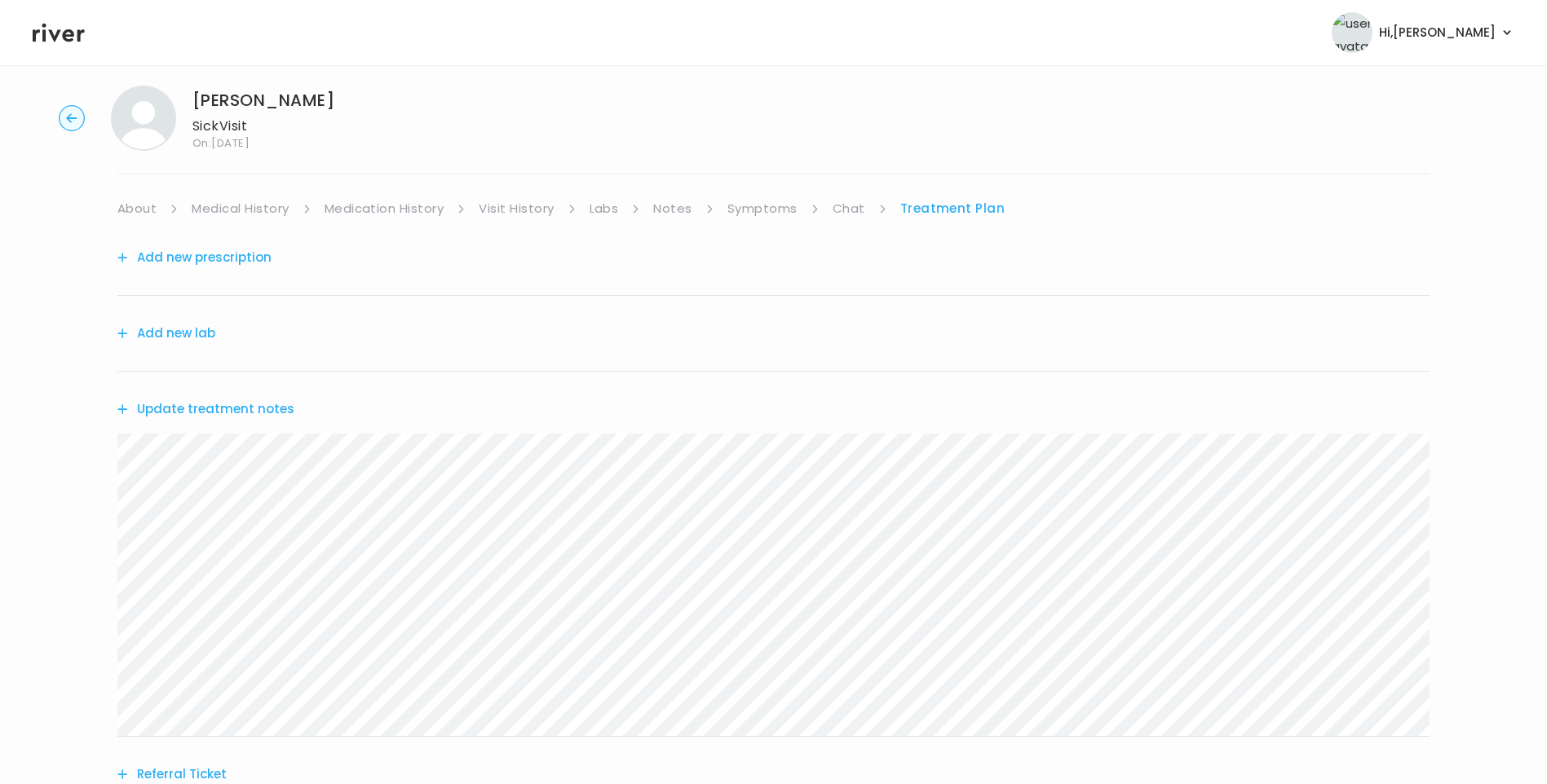
scroll to position [0, 0]
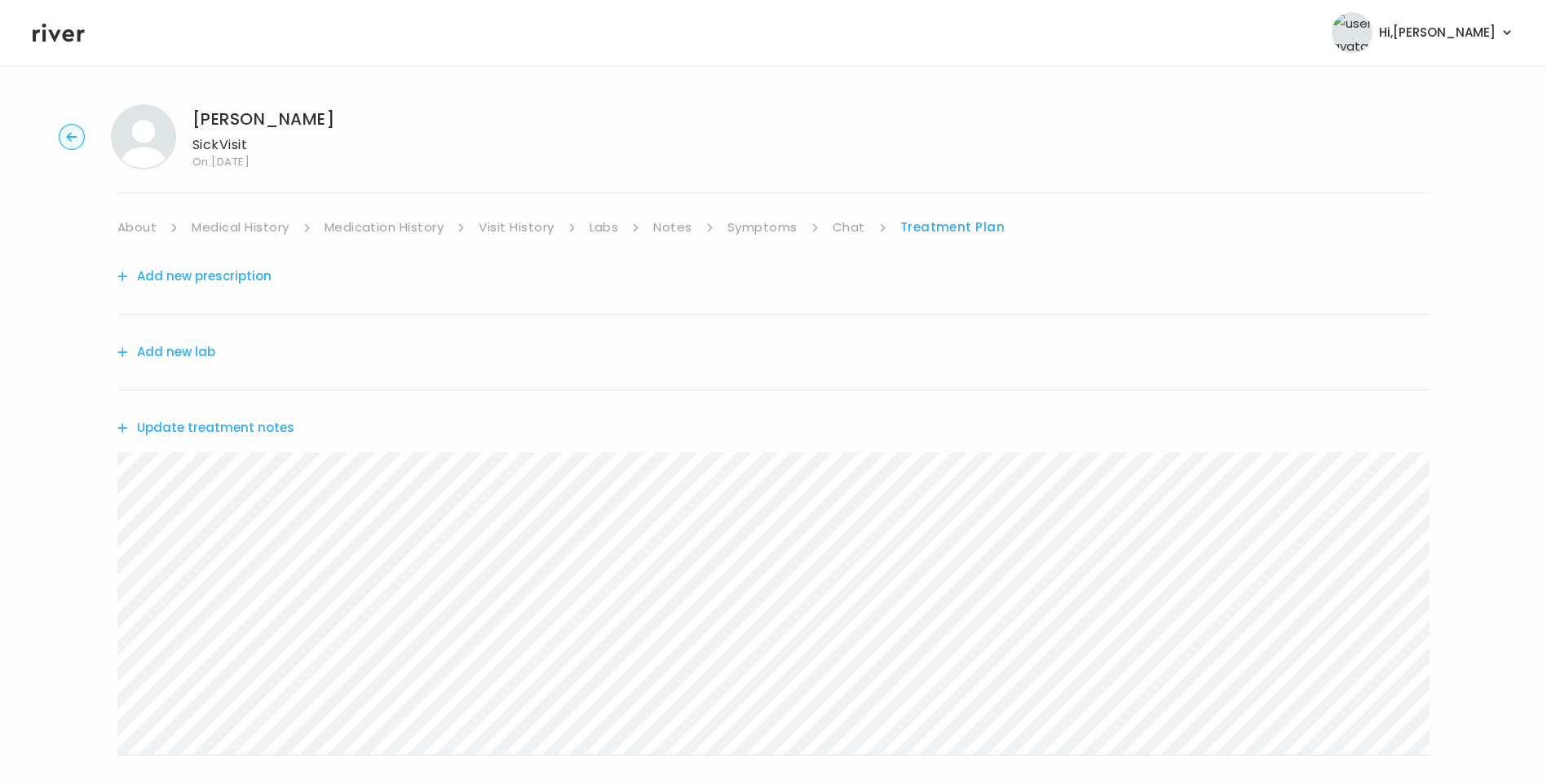
click at [240, 426] on button "Update treatment notes" at bounding box center [206, 428] width 177 height 23
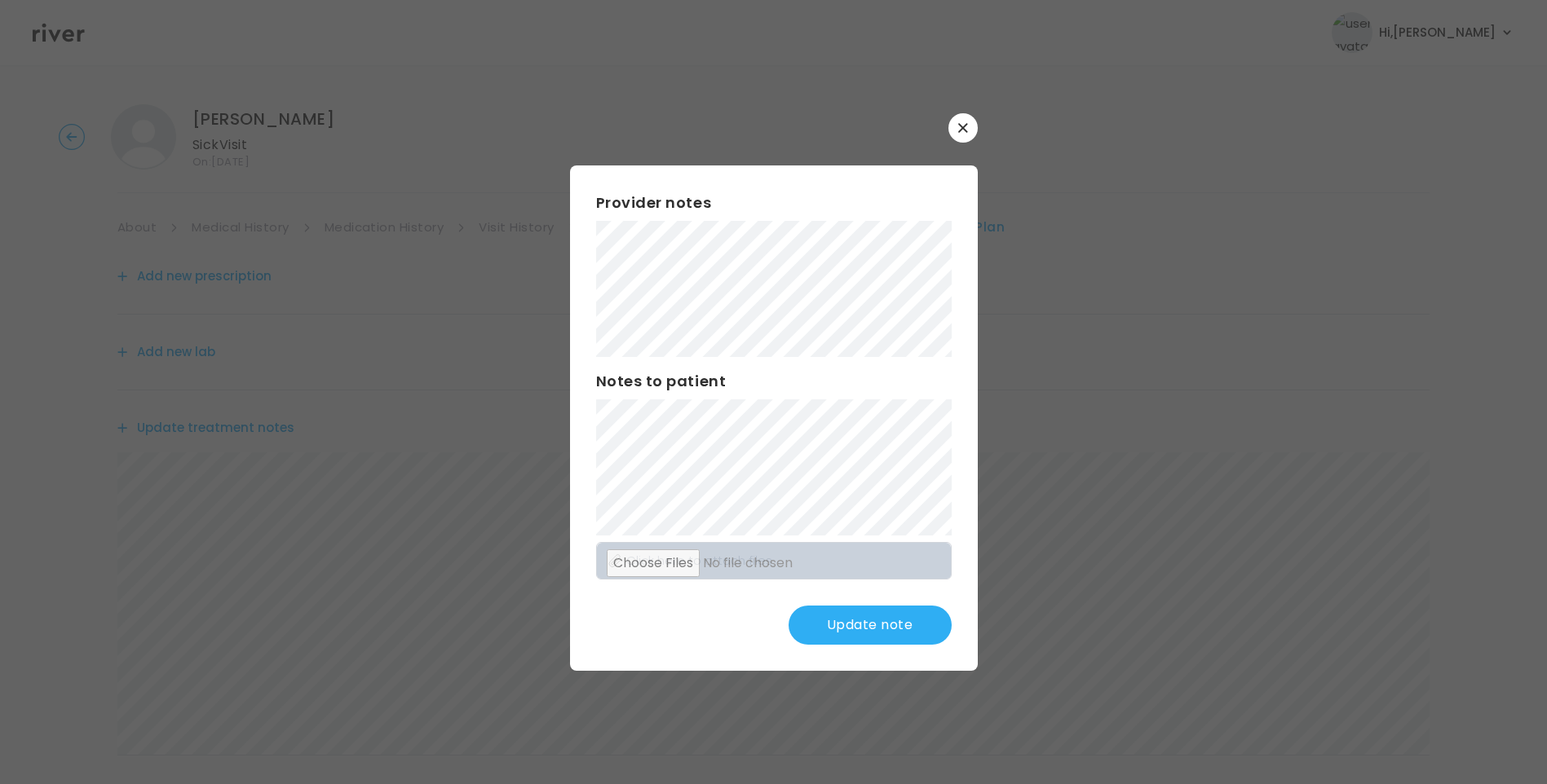
drag, startPoint x: 842, startPoint y: 613, endPoint x: 855, endPoint y: 620, distance: 14.8
click at [847, 616] on button "Update note" at bounding box center [870, 624] width 163 height 39
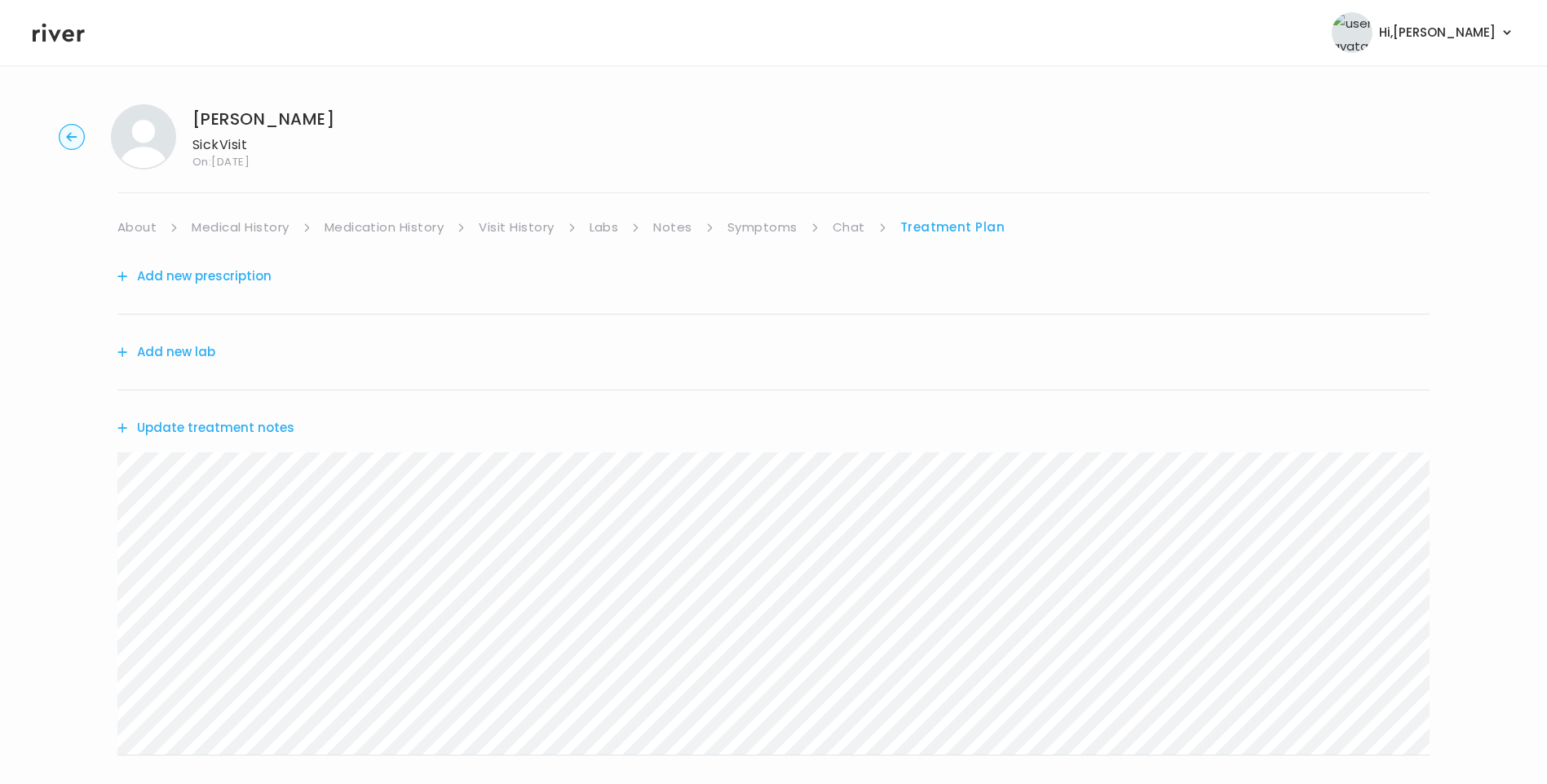
drag, startPoint x: 828, startPoint y: 227, endPoint x: 836, endPoint y: 229, distance: 8.2
click at [828, 227] on ul "About Medical History Medication History Visit History Labs Notes Symptoms Chat…" at bounding box center [774, 227] width 1313 height 23
click at [846, 228] on link "Chat" at bounding box center [849, 227] width 33 height 23
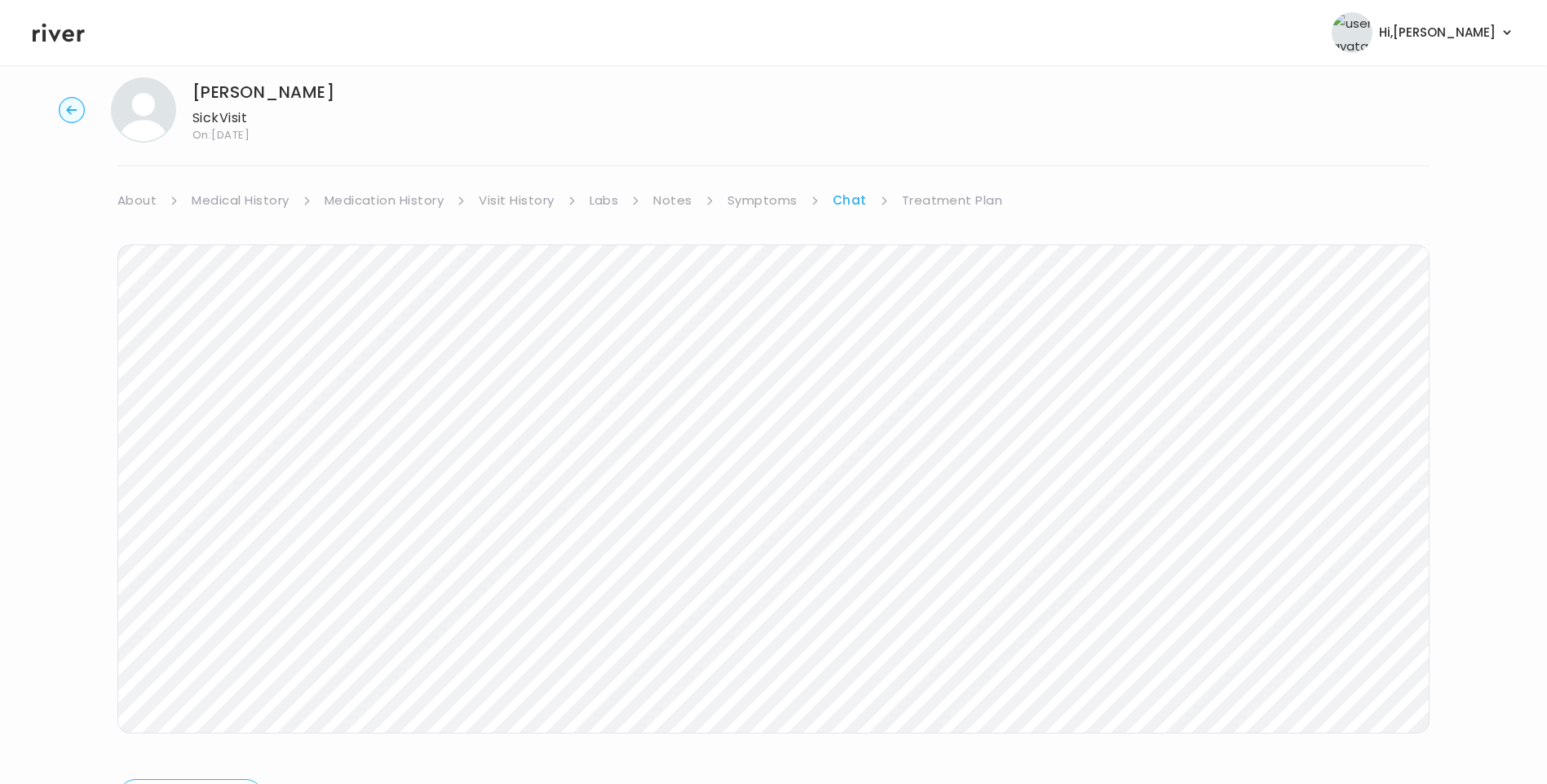
scroll to position [121, 0]
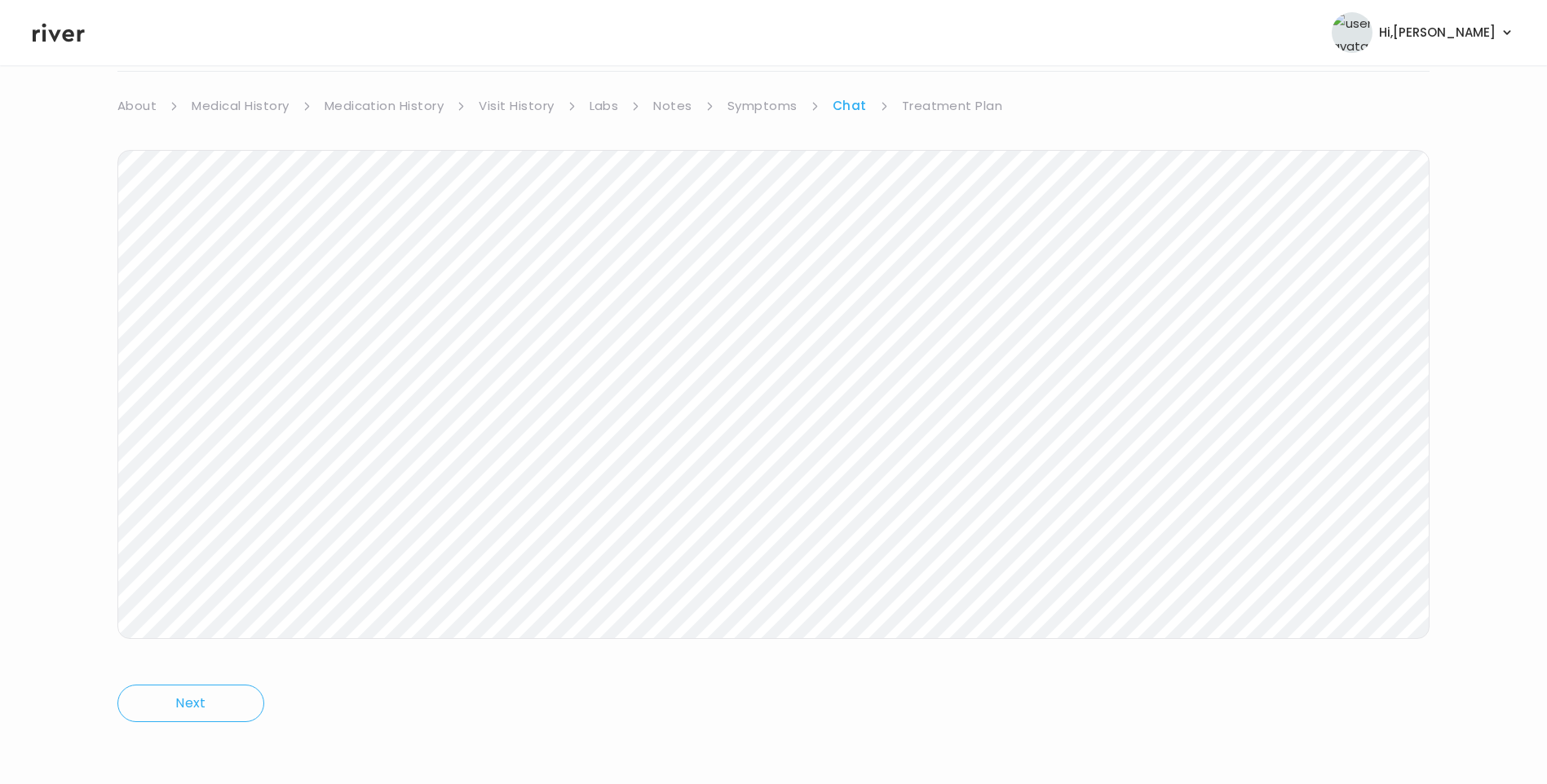
click at [958, 114] on link "Treatment Plan" at bounding box center [952, 106] width 101 height 23
click at [836, 101] on link "Chat" at bounding box center [849, 106] width 33 height 23
click at [945, 98] on link "Treatment Plan" at bounding box center [952, 106] width 101 height 23
click at [275, 299] on button "Update treatment notes" at bounding box center [206, 306] width 177 height 23
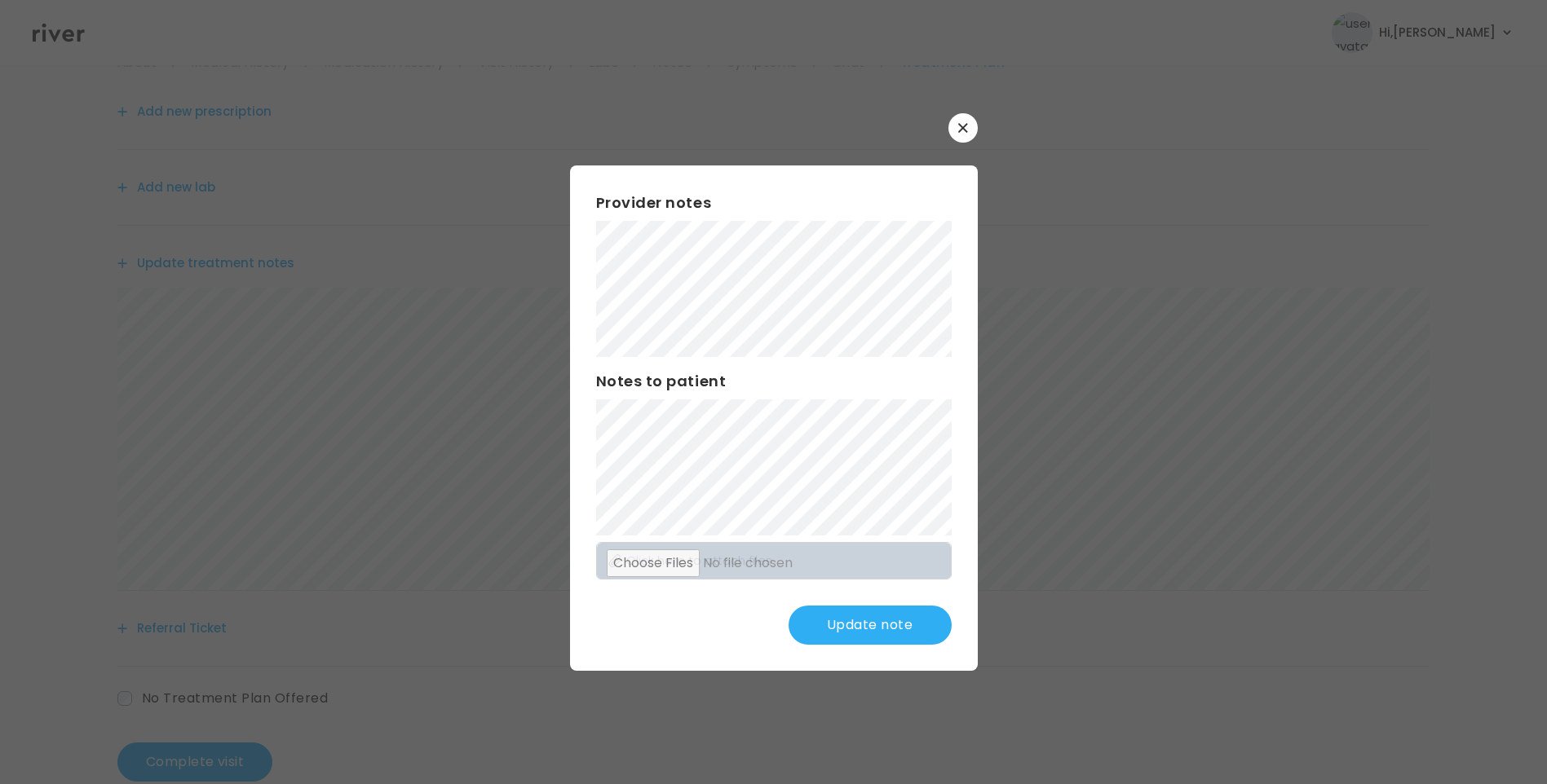
scroll to position [201, 0]
click at [898, 616] on button "Update note" at bounding box center [870, 624] width 163 height 39
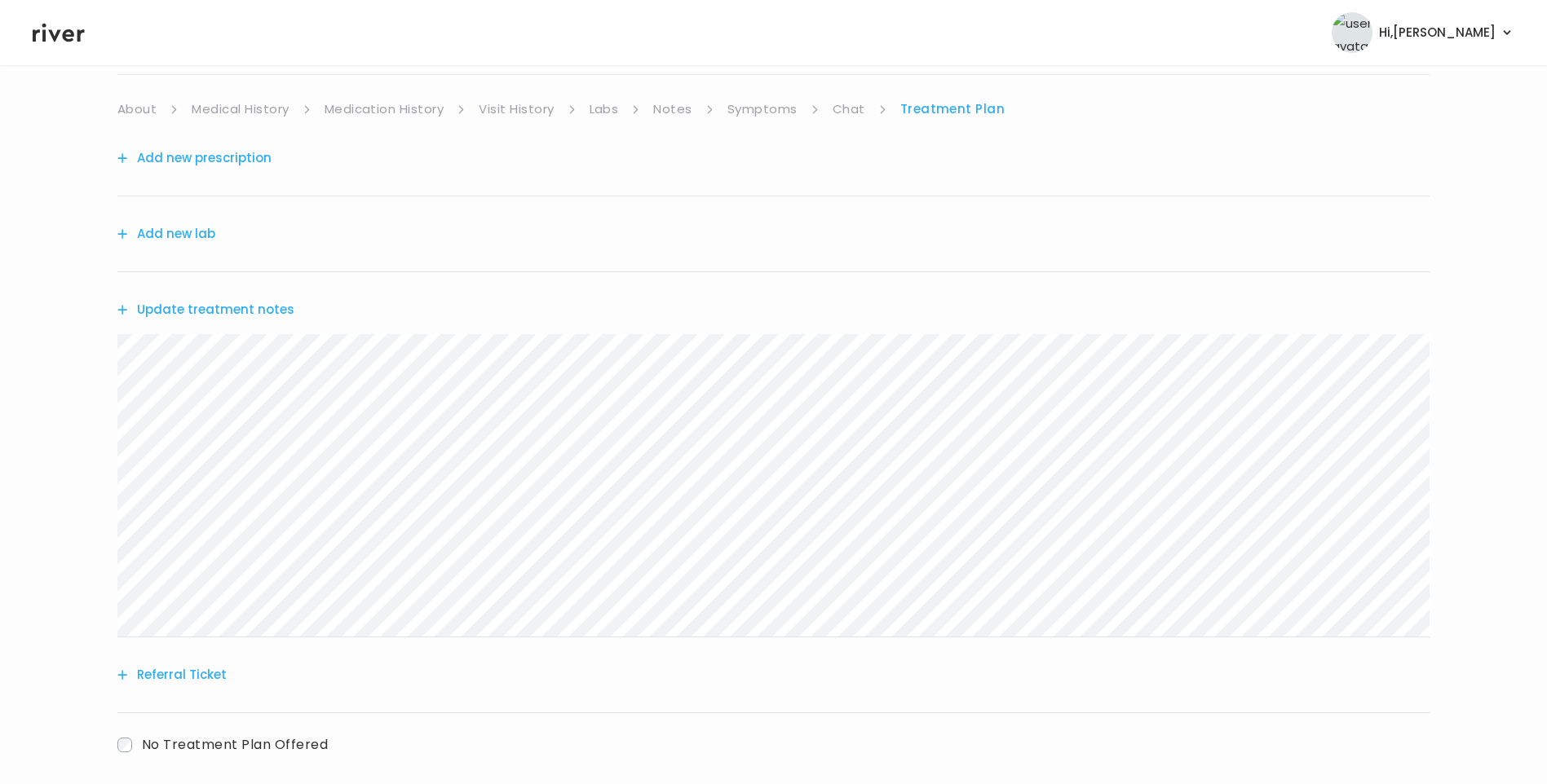
scroll to position [0, 0]
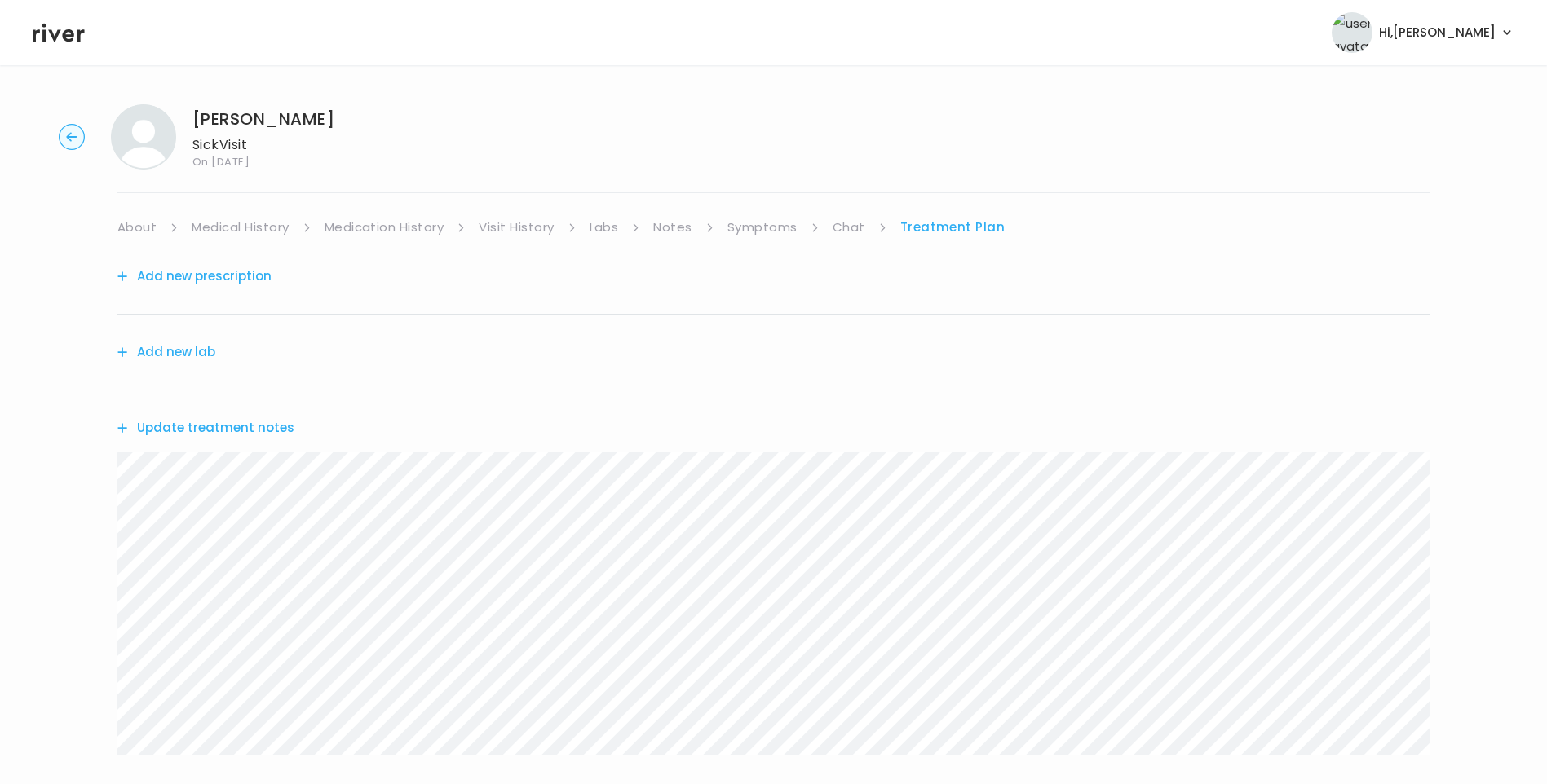
click at [846, 235] on link "Chat" at bounding box center [849, 227] width 33 height 23
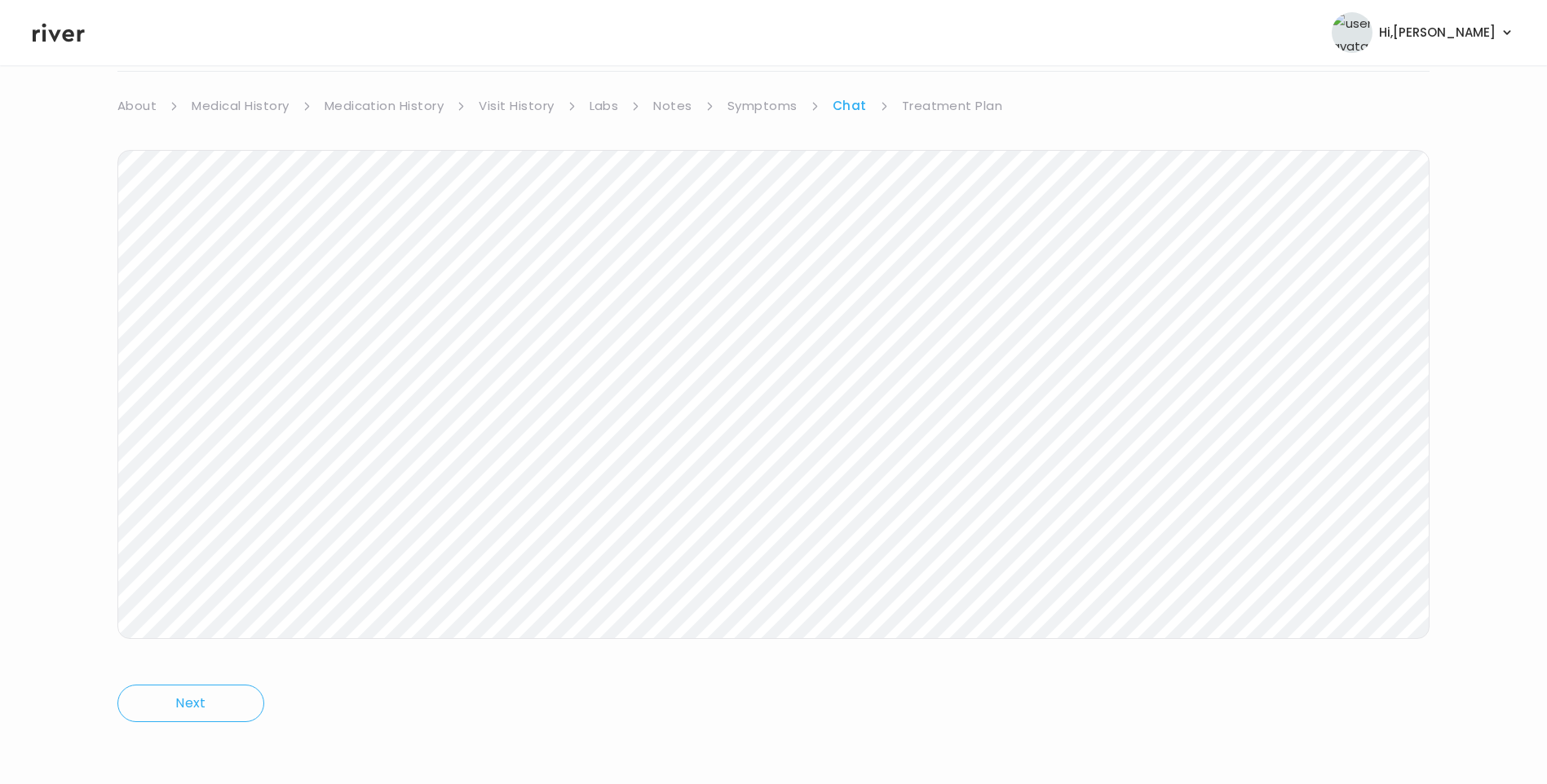
click at [914, 104] on link "Treatment Plan" at bounding box center [952, 106] width 101 height 23
click at [213, 301] on button "Update treatment notes" at bounding box center [206, 306] width 177 height 23
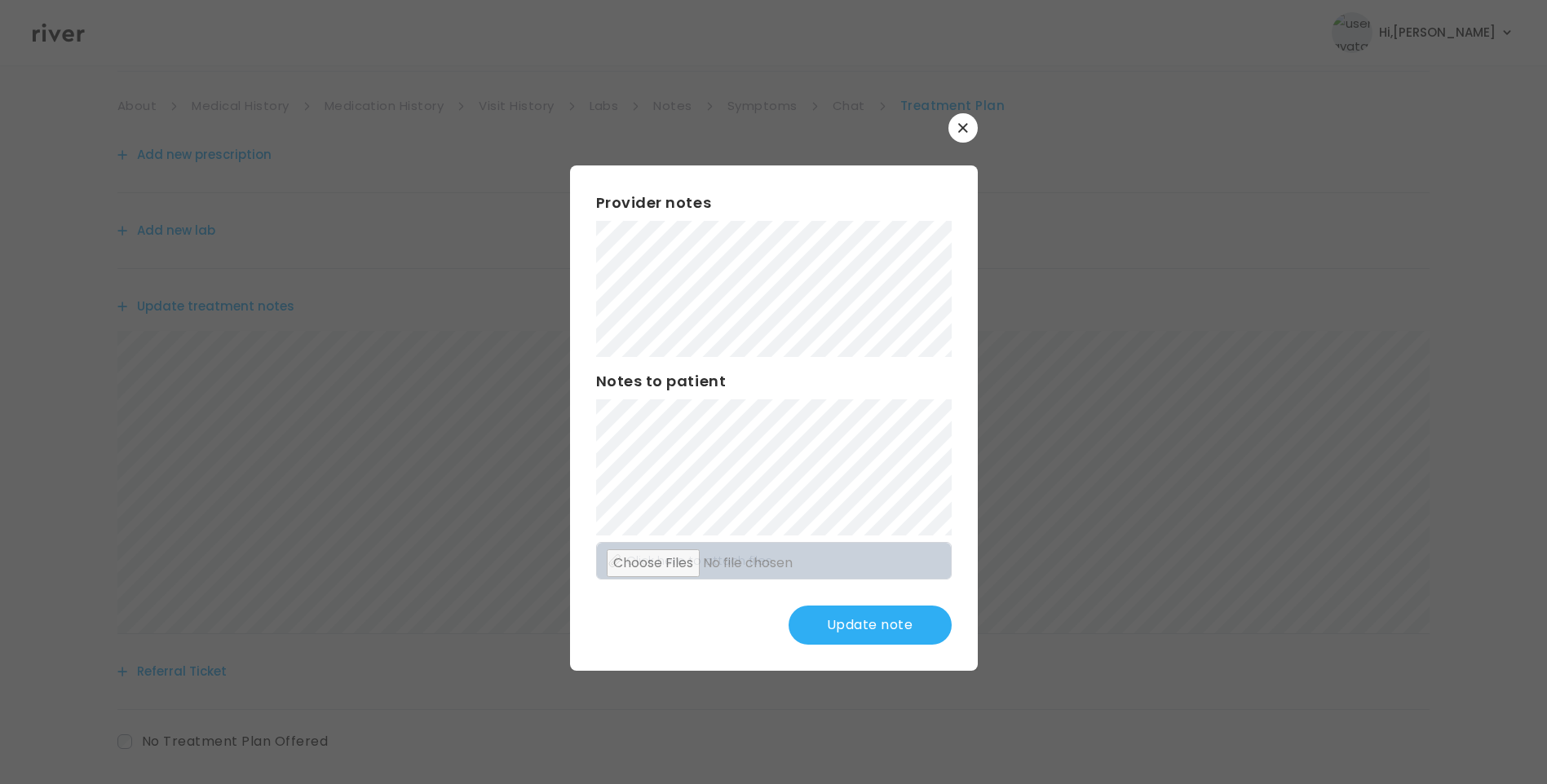
click at [857, 614] on button "Update note" at bounding box center [870, 624] width 163 height 39
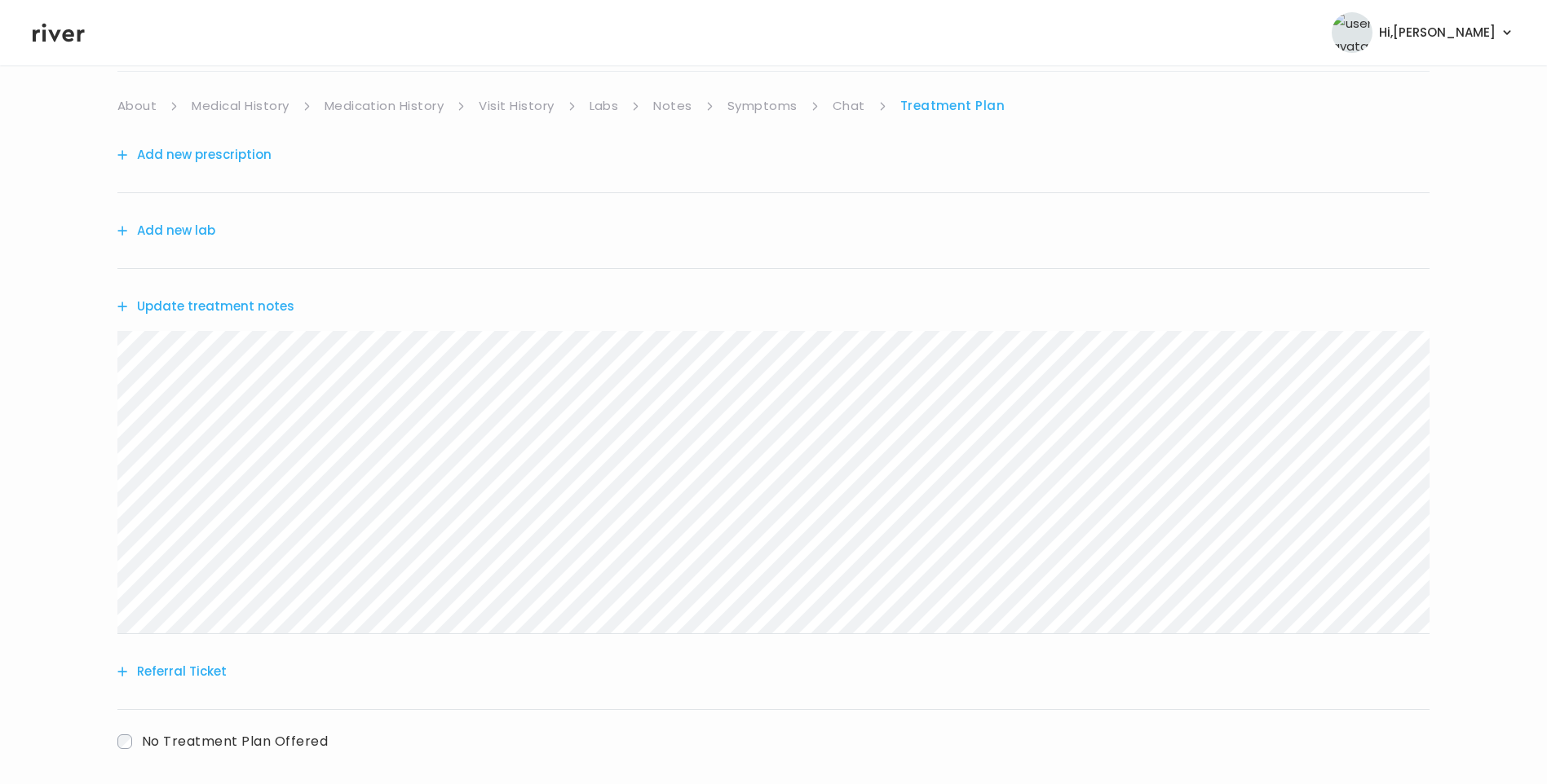
click at [742, 97] on div "Sarah Hanson Sick Visit On: 19 Sep 2025 About Medical History Medication Histor…" at bounding box center [774, 404] width 1547 height 868
click at [755, 102] on link "Symptoms" at bounding box center [763, 106] width 70 height 23
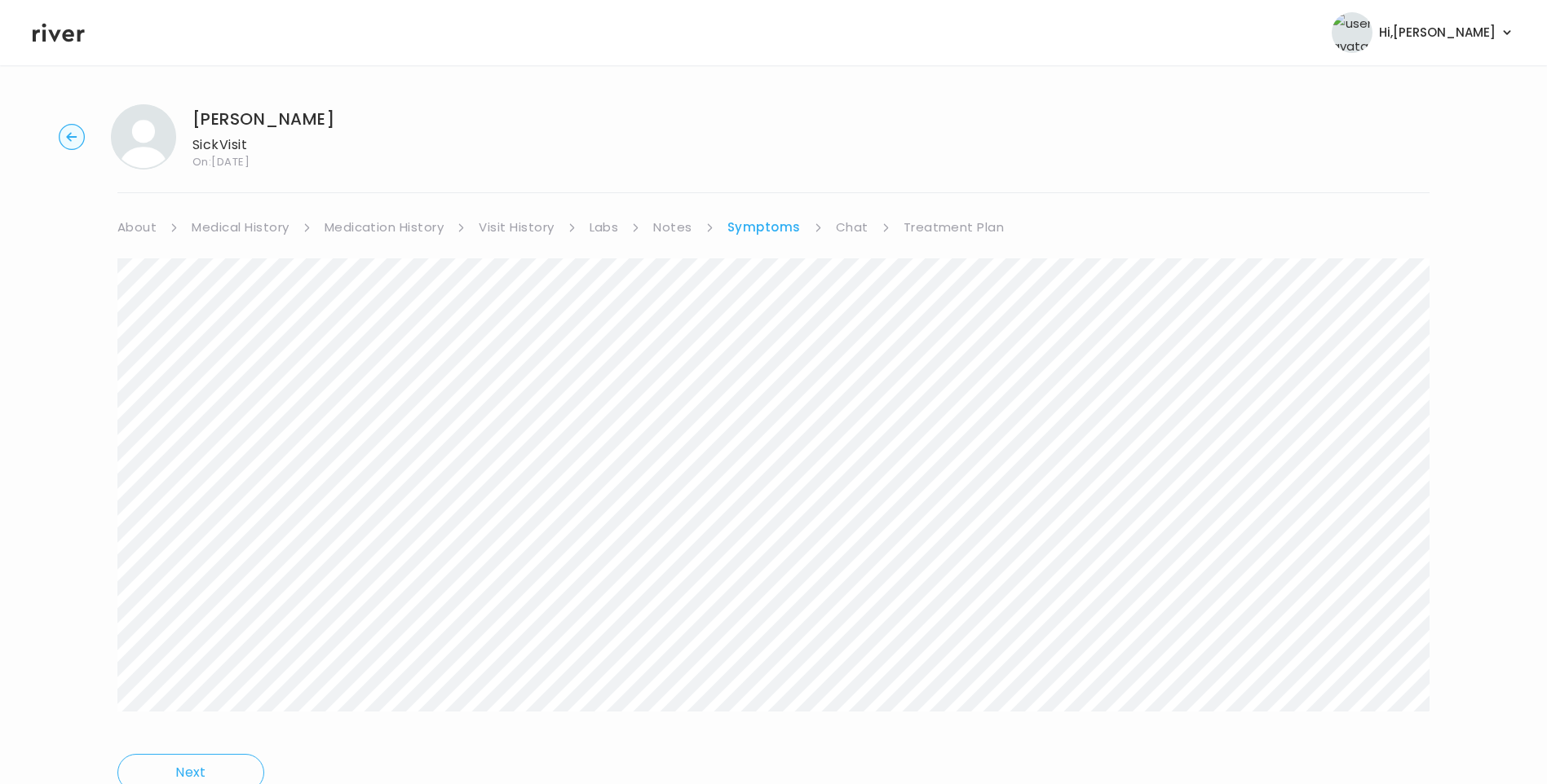
click at [844, 232] on link "Chat" at bounding box center [852, 227] width 33 height 23
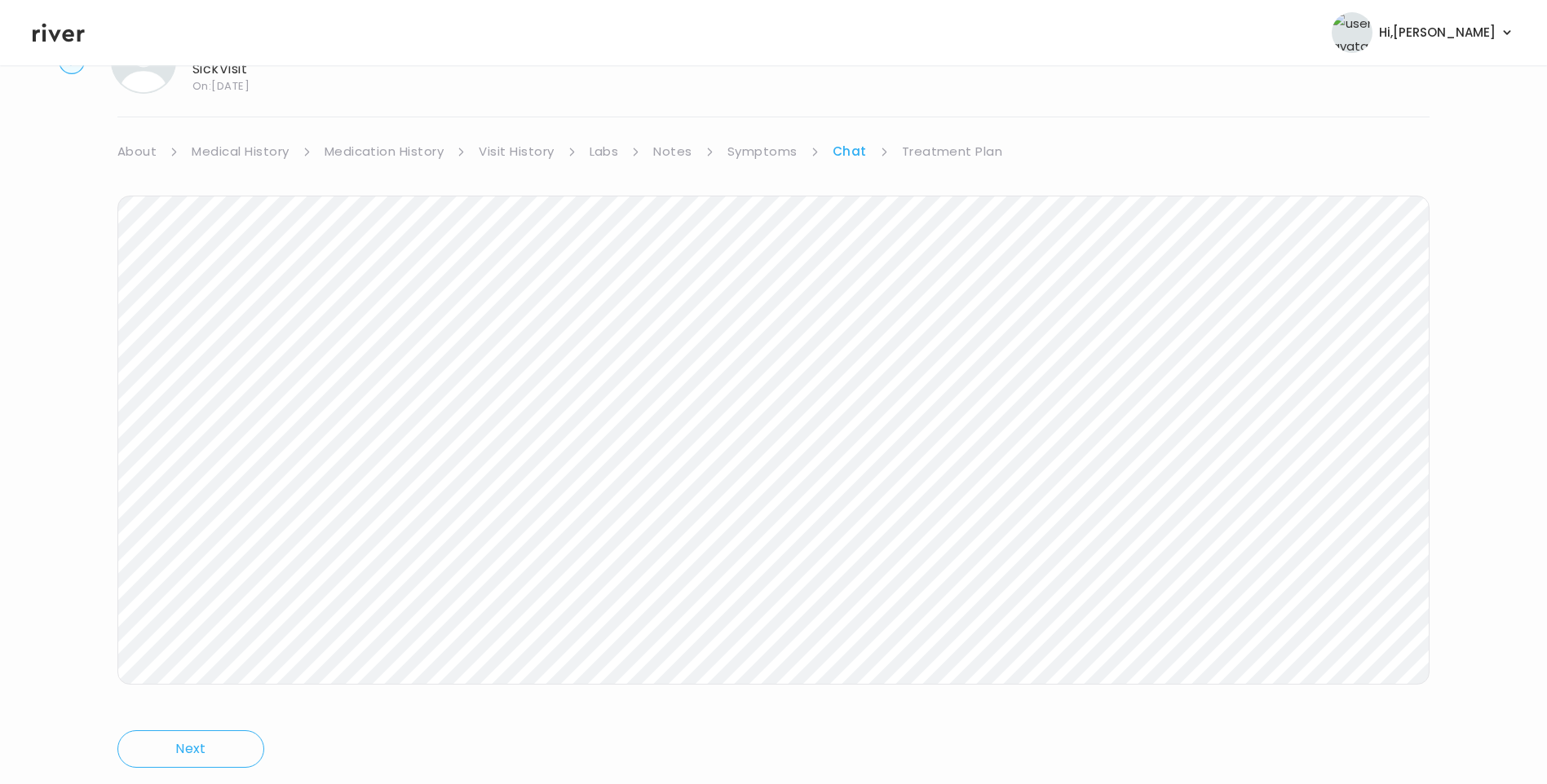
scroll to position [121, 0]
click at [933, 112] on link "Treatment Plan" at bounding box center [952, 106] width 101 height 23
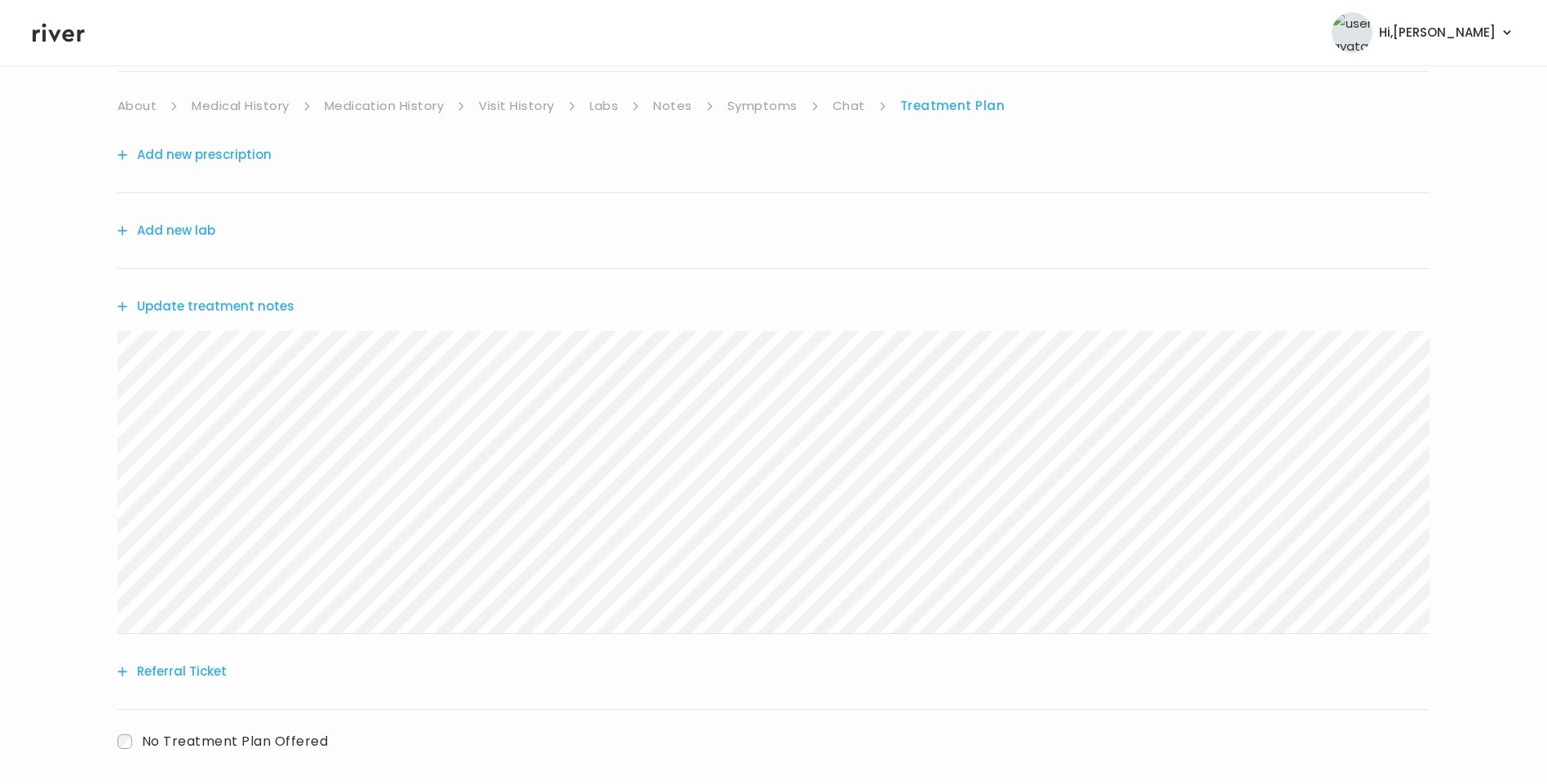
click at [240, 311] on button "Update treatment notes" at bounding box center [206, 306] width 177 height 23
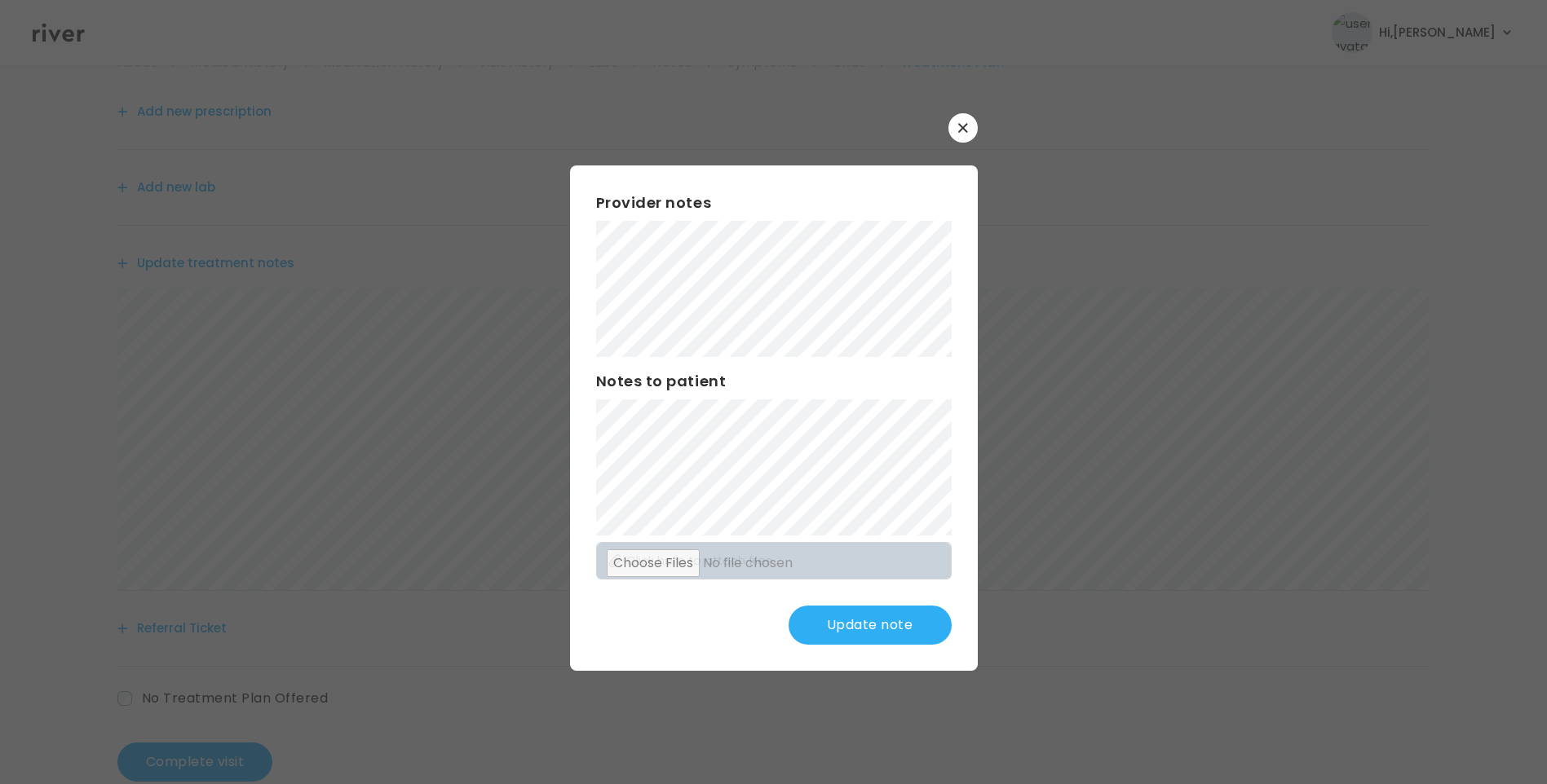
scroll to position [201, 0]
click at [881, 635] on button "Update note" at bounding box center [870, 624] width 163 height 39
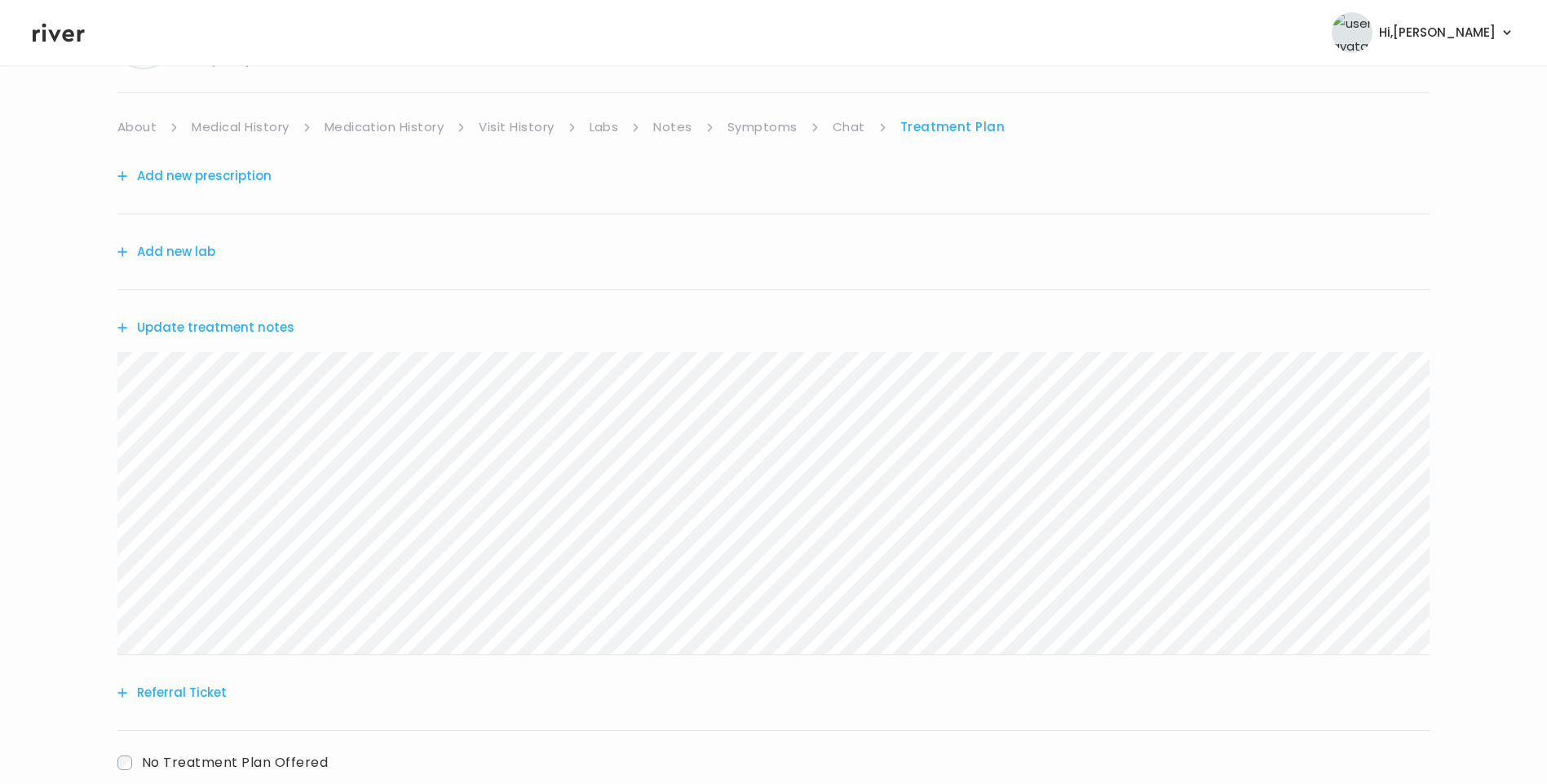
scroll to position [0, 0]
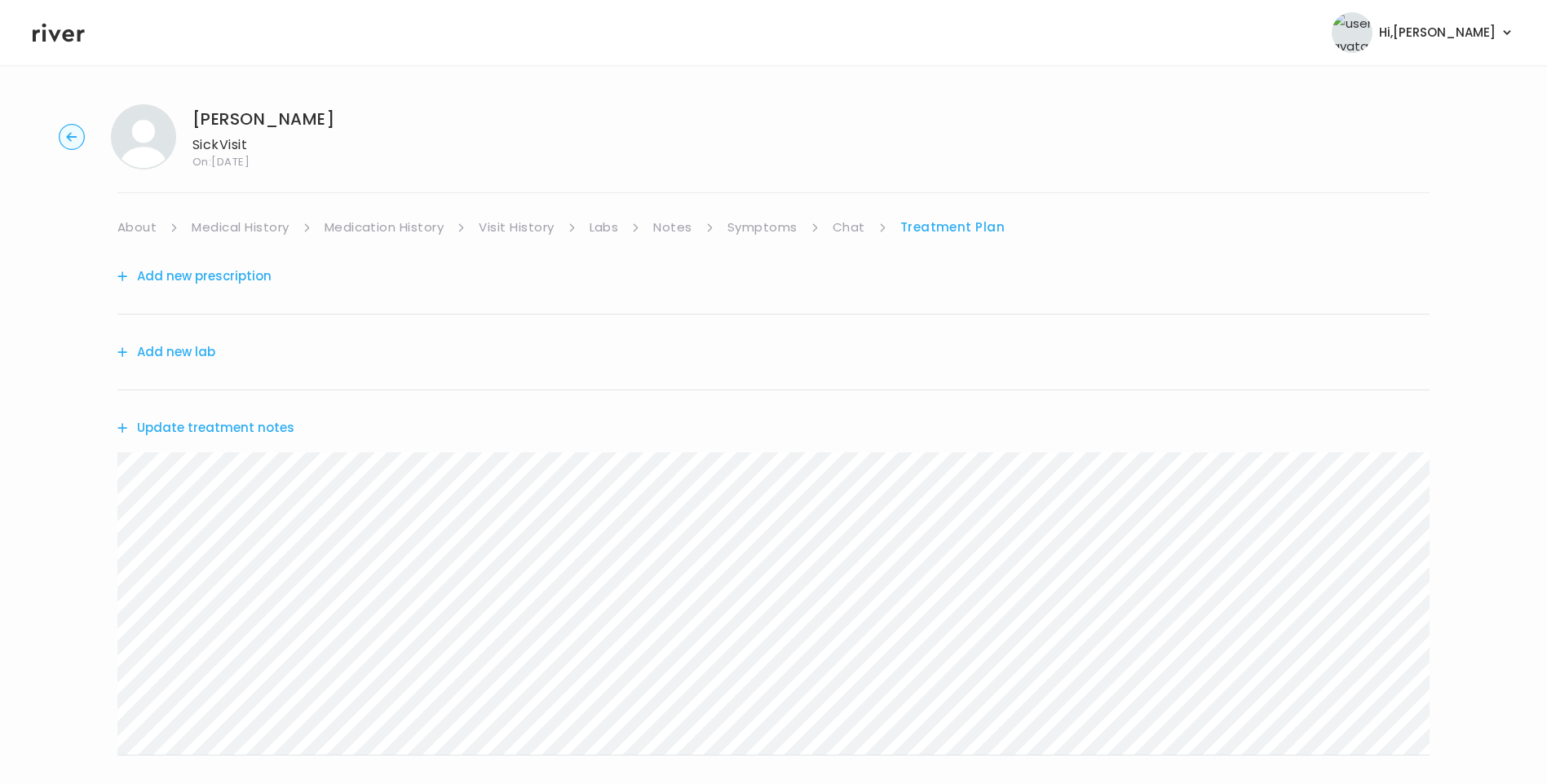
click at [863, 231] on link "Chat" at bounding box center [849, 227] width 33 height 23
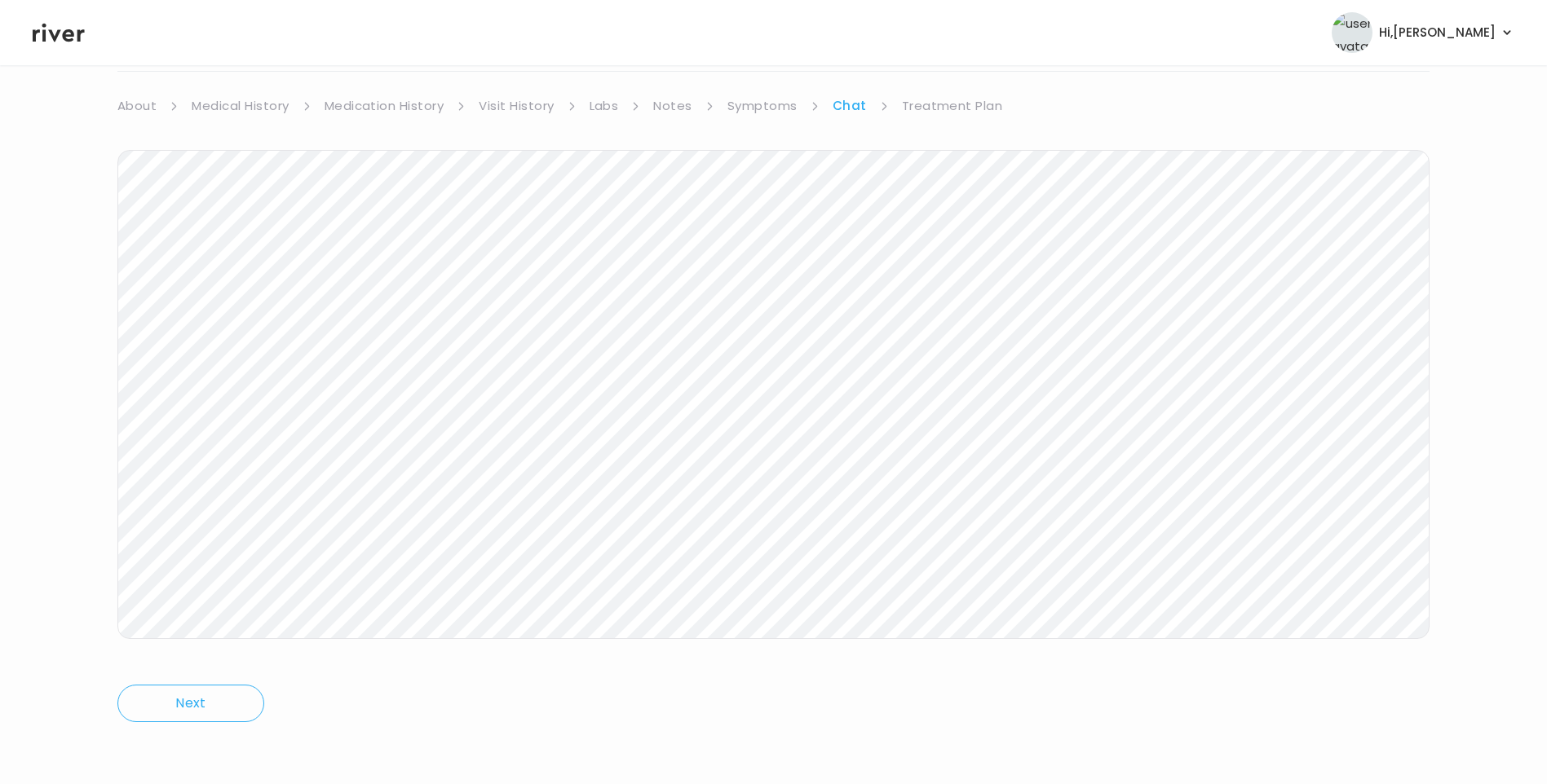
click at [77, 31] on icon at bounding box center [58, 32] width 52 height 25
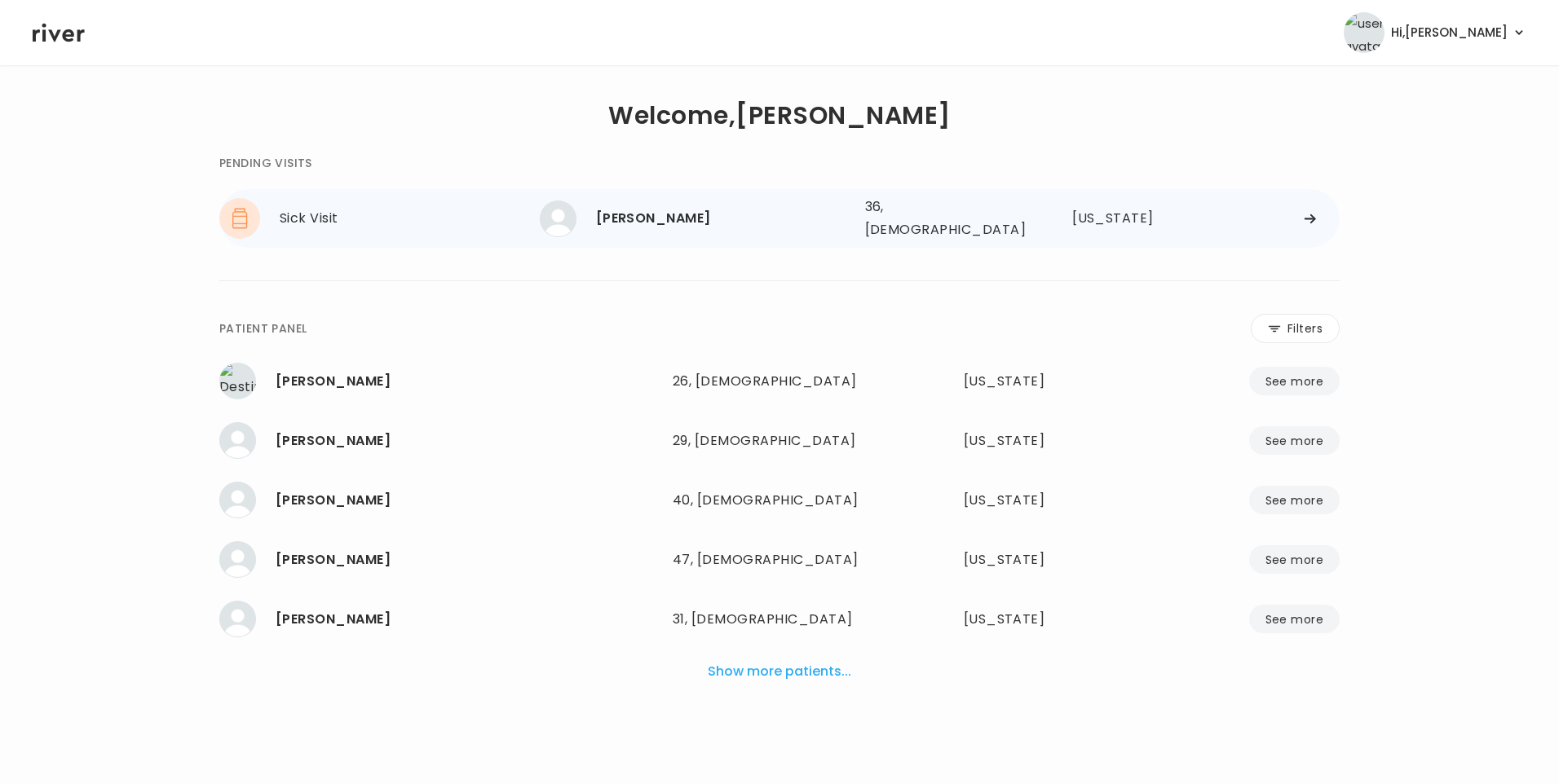
click at [613, 211] on div "Sarah Hanson" at bounding box center [724, 218] width 256 height 23
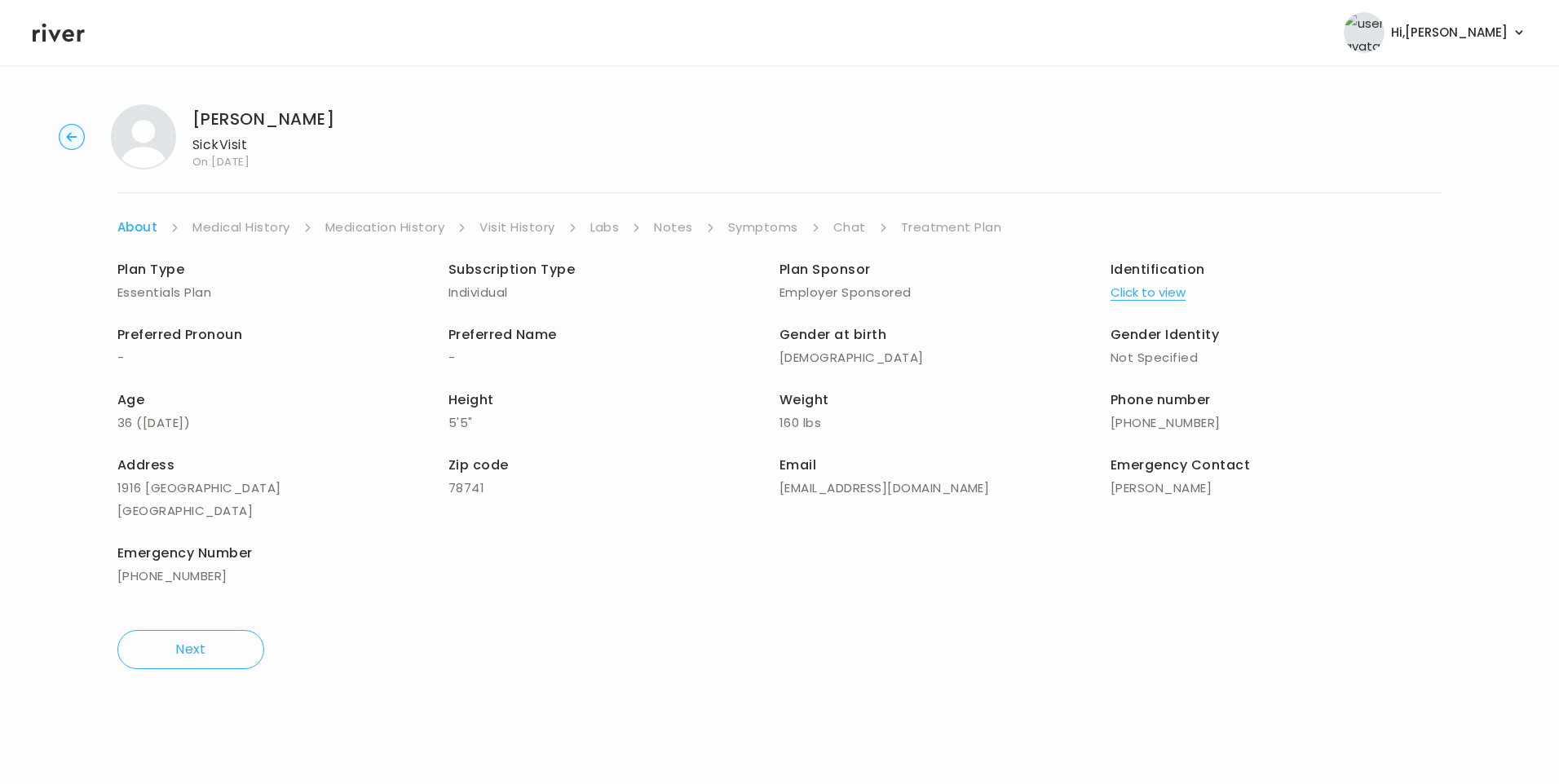
click at [856, 228] on link "Chat" at bounding box center [850, 227] width 33 height 23
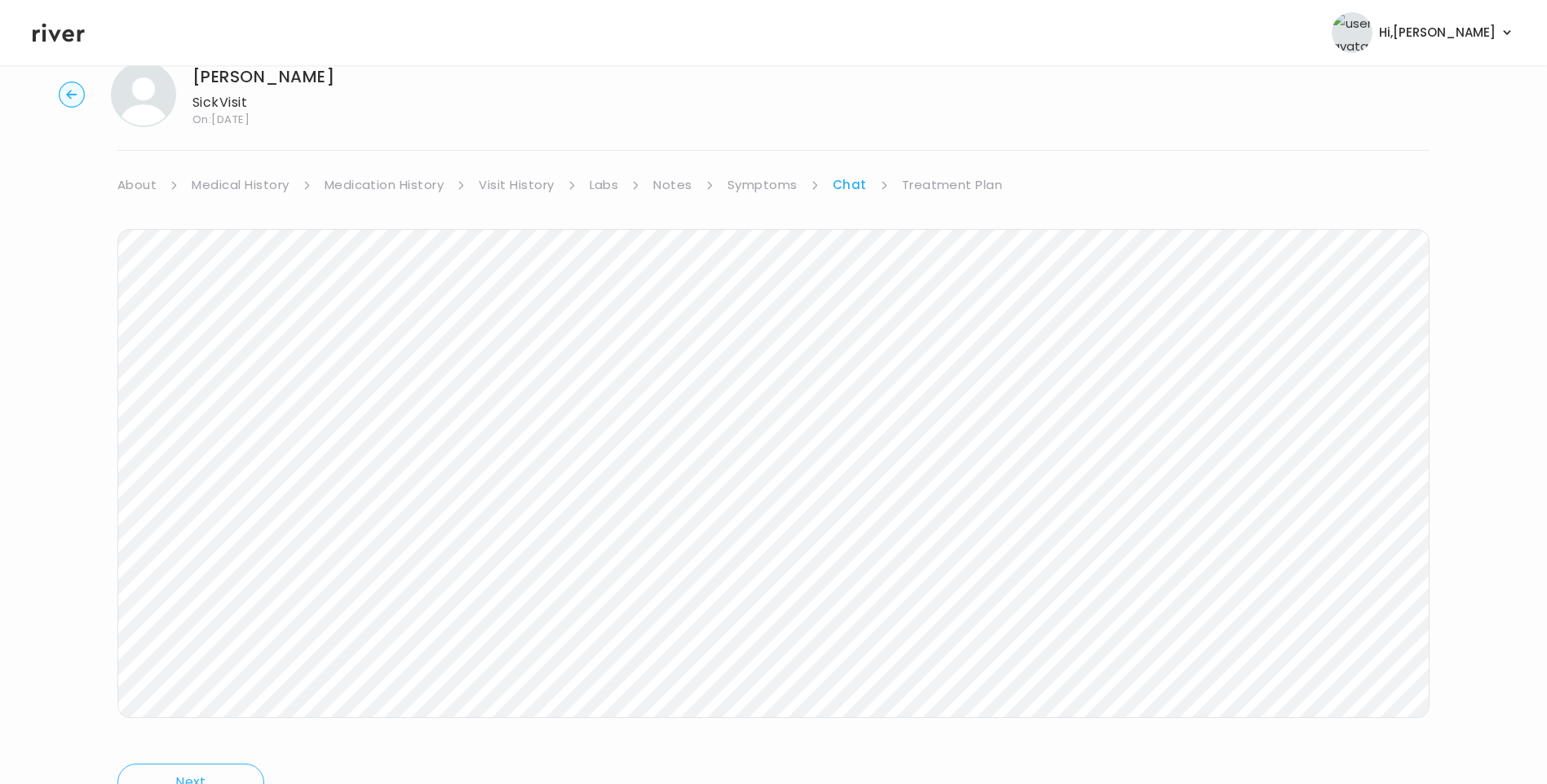
scroll to position [91, 0]
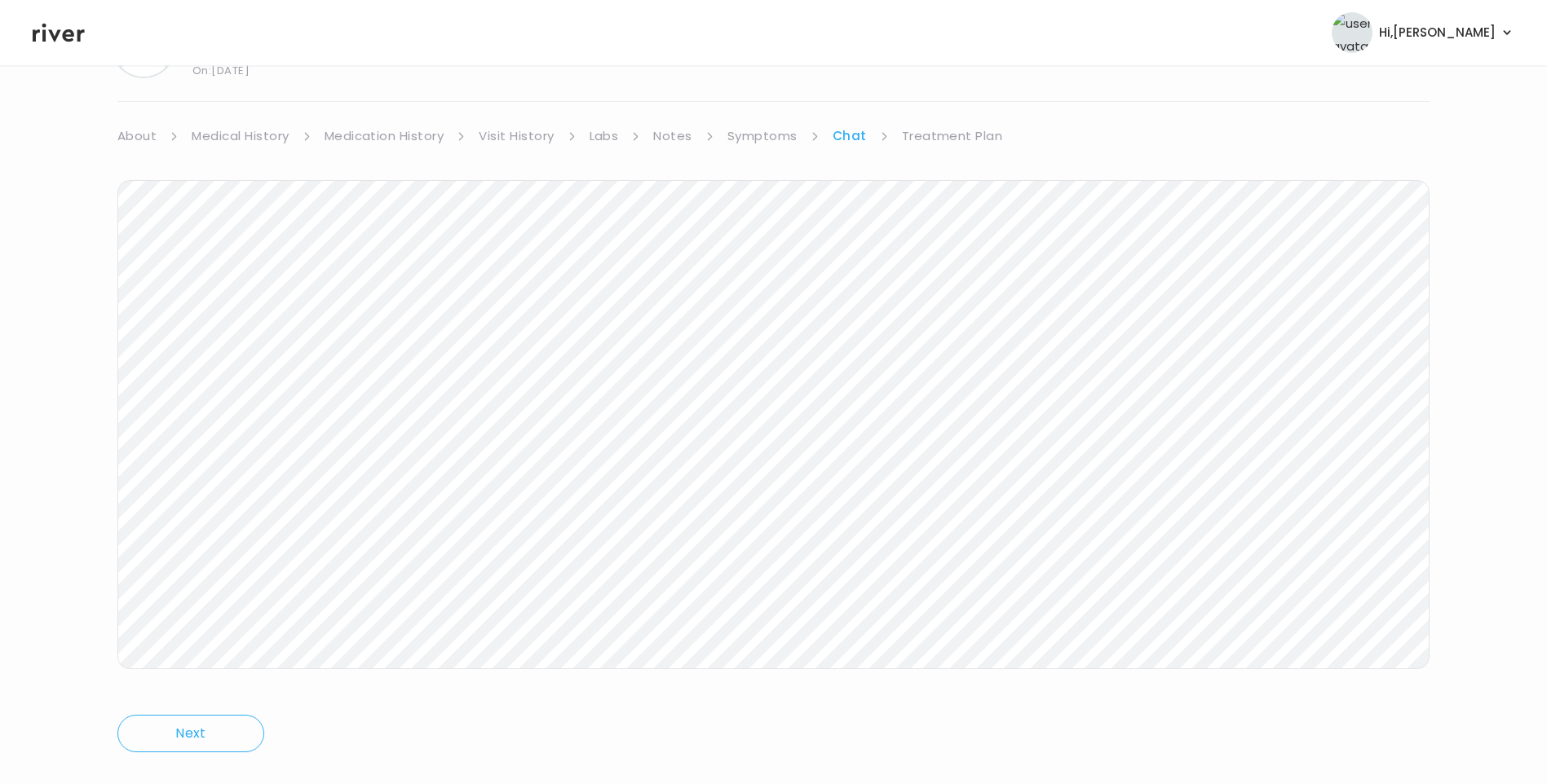
click at [960, 133] on link "Treatment Plan" at bounding box center [952, 136] width 101 height 23
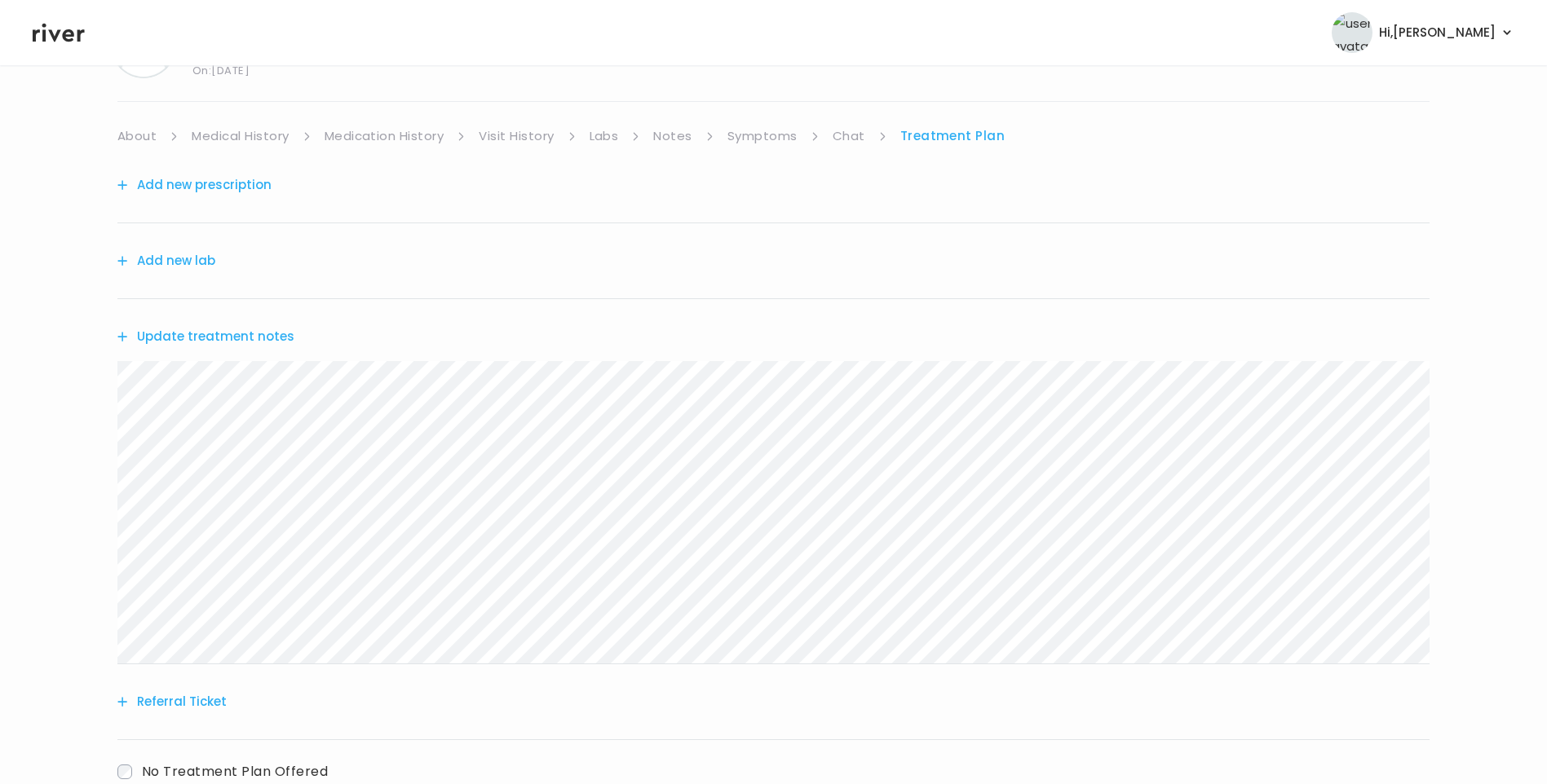
click at [272, 339] on button "Update treatment notes" at bounding box center [206, 336] width 177 height 23
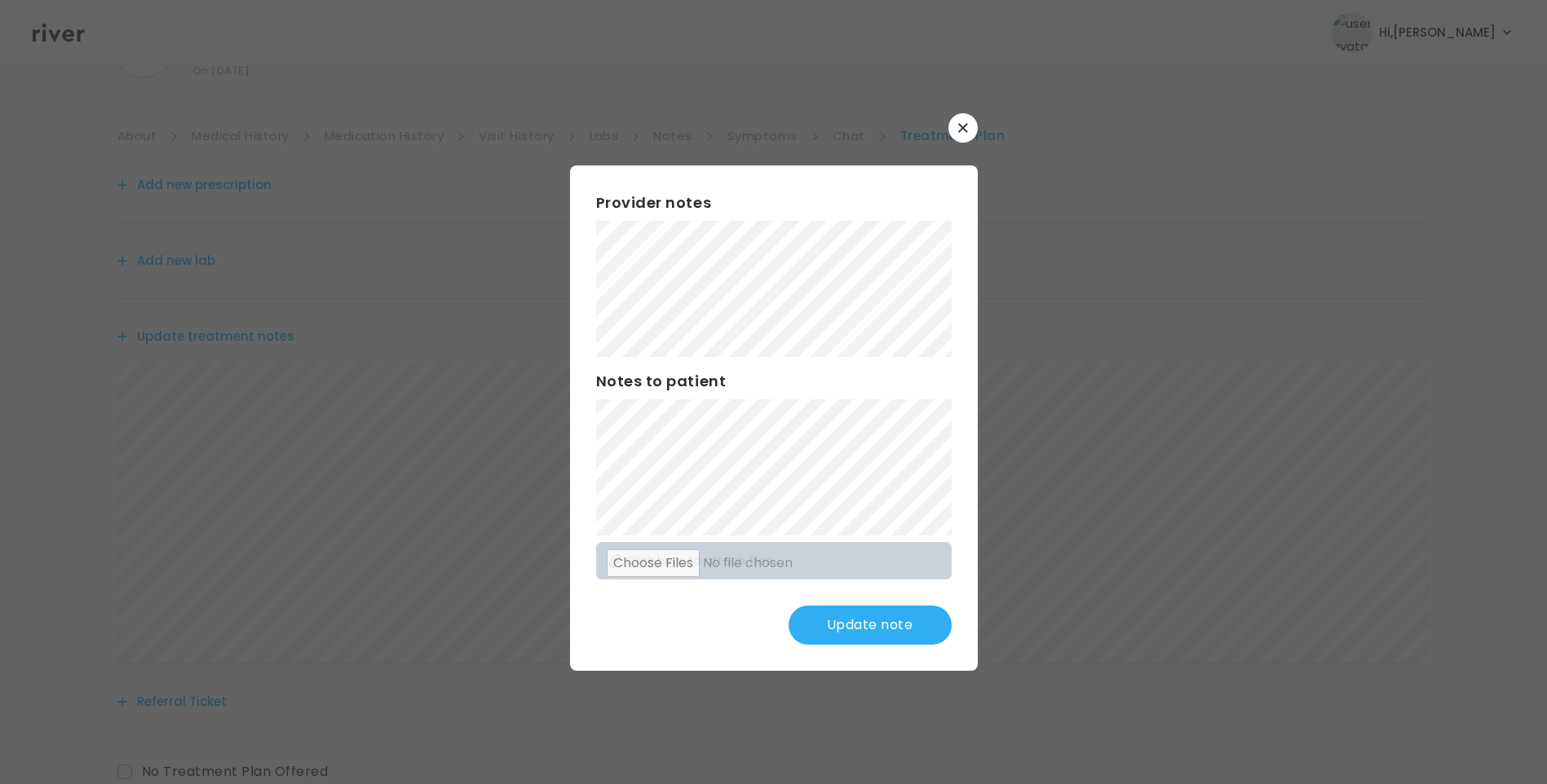
click at [869, 632] on button "Update note" at bounding box center [870, 624] width 163 height 39
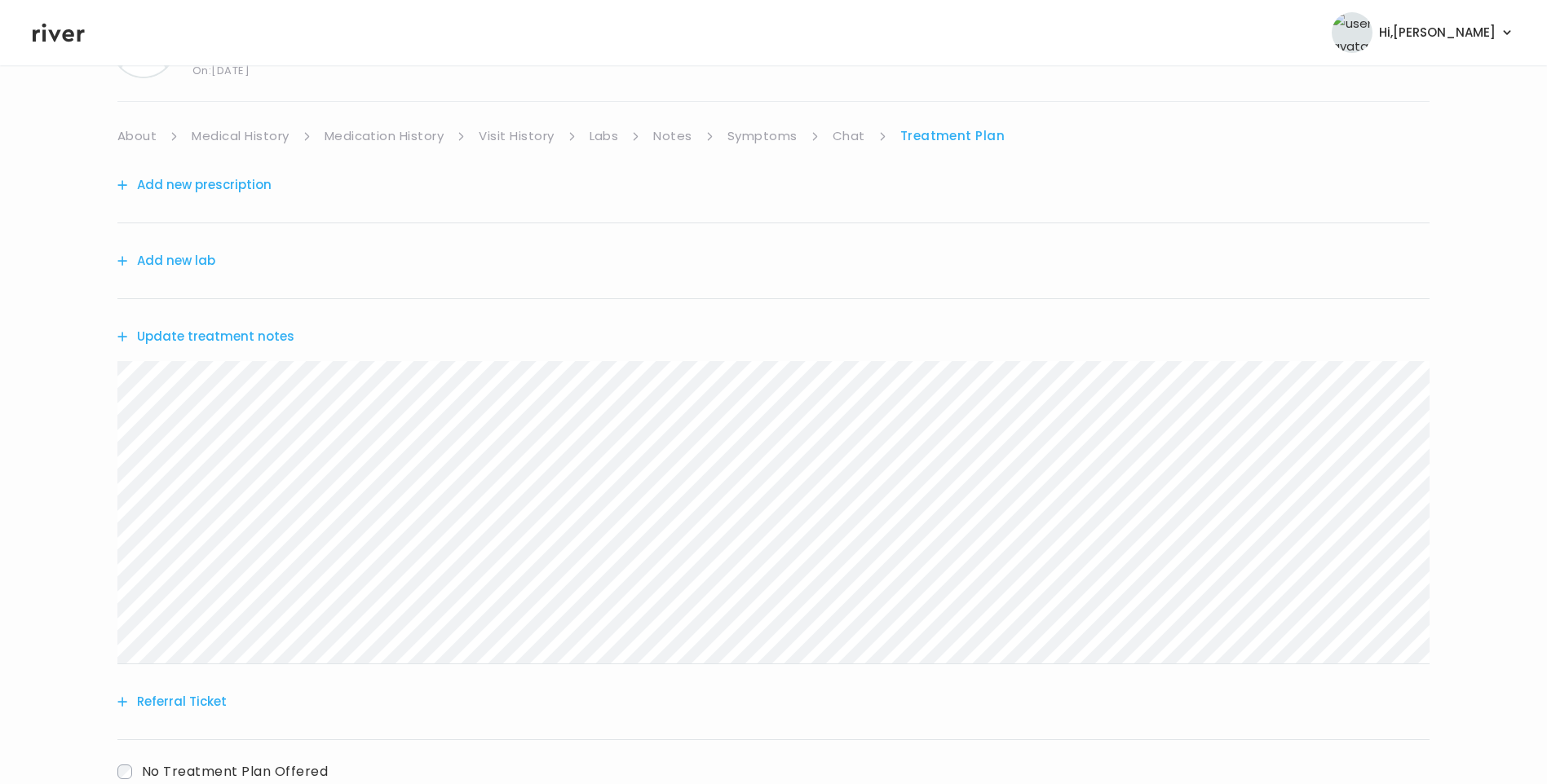
click at [848, 140] on link "Chat" at bounding box center [849, 136] width 33 height 23
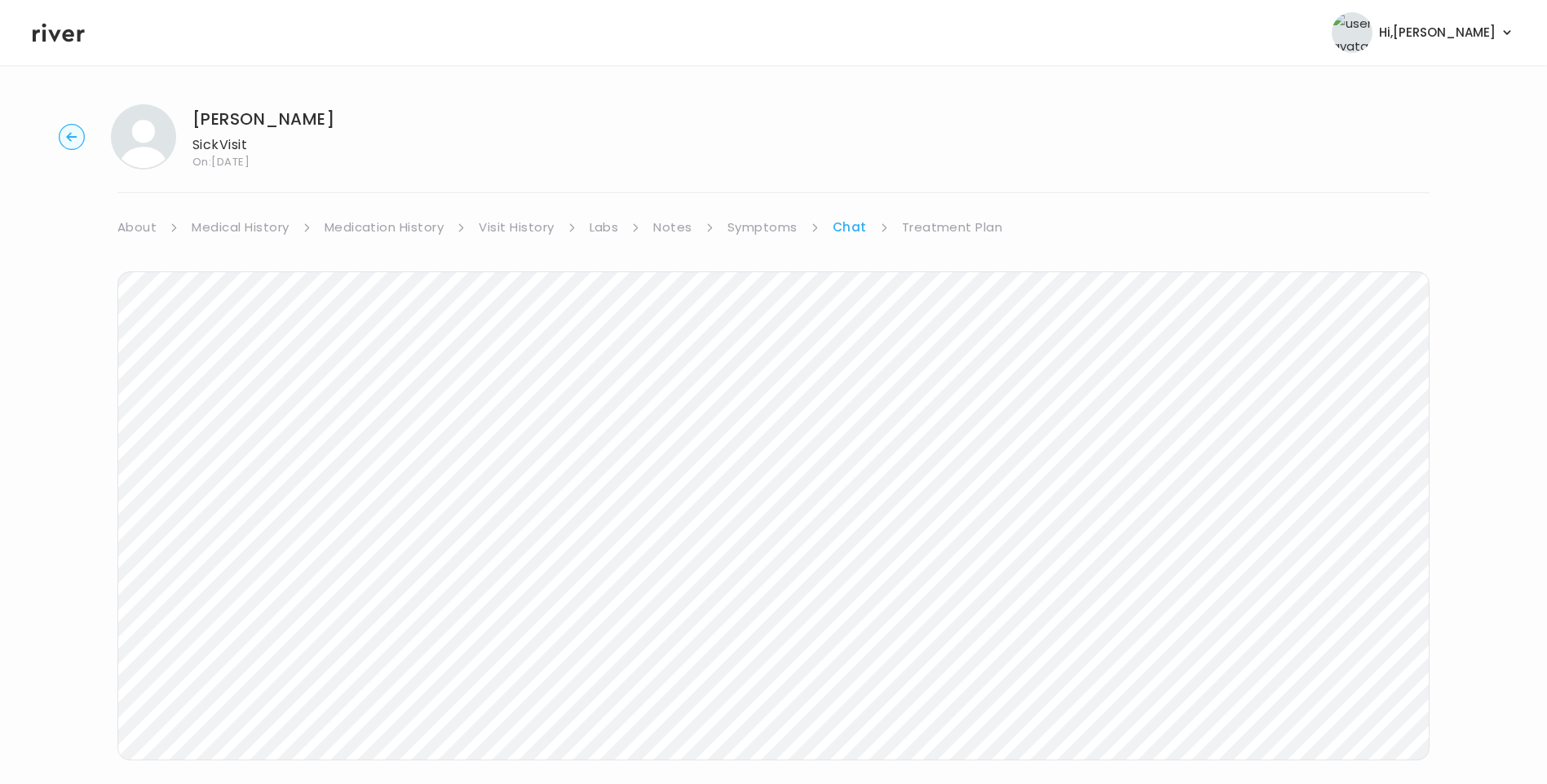
click at [915, 220] on link "Treatment Plan" at bounding box center [952, 227] width 101 height 23
click at [258, 427] on button "Update treatment notes" at bounding box center [206, 428] width 177 height 23
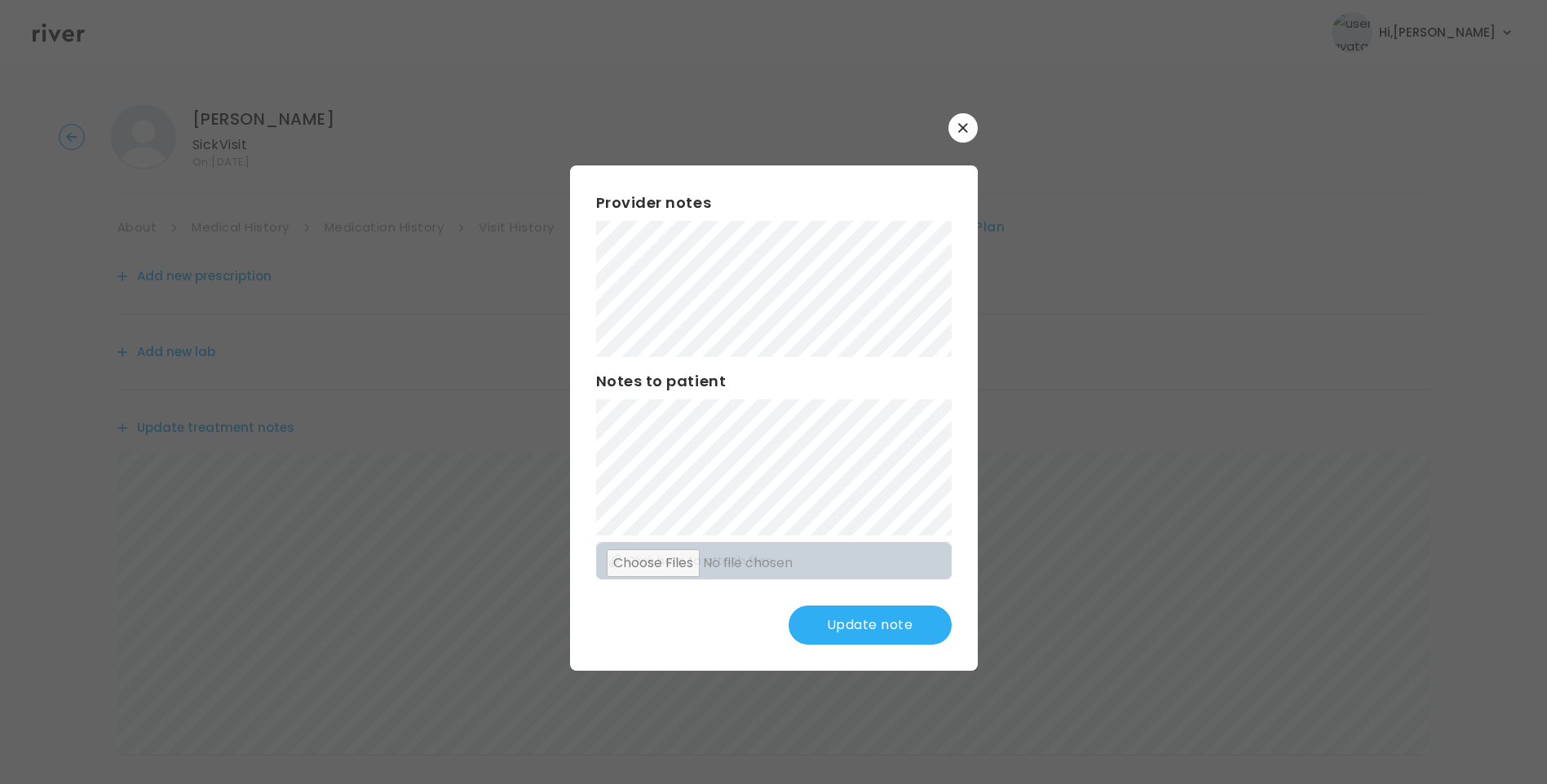
click at [835, 613] on button "Update note" at bounding box center [870, 624] width 163 height 39
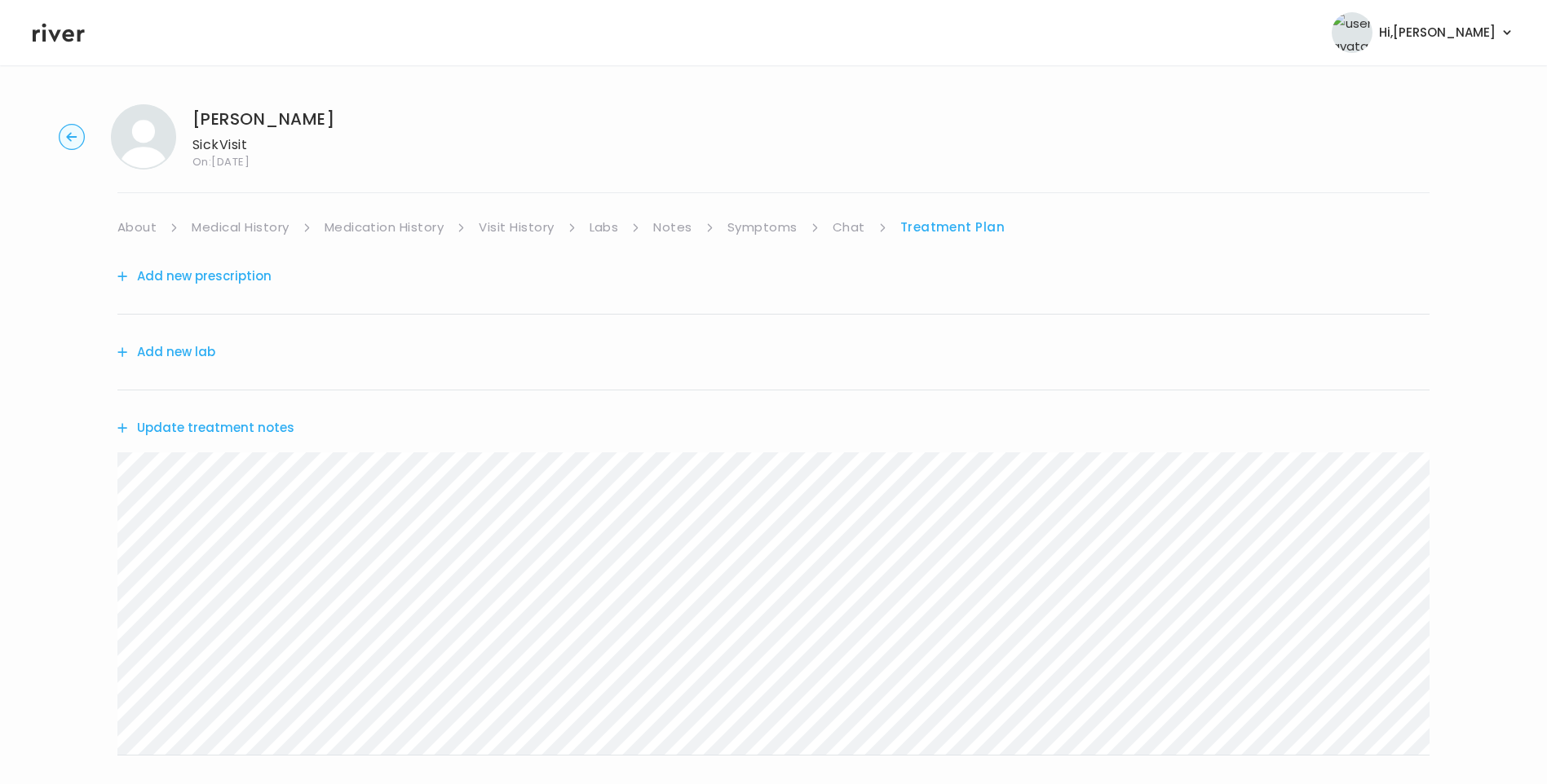
click at [846, 230] on link "Chat" at bounding box center [849, 227] width 33 height 23
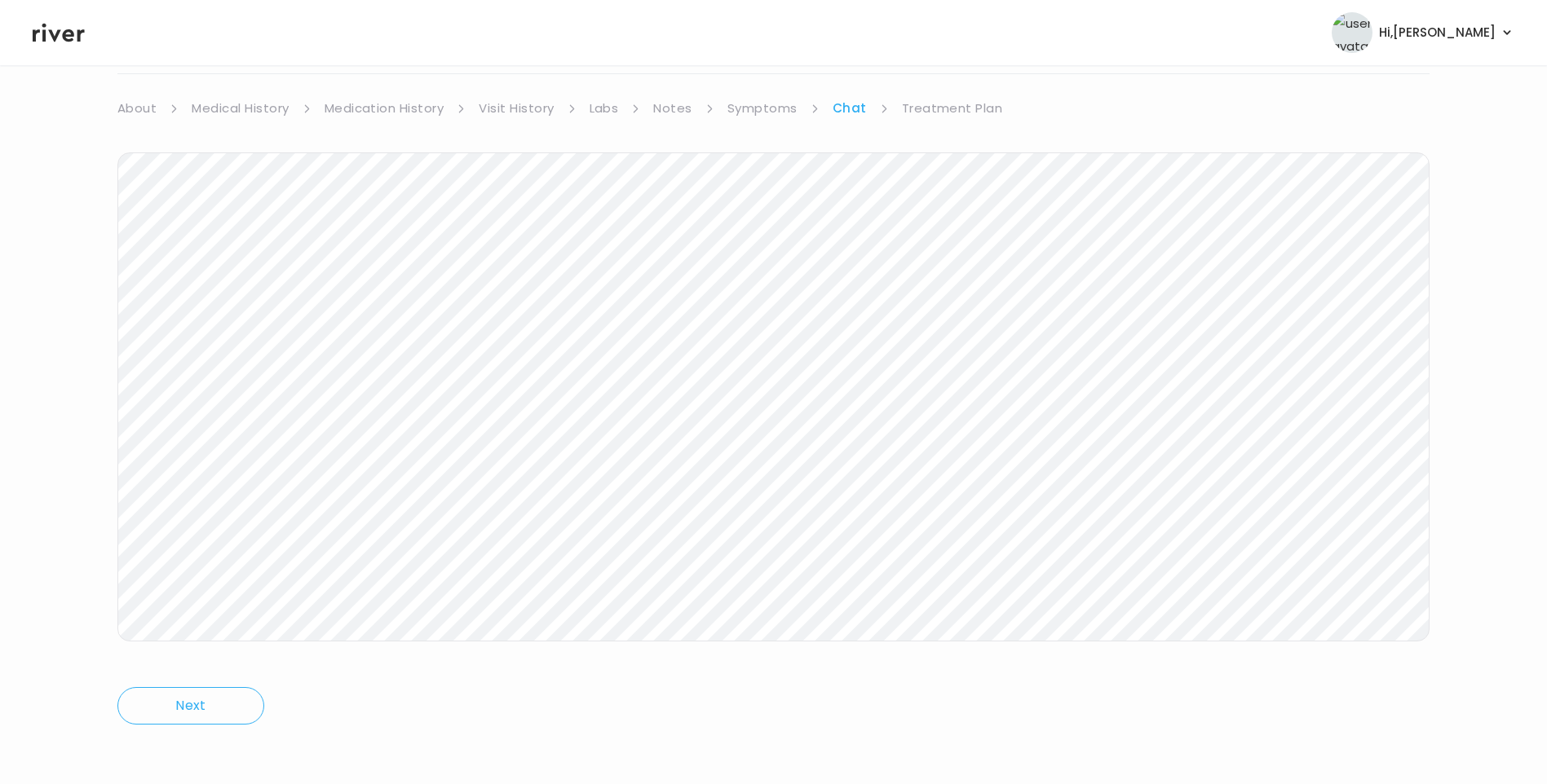
scroll to position [121, 0]
click at [955, 106] on link "Treatment Plan" at bounding box center [952, 106] width 101 height 23
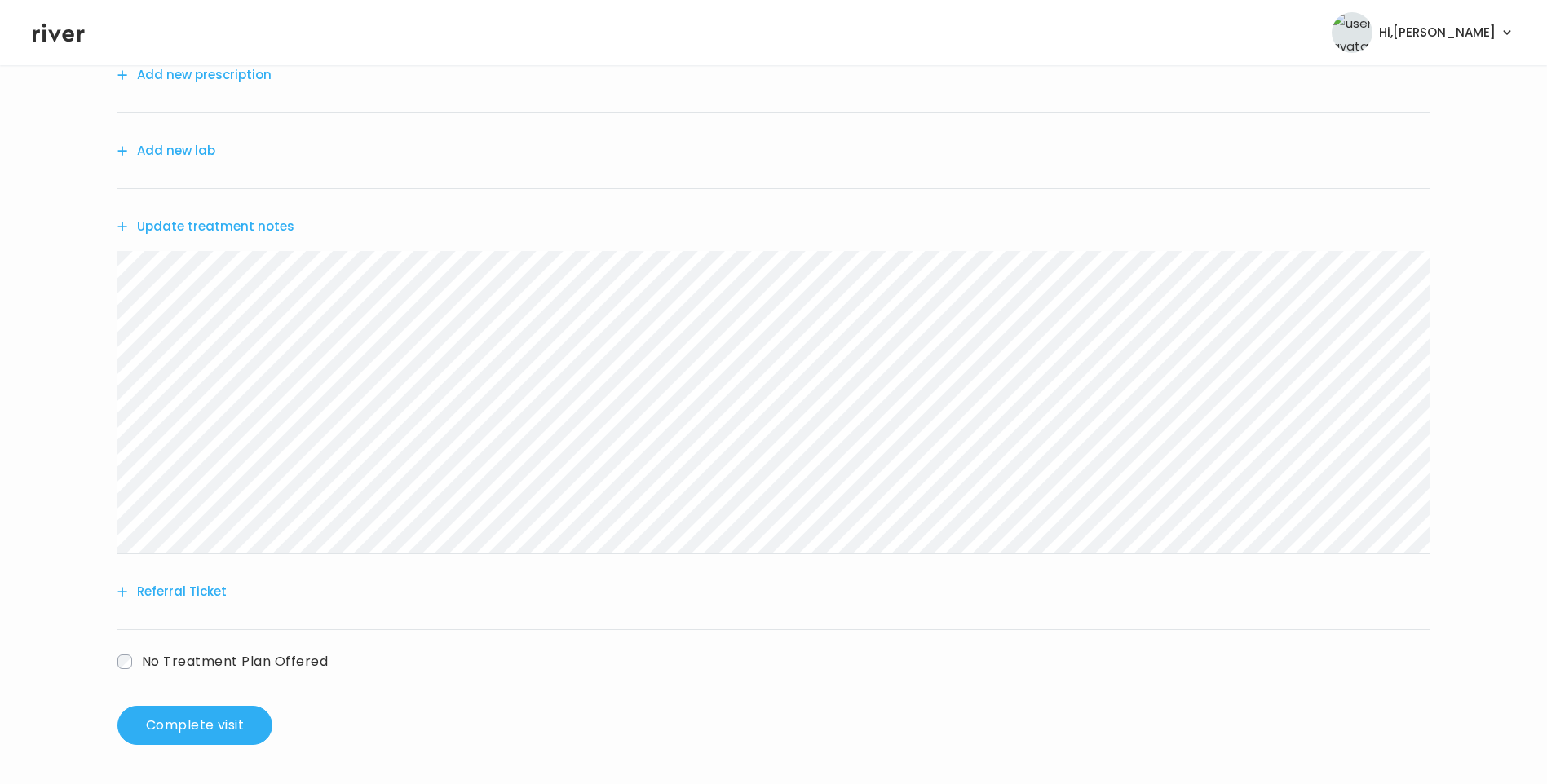
click at [275, 224] on button "Update treatment notes" at bounding box center [206, 226] width 177 height 23
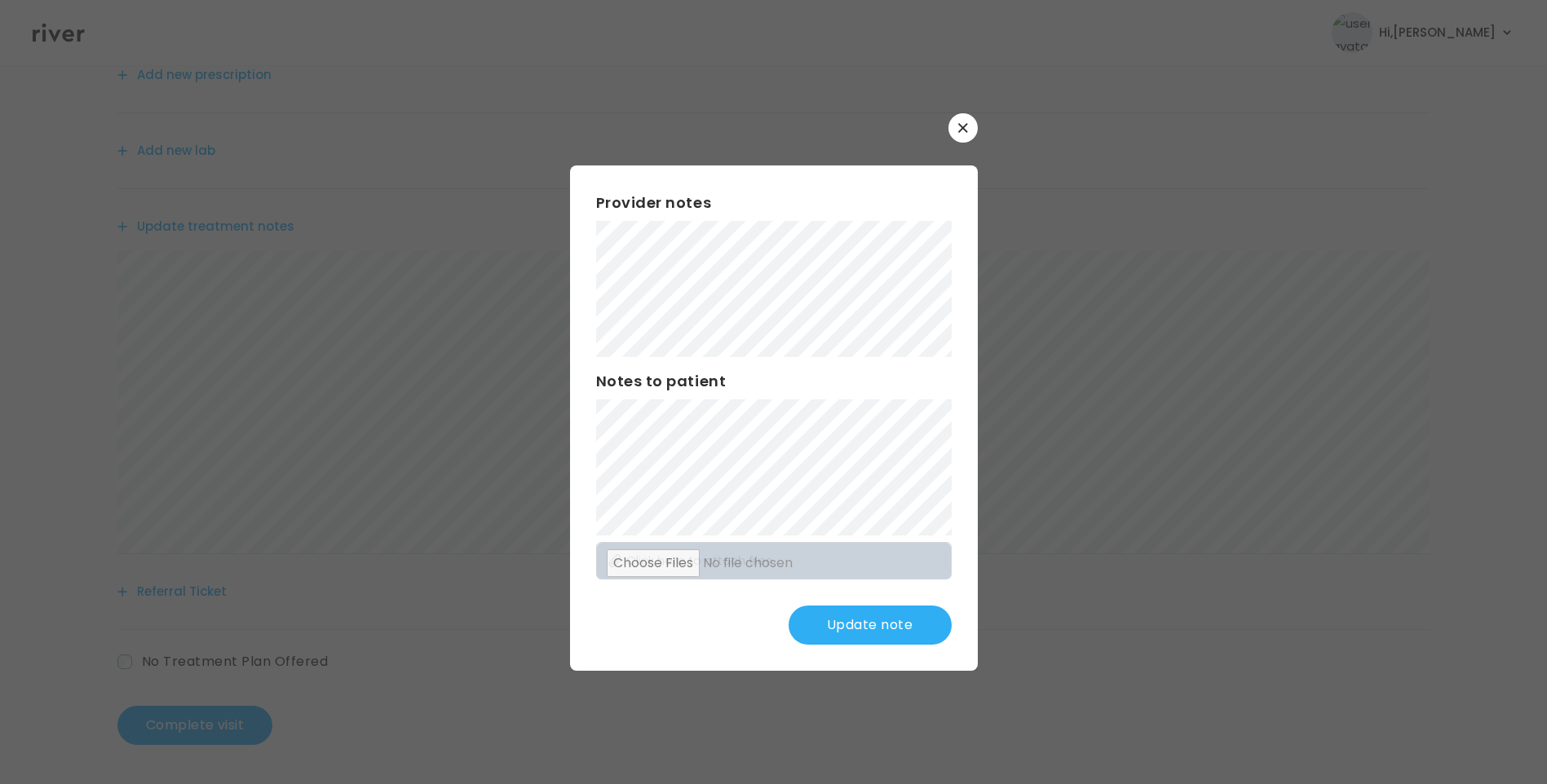
click at [892, 620] on button "Update note" at bounding box center [870, 624] width 163 height 39
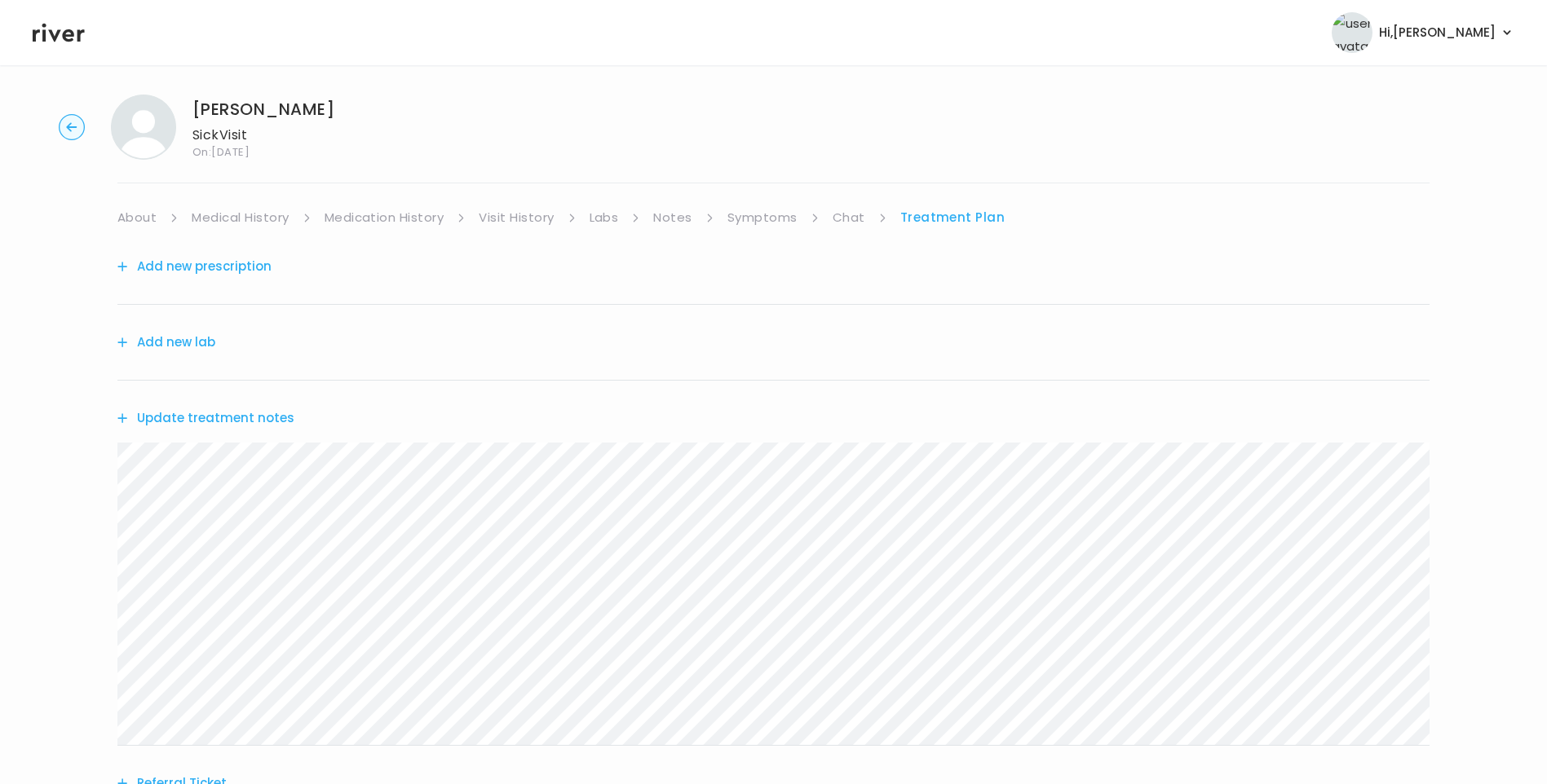
scroll to position [0, 0]
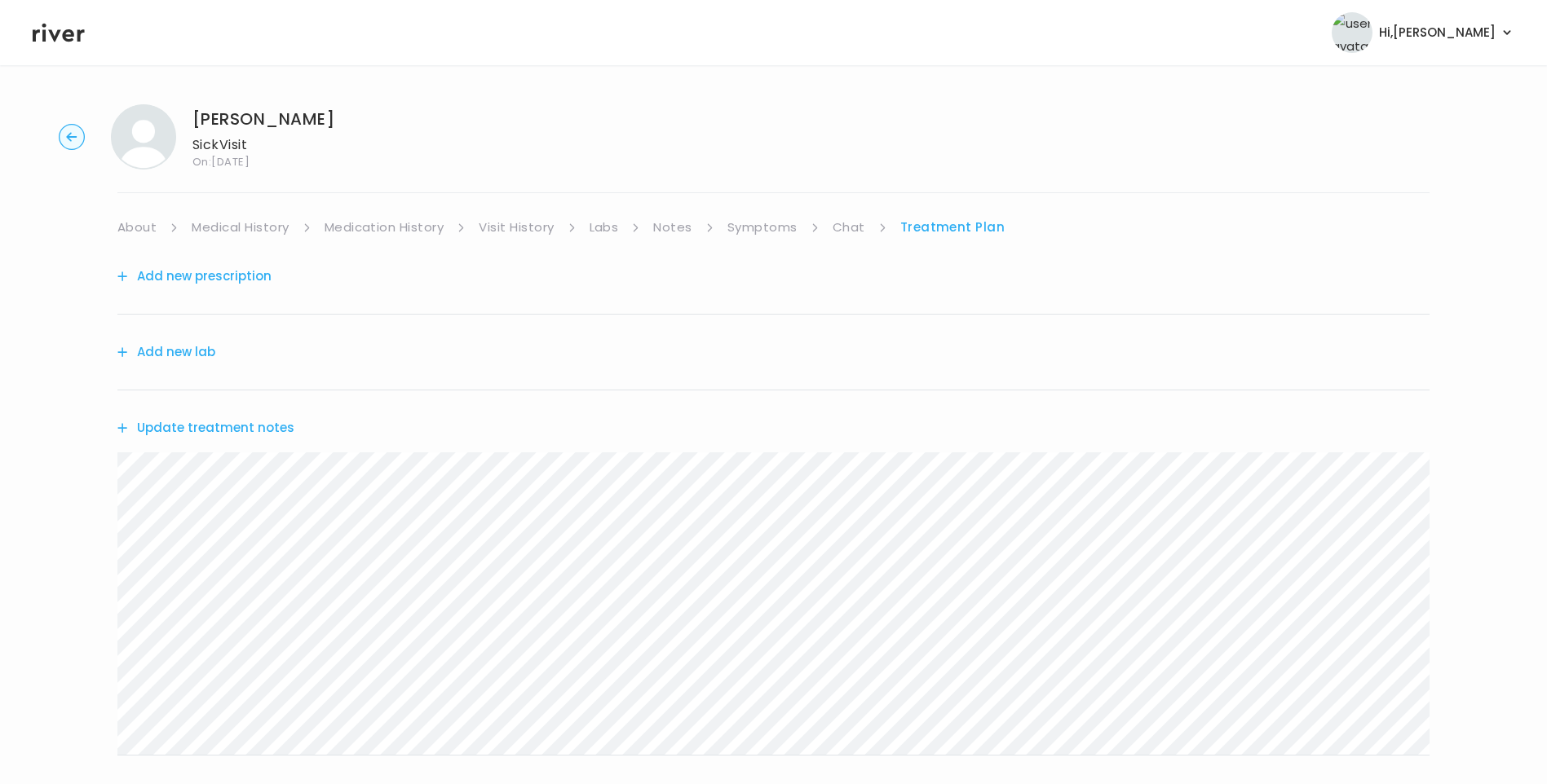
click at [833, 231] on link "Chat" at bounding box center [849, 227] width 33 height 23
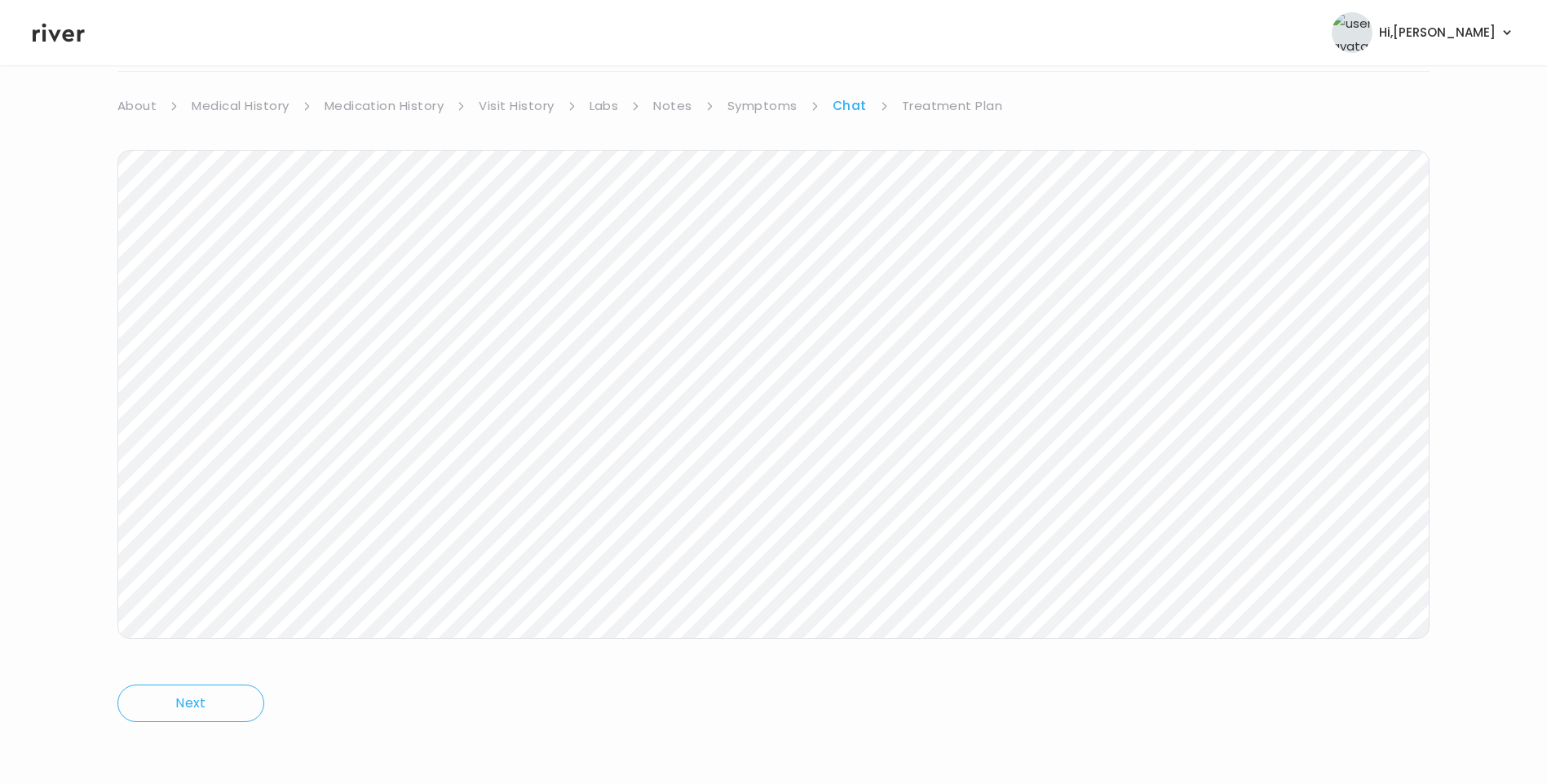
click at [970, 99] on link "Treatment Plan" at bounding box center [952, 106] width 101 height 23
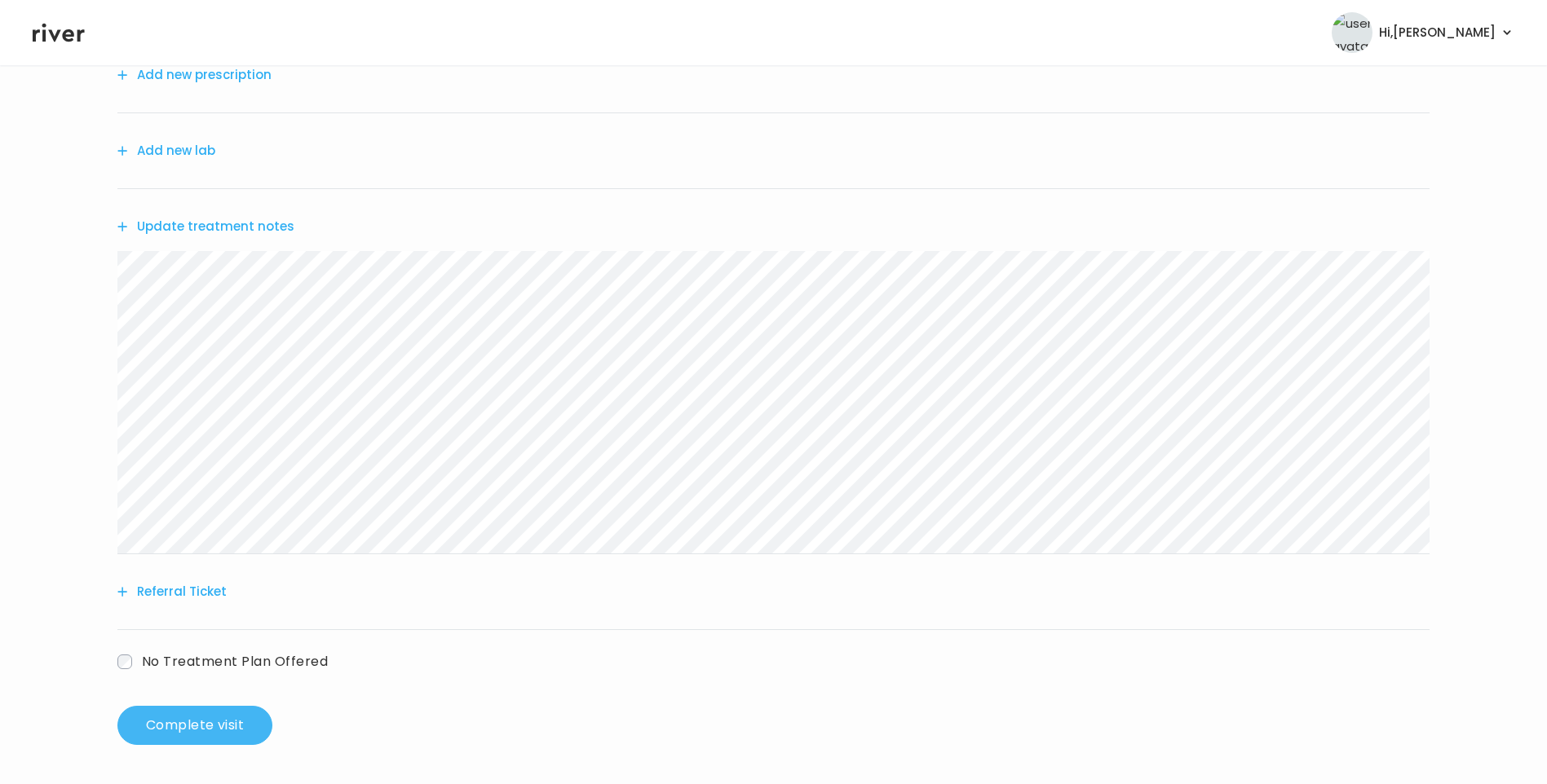
click at [201, 725] on button "Complete visit" at bounding box center [195, 725] width 155 height 39
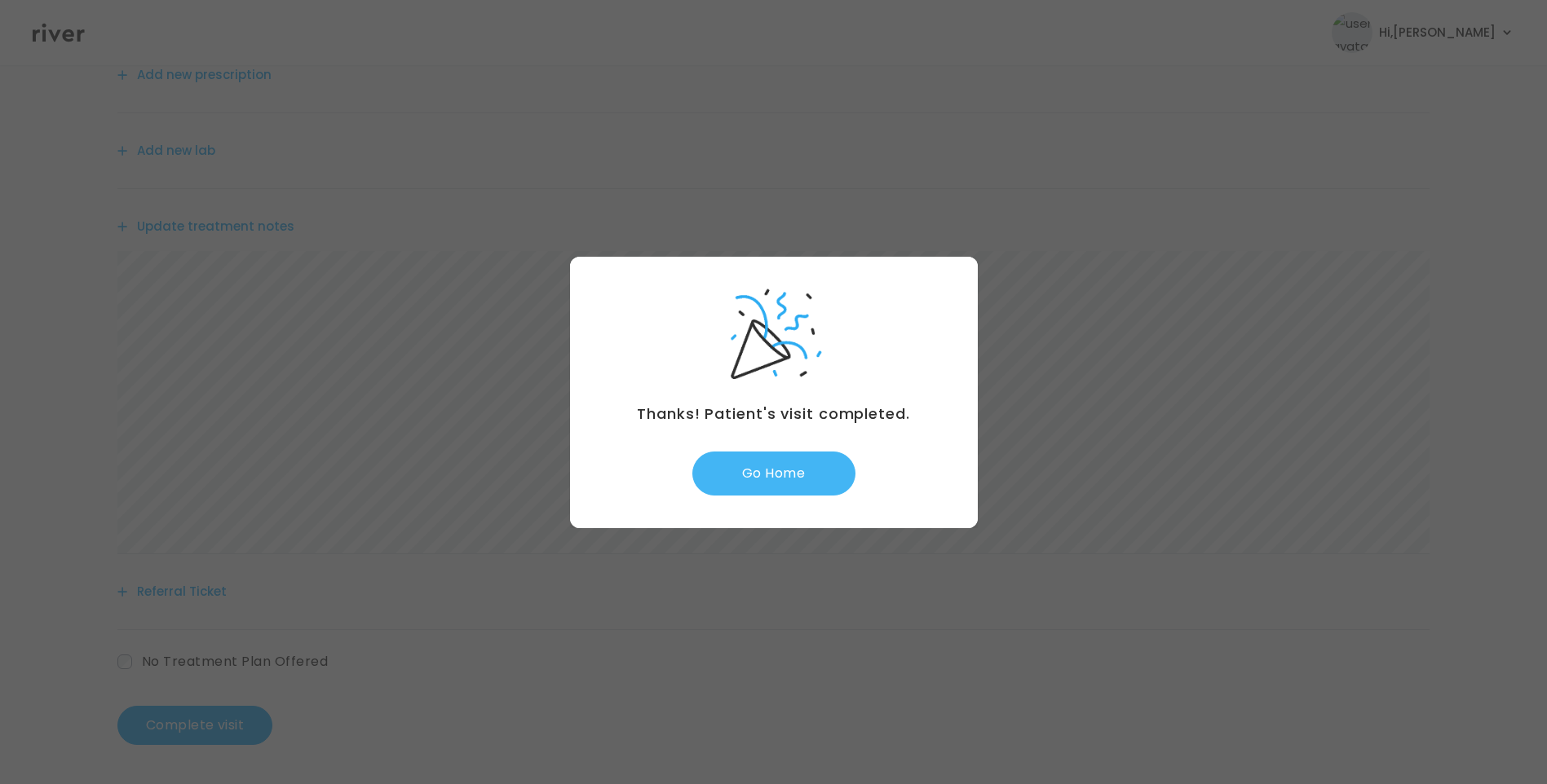
click at [790, 489] on button "Go Home" at bounding box center [774, 473] width 163 height 44
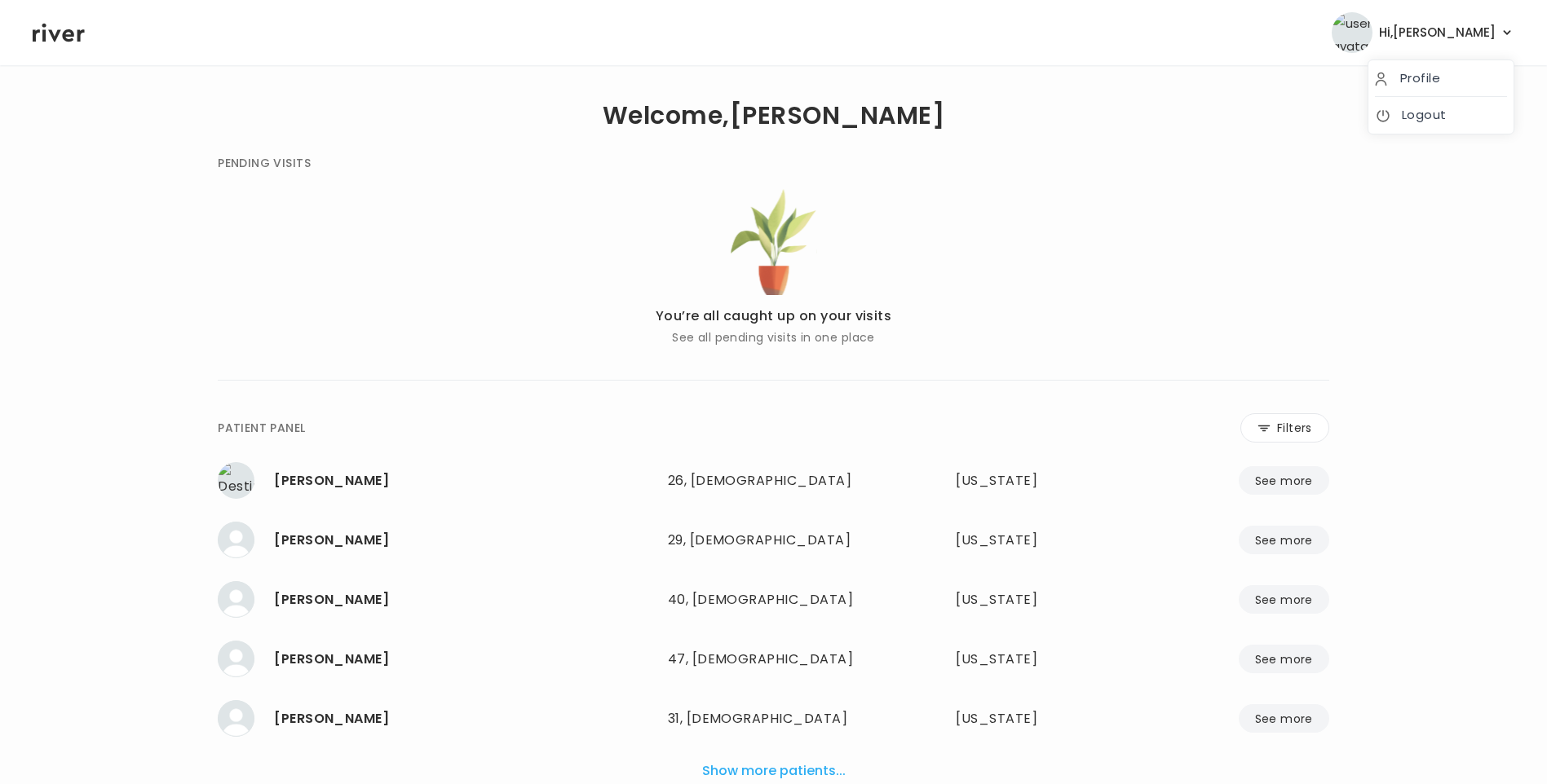
click at [1457, 42] on span "Hi, [PERSON_NAME]" at bounding box center [1438, 32] width 117 height 23
click at [1437, 116] on link "Logout" at bounding box center [1440, 115] width 132 height 23
